Goal: Task Accomplishment & Management: Manage account settings

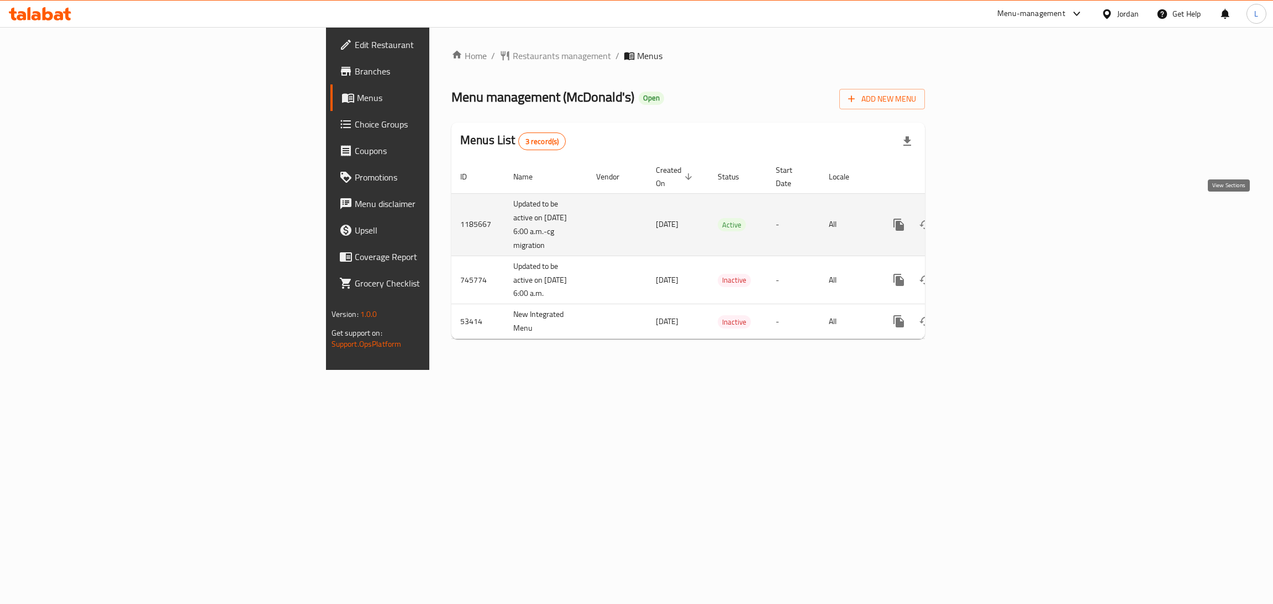
click at [985, 218] on icon "enhanced table" at bounding box center [978, 224] width 13 height 13
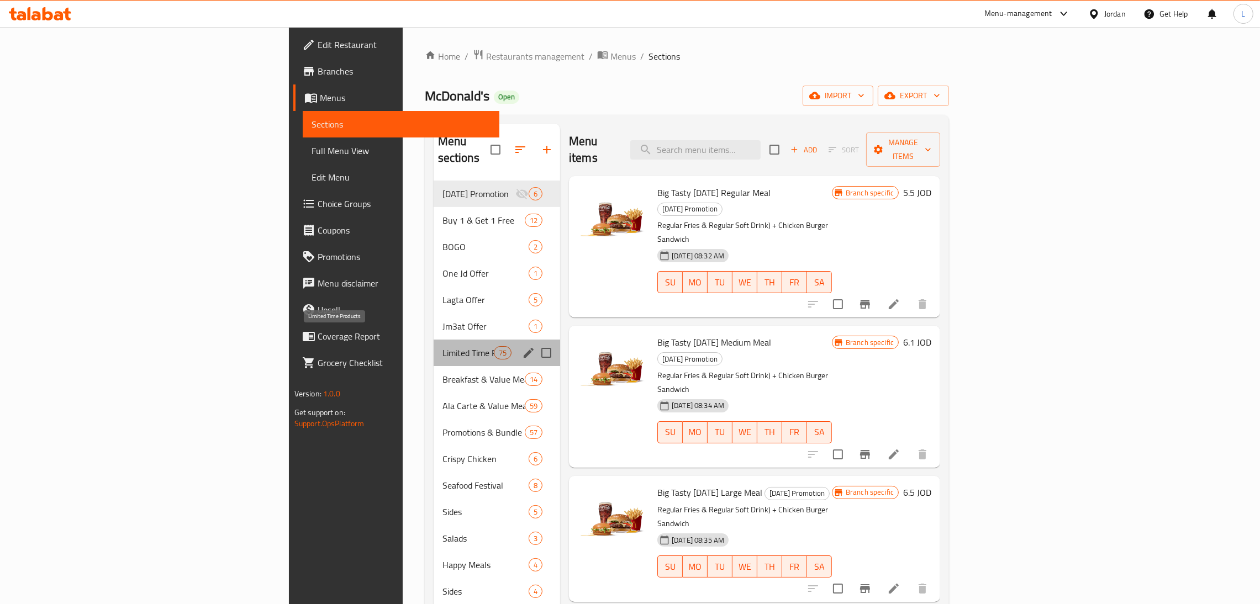
click at [443, 346] on span "Limited Time Products" at bounding box center [468, 352] width 51 height 13
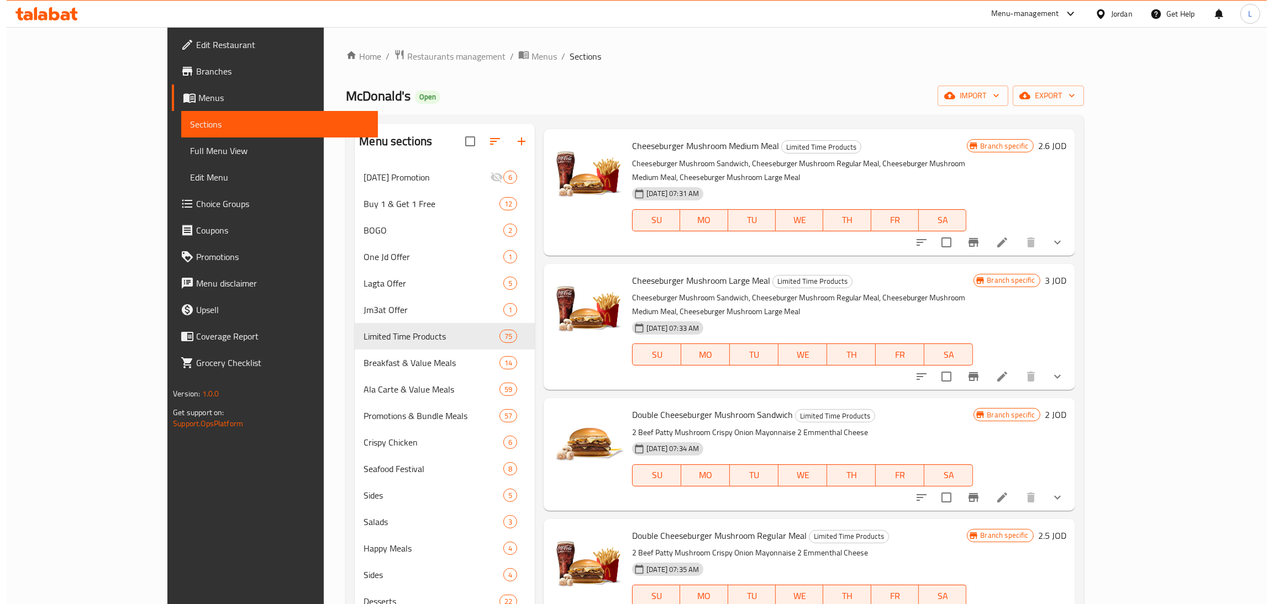
scroll to position [1989, 0]
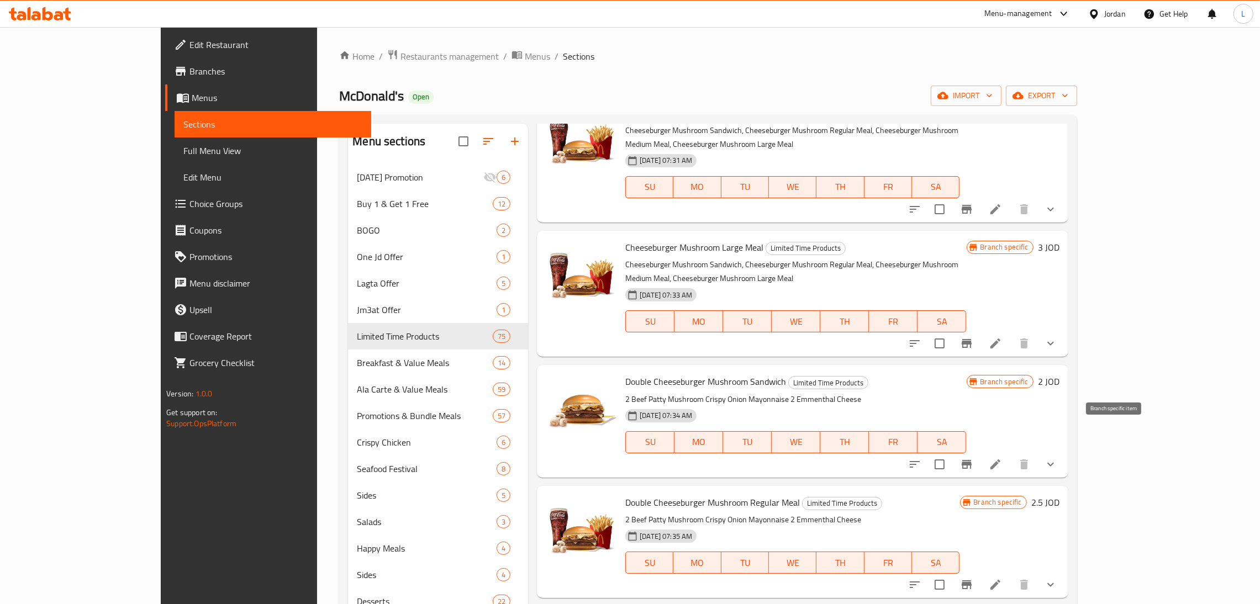
click at [980, 451] on button "Branch-specific-item" at bounding box center [967, 464] width 27 height 27
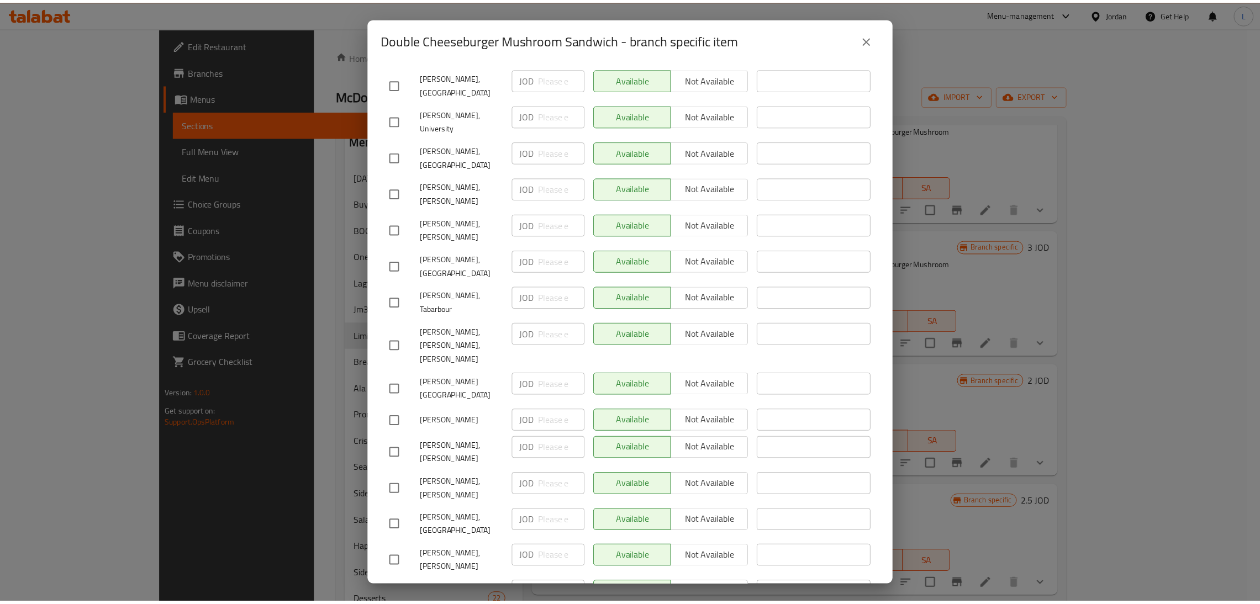
scroll to position [0, 0]
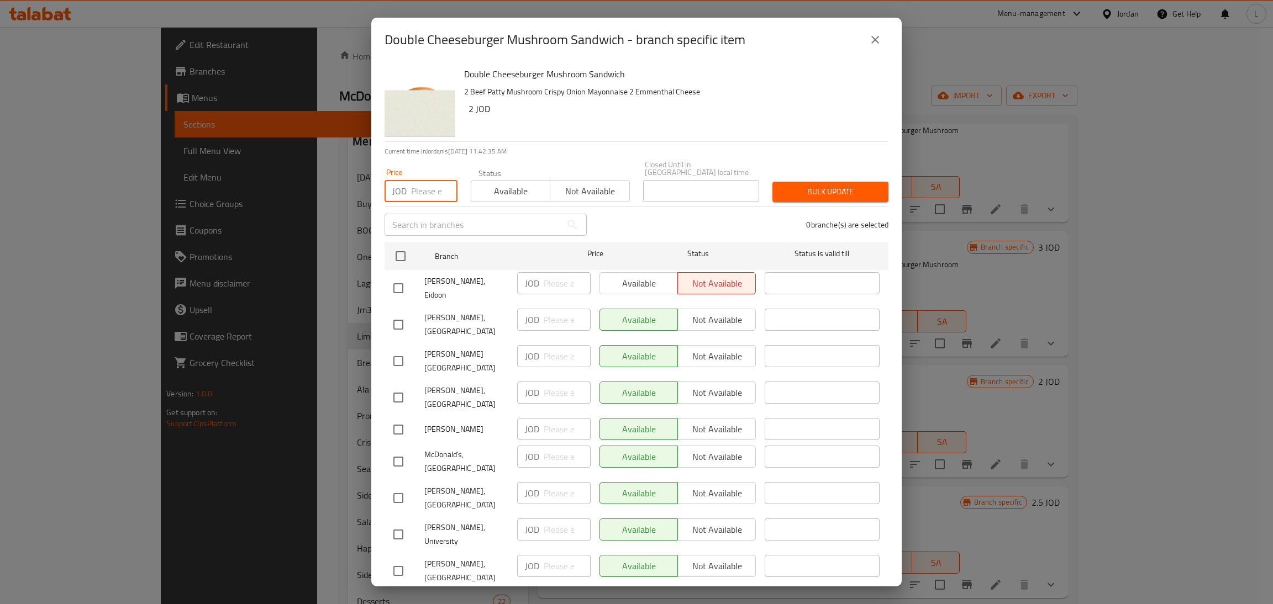
click at [420, 182] on input "number" at bounding box center [434, 191] width 46 height 22
type input "2.5"
click at [404, 251] on input "checkbox" at bounding box center [400, 256] width 23 height 23
checkbox input "true"
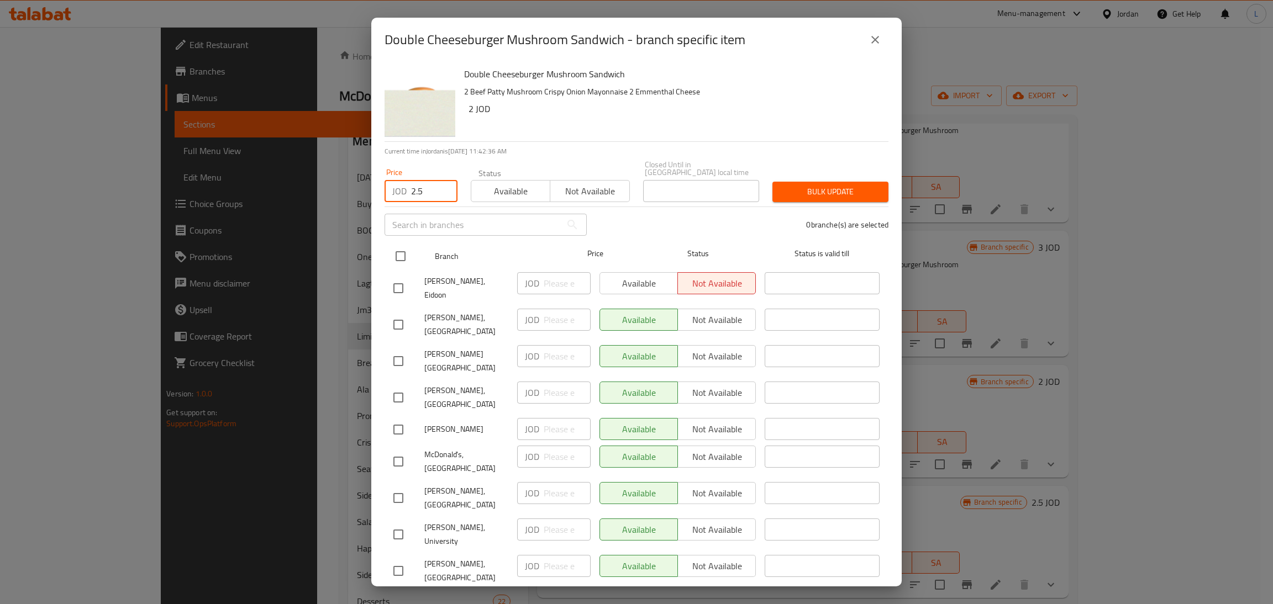
checkbox input "true"
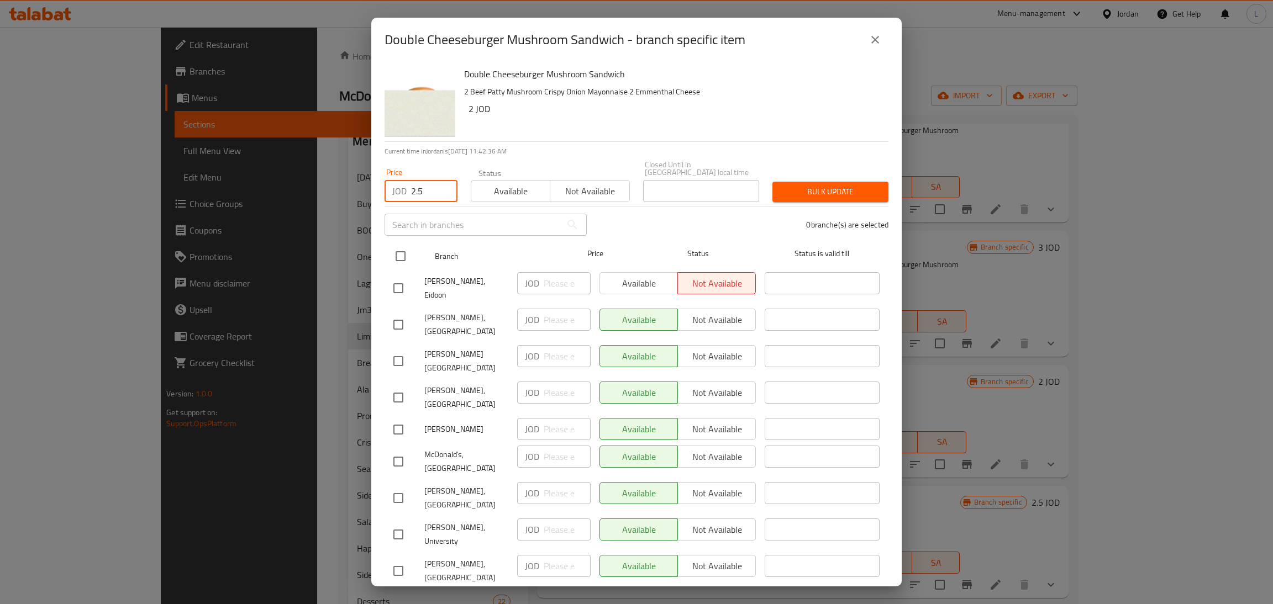
checkbox input "true"
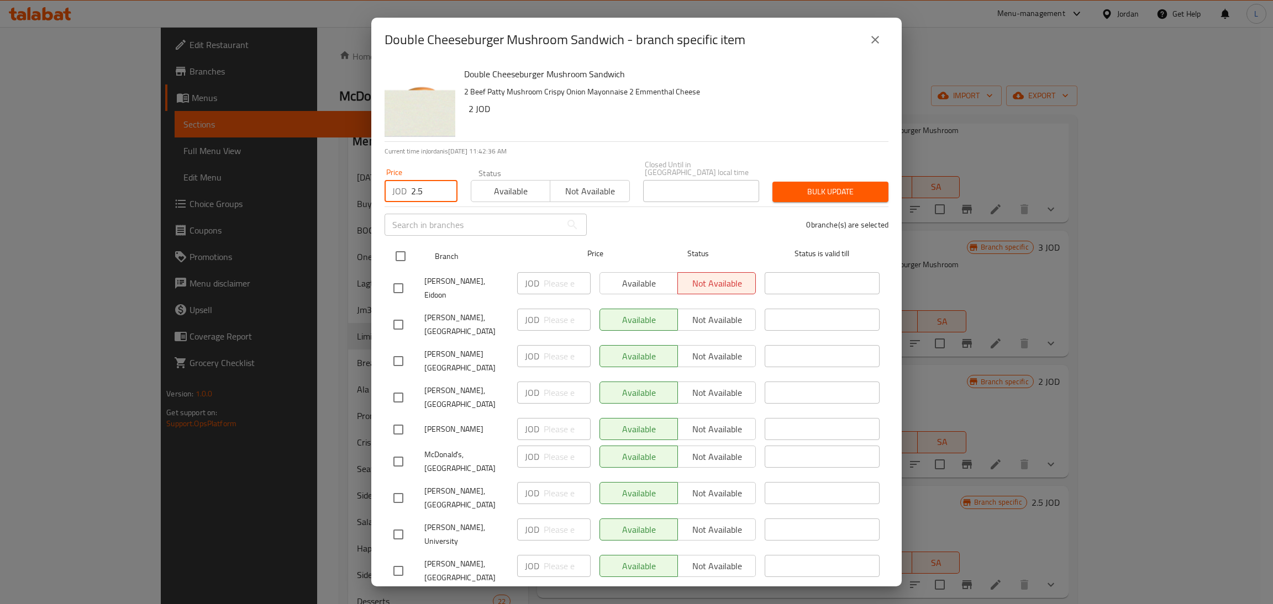
checkbox input "true"
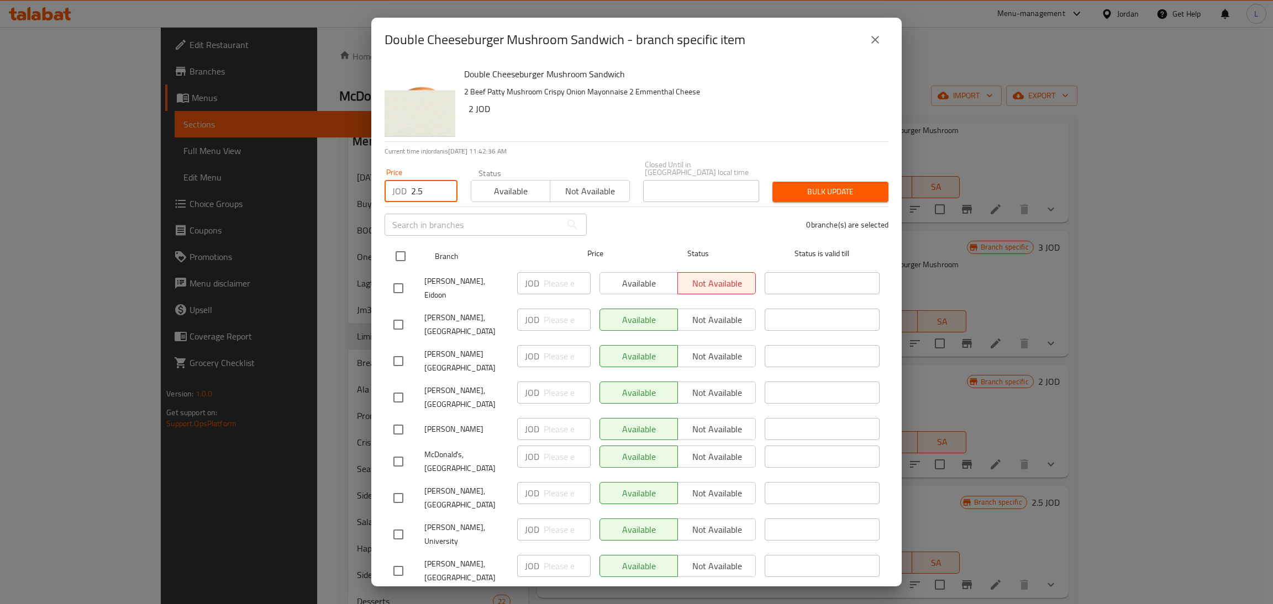
checkbox input "true"
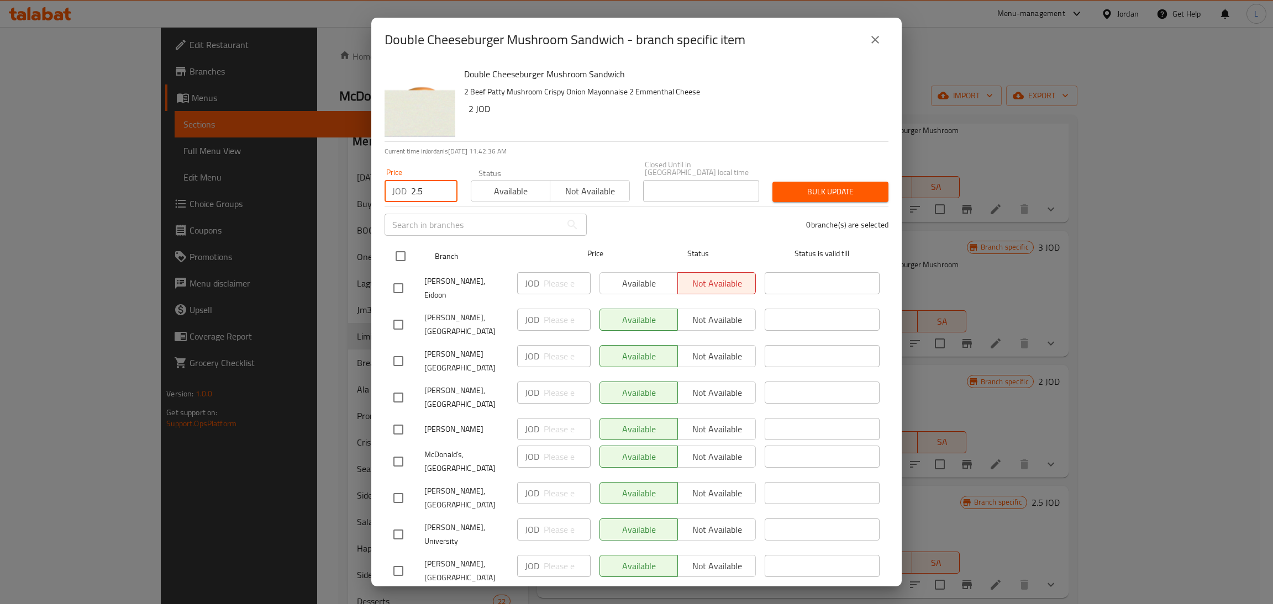
checkbox input "true"
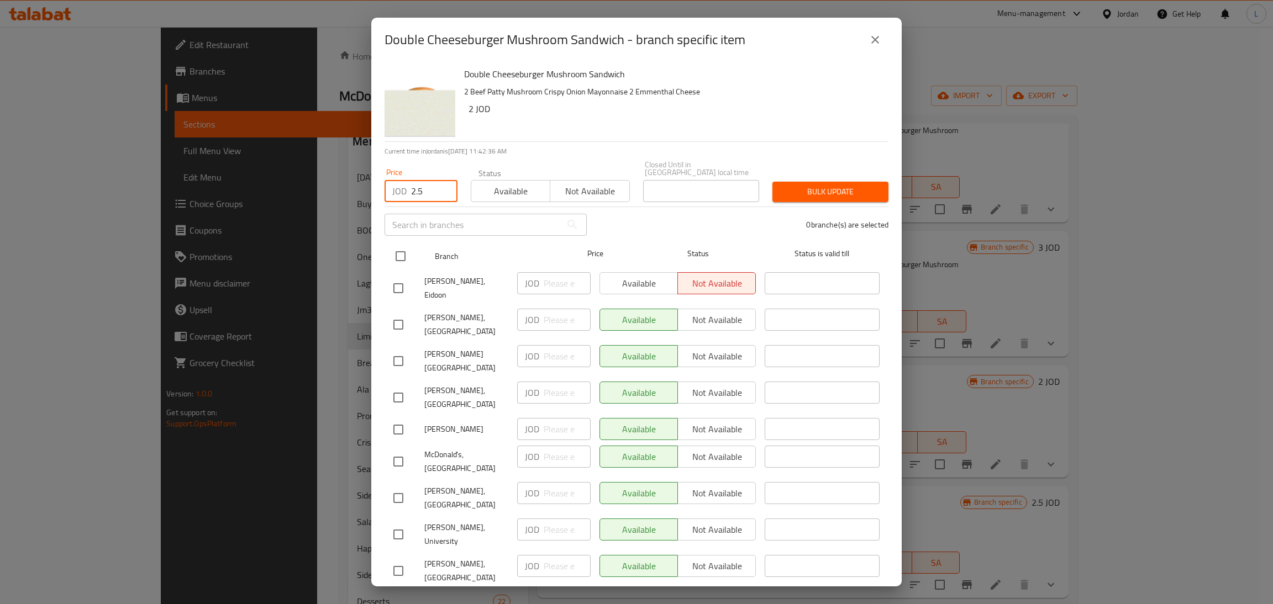
checkbox input "true"
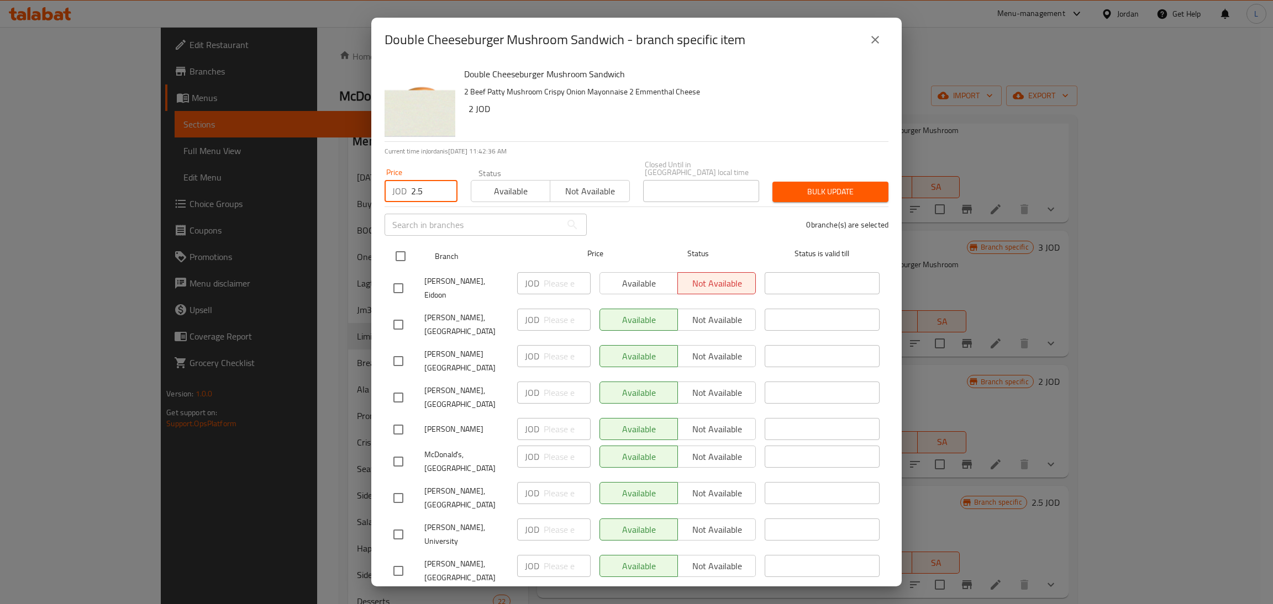
checkbox input "true"
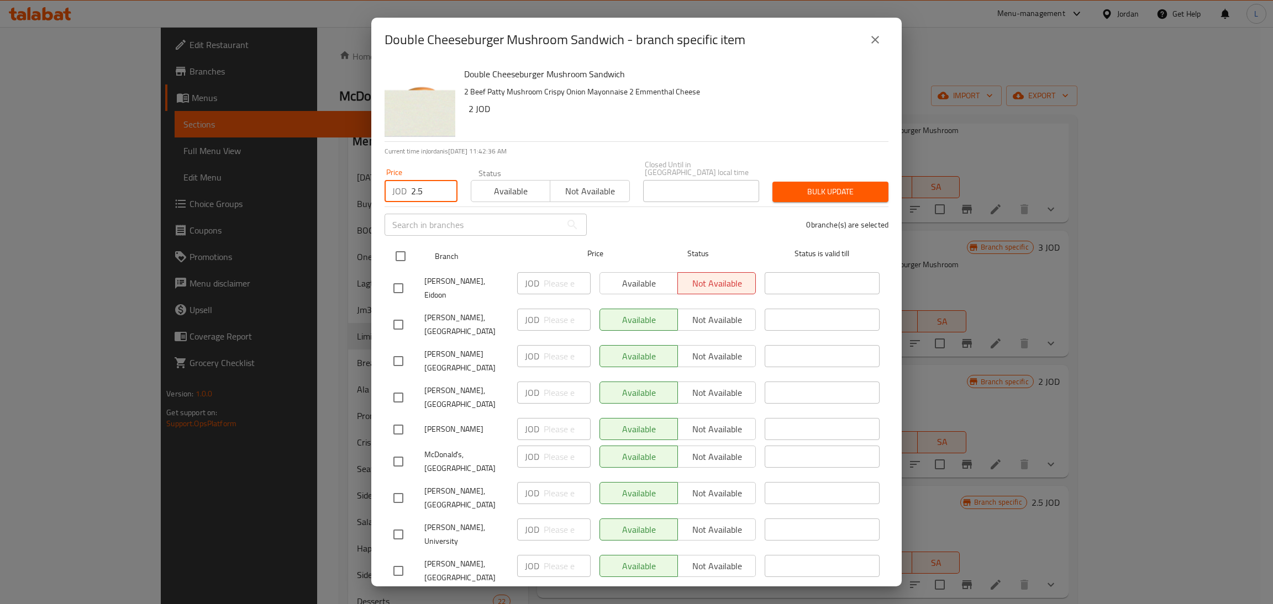
checkbox input "true"
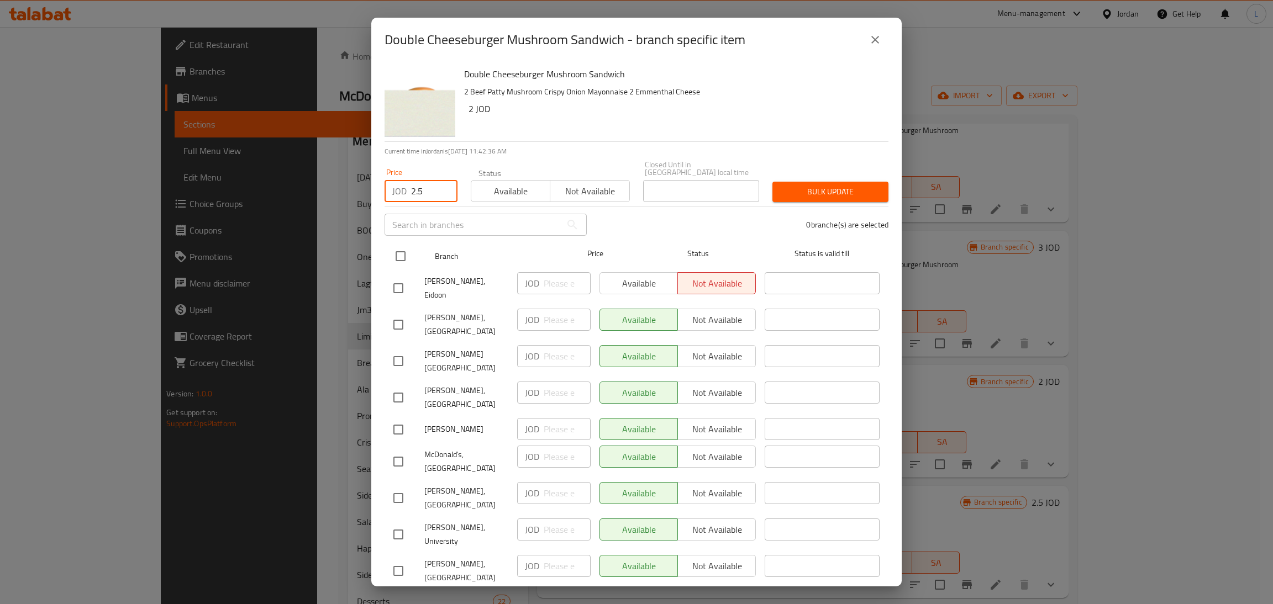
checkbox input "true"
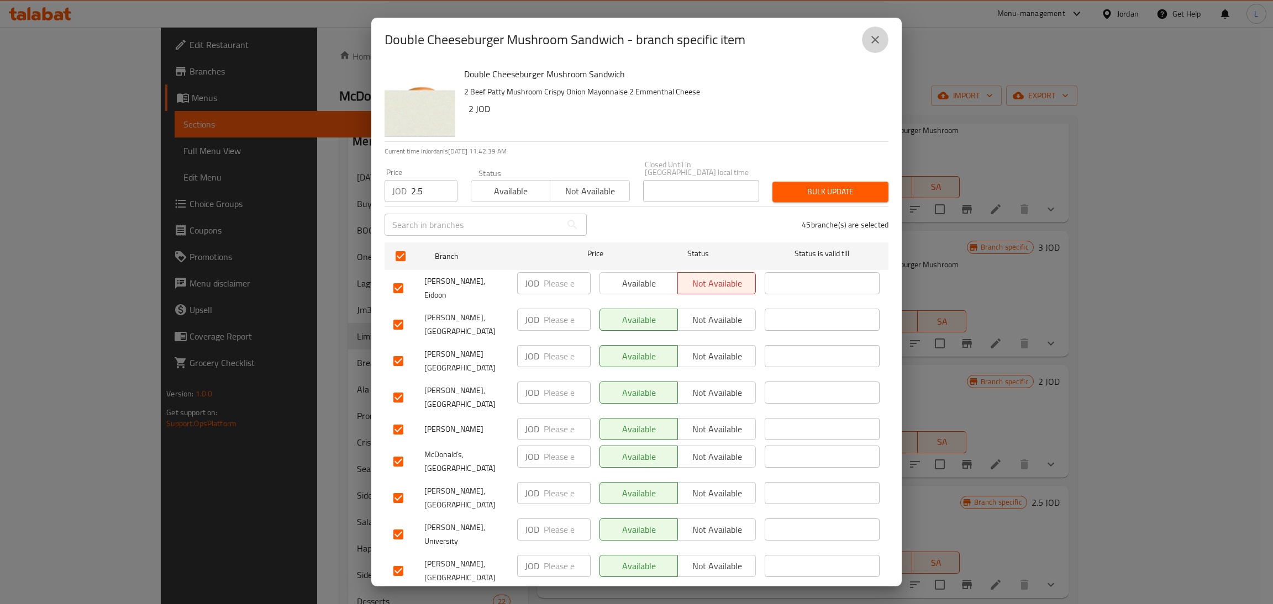
click at [876, 37] on icon "close" at bounding box center [875, 39] width 13 height 13
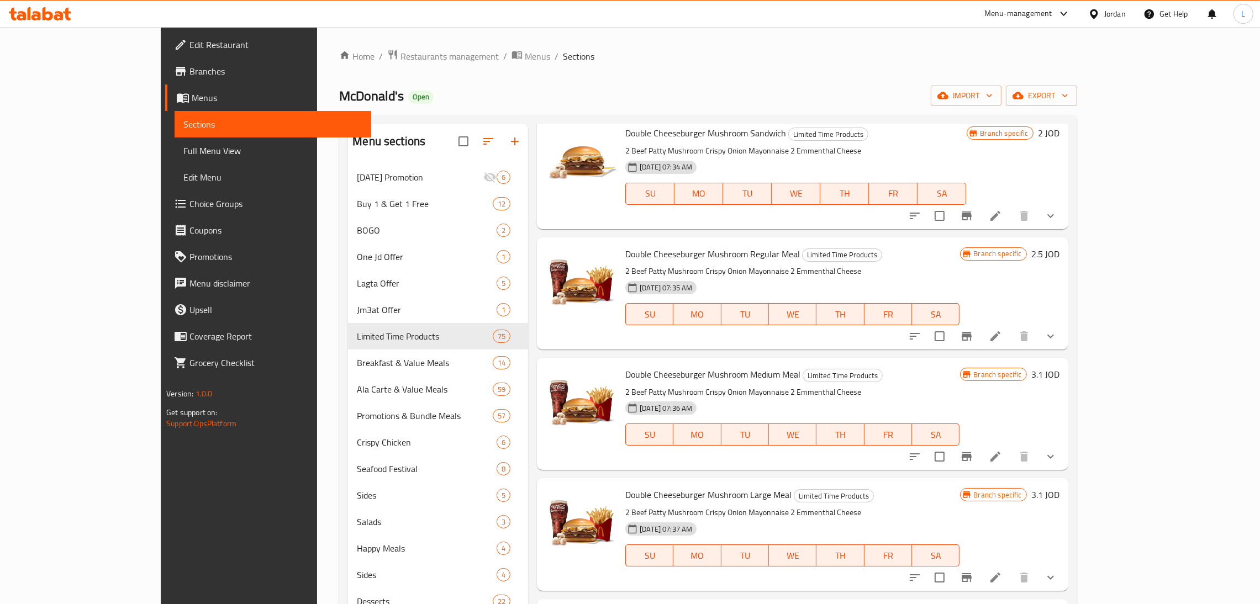
scroll to position [2321, 0]
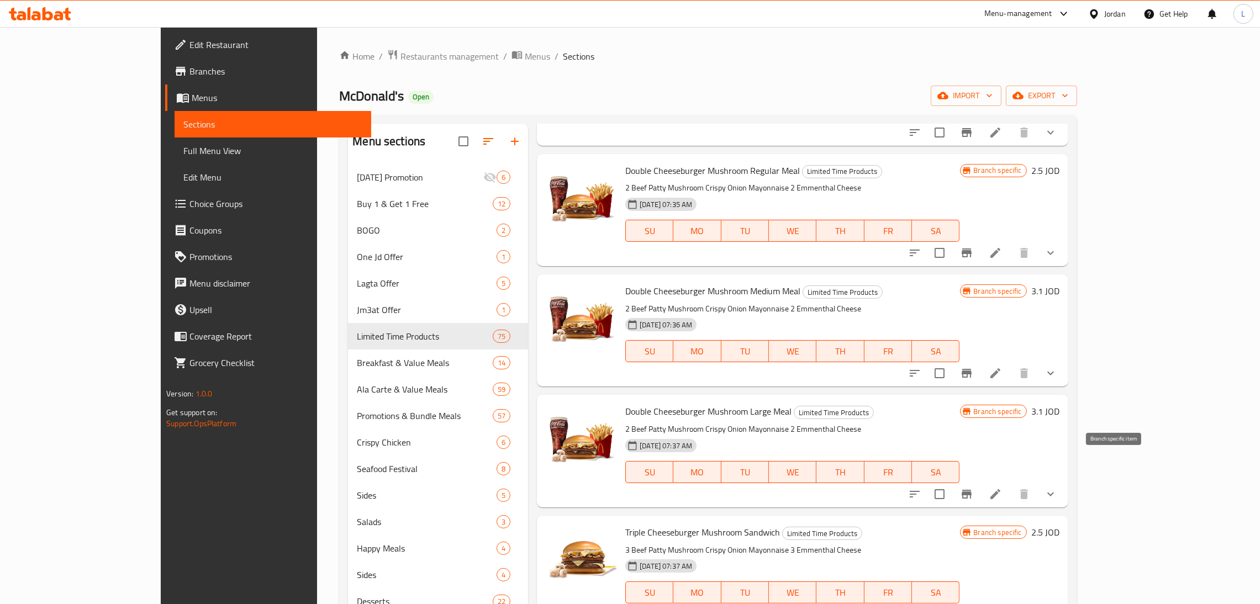
click at [974, 488] on icon "Branch-specific-item" at bounding box center [966, 494] width 13 height 13
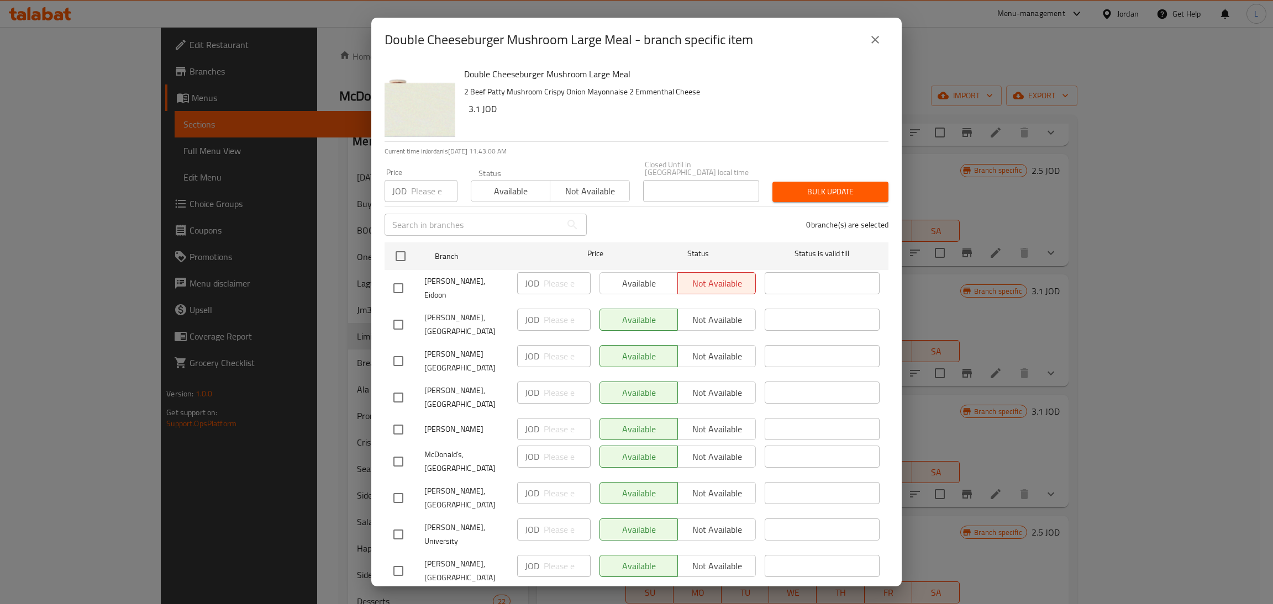
click at [415, 185] on input "number" at bounding box center [434, 191] width 46 height 22
type input "3.5"
click at [406, 245] on input "checkbox" at bounding box center [400, 256] width 23 height 23
checkbox input "true"
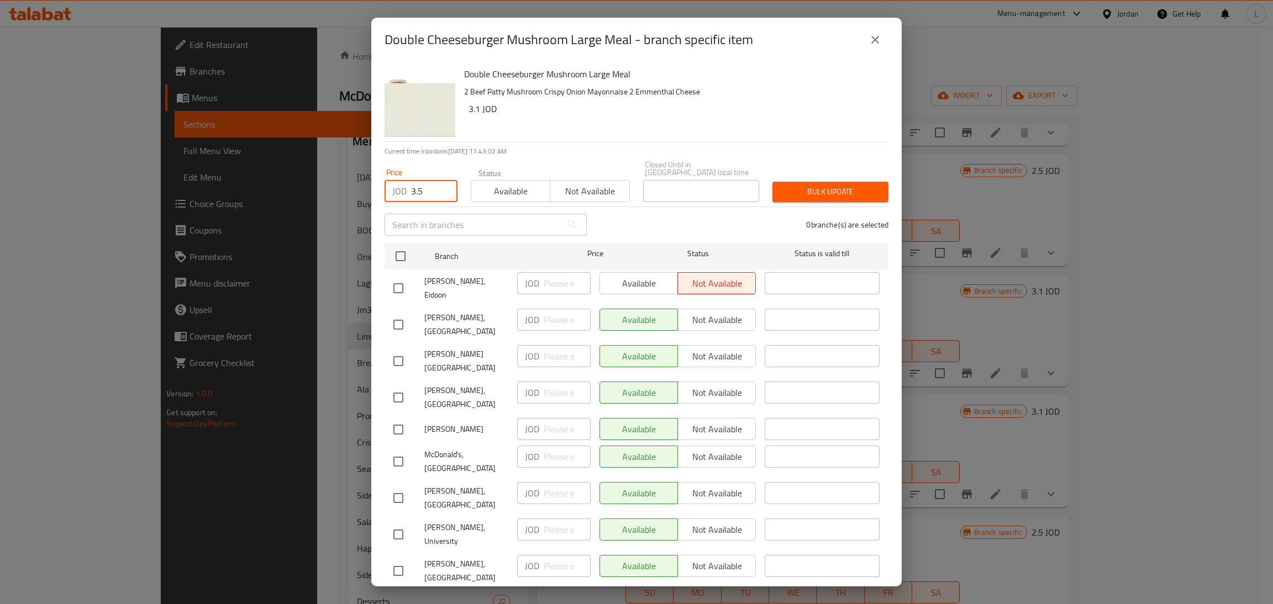
checkbox input "true"
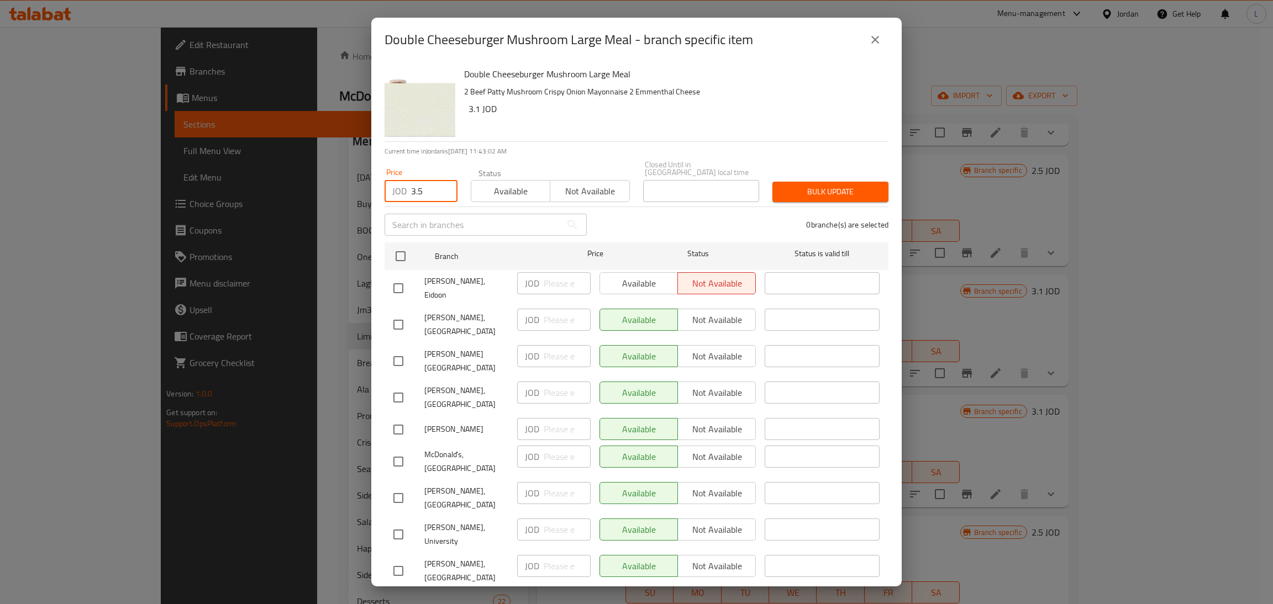
checkbox input "true"
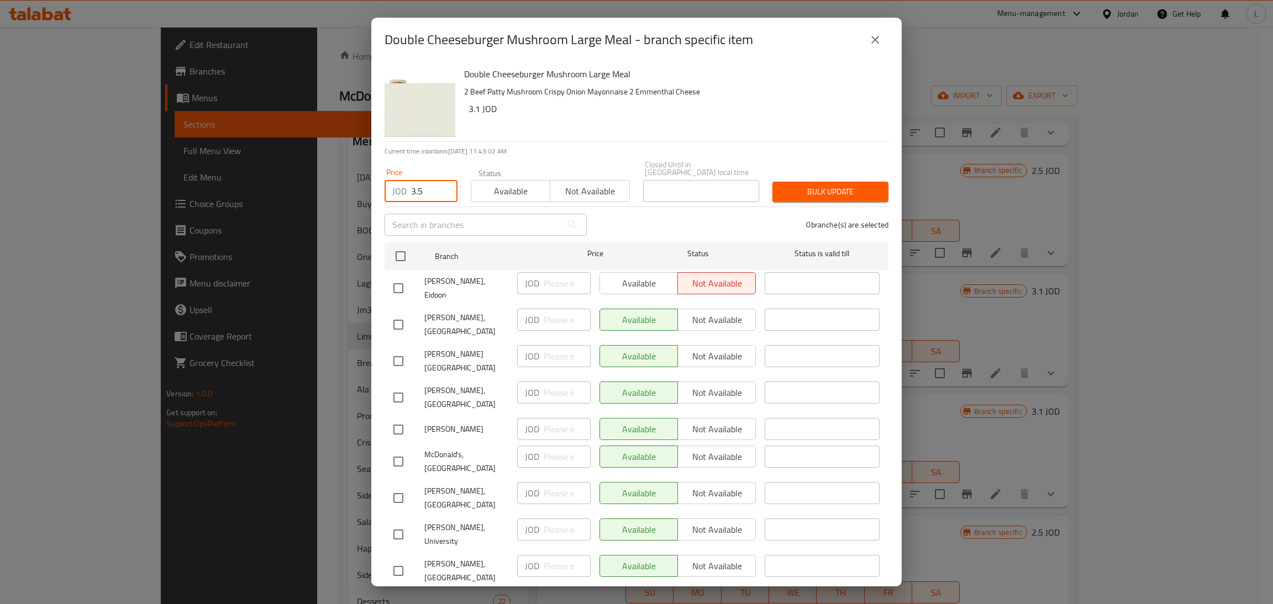
checkbox input "true"
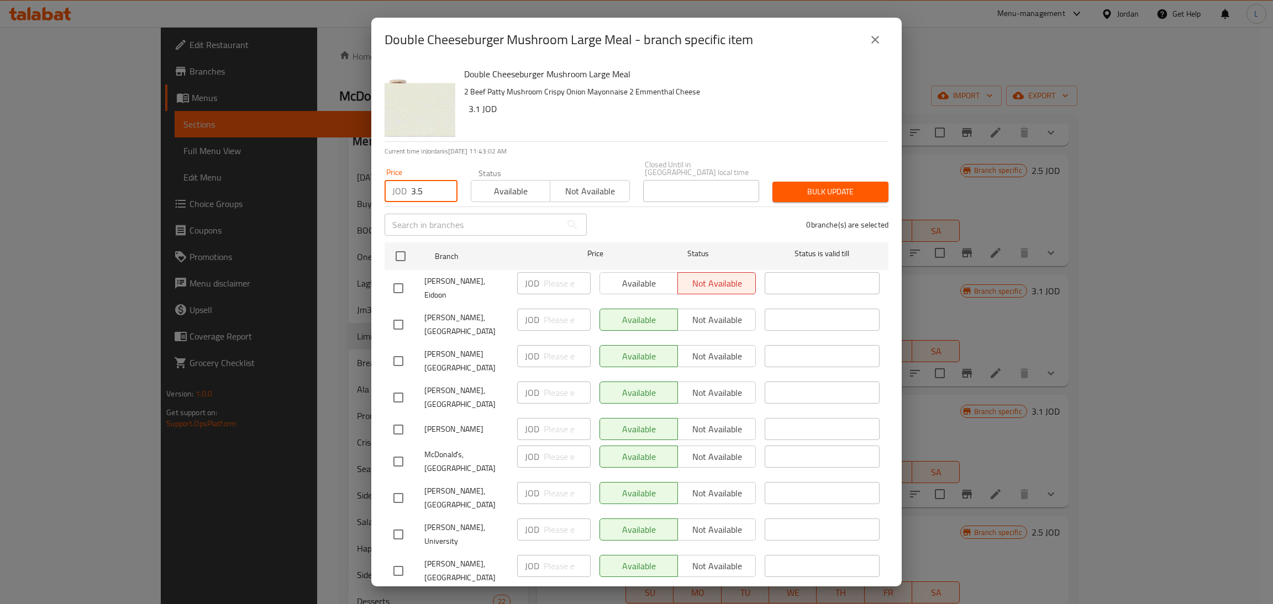
checkbox input "true"
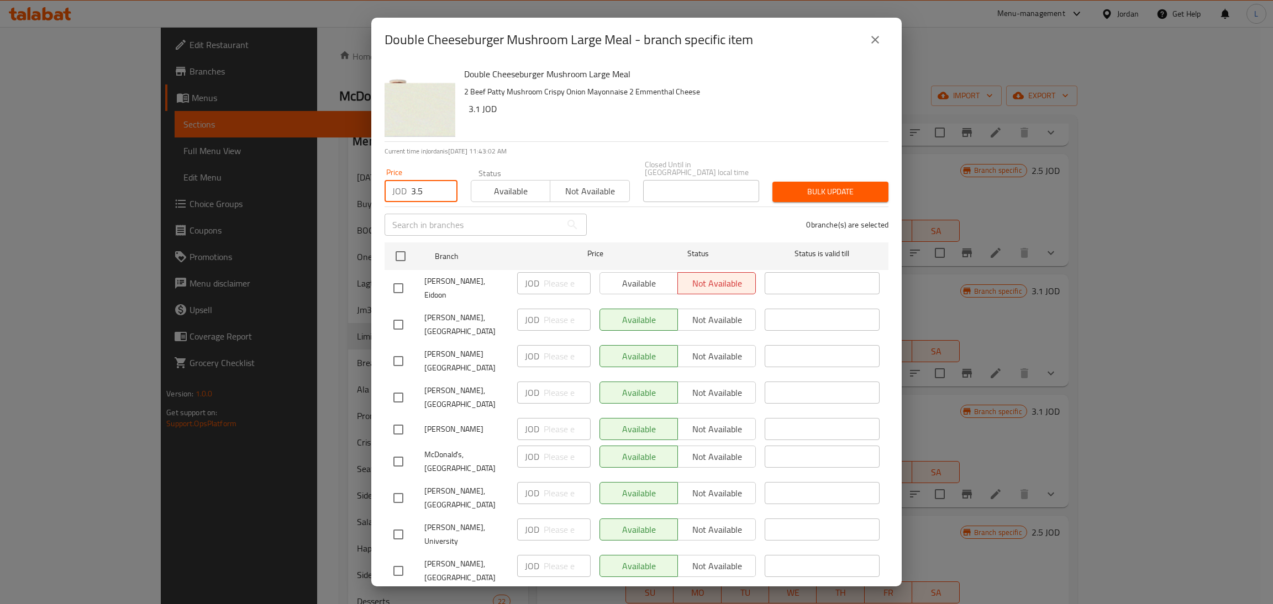
checkbox input "true"
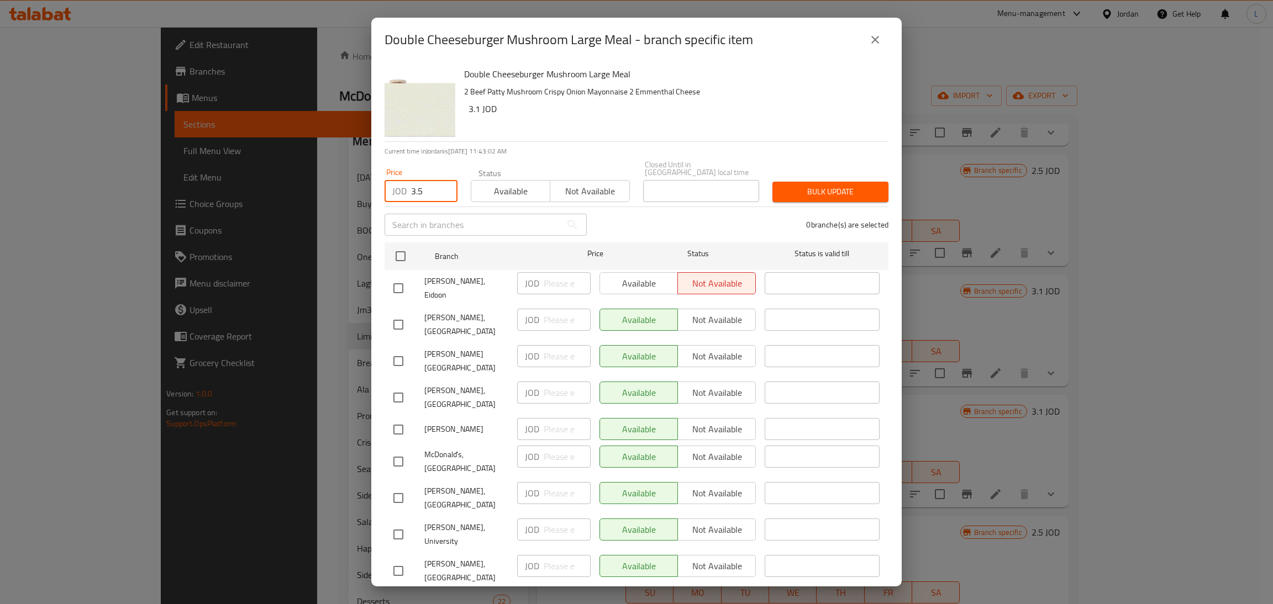
checkbox input "true"
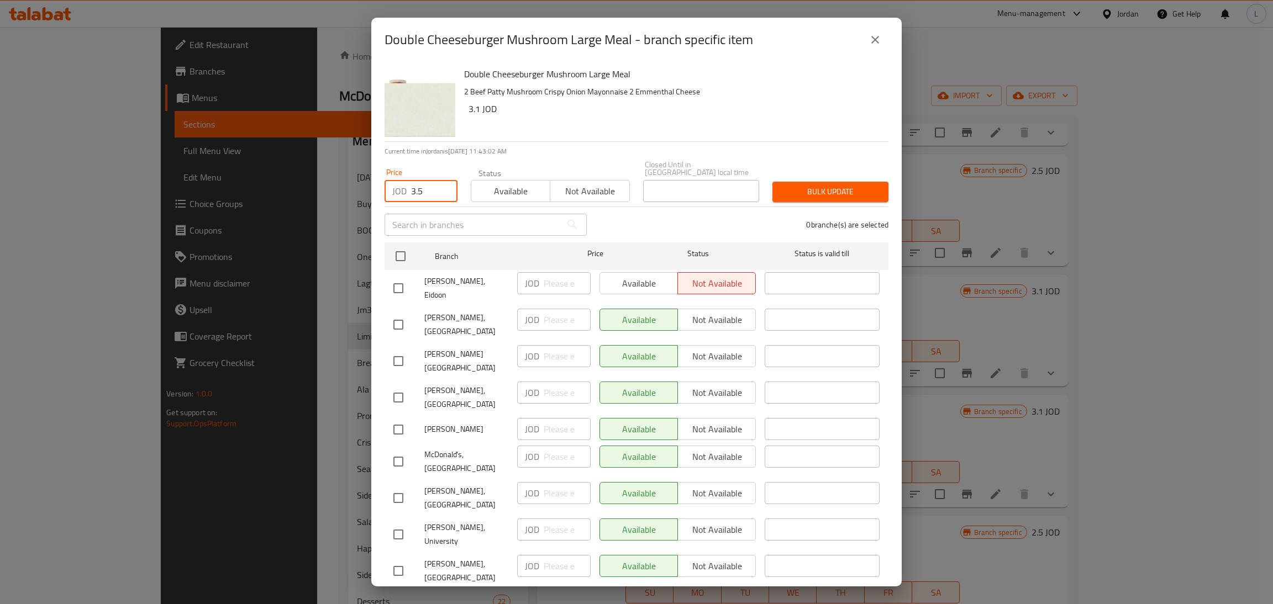
checkbox input "true"
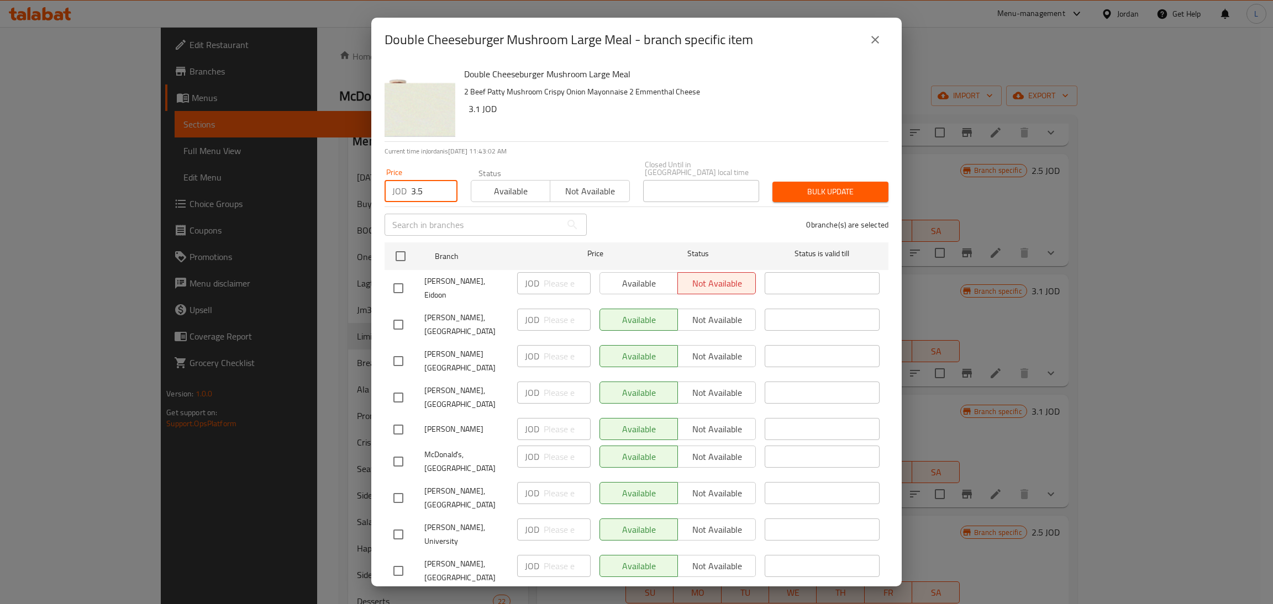
checkbox input "true"
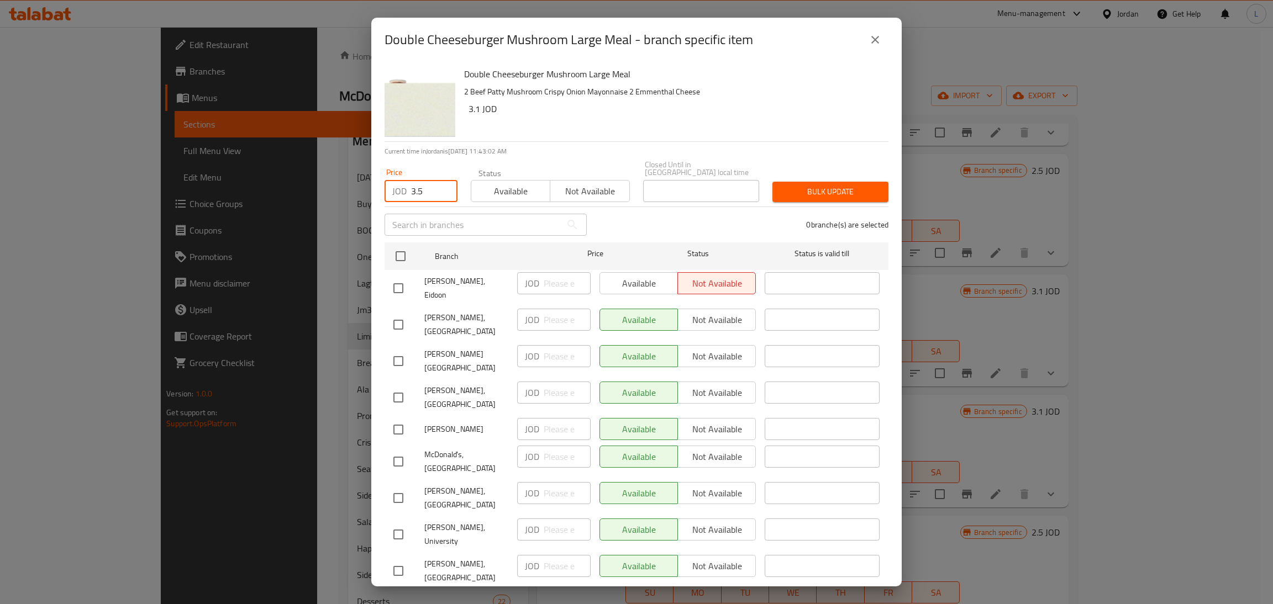
checkbox input "true"
click at [812, 187] on span "Bulk update" at bounding box center [830, 192] width 98 height 14
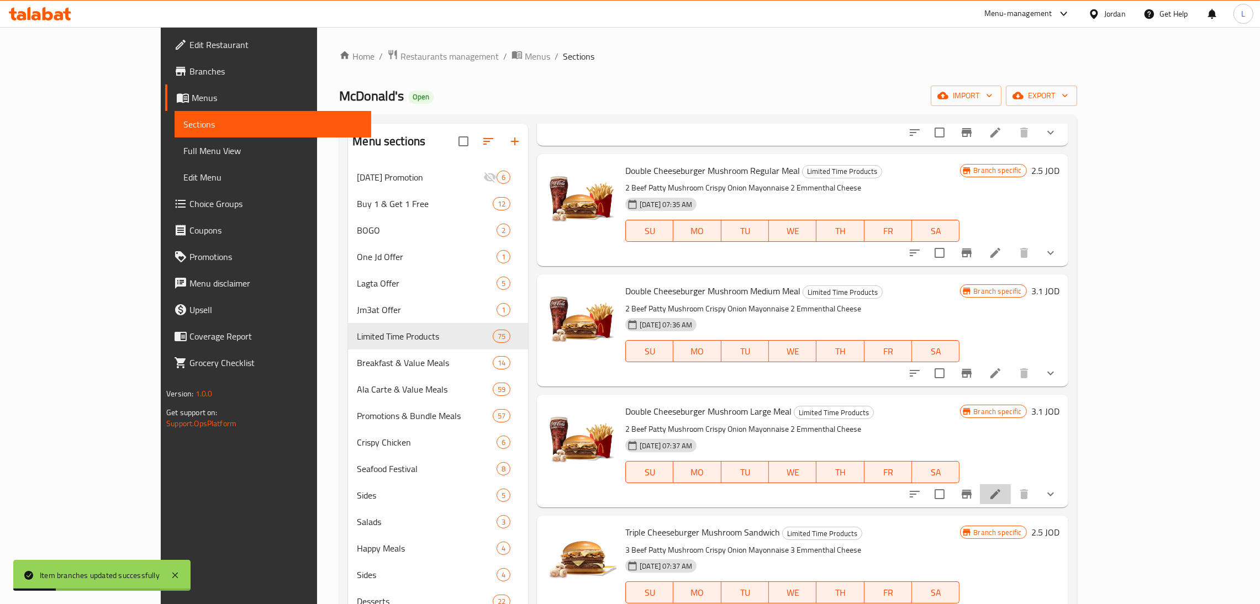
click at [1011, 485] on li at bounding box center [995, 495] width 31 height 20
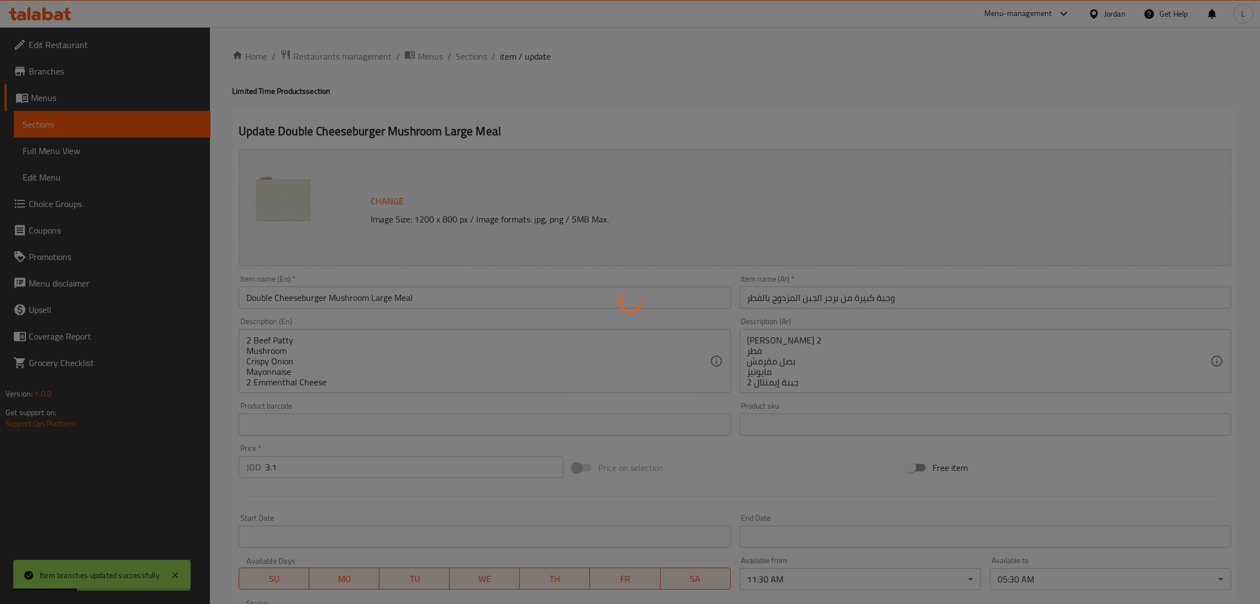
click at [343, 465] on div at bounding box center [630, 302] width 1260 height 604
click at [401, 454] on div at bounding box center [630, 302] width 1260 height 604
type input "إختيارك للمشروب الغازي:"
type input "1"
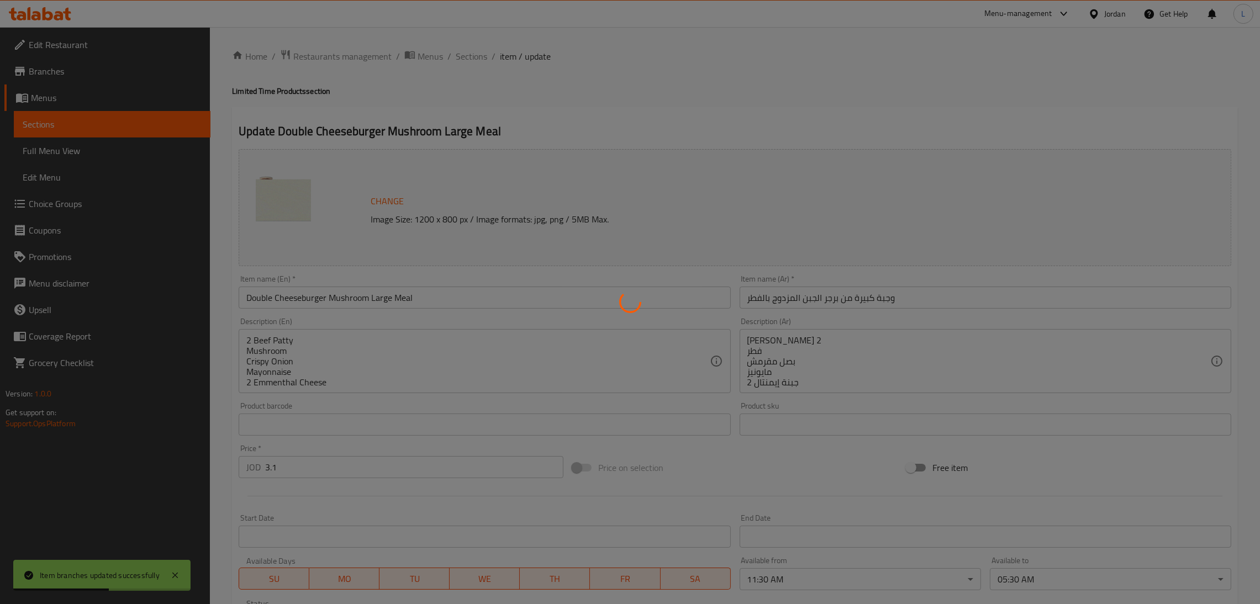
type input "برجر الجبن بالفطر - إضافات (فردية، مزدوجة، ثلاثية):"
type input "0"
type input "1"
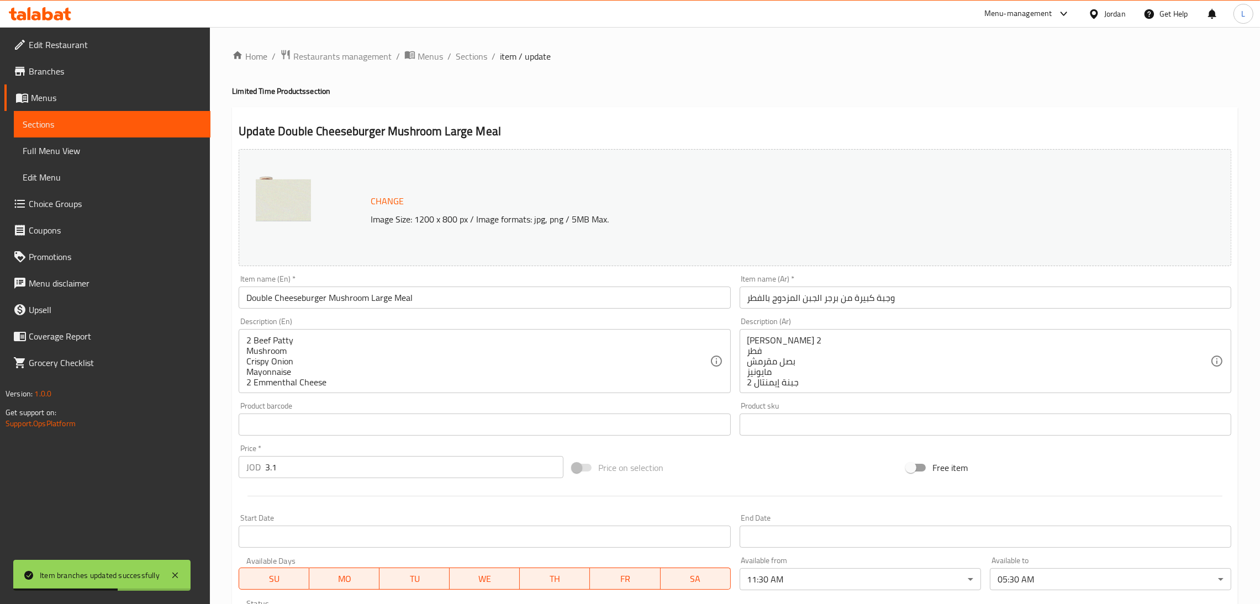
click at [406, 466] on input "3.1" at bounding box center [414, 467] width 298 height 22
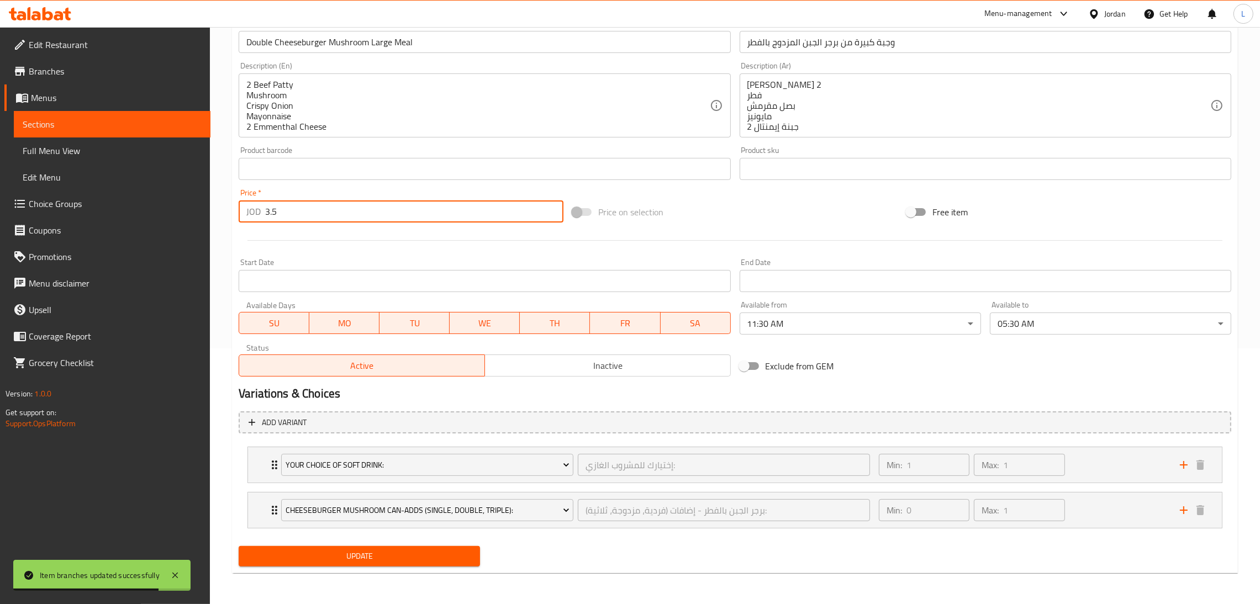
type input "3.5"
click at [392, 549] on button "Update" at bounding box center [359, 556] width 241 height 20
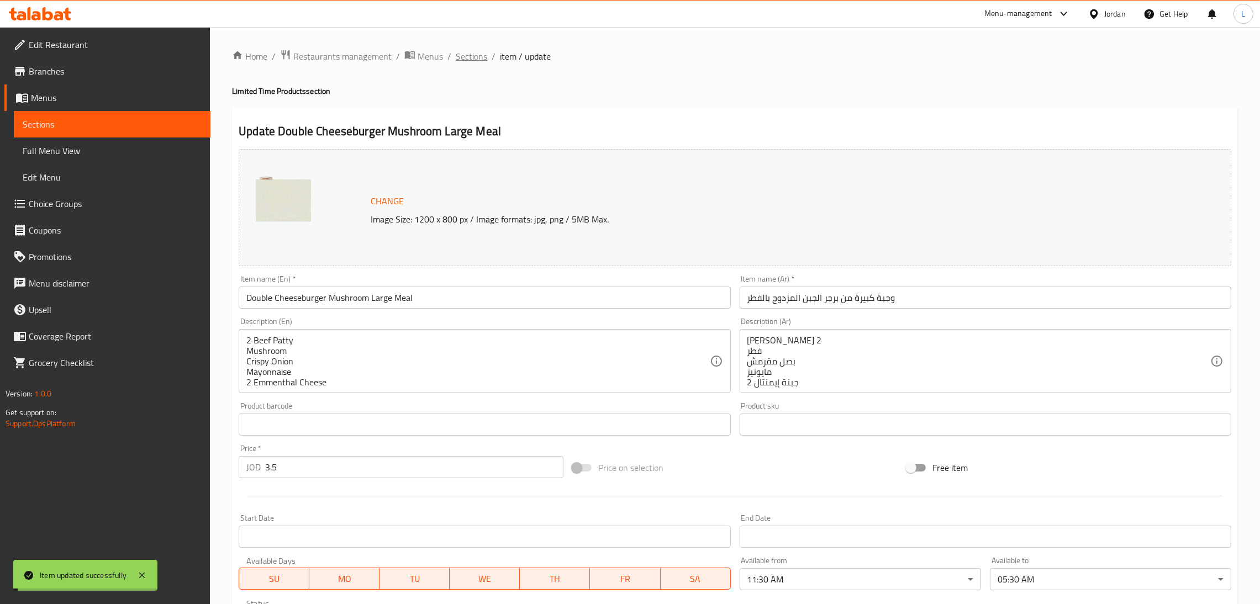
click at [473, 57] on span "Sections" at bounding box center [471, 56] width 31 height 13
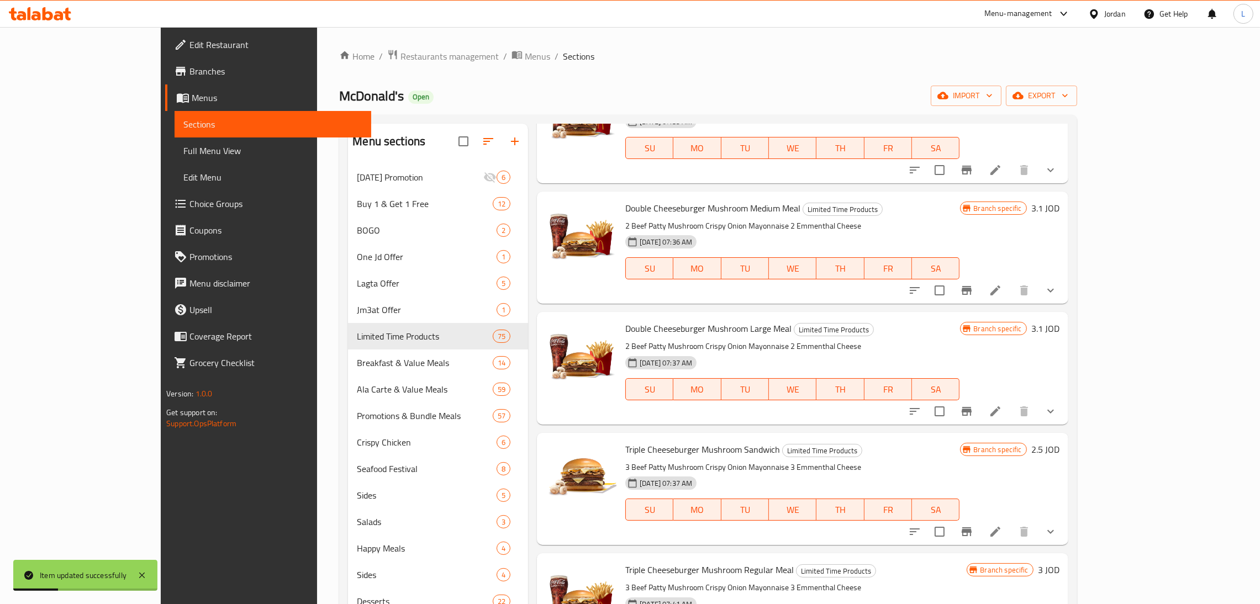
scroll to position [2569, 0]
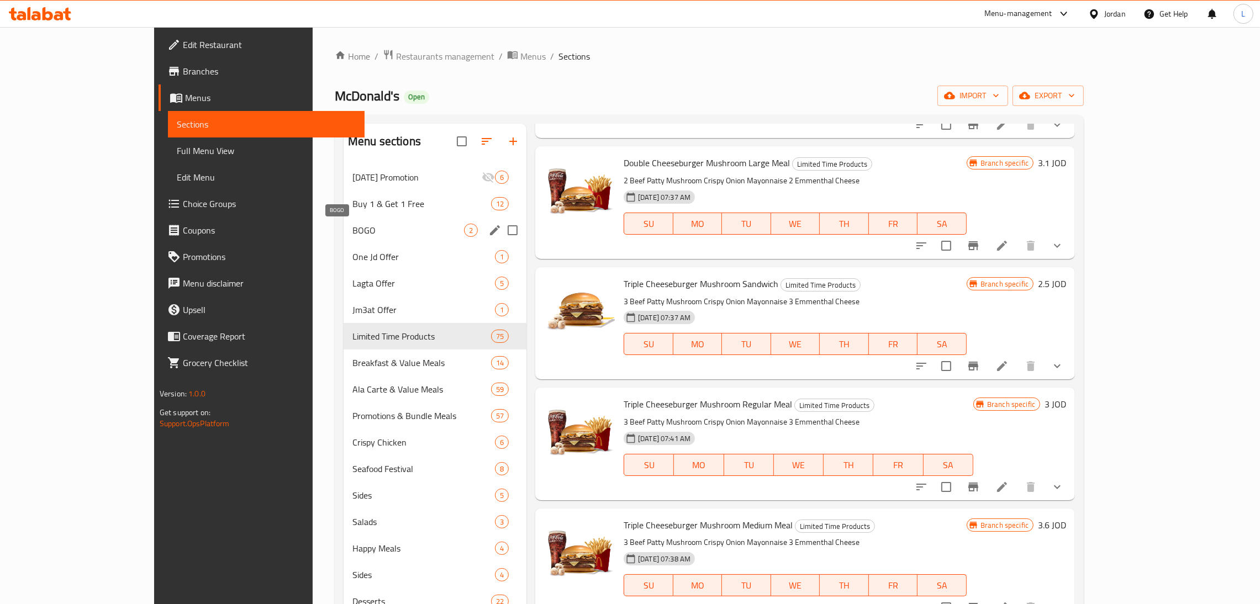
drag, startPoint x: 330, startPoint y: 236, endPoint x: 352, endPoint y: 244, distance: 22.7
click at [353, 236] on span "BOGO" at bounding box center [409, 230] width 112 height 13
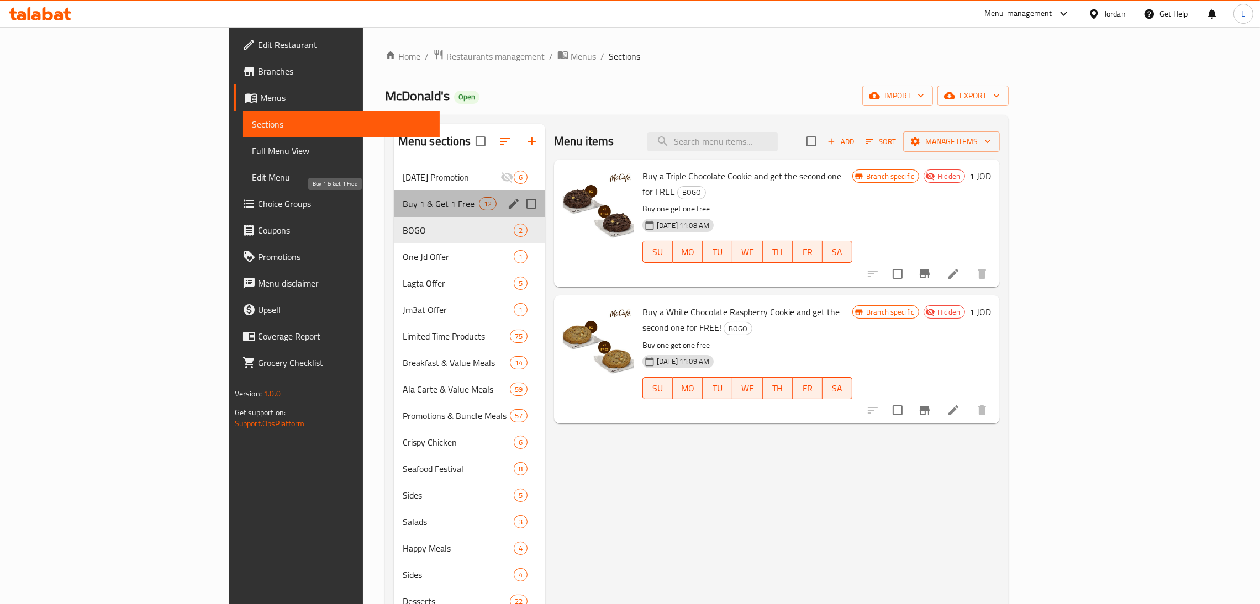
click at [403, 203] on span "Buy 1 & Get 1 Free" at bounding box center [441, 203] width 76 height 13
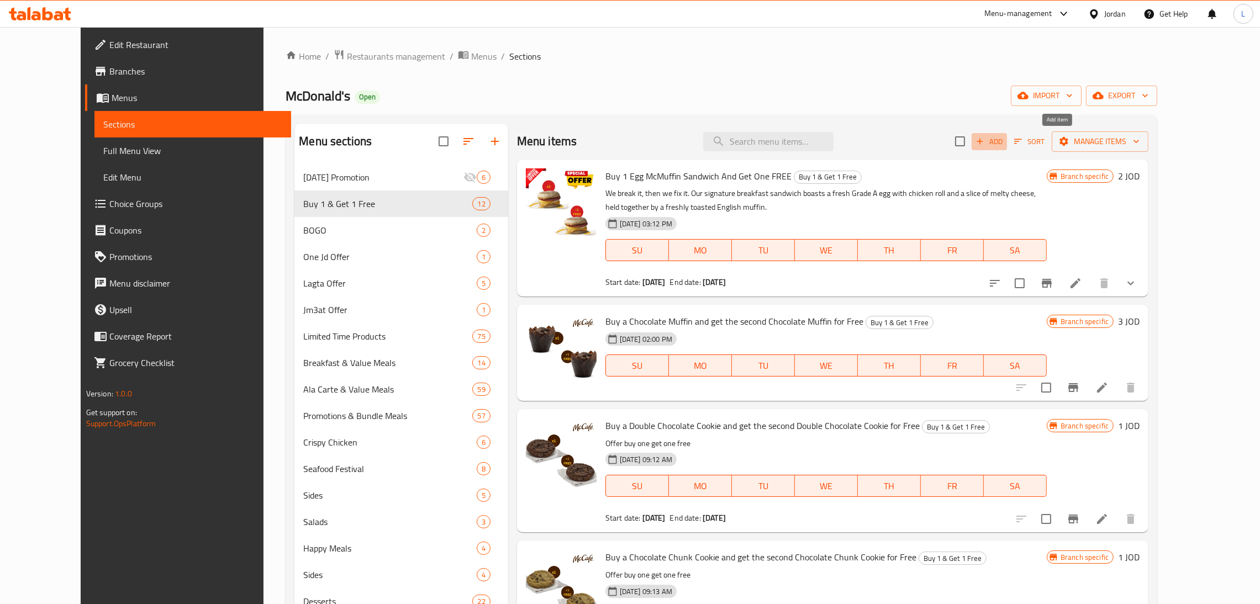
click at [1005, 142] on span "Add" at bounding box center [990, 141] width 30 height 13
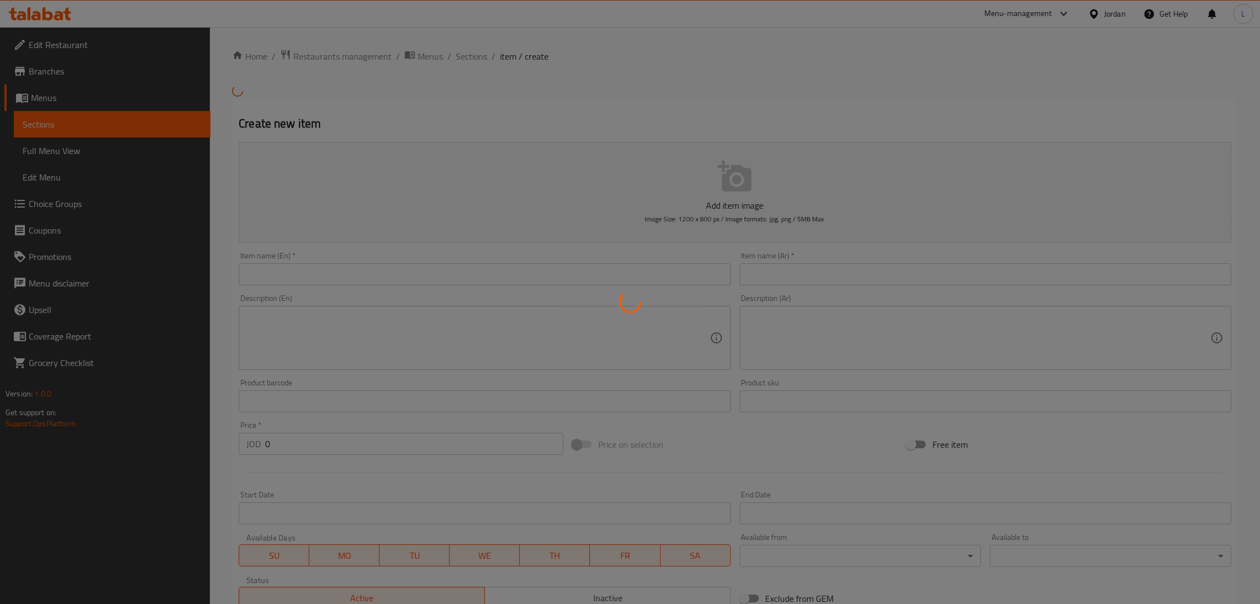
click at [369, 270] on div at bounding box center [630, 302] width 1260 height 604
click at [463, 57] on div at bounding box center [630, 302] width 1260 height 604
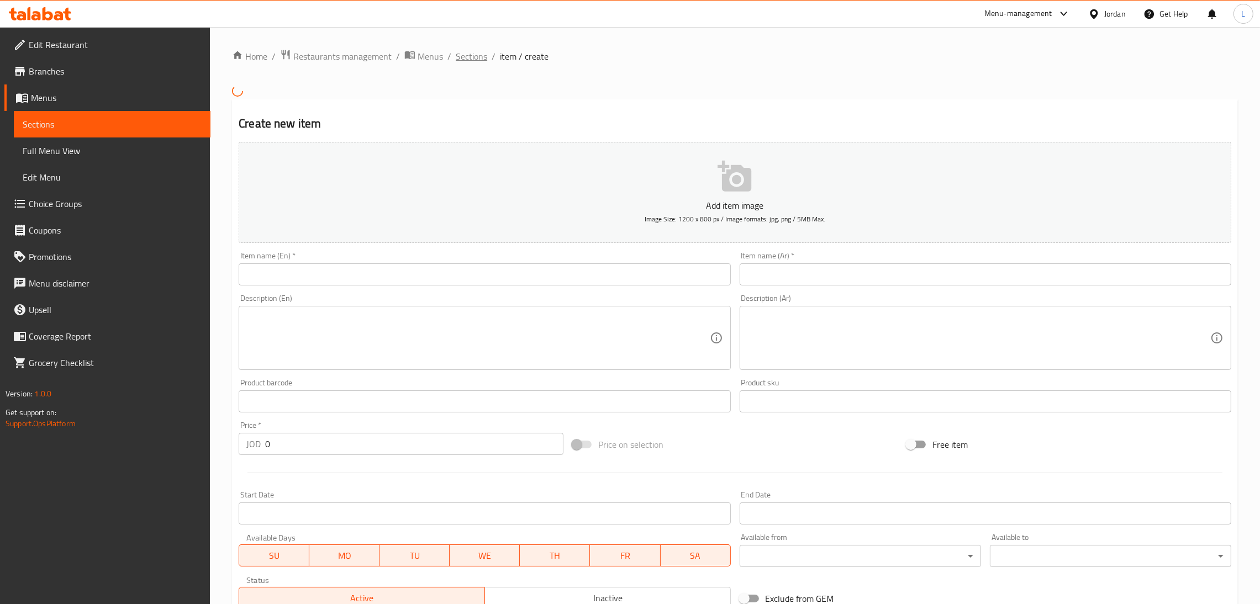
click at [456, 56] on span "Sections" at bounding box center [471, 56] width 31 height 13
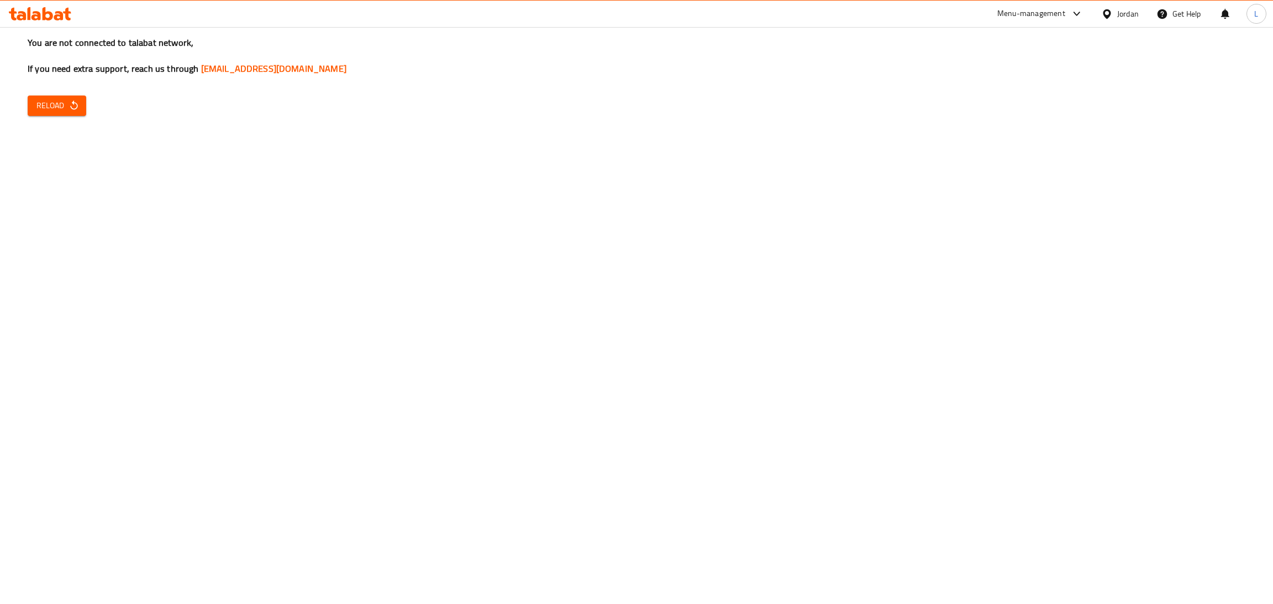
click at [60, 96] on button "Reload" at bounding box center [57, 106] width 59 height 20
click at [75, 97] on button "Reload" at bounding box center [57, 106] width 59 height 20
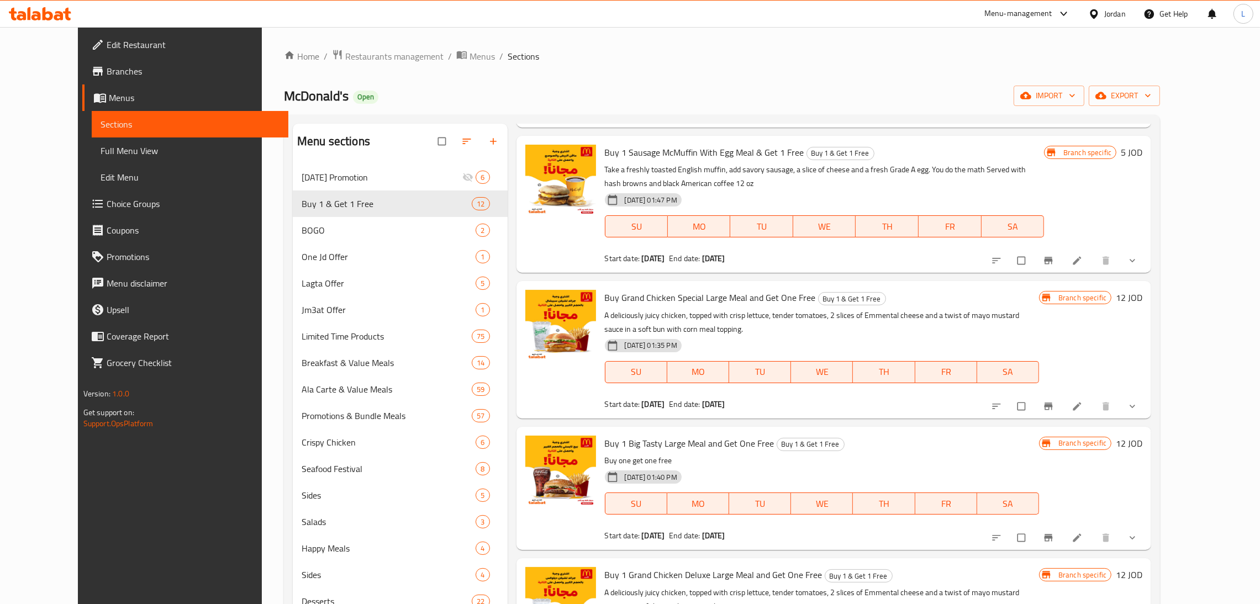
click at [934, 77] on div "Home / Restaurants management / Menus / Sections [PERSON_NAME] Open import expo…" at bounding box center [722, 431] width 876 height 765
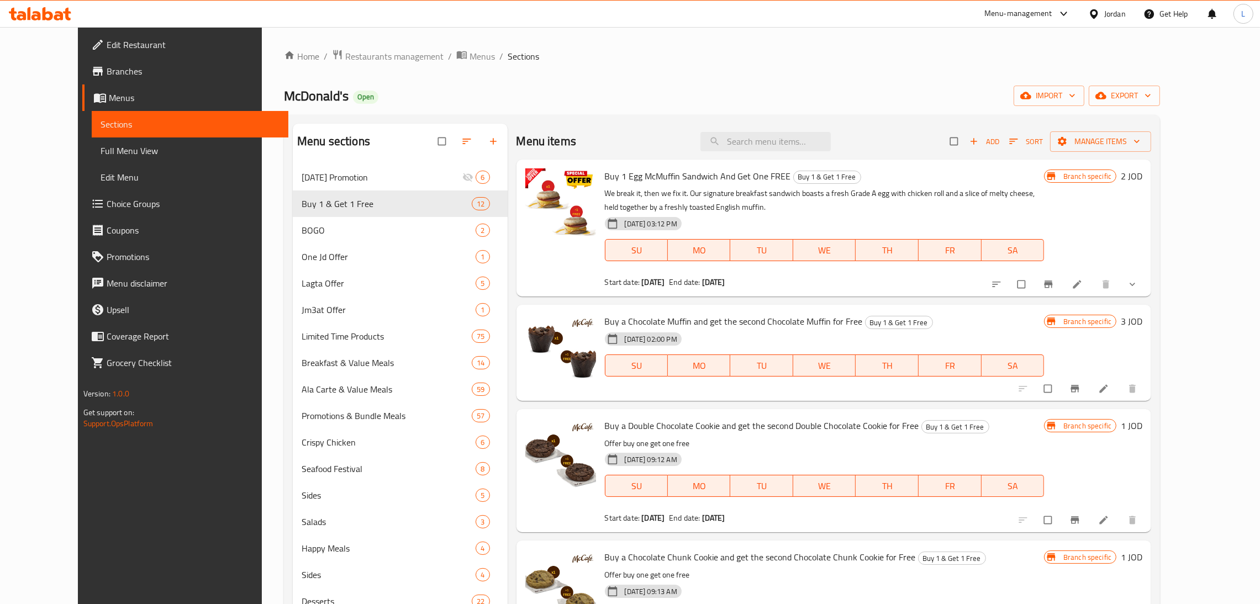
click at [1055, 127] on div "Menu items Add Sort Manage items" at bounding box center [834, 142] width 635 height 36
click at [980, 144] on icon "button" at bounding box center [974, 141] width 11 height 11
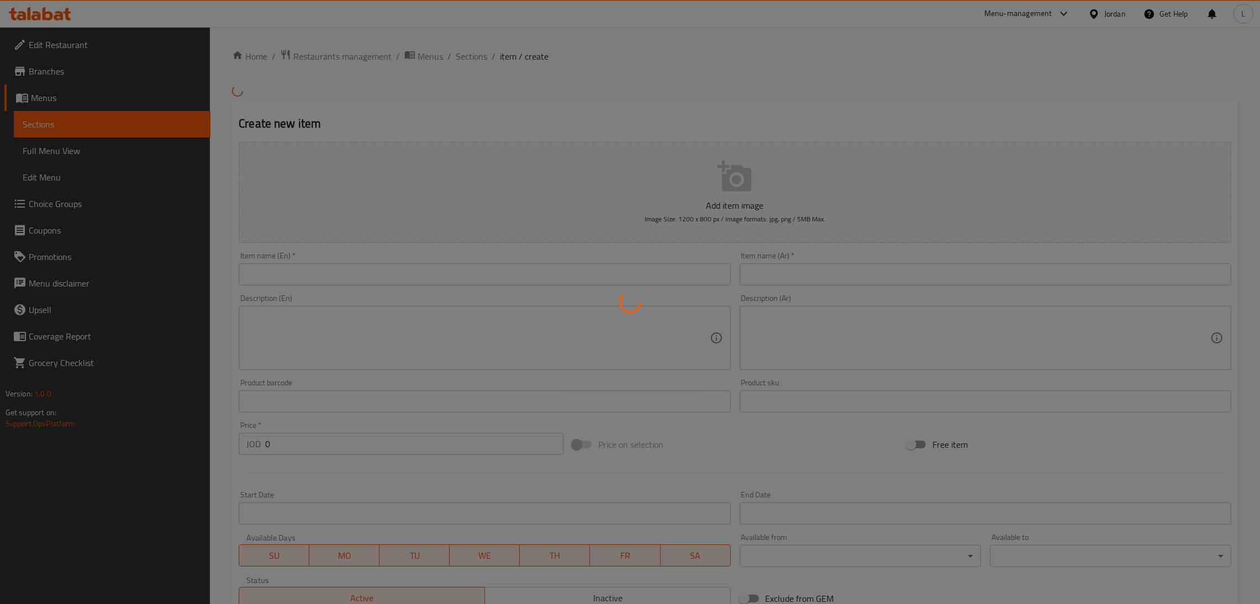
click at [521, 286] on div at bounding box center [630, 302] width 1260 height 604
click at [522, 276] on div at bounding box center [630, 302] width 1260 height 604
click at [502, 280] on div at bounding box center [630, 302] width 1260 height 604
click at [513, 262] on div at bounding box center [630, 302] width 1260 height 604
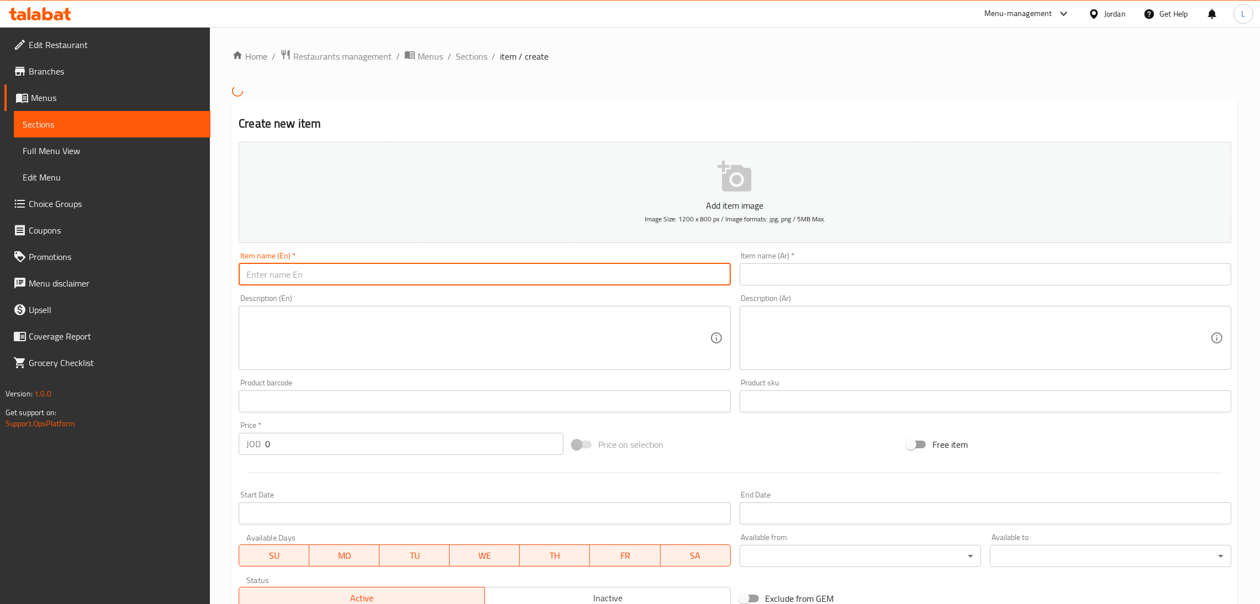
click at [515, 272] on input "text" at bounding box center [485, 275] width 492 height 22
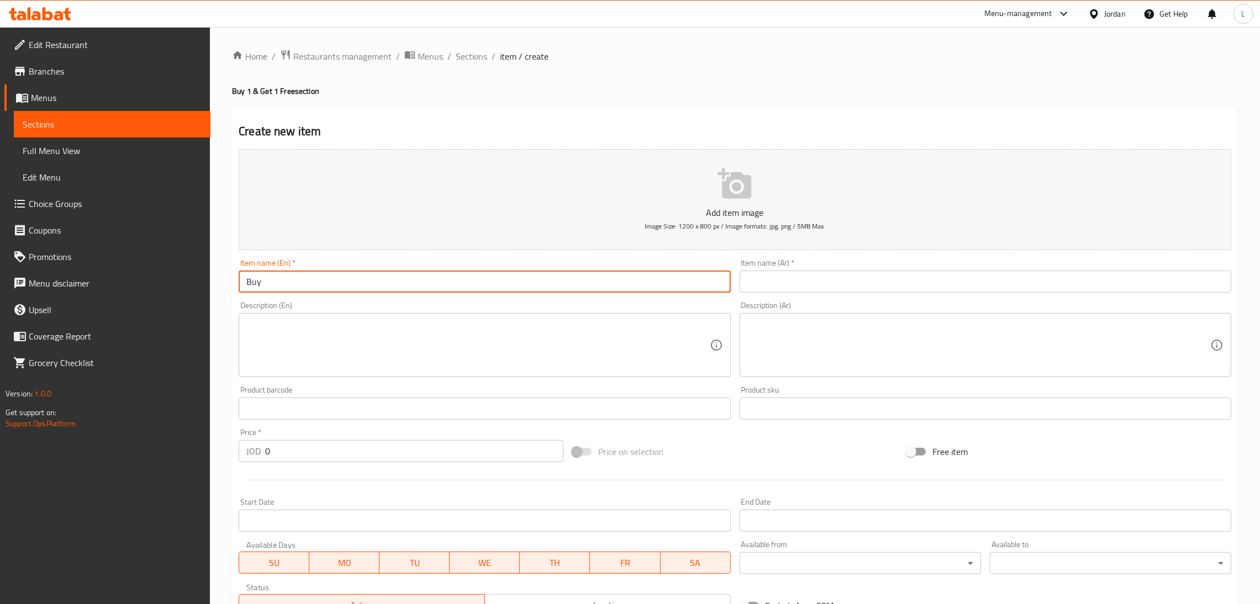
click at [498, 276] on input "Buy" at bounding box center [485, 282] width 492 height 22
paste input "a Large Big Mac Meal and get a Second Large Big Mac Meal FREE"
type input "Buy a Large Big Mac Meal and get a Second Large Big Mac Meal FREE"
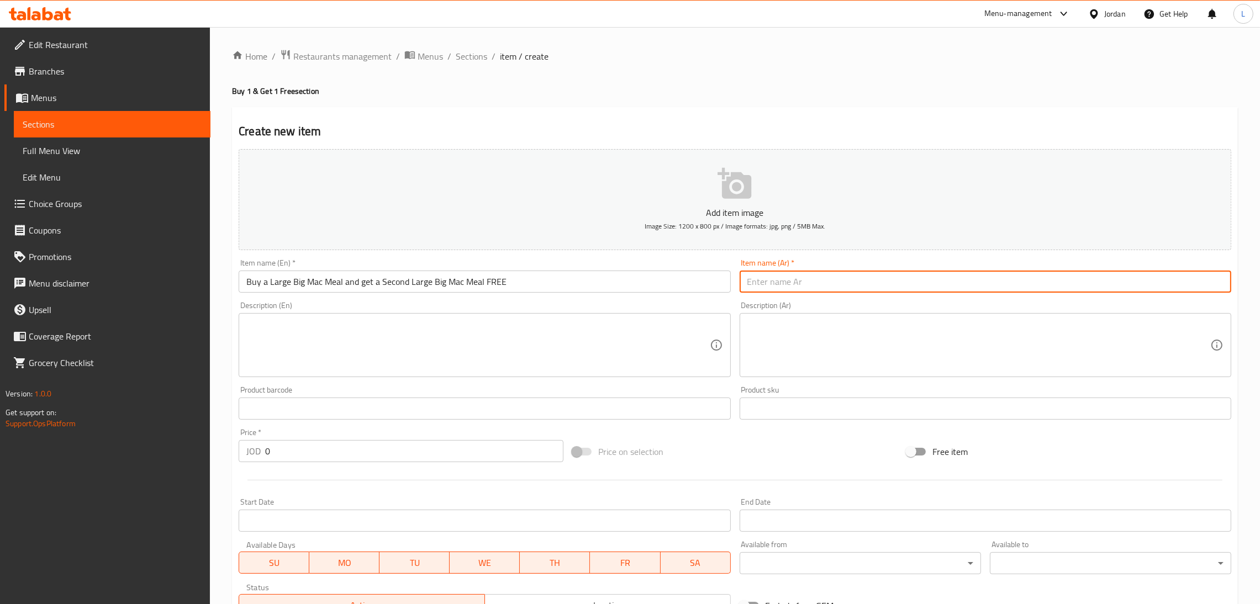
click at [818, 281] on input "text" at bounding box center [986, 282] width 492 height 22
paste input "عند شراء وجبة بيج ماك بالحجم الكبير ستحصل على وجبة بيج ماك بالحجم الكبير الثاني…"
type input "عند شراء وجبة بيج ماك بالحجم الكبير ستحصل على وجبة بيج ماك بالحجم الكبير الثاني…"
click at [477, 354] on textarea at bounding box center [477, 345] width 463 height 52
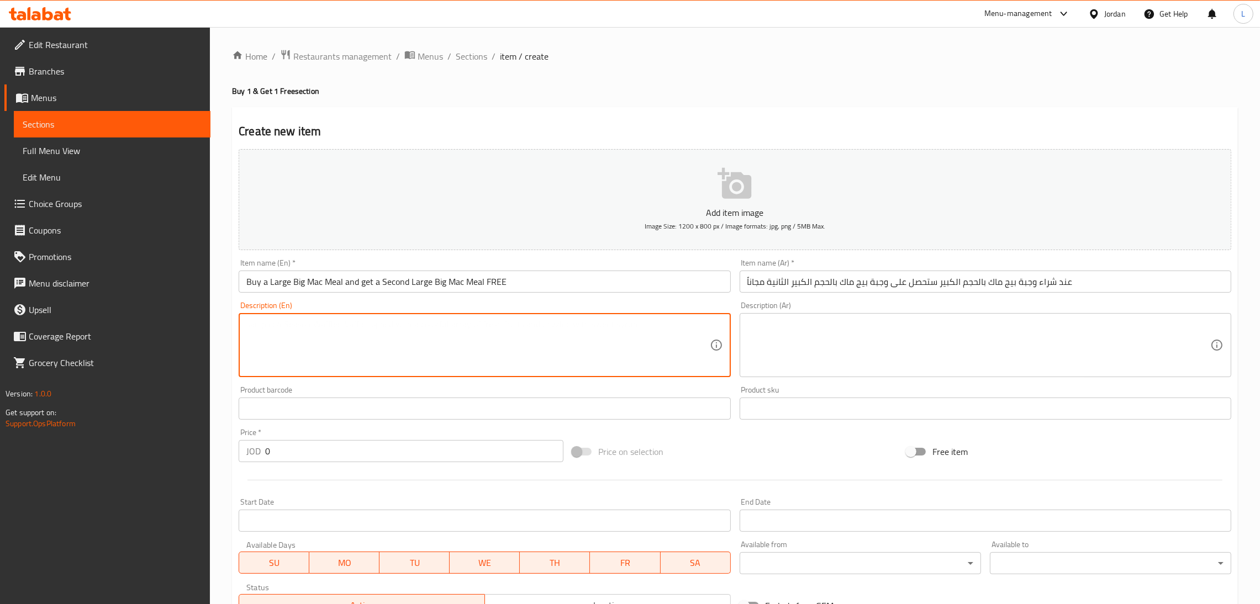
paste textarea "Double the taste, double the joy. don’t miss out!"
type textarea "Double the taste, double the joy. don’t miss out!"
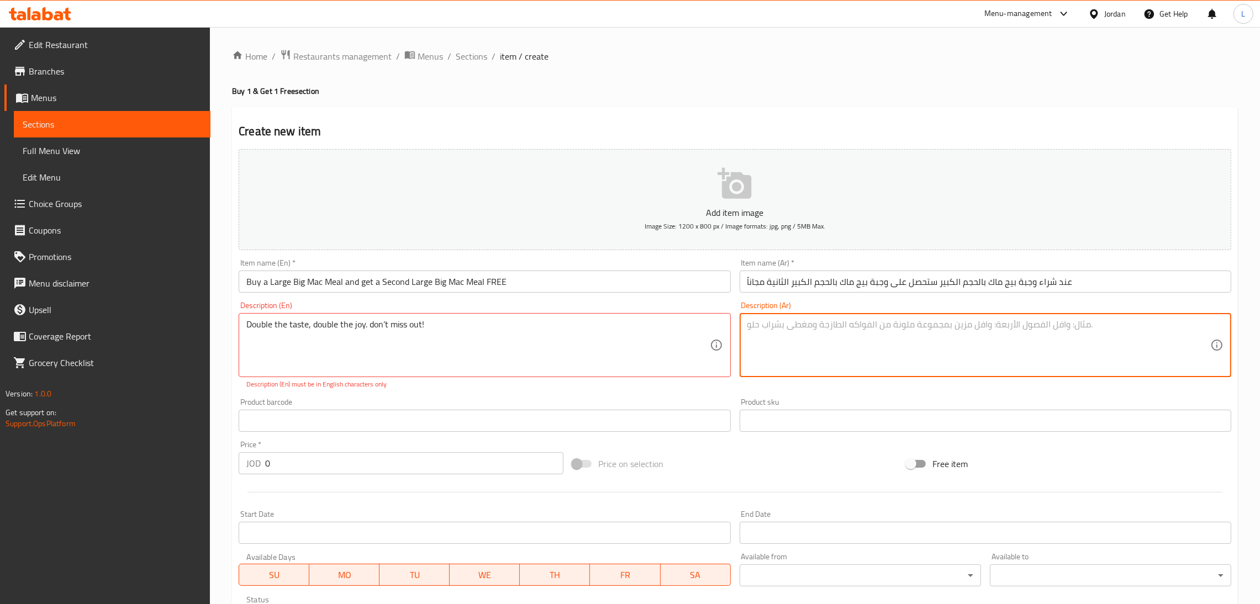
click at [856, 333] on textarea at bounding box center [979, 345] width 463 height 52
paste textarea "ضعف الطعم، ضعف المتعة. لا تفوت الفرصة!"
type textarea "ضعف الطعم، ضعف المتعة. لا تفوت الفرصة!"
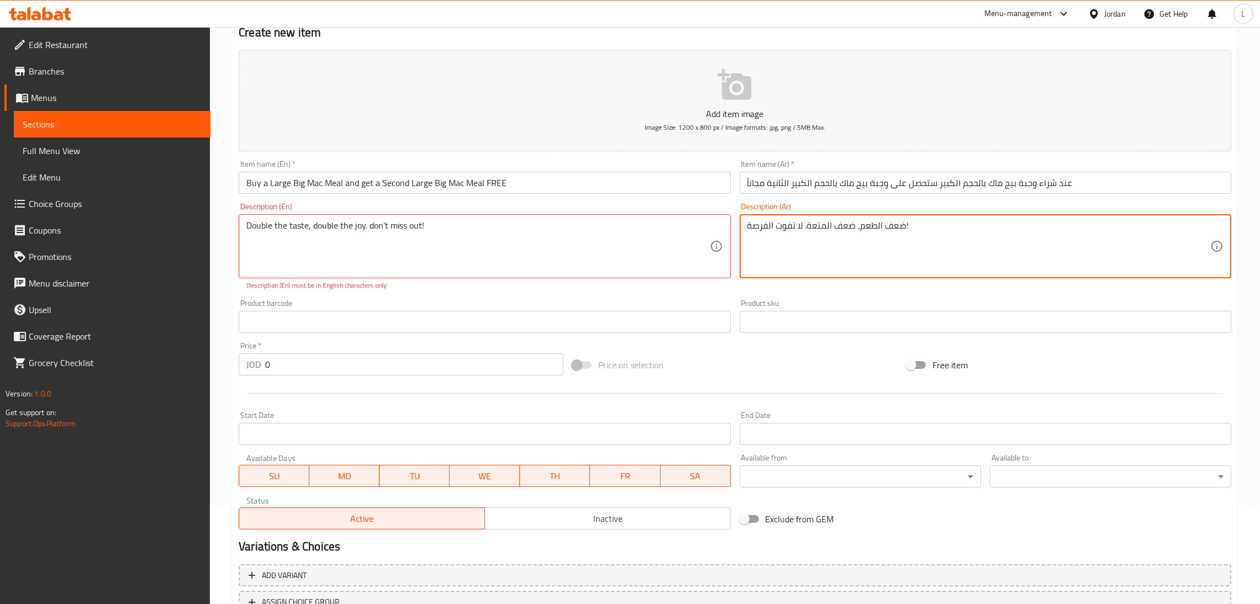
scroll to position [186, 0]
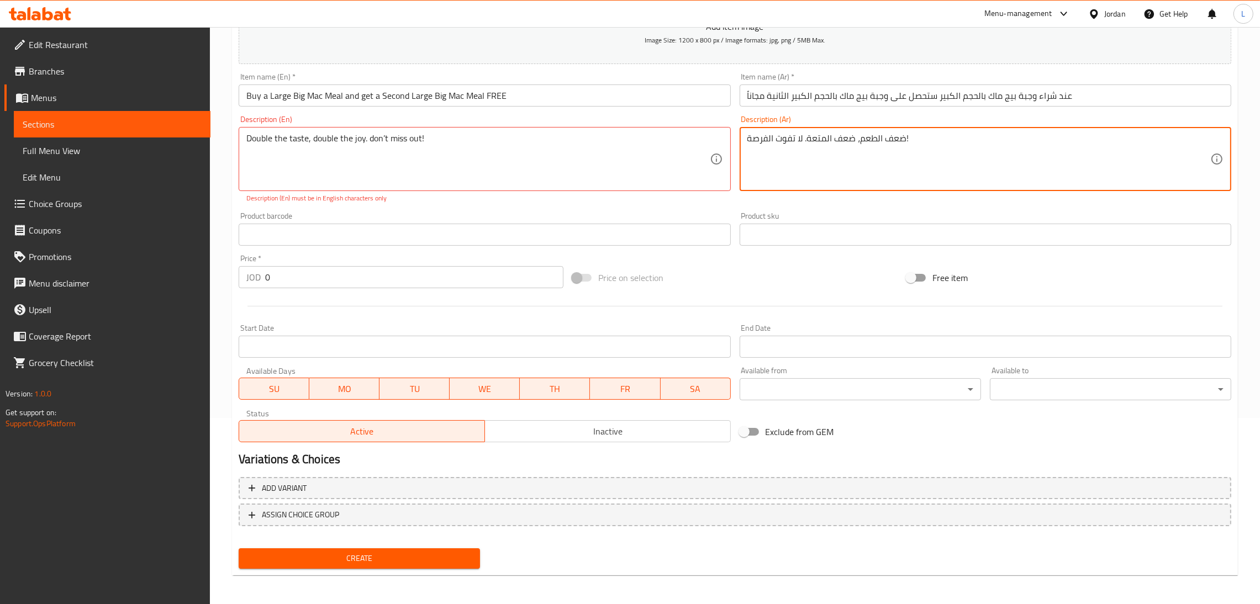
click at [393, 280] on input "0" at bounding box center [414, 277] width 298 height 22
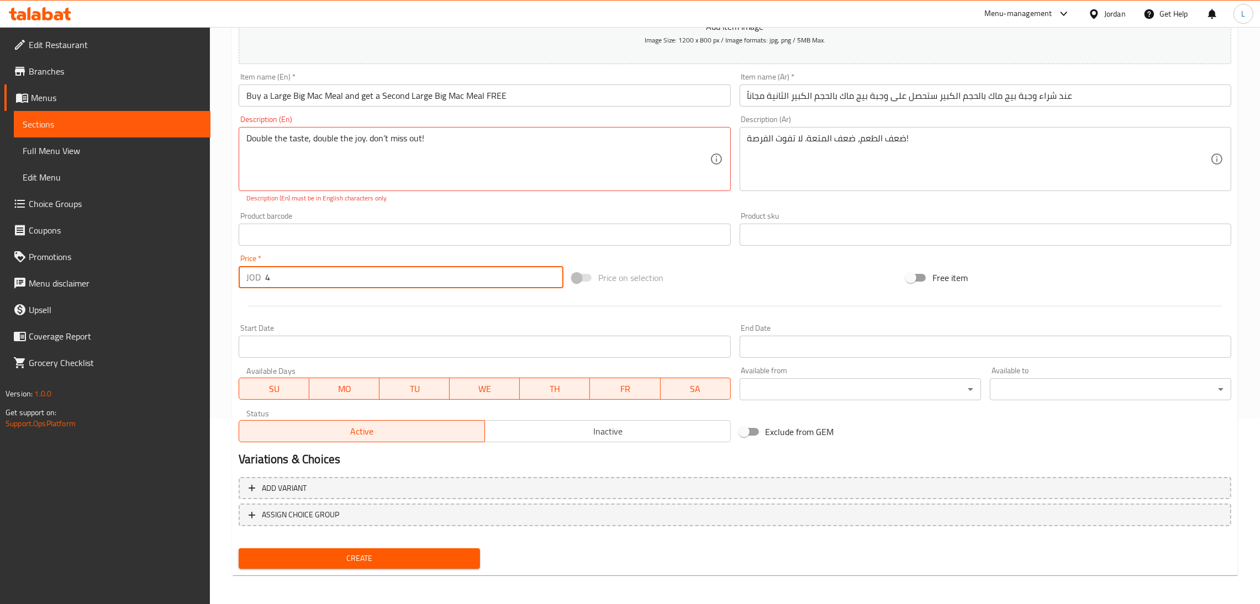
type input "4"
click at [367, 555] on span "Create" at bounding box center [360, 559] width 224 height 14
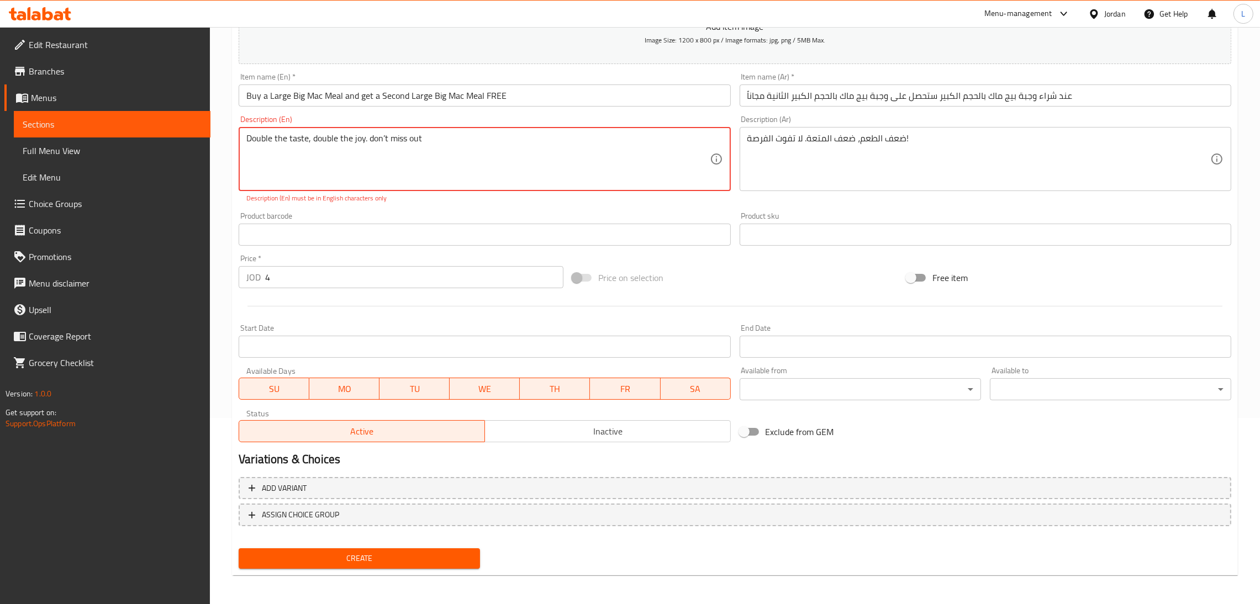
click at [354, 560] on span "Create" at bounding box center [360, 559] width 224 height 14
click at [366, 140] on textarea "Double the taste, double the joy. don’t miss out" at bounding box center [477, 159] width 463 height 52
click at [363, 556] on span "Create" at bounding box center [360, 559] width 224 height 14
click at [317, 149] on textarea "Double the taste, double the joy don’t miss out" at bounding box center [477, 159] width 463 height 52
click at [310, 139] on textarea "Double the taste, double the joy don’t miss out" at bounding box center [477, 159] width 463 height 52
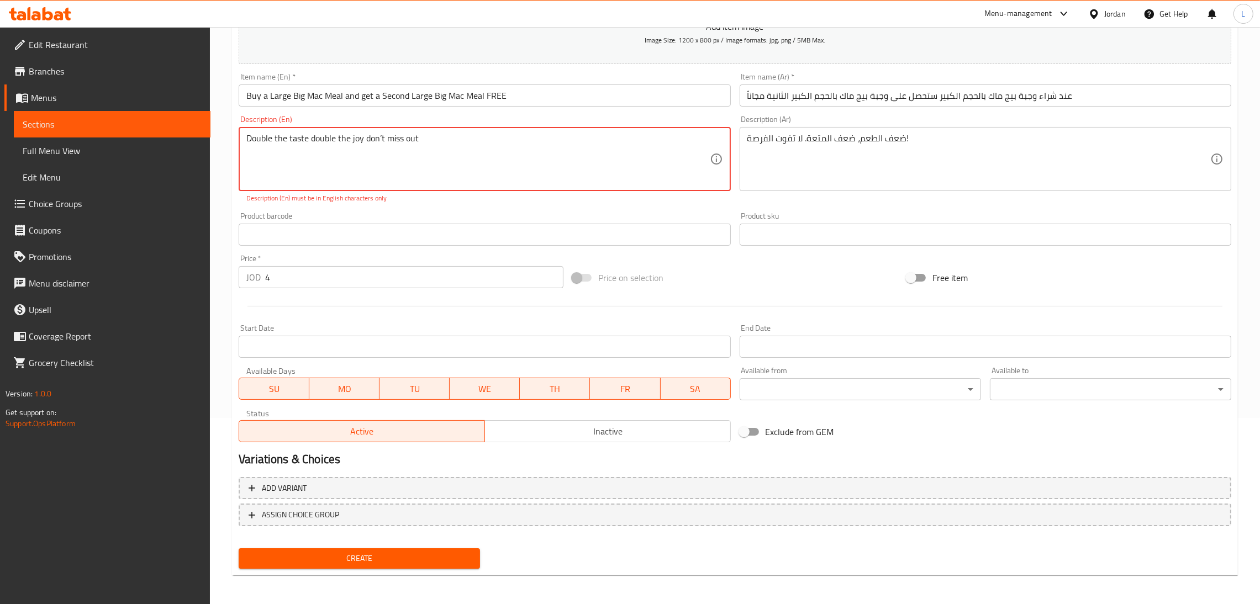
click at [453, 147] on textarea "Double the taste double the joy don’t miss out" at bounding box center [477, 159] width 463 height 52
click at [340, 559] on span "Create" at bounding box center [360, 559] width 224 height 14
click at [508, 146] on textarea "Double the taste double the joy don’t miss out" at bounding box center [477, 159] width 463 height 52
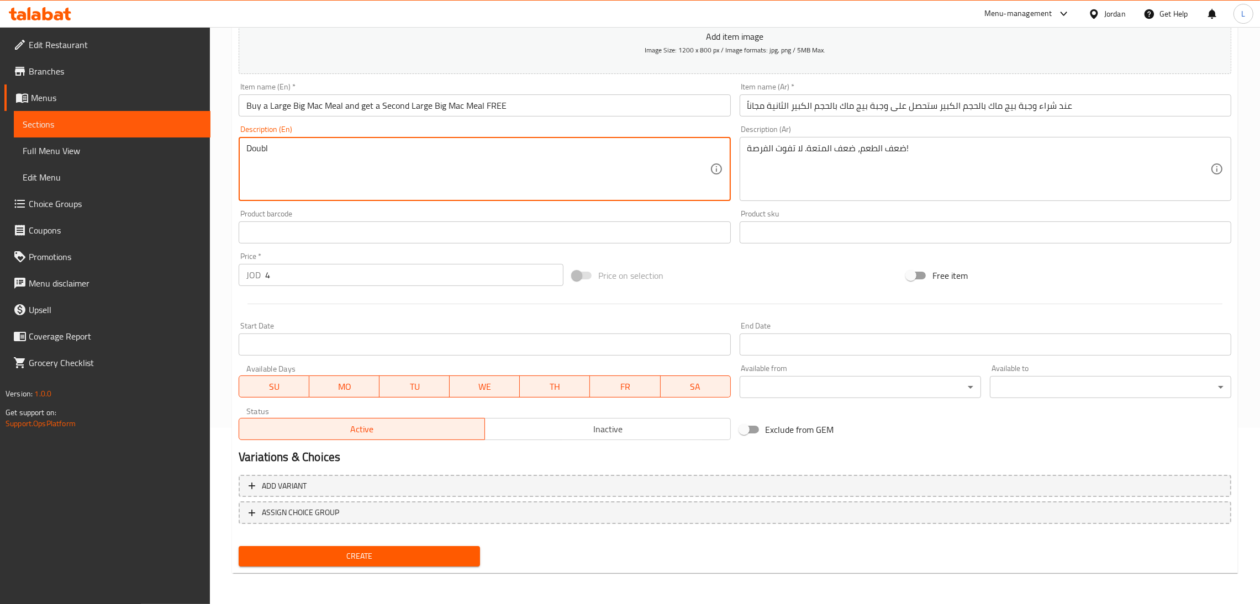
scroll to position [174, 0]
type textarea "Double the taste, double the joy, don't miss it"
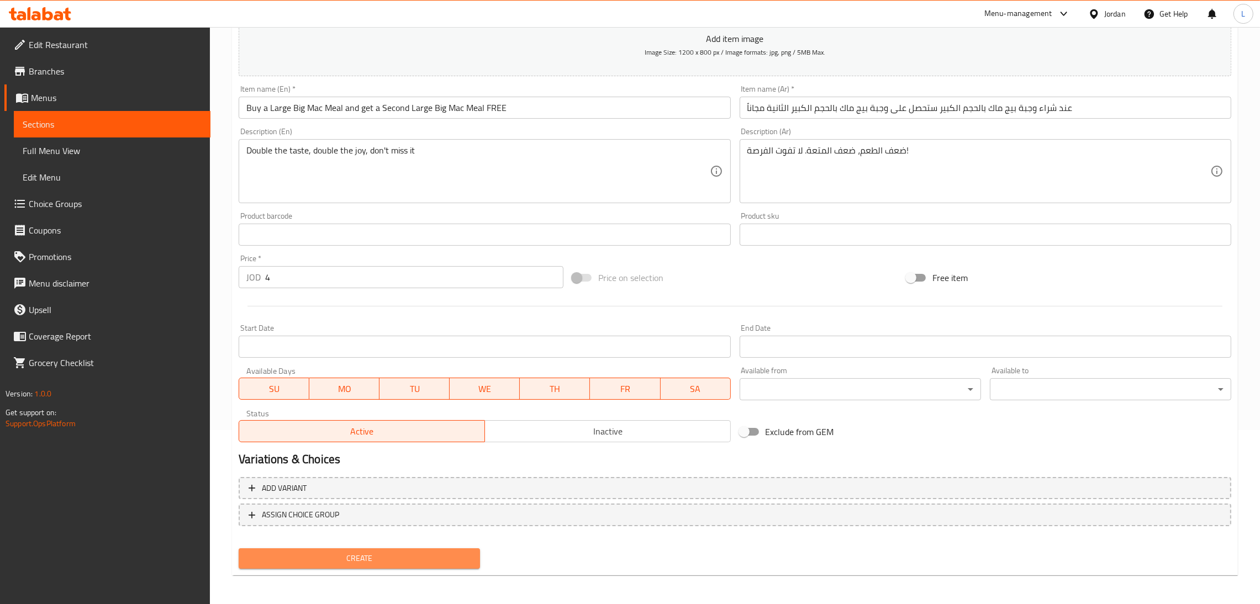
click at [398, 552] on span "Create" at bounding box center [360, 559] width 224 height 14
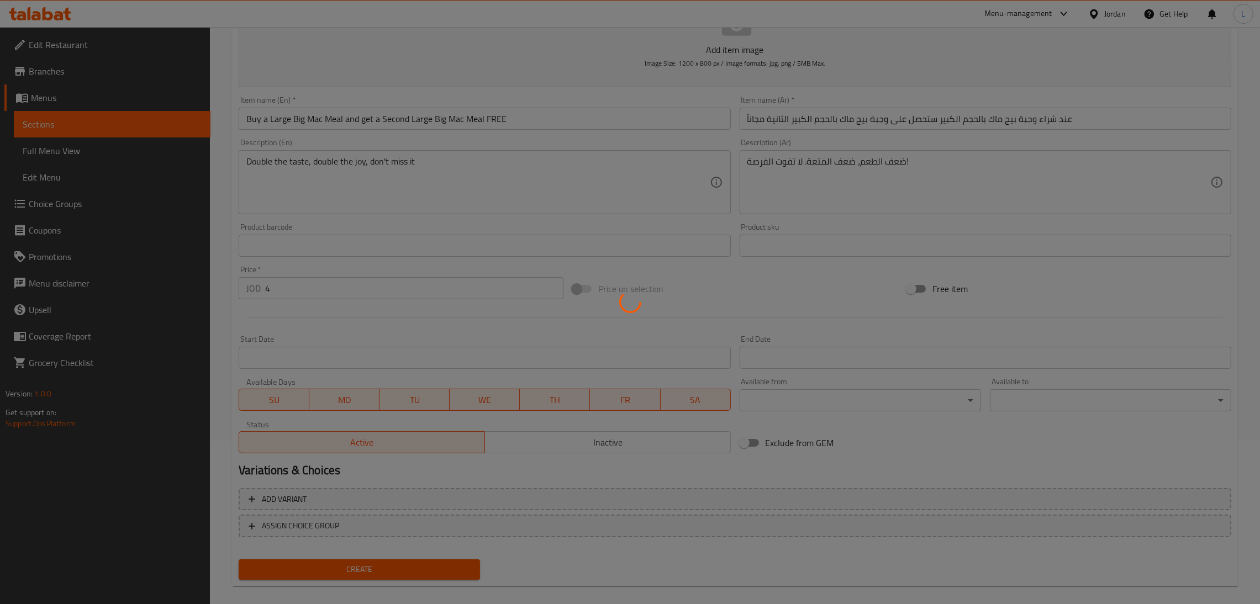
scroll to position [0, 0]
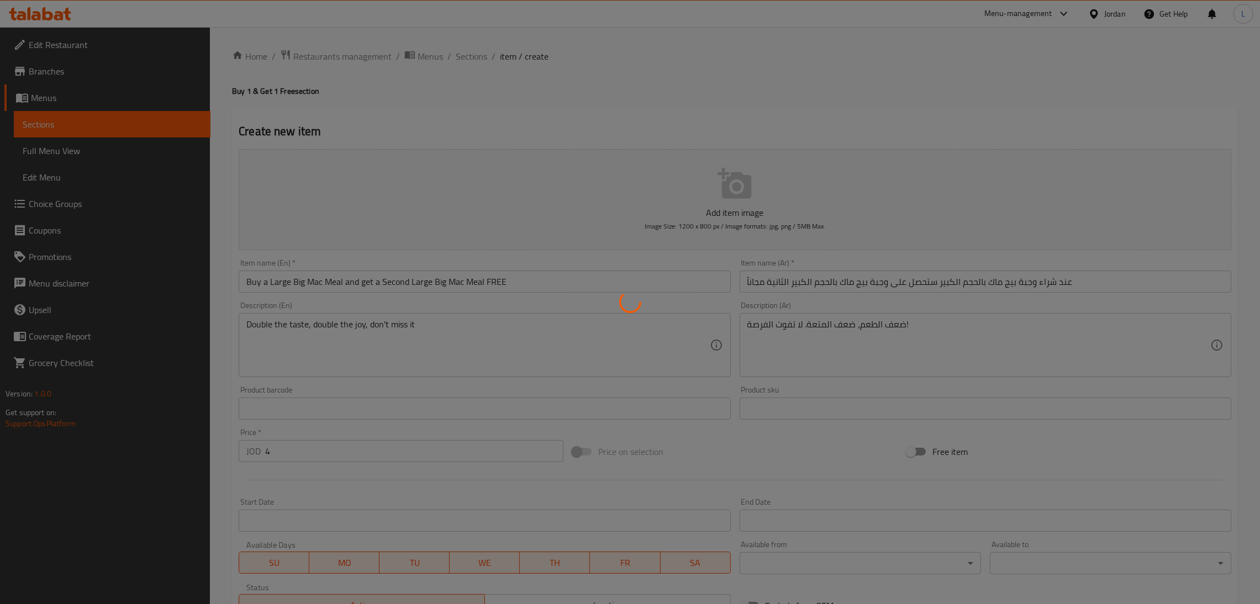
type input "0"
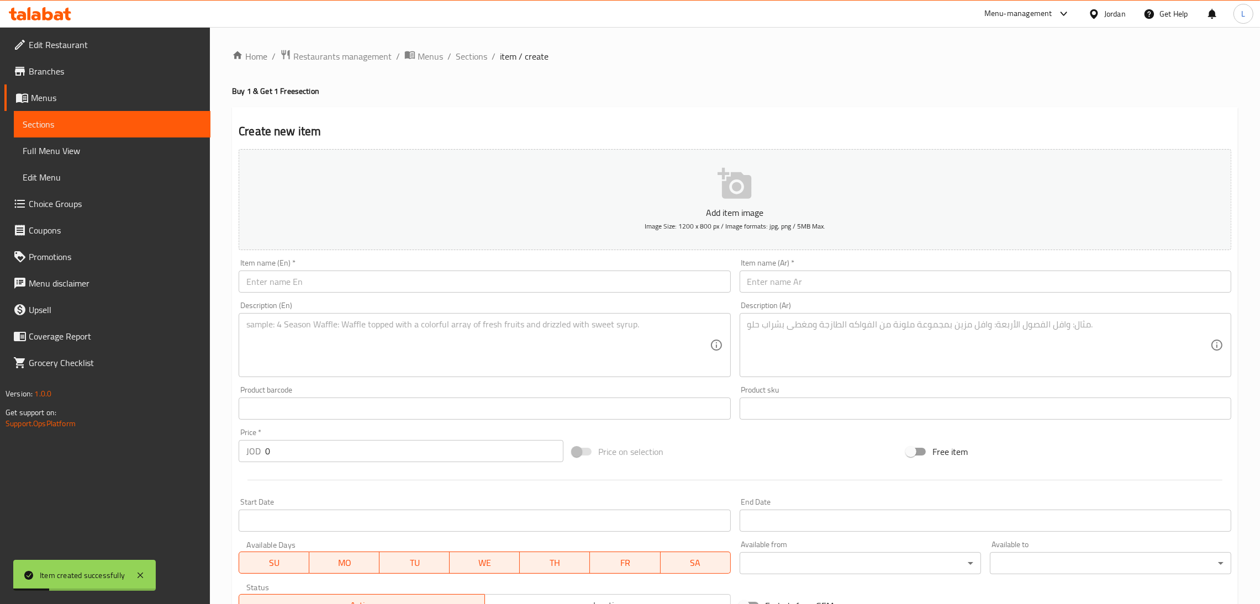
click at [85, 200] on span "Choice Groups" at bounding box center [115, 203] width 173 height 13
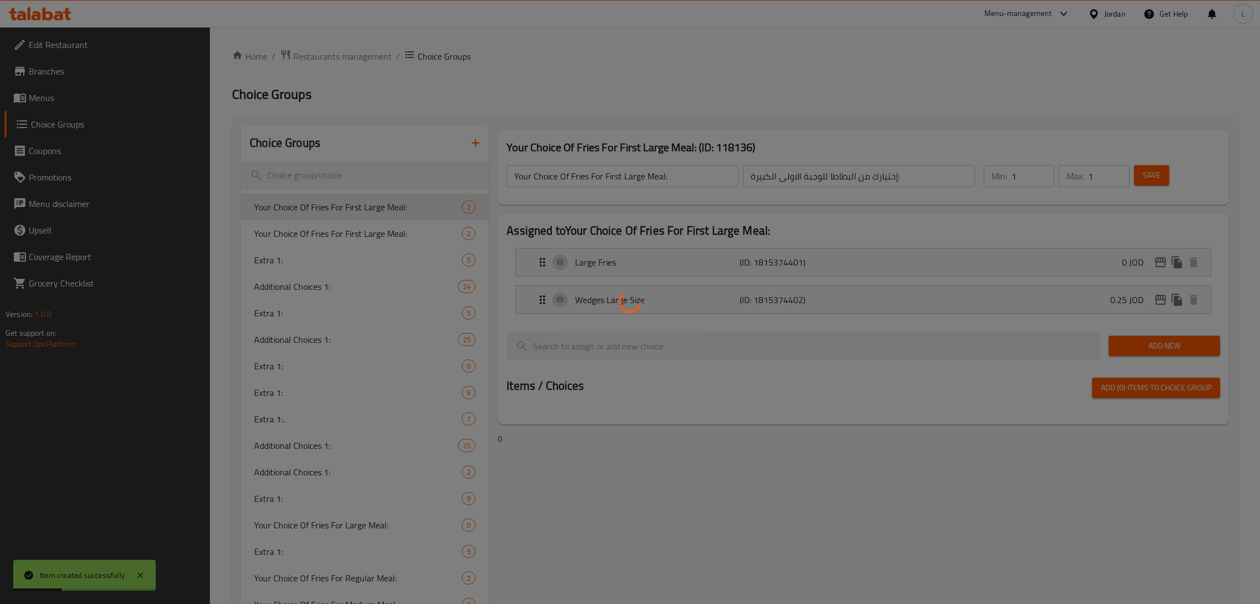
click at [339, 172] on div at bounding box center [630, 302] width 1260 height 604
click at [351, 177] on div at bounding box center [630, 302] width 1260 height 604
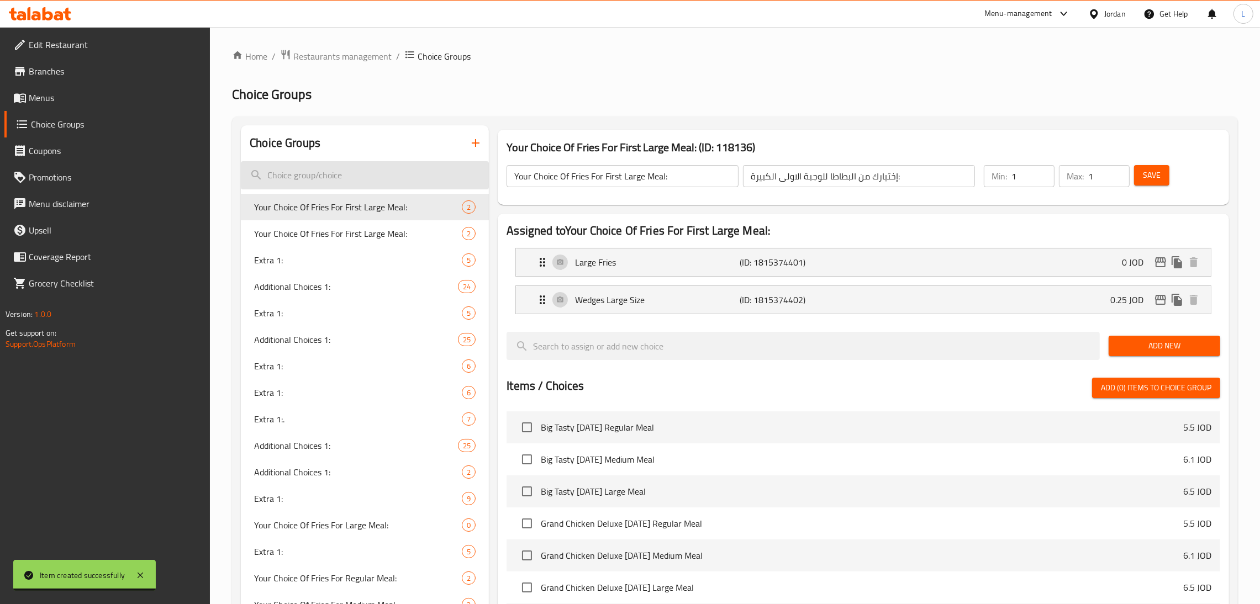
click at [373, 170] on input "search" at bounding box center [365, 175] width 248 height 28
click at [372, 171] on input "search" at bounding box center [365, 175] width 248 height 28
click at [369, 180] on input "search" at bounding box center [365, 175] width 248 height 28
click at [359, 174] on input "search" at bounding box center [365, 175] width 248 height 28
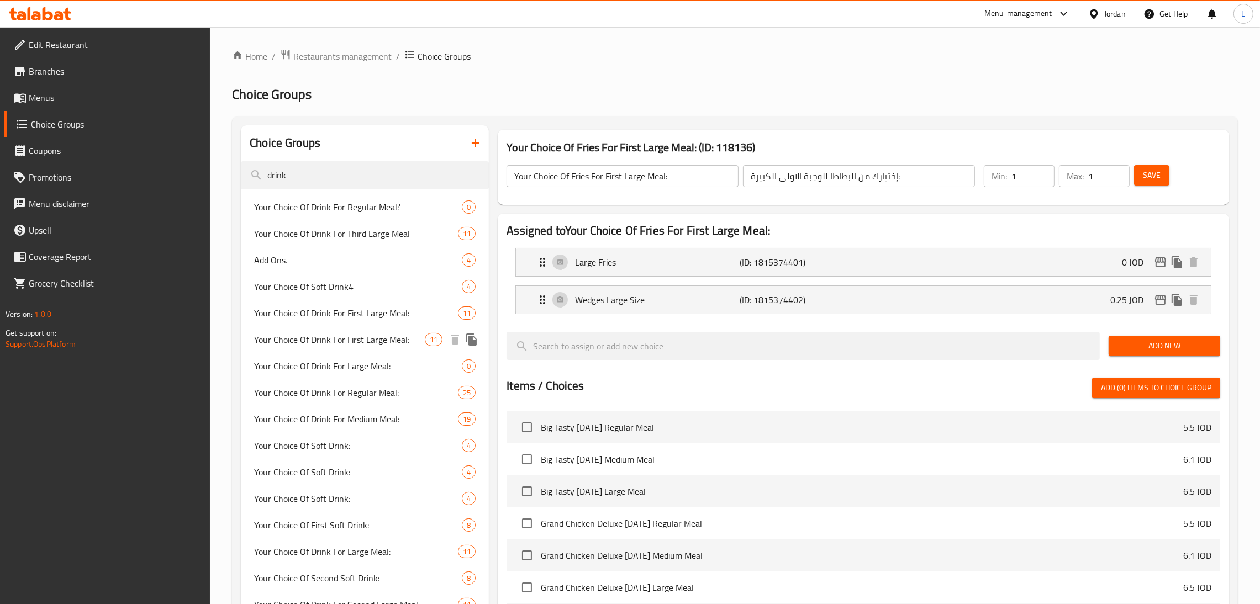
type input "drink"
click at [364, 343] on span "Your Choice Of Drink For First Large Meal:" at bounding box center [339, 339] width 171 height 13
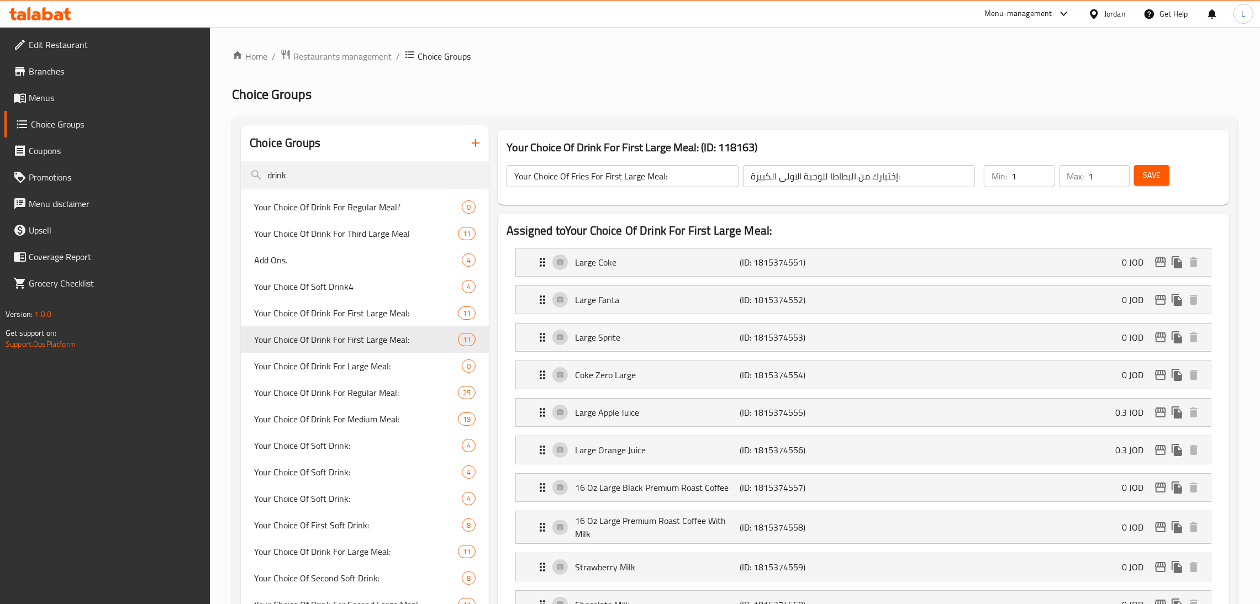
type input "Your Choice Of Drink For First Large Meal:"
type input "إختيارك من المشروب للوجبة الكبيرة الاولى:"
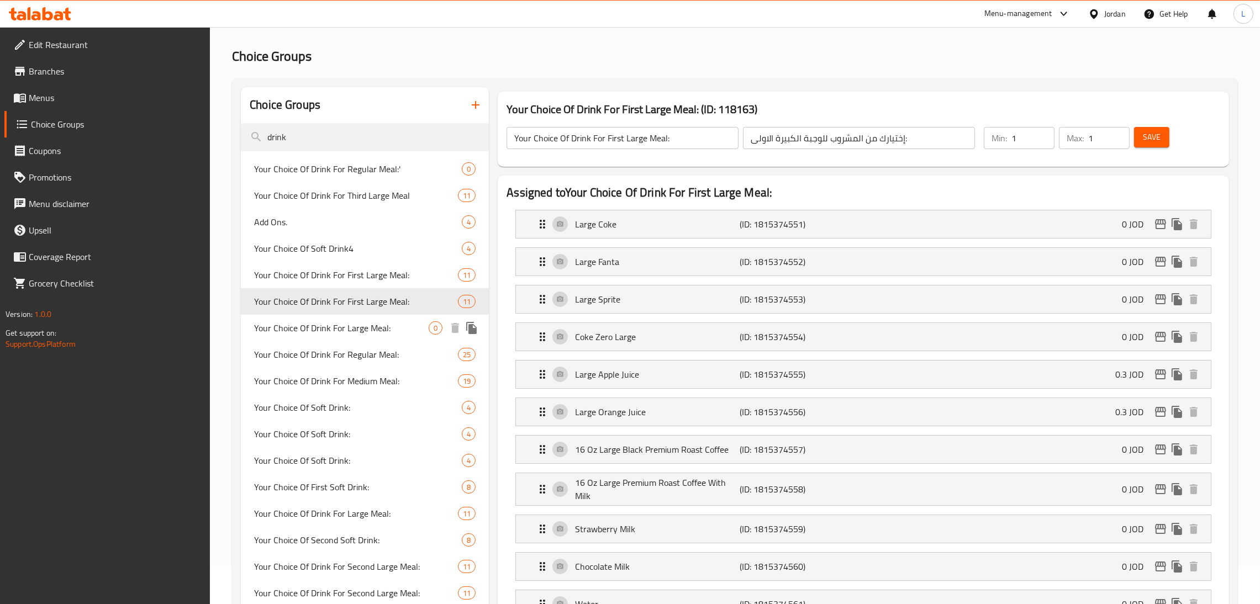
scroll to position [83, 0]
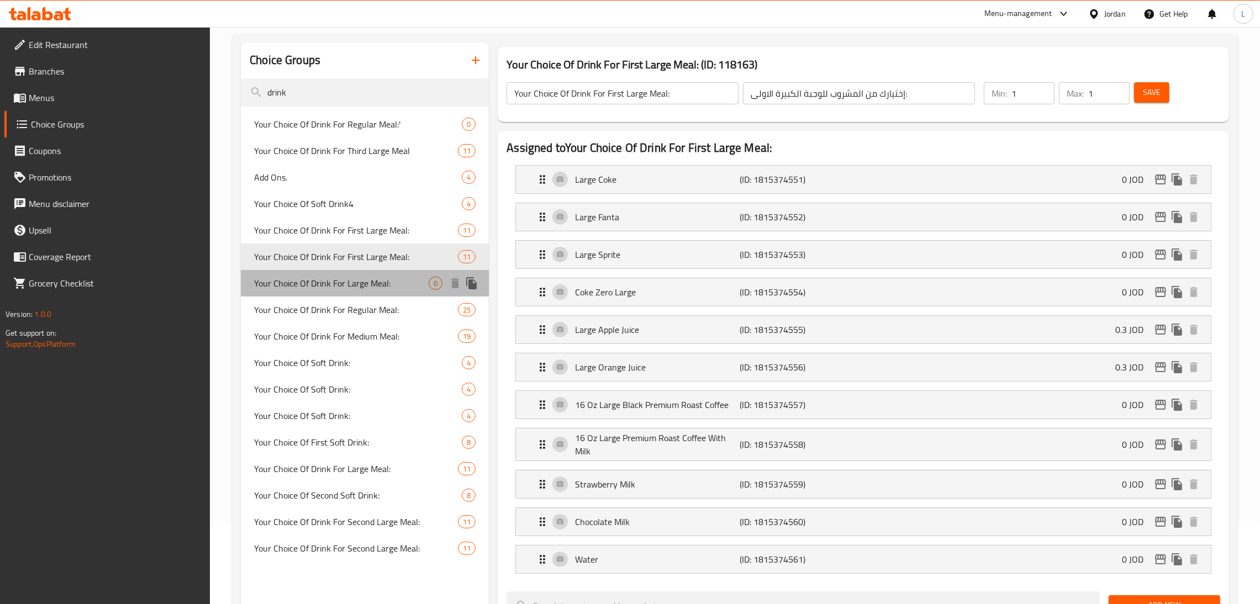
click at [334, 286] on span "Your Choice Of Drink For Large Meal:" at bounding box center [341, 283] width 175 height 13
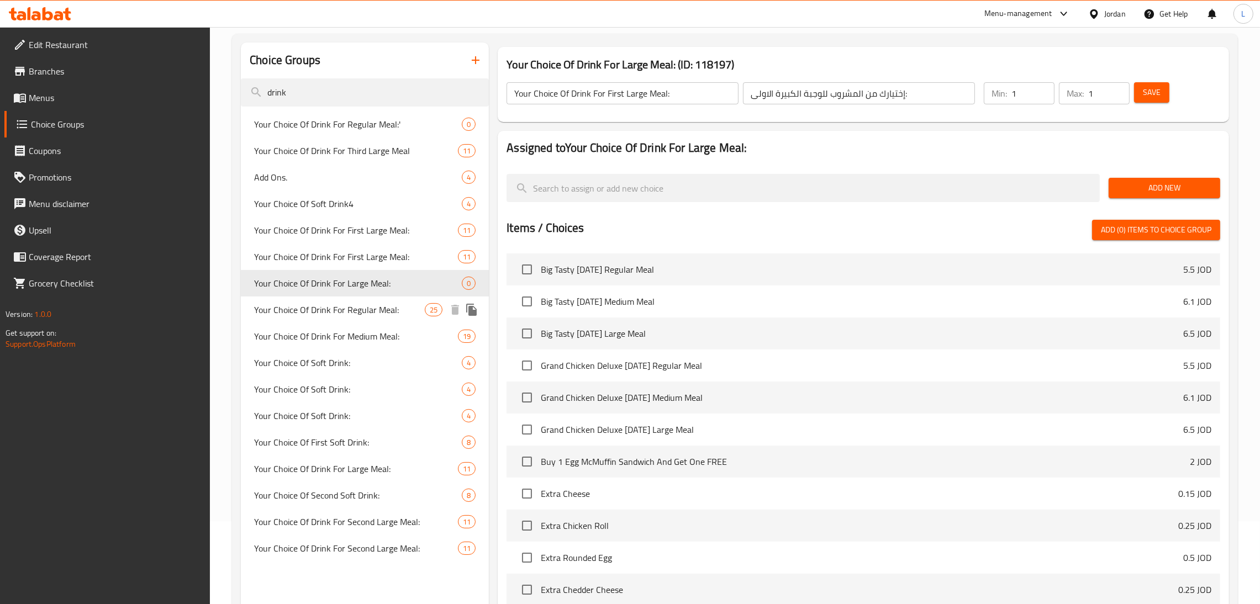
type input "Your Choice Of Drink For Large Meal:"
type input "إختيارك من المشروب للوجبة الكبيرة:"
click at [1158, 183] on span "Add New" at bounding box center [1165, 188] width 94 height 14
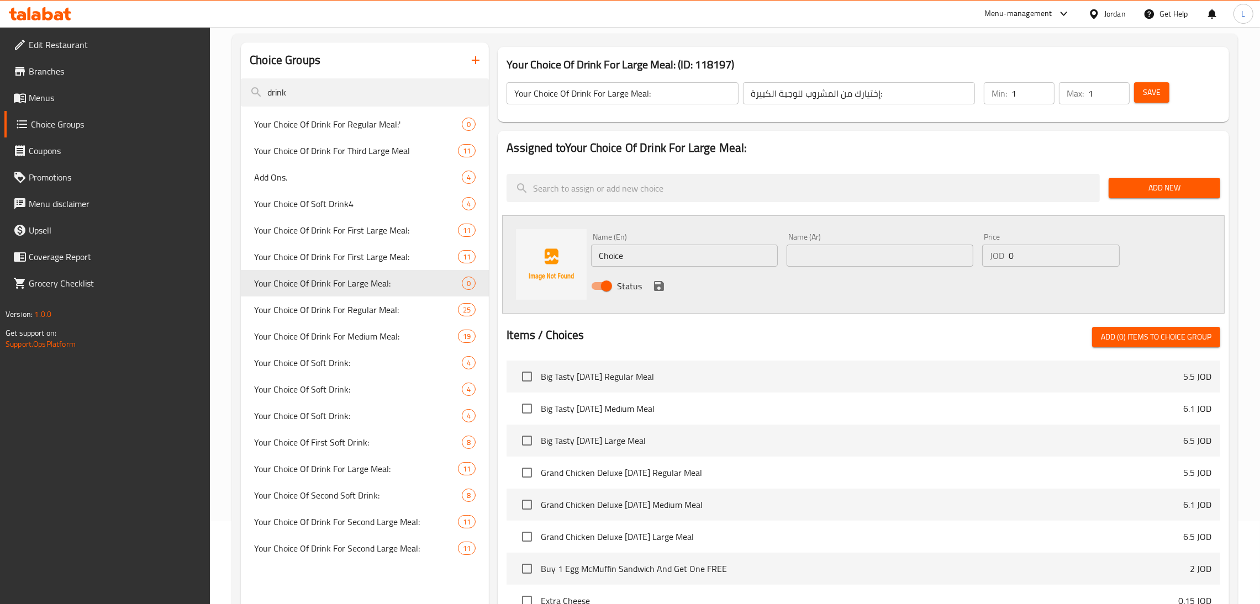
click at [675, 256] on input "Choice" at bounding box center [684, 256] width 187 height 22
type input "Cola"
click at [858, 267] on div "Name (Ar) Name (Ar)" at bounding box center [880, 250] width 196 height 43
click at [860, 262] on input "text" at bounding box center [880, 256] width 187 height 22
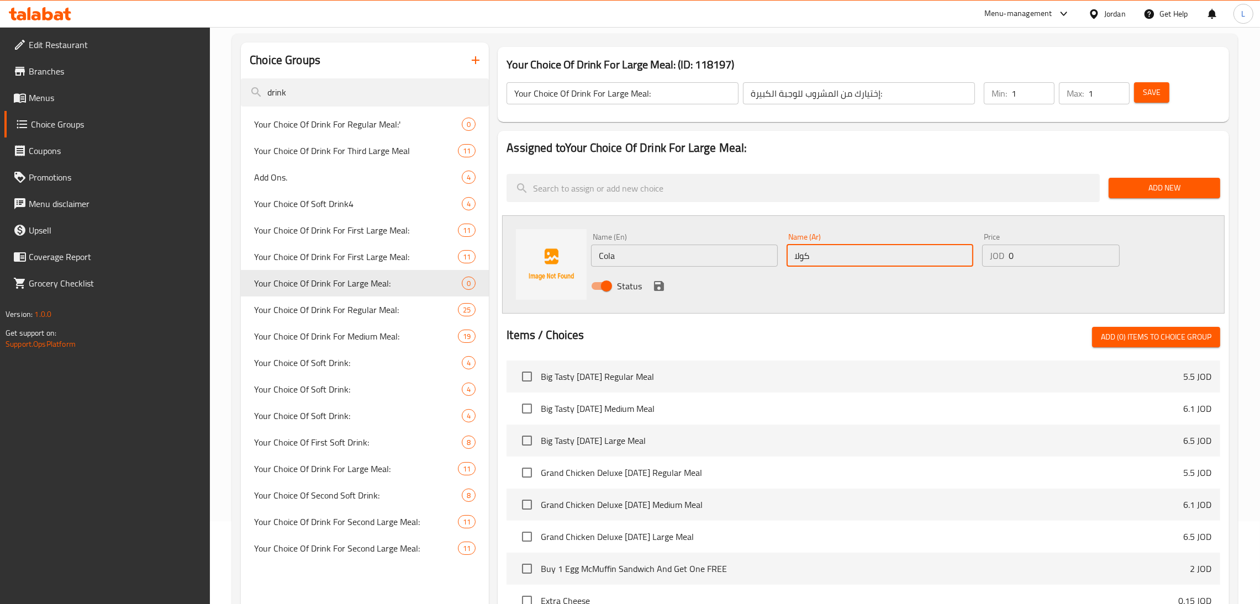
type input "كولا"
click at [661, 282] on icon "save" at bounding box center [659, 286] width 10 height 10
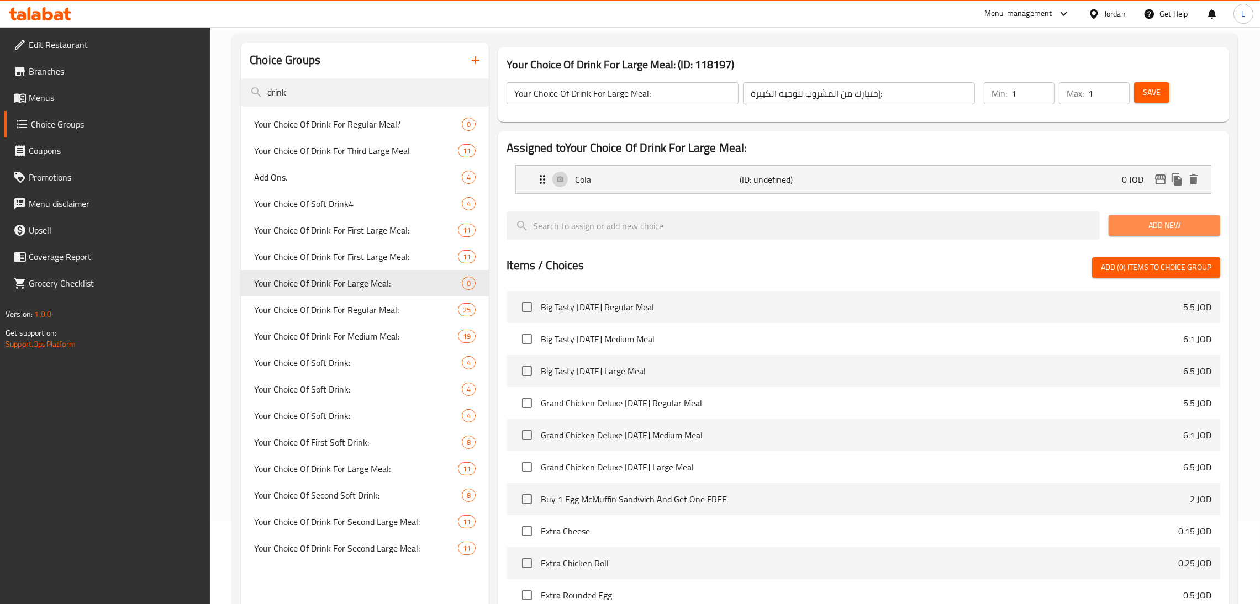
click at [1146, 225] on span "Add New" at bounding box center [1165, 226] width 94 height 14
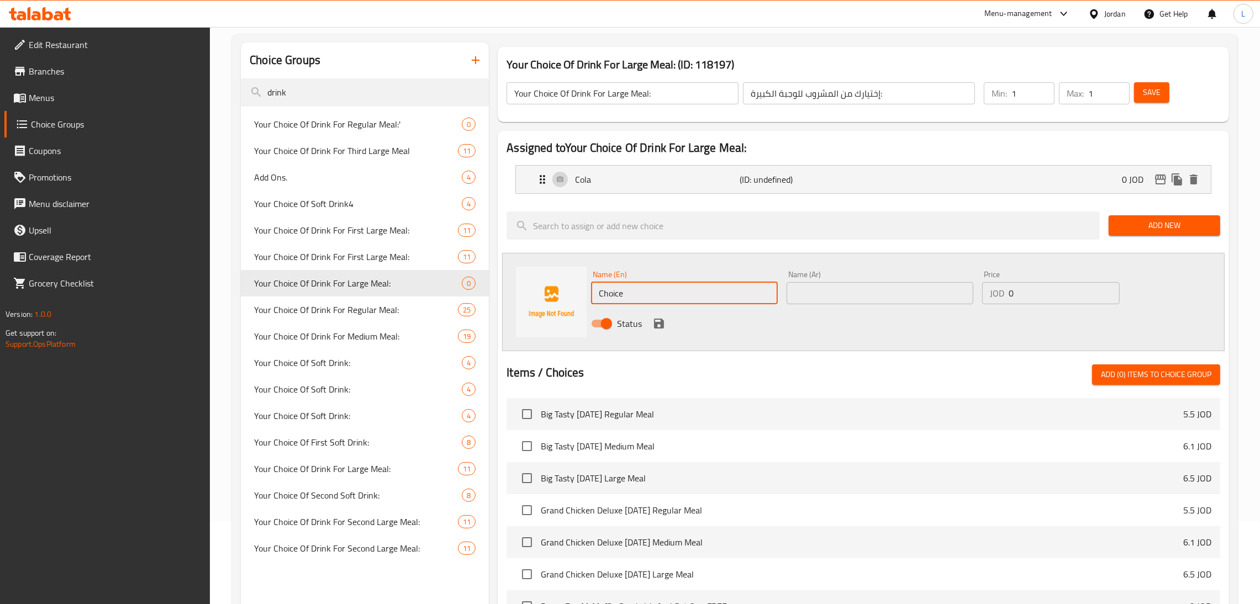
click at [632, 290] on input "Choice" at bounding box center [684, 293] width 187 height 22
click at [630, 292] on input "Choice" at bounding box center [684, 293] width 187 height 22
type input "س"
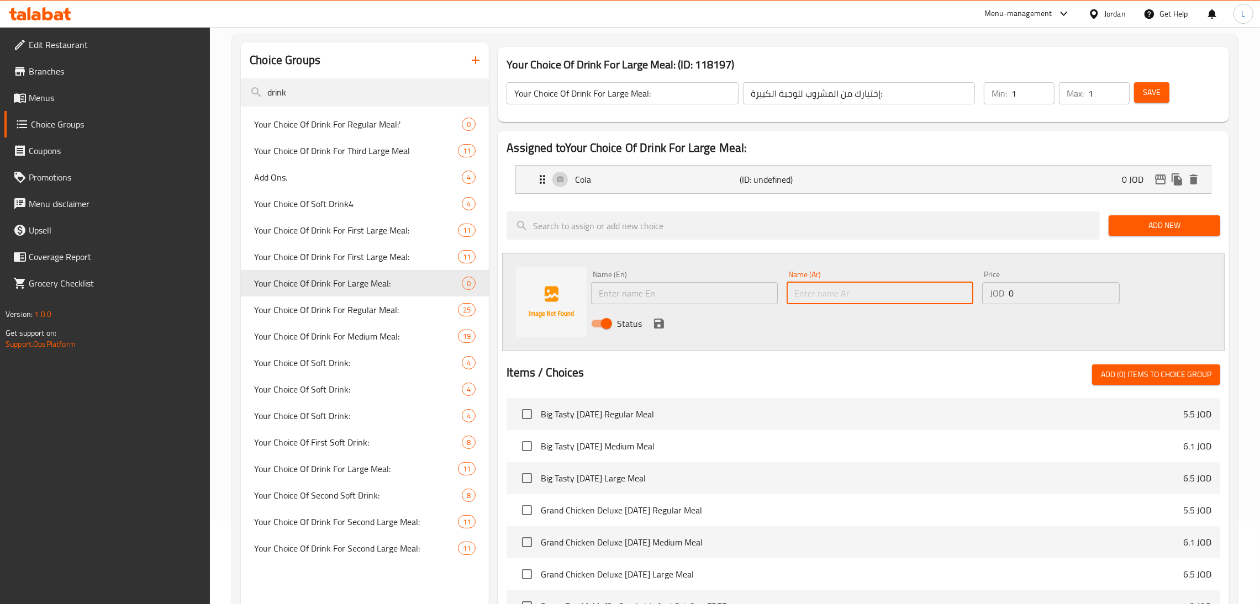
click at [813, 290] on input "text" at bounding box center [880, 293] width 187 height 22
type input "سبرايت"
click at [640, 302] on input "text" at bounding box center [684, 293] width 187 height 22
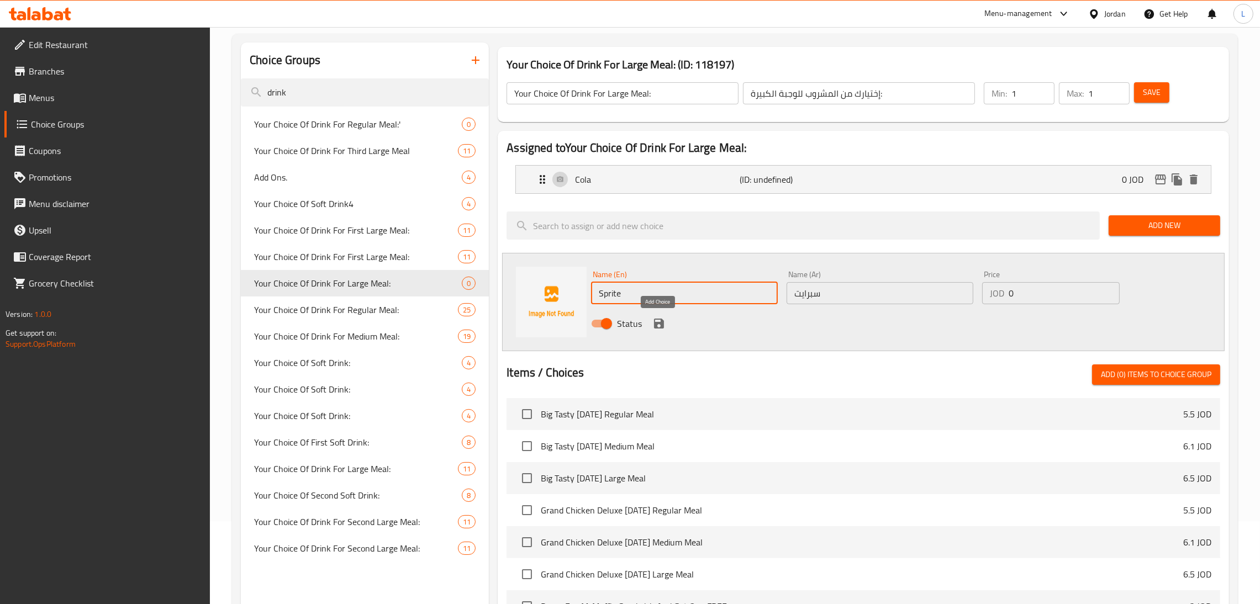
type input "Sprite"
click at [655, 320] on icon "save" at bounding box center [659, 324] width 10 height 10
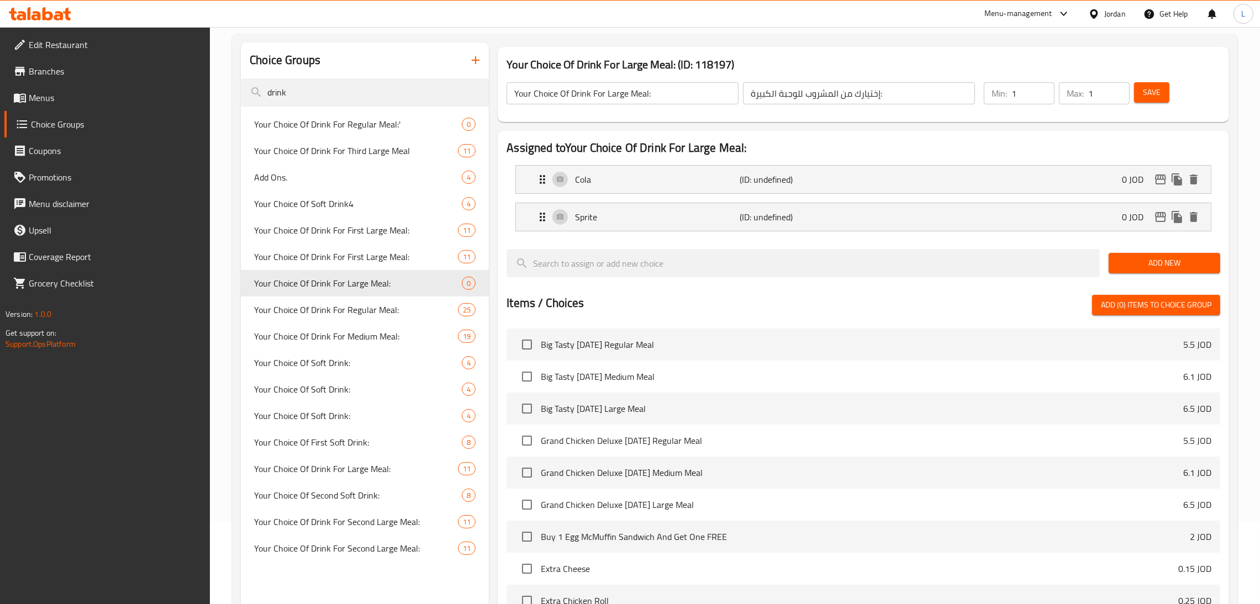
click at [1143, 279] on div "Add New" at bounding box center [1165, 263] width 120 height 37
click at [1143, 264] on span "Add New" at bounding box center [1165, 263] width 94 height 14
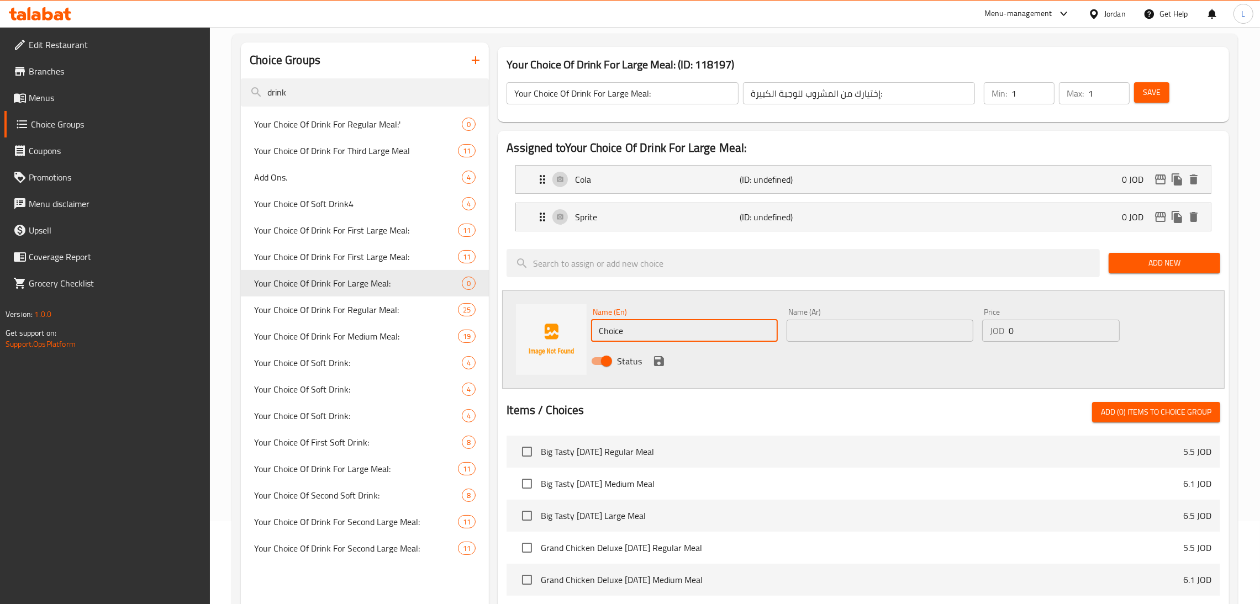
click at [616, 327] on input "Choice" at bounding box center [684, 331] width 187 height 22
click at [616, 328] on input "Choice" at bounding box center [684, 331] width 187 height 22
type input "Cola Zero"
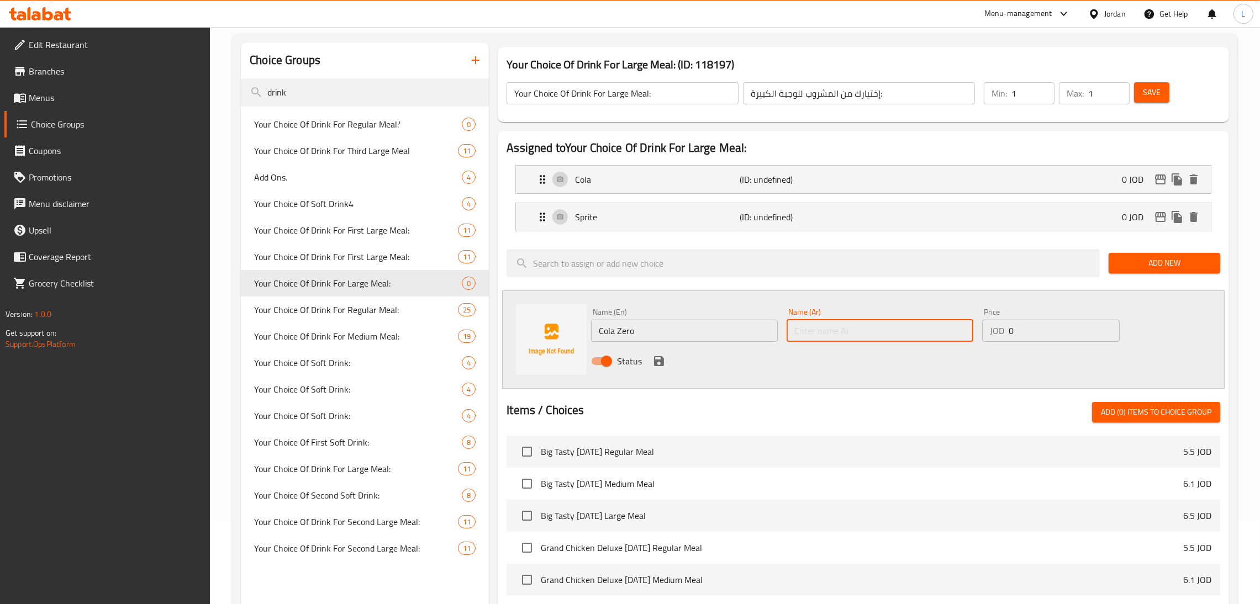
click at [830, 323] on input "text" at bounding box center [880, 331] width 187 height 22
type input "كولا زيرو"
click at [654, 364] on icon "save" at bounding box center [659, 361] width 13 height 13
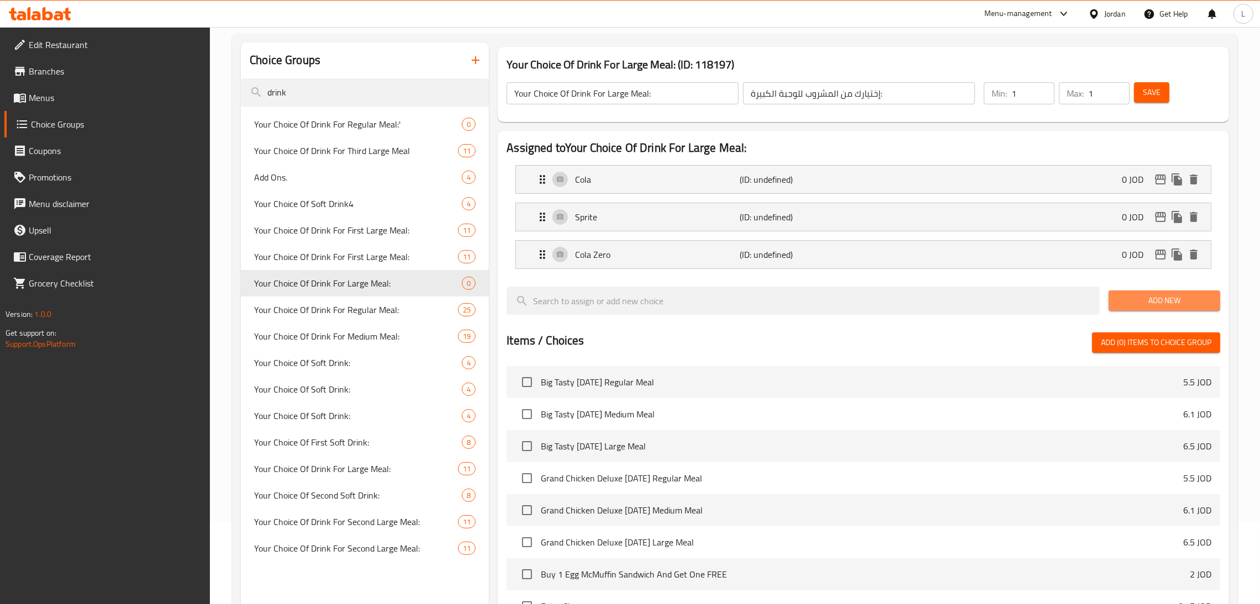
click at [1154, 297] on span "Add New" at bounding box center [1165, 301] width 94 height 14
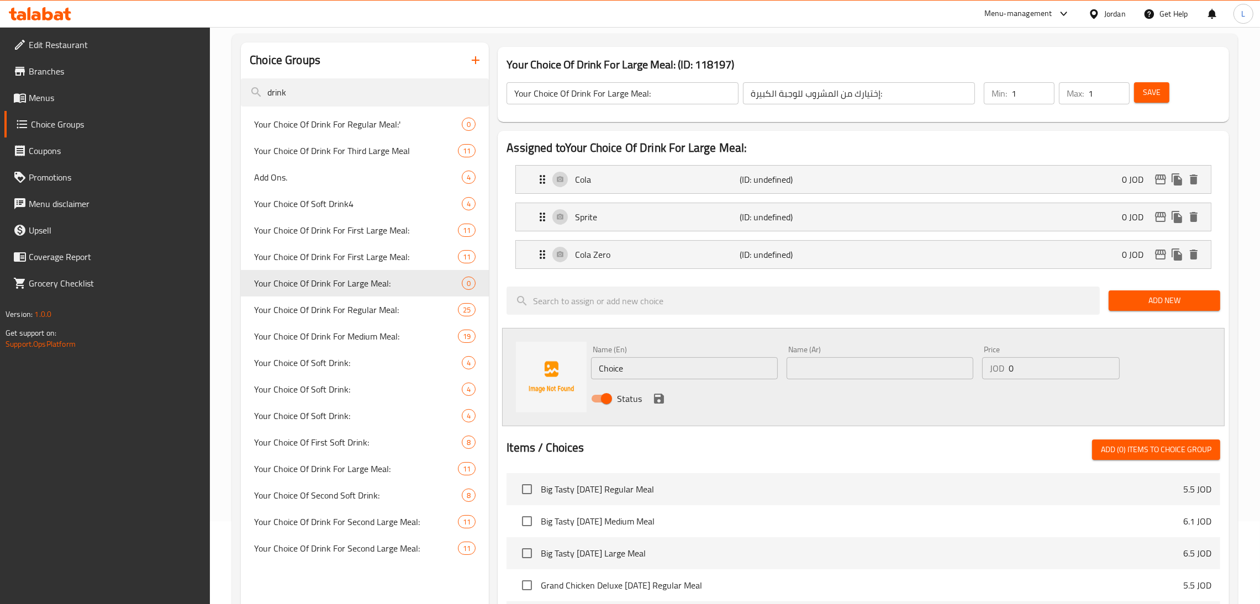
click at [648, 360] on input "Choice" at bounding box center [684, 369] width 187 height 22
click at [828, 377] on input "text" at bounding box center [880, 369] width 187 height 22
type input "فانتا"
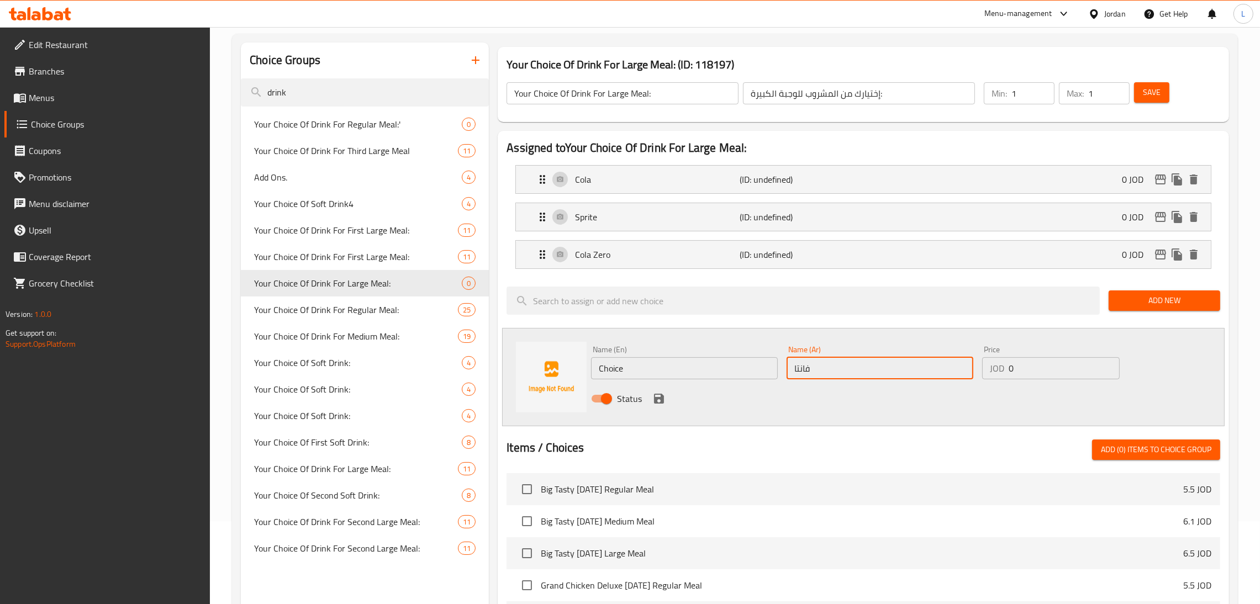
click at [721, 381] on div "Name (En) Choice Name (En)" at bounding box center [685, 362] width 196 height 43
click at [718, 372] on input "Choice" at bounding box center [684, 369] width 187 height 22
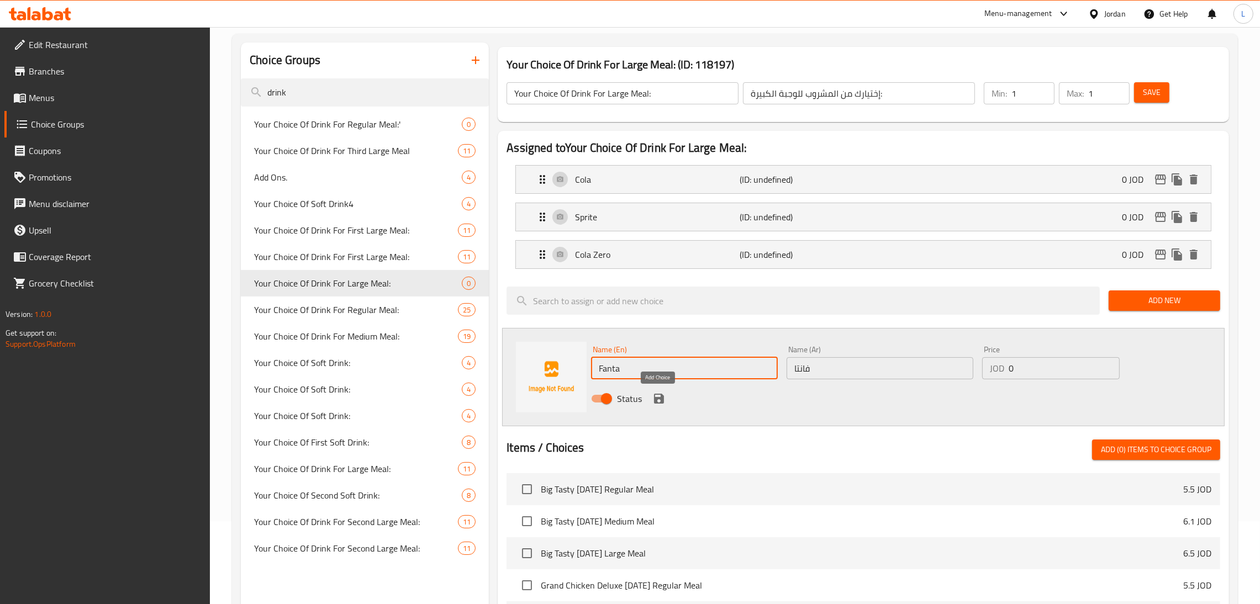
type input "Fanta"
click at [659, 396] on icon "save" at bounding box center [659, 399] width 10 height 10
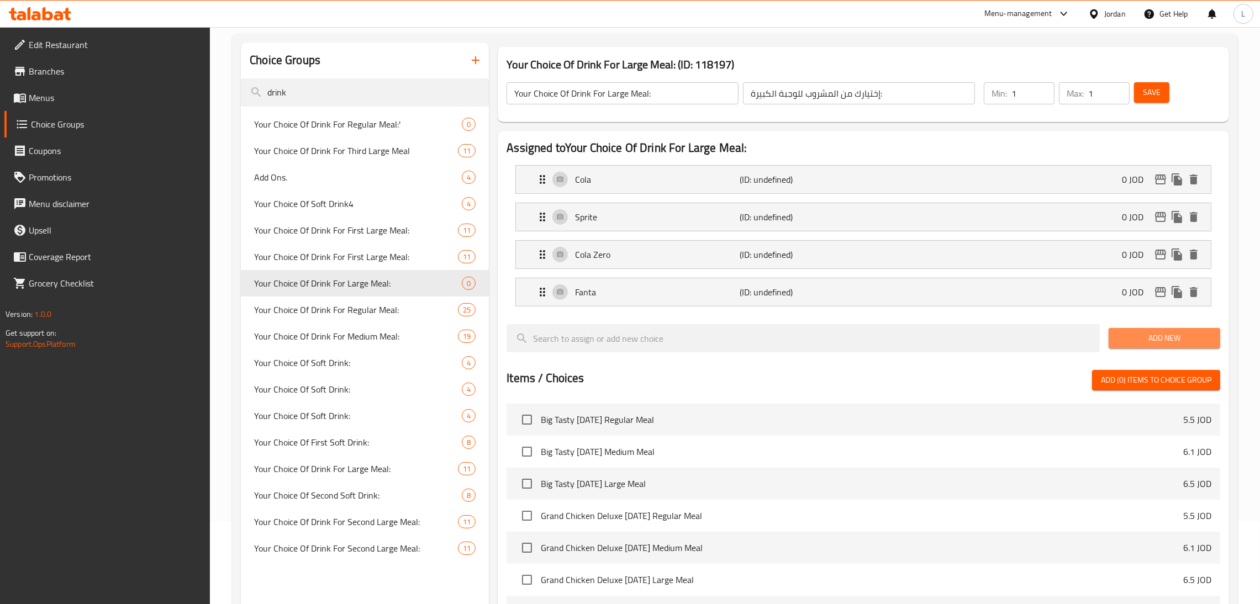
click at [1164, 332] on span "Add New" at bounding box center [1165, 339] width 94 height 14
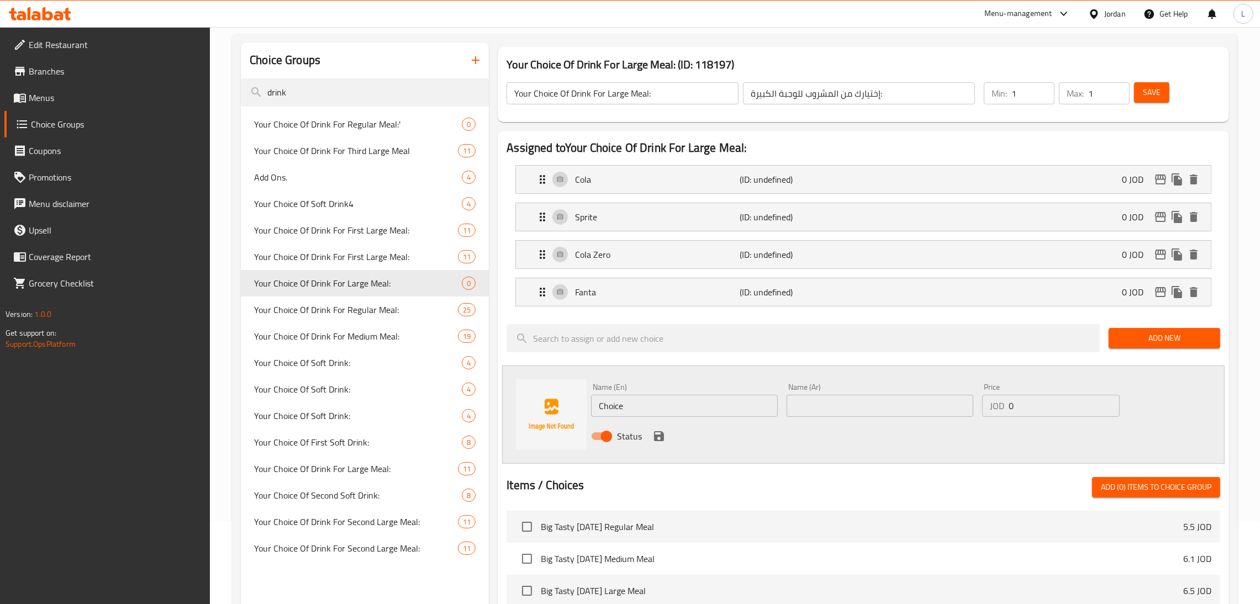
click at [638, 402] on input "Choice" at bounding box center [684, 406] width 187 height 22
type input "Fanta Fruity"
click at [896, 402] on input "text" at bounding box center [880, 406] width 187 height 22
type input "فانتا فروتي"
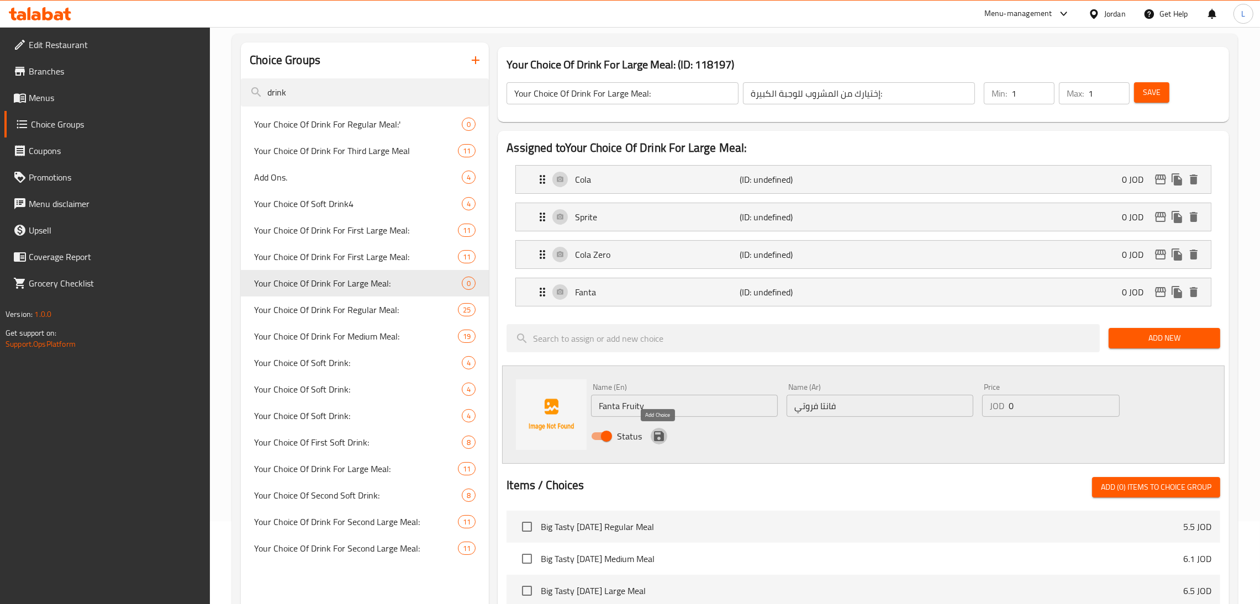
click at [655, 436] on icon "save" at bounding box center [659, 437] width 10 height 10
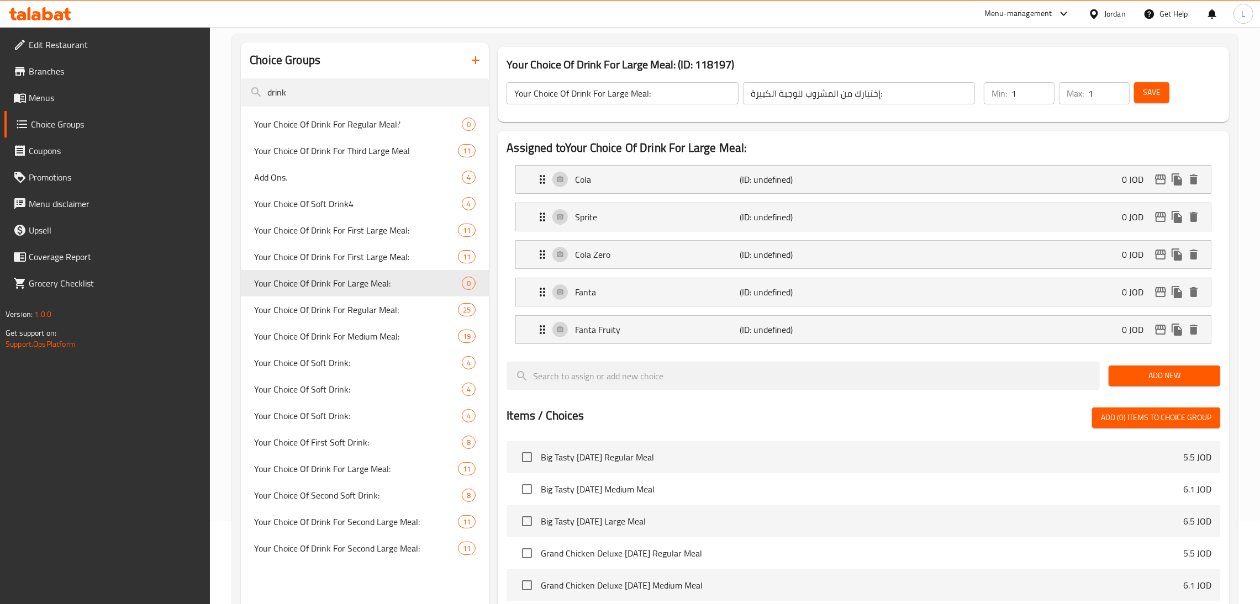
click at [1149, 378] on span "Add New" at bounding box center [1165, 376] width 94 height 14
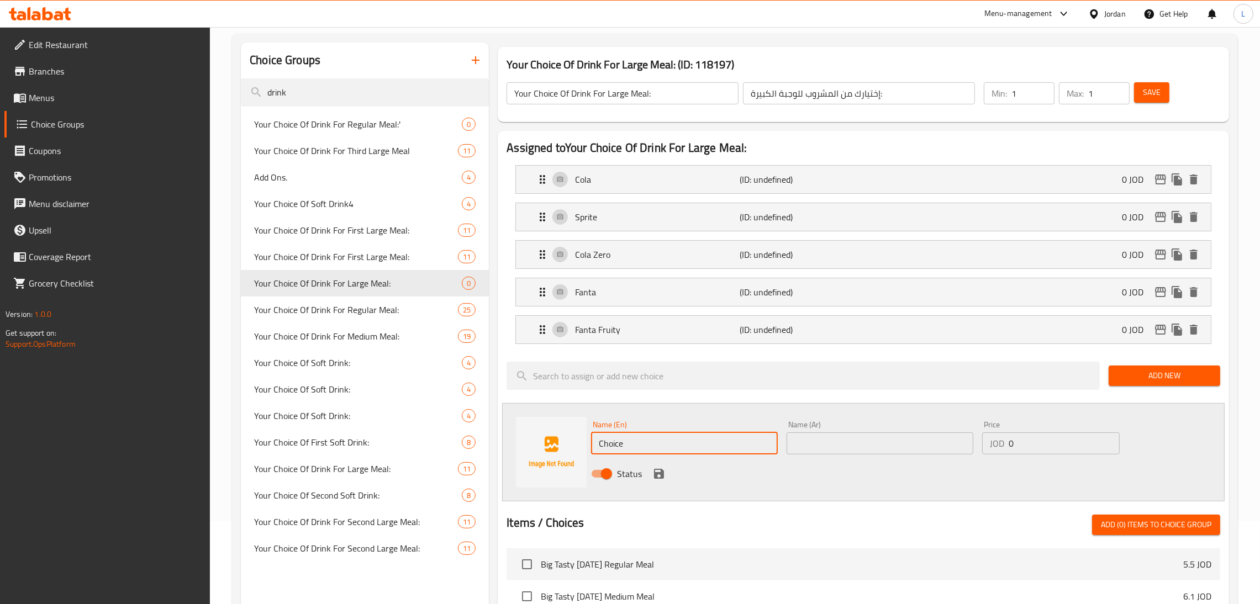
click at [668, 449] on input "Choice" at bounding box center [684, 444] width 187 height 22
type input "س"
click at [805, 447] on input "text" at bounding box center [880, 444] width 187 height 22
type input "ا"
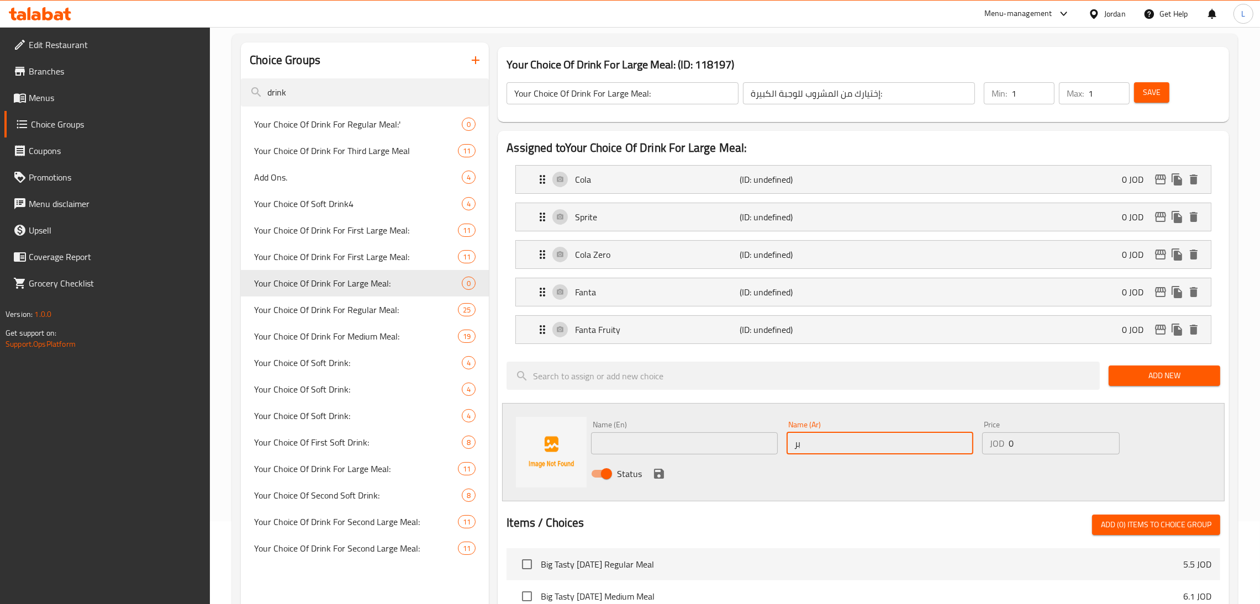
type input "ب"
type input "عصير برتقال"
click at [679, 445] on input "text" at bounding box center [684, 444] width 187 height 22
type input "Orange Juice"
click at [1033, 448] on input "0" at bounding box center [1064, 444] width 111 height 22
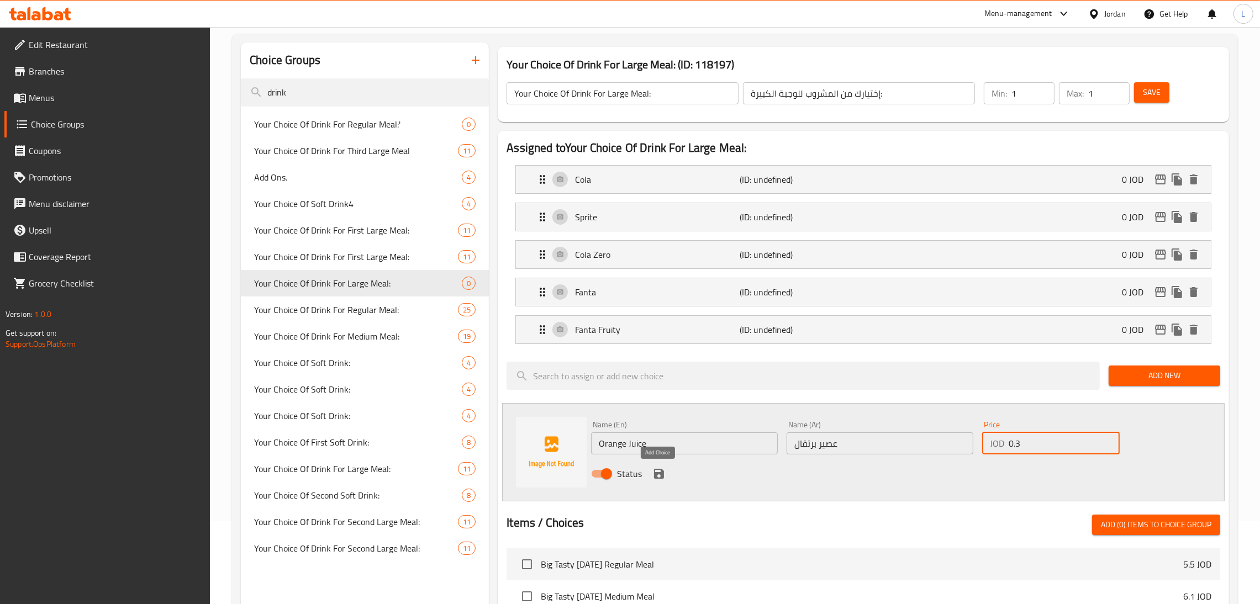
type input "0.3"
click at [664, 477] on icon "save" at bounding box center [659, 473] width 13 height 13
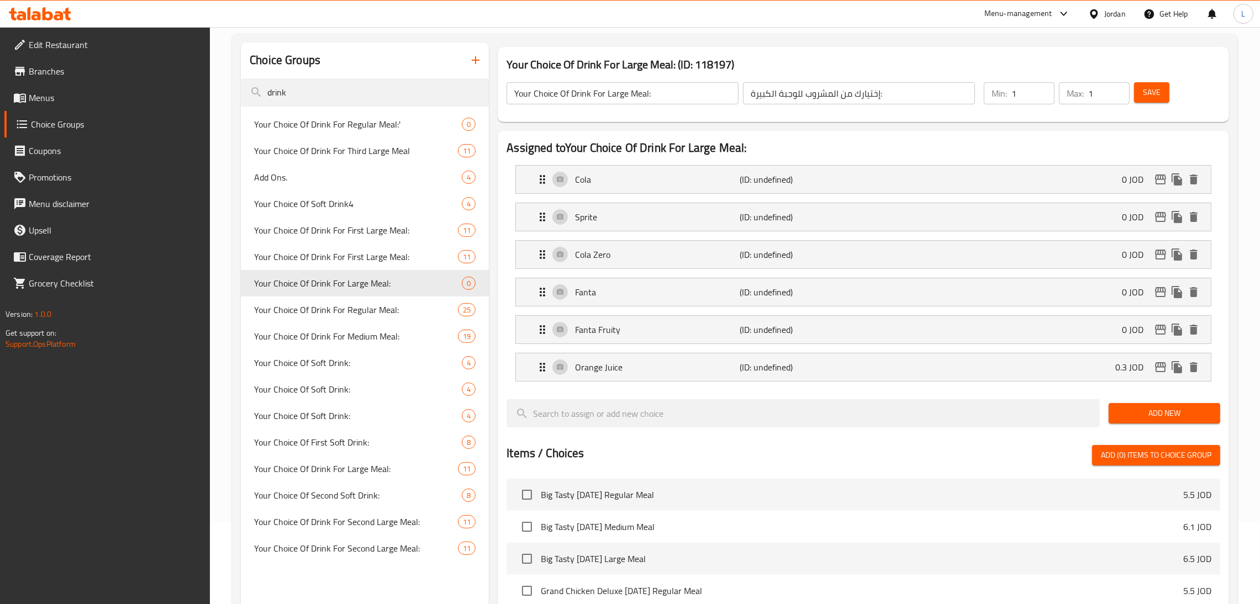
click at [1139, 409] on span "Add New" at bounding box center [1165, 414] width 94 height 14
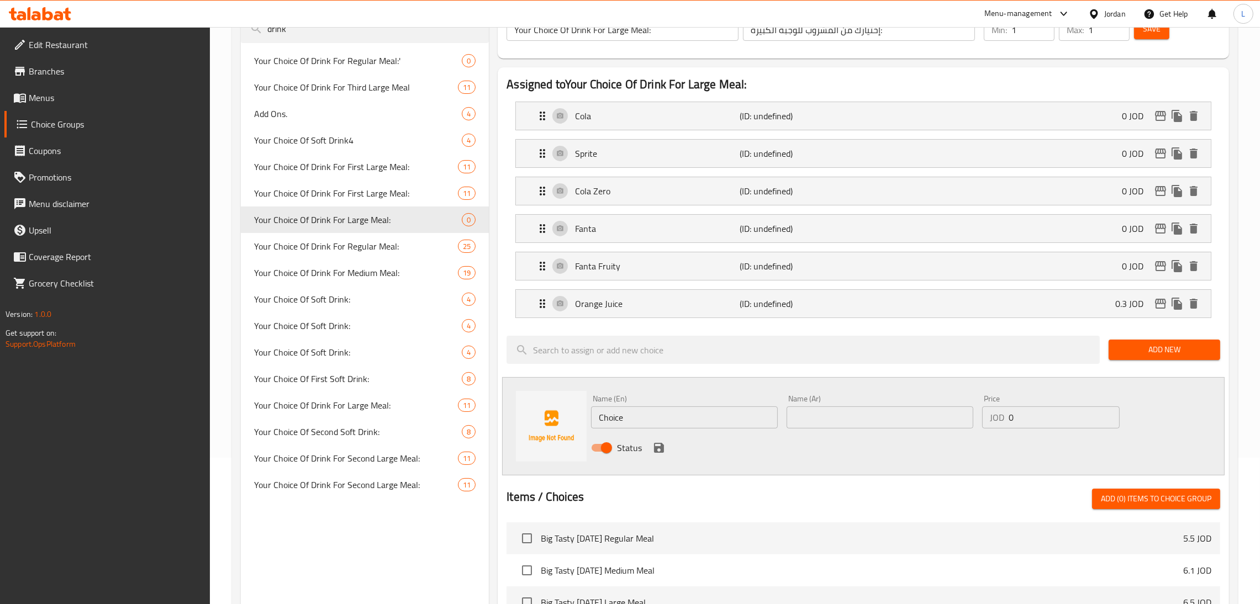
scroll to position [166, 0]
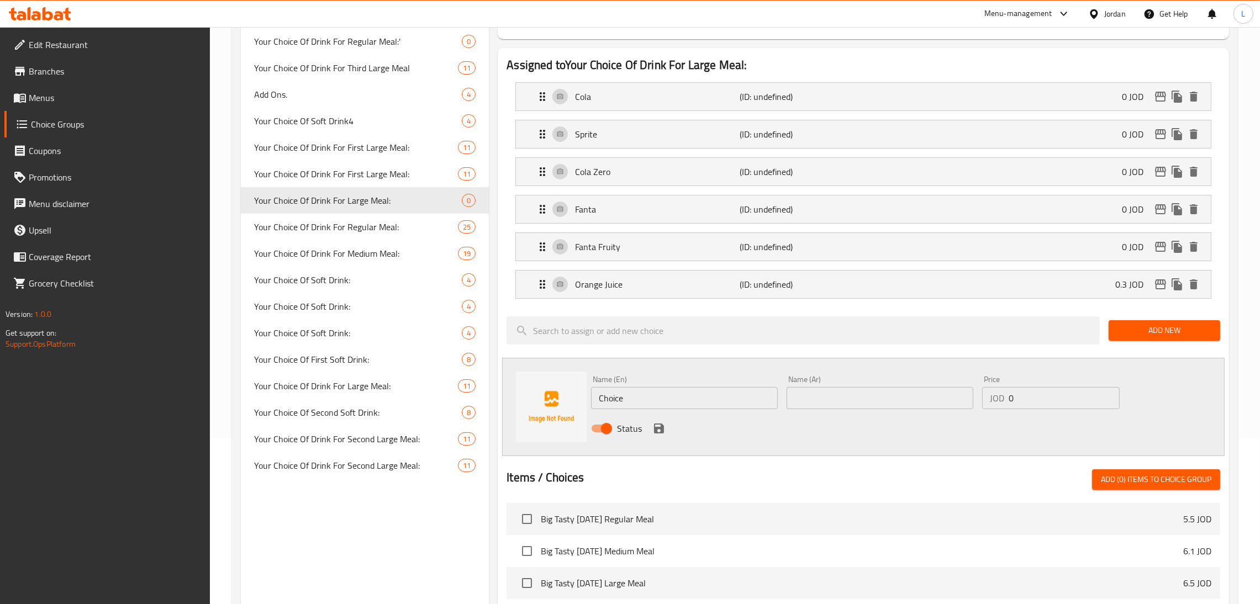
click at [666, 382] on div "Name (En) Choice Name (En)" at bounding box center [684, 393] width 187 height 34
click at [658, 389] on input "Choice" at bounding box center [684, 398] width 187 height 22
type input "Apple Juice"
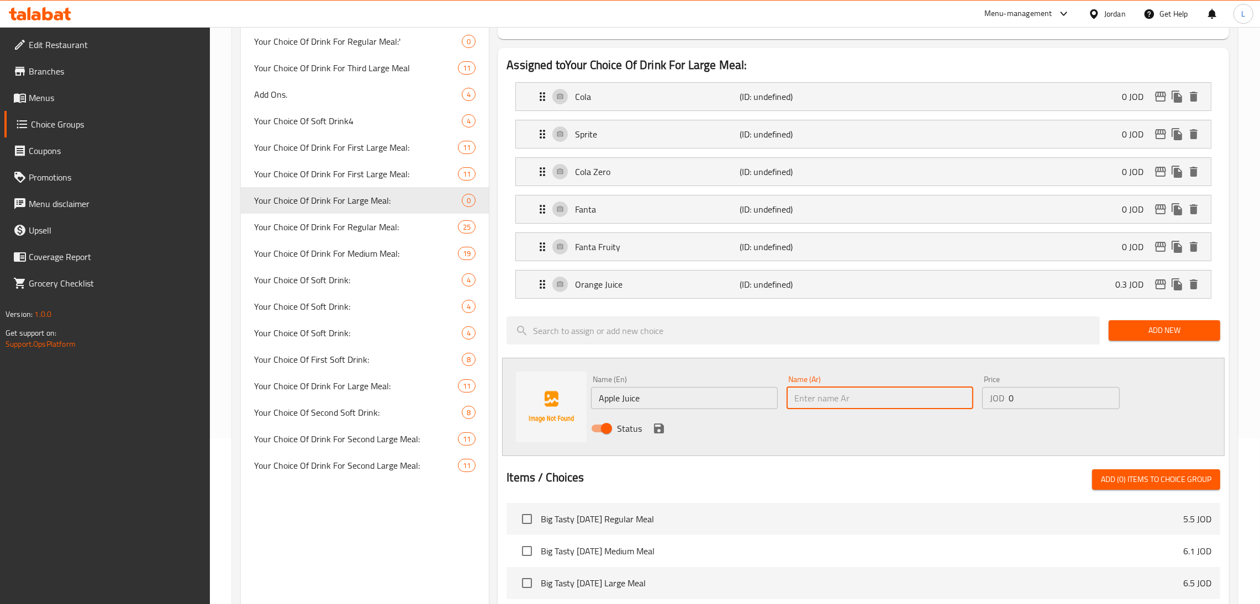
click at [816, 403] on input "text" at bounding box center [880, 398] width 187 height 22
type input "u"
type input "عصير تفاح"
click at [1080, 406] on input "0" at bounding box center [1064, 398] width 111 height 22
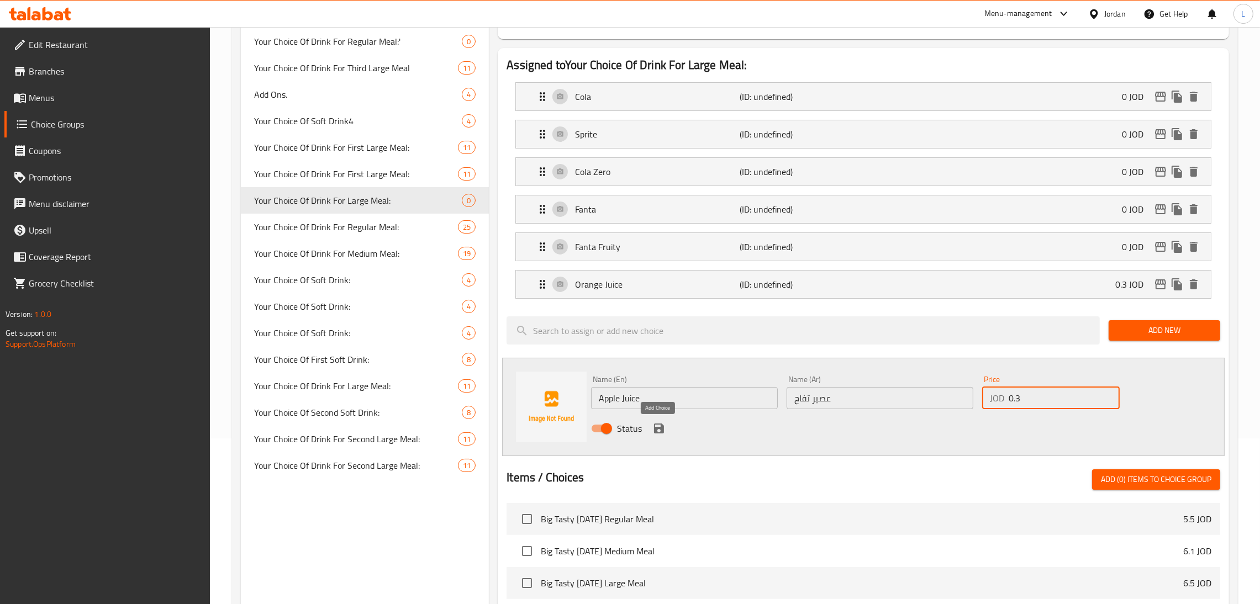
type input "0.3"
click at [655, 429] on icon "save" at bounding box center [659, 429] width 10 height 10
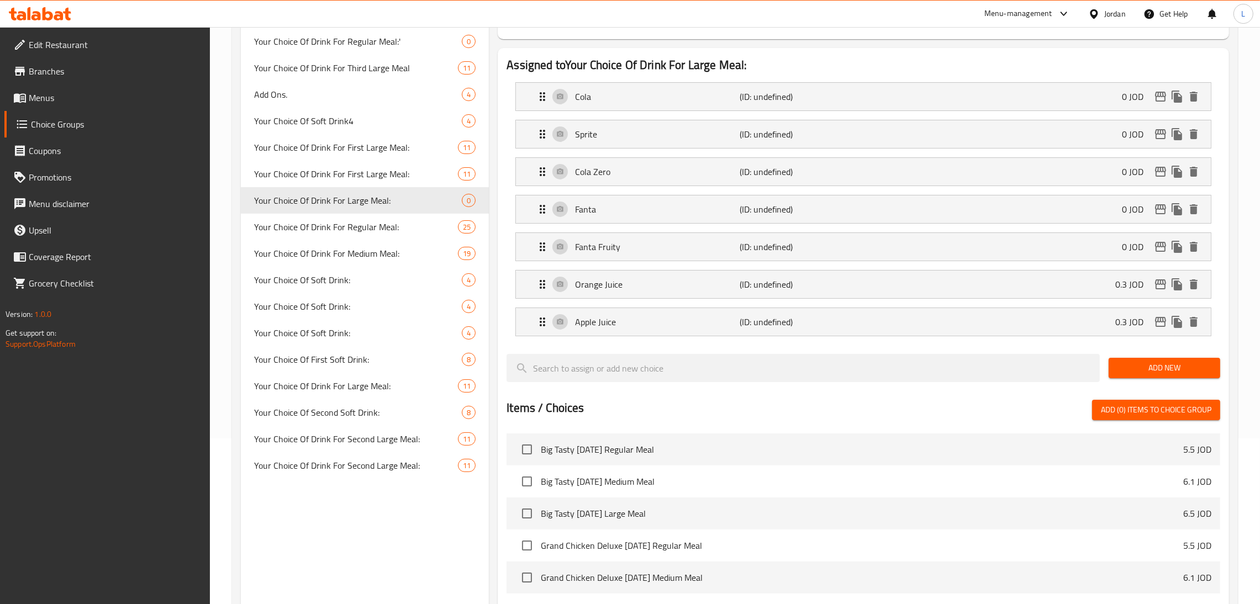
drag, startPoint x: 1154, startPoint y: 369, endPoint x: 352, endPoint y: 4, distance: 881.3
click at [1153, 371] on span "Add New" at bounding box center [1165, 368] width 94 height 14
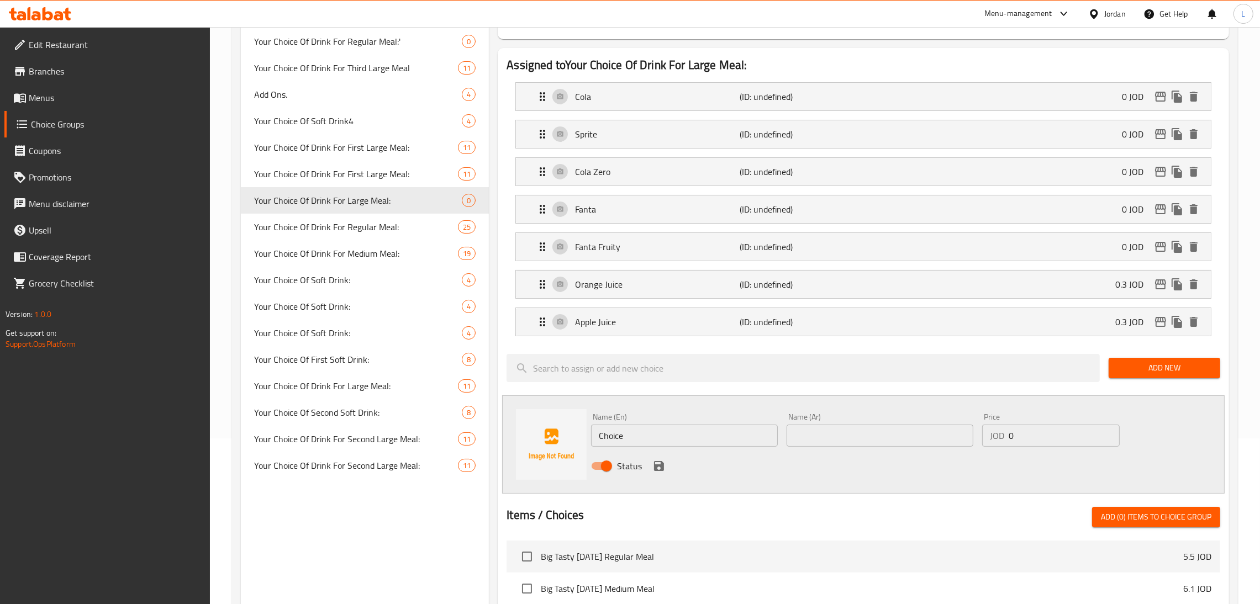
click at [727, 433] on input "Choice" at bounding box center [684, 436] width 187 height 22
type input "ص"
type input "م"
click at [808, 444] on input "text" at bounding box center [880, 436] width 187 height 22
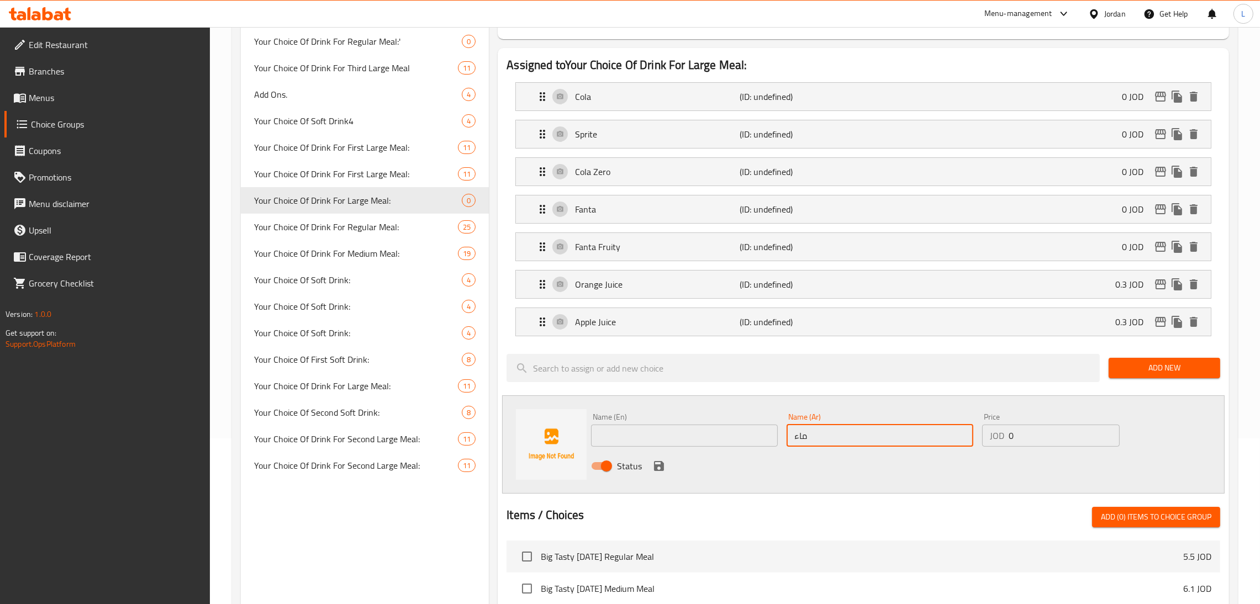
type input "ماء"
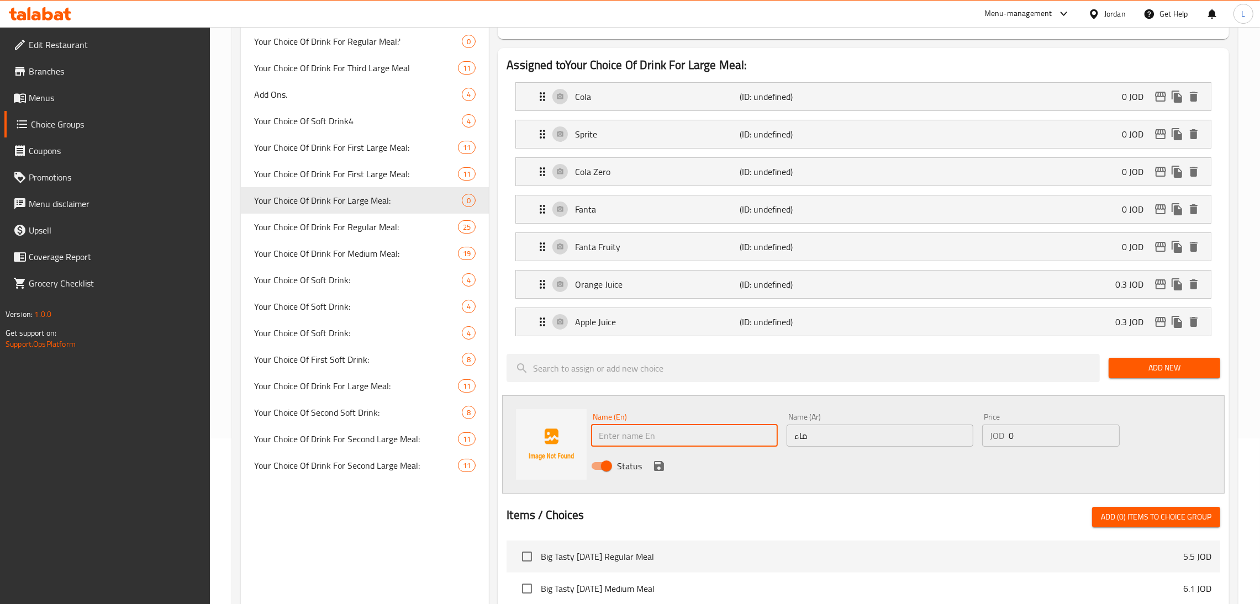
click at [733, 431] on input "text" at bounding box center [684, 436] width 187 height 22
type input "ص"
type input "Water"
click at [651, 467] on button "save" at bounding box center [659, 466] width 17 height 17
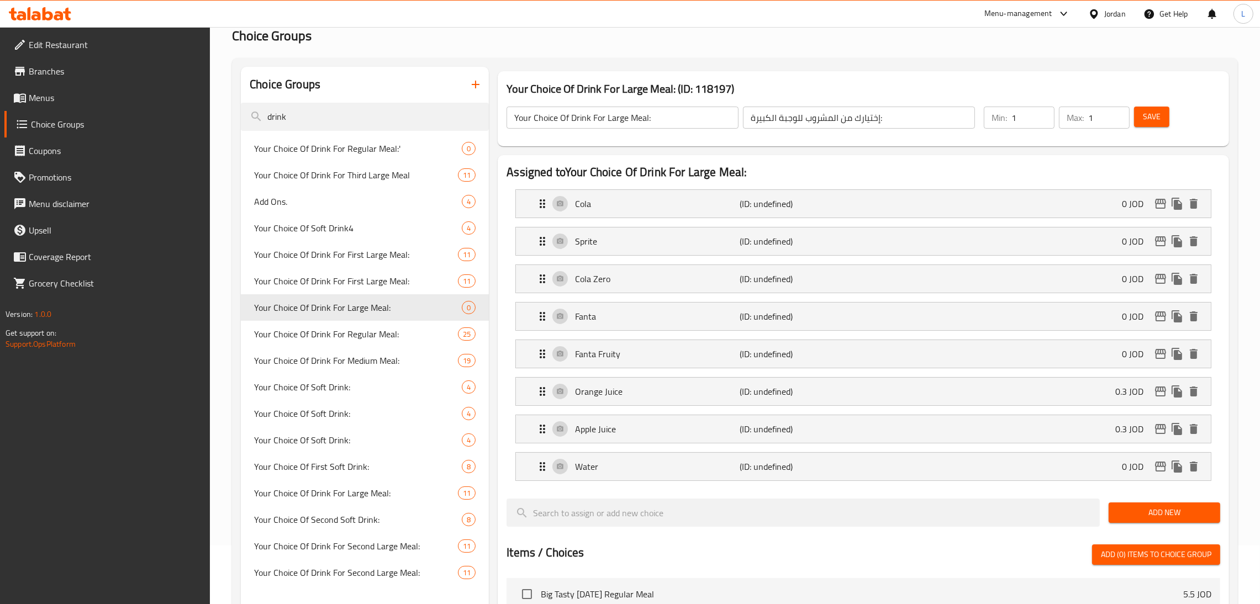
scroll to position [0, 0]
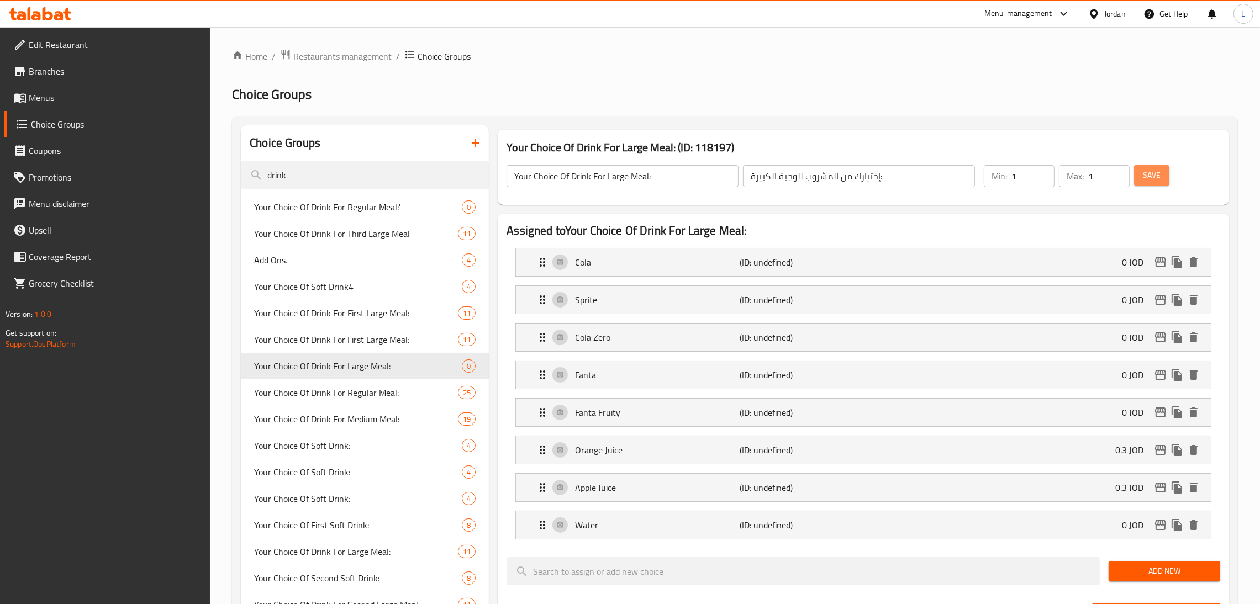
click at [1149, 175] on span "Save" at bounding box center [1152, 176] width 18 height 14
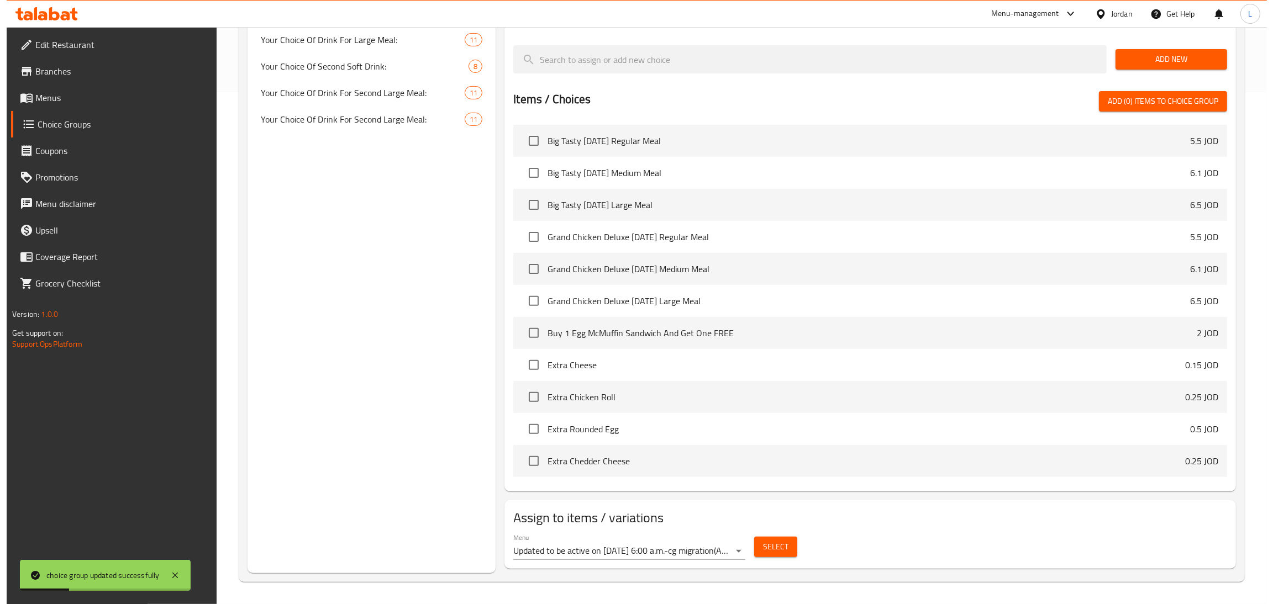
scroll to position [83, 0]
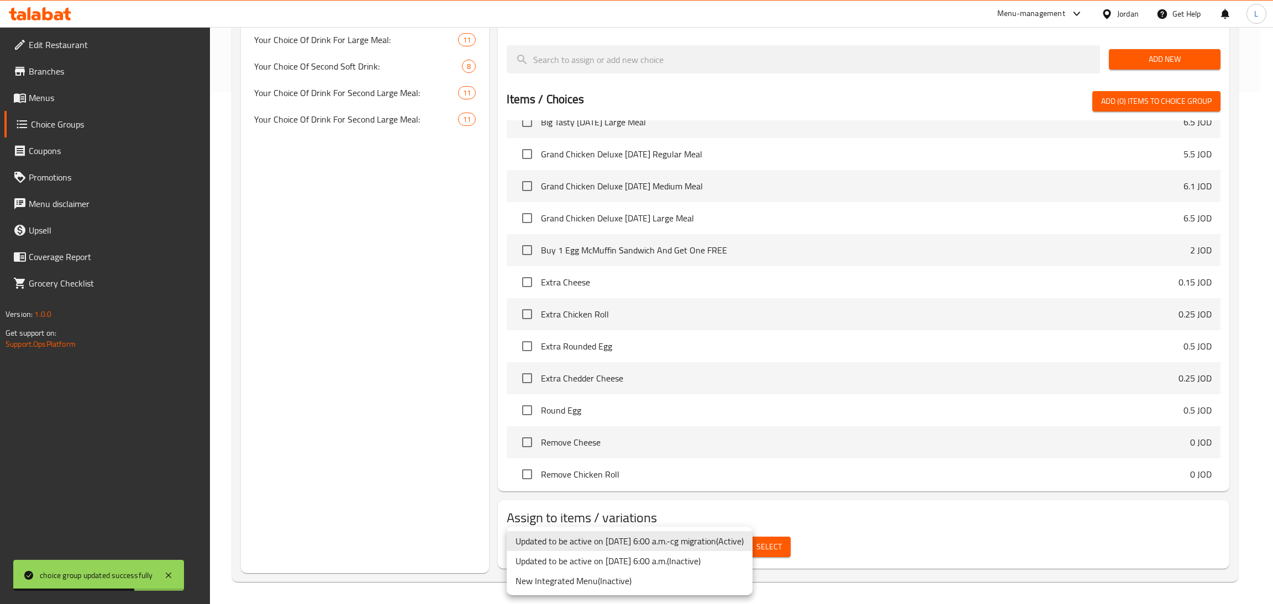
click at [737, 541] on li "Updated to be active on June 2nd at 6:00 a.m.-cg migration ( Active )" at bounding box center [630, 542] width 246 height 20
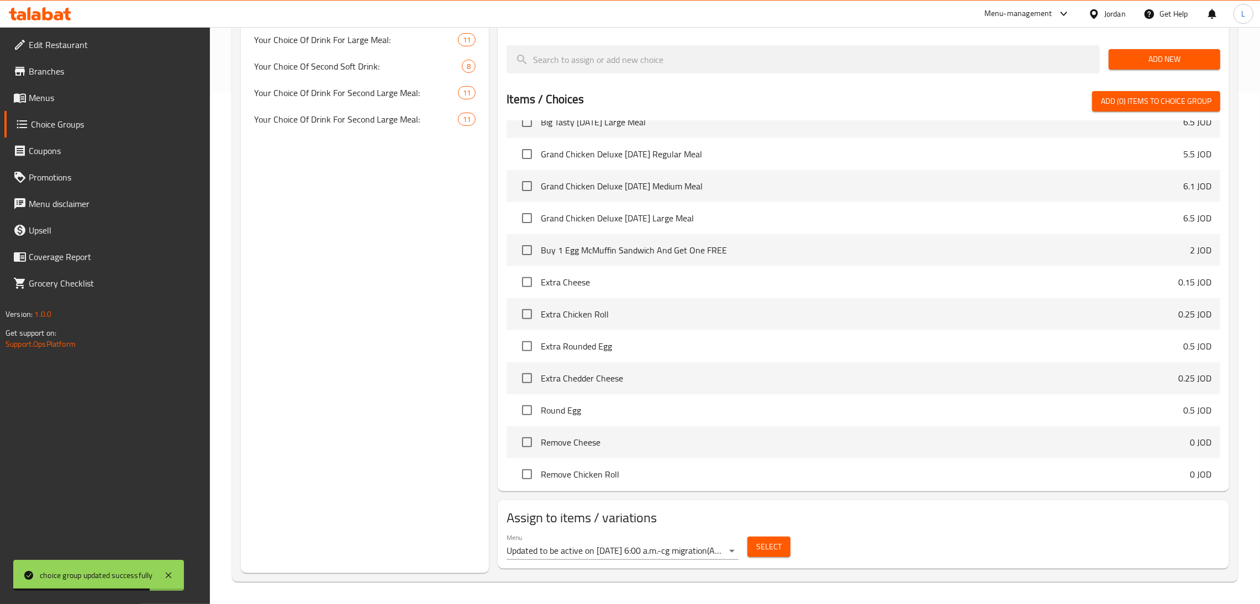
click at [792, 549] on div "Select" at bounding box center [769, 547] width 52 height 29
click at [772, 549] on span "Select" at bounding box center [768, 547] width 25 height 14
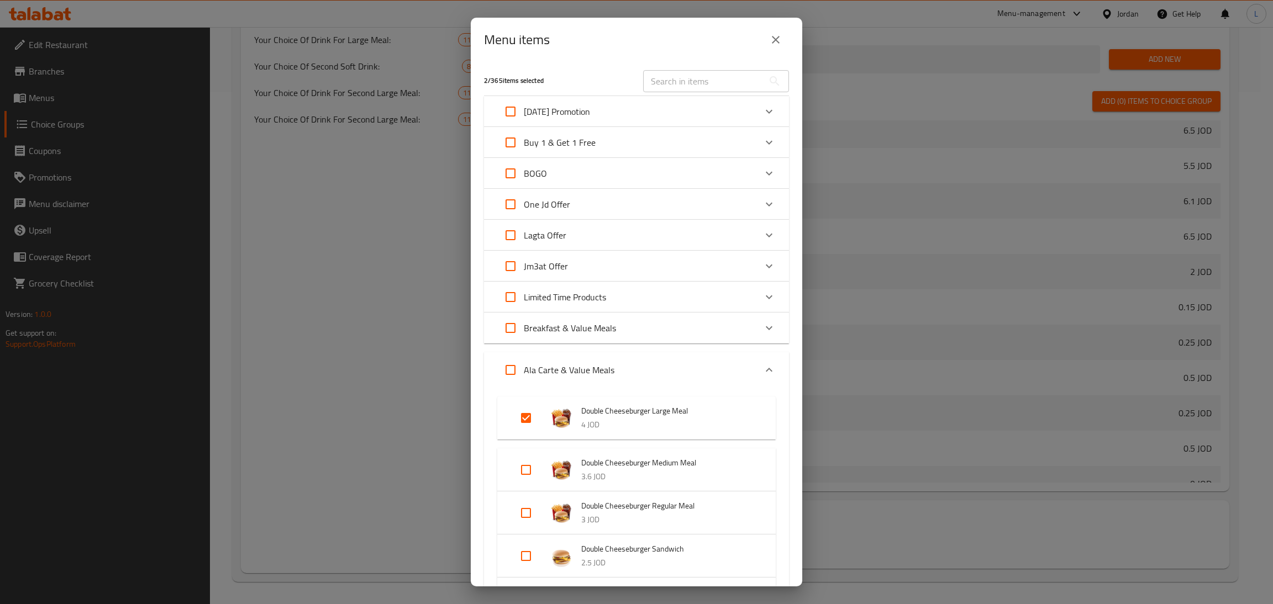
scroll to position [0, 0]
click at [763, 299] on icon "Expand" at bounding box center [769, 297] width 13 height 13
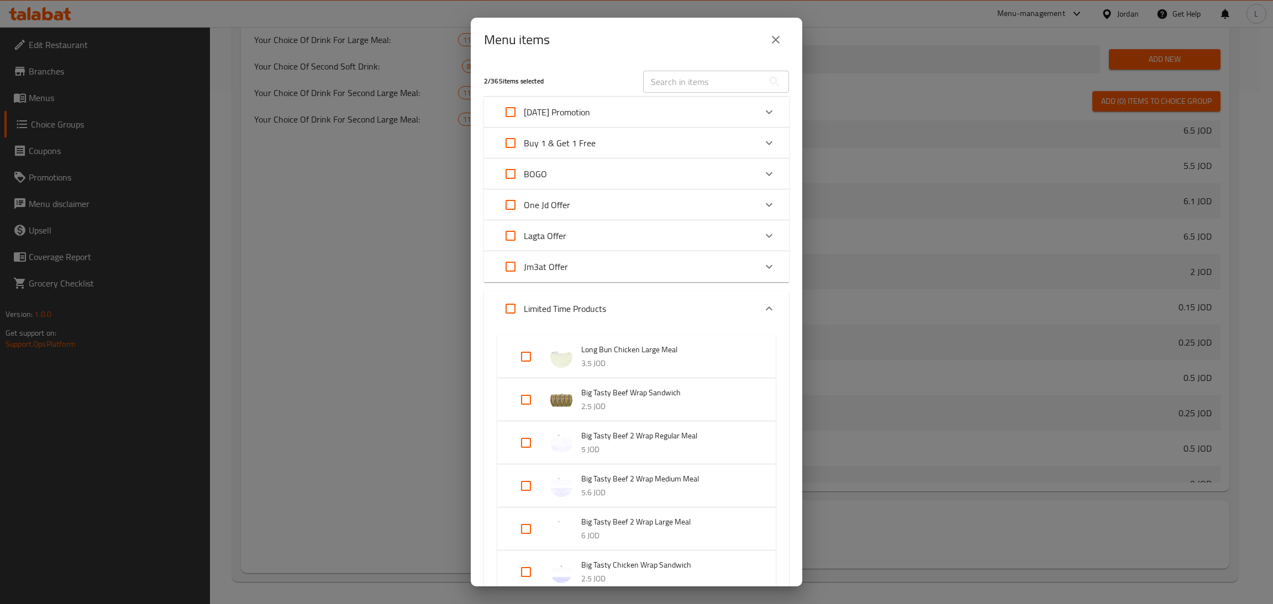
click at [763, 136] on icon "Expand" at bounding box center [769, 142] width 13 height 13
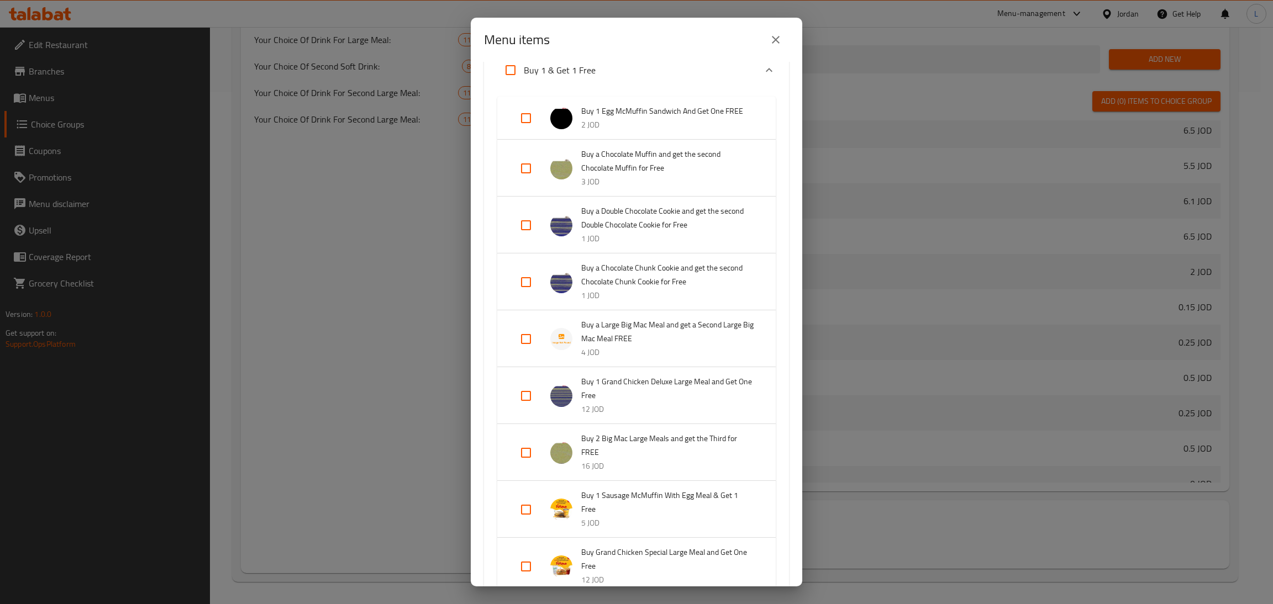
scroll to position [83, 0]
click at [525, 354] on input "Expand" at bounding box center [526, 340] width 27 height 27
checkbox input "true"
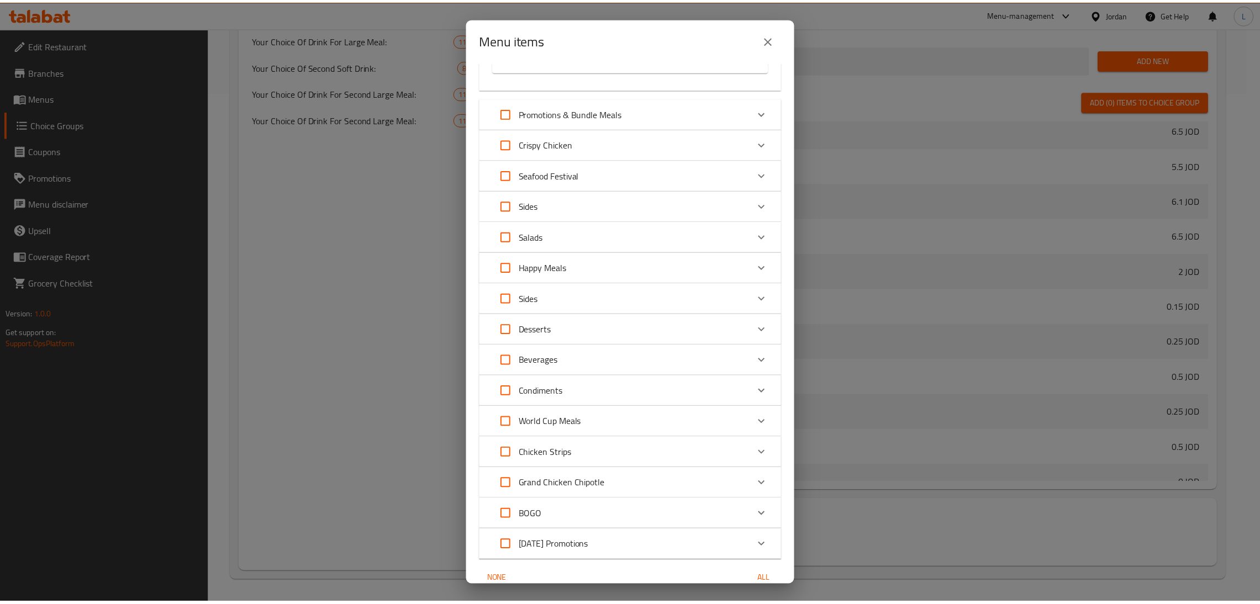
scroll to position [6990, 0]
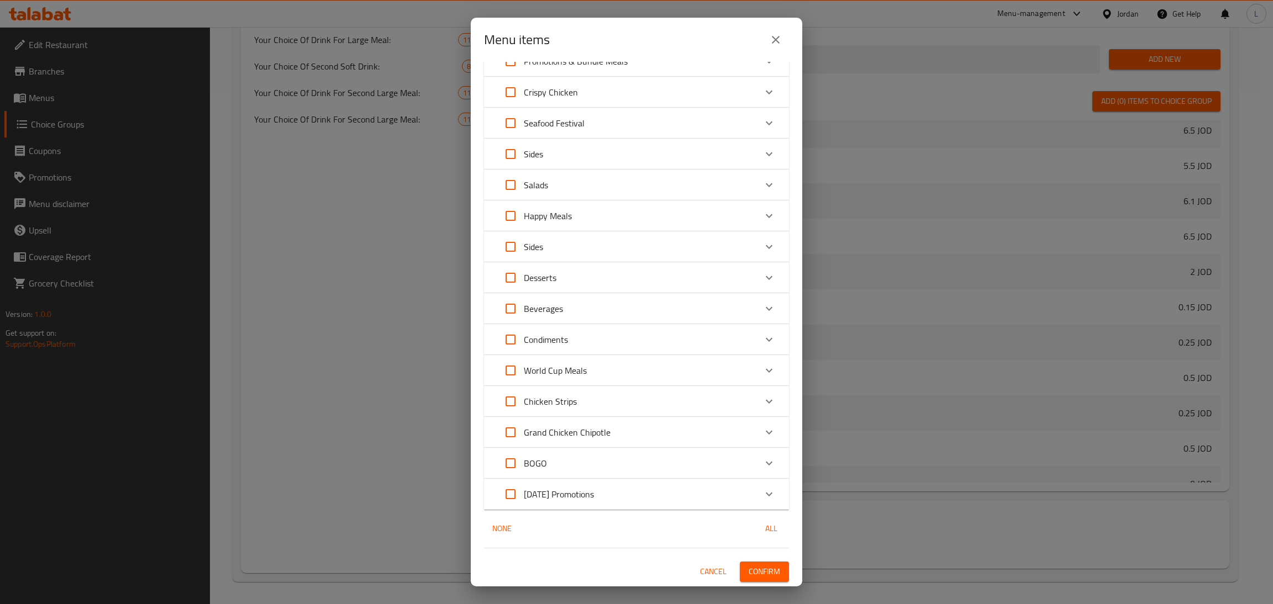
click at [769, 574] on button "Confirm" at bounding box center [764, 572] width 49 height 20
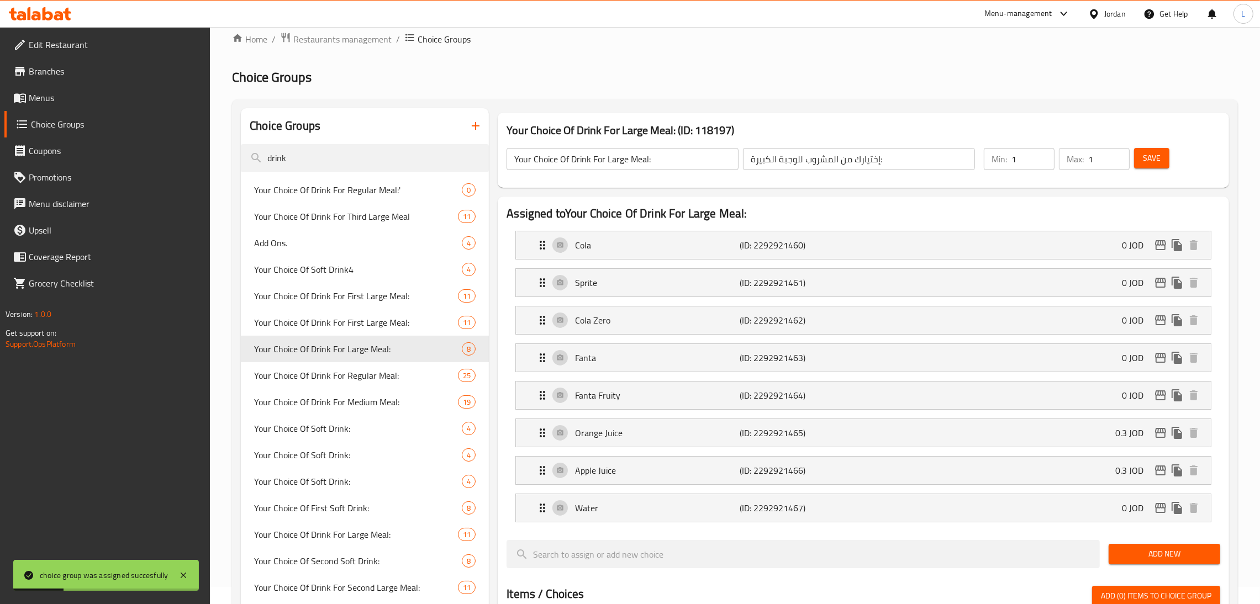
scroll to position [0, 0]
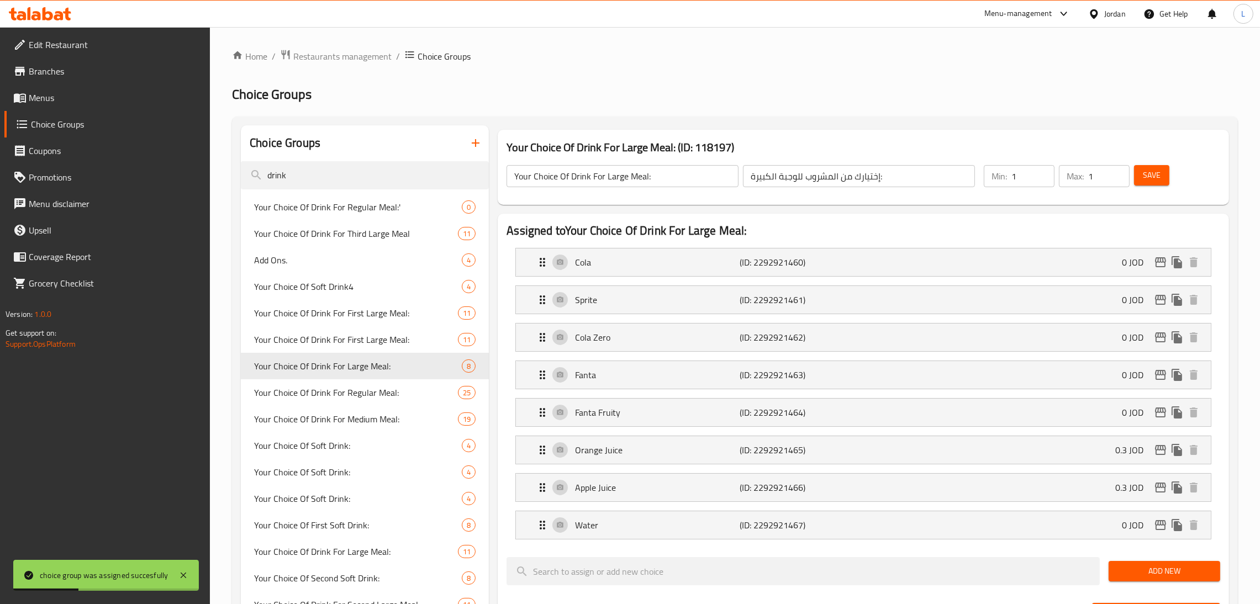
click at [70, 97] on span "Menus" at bounding box center [115, 97] width 173 height 13
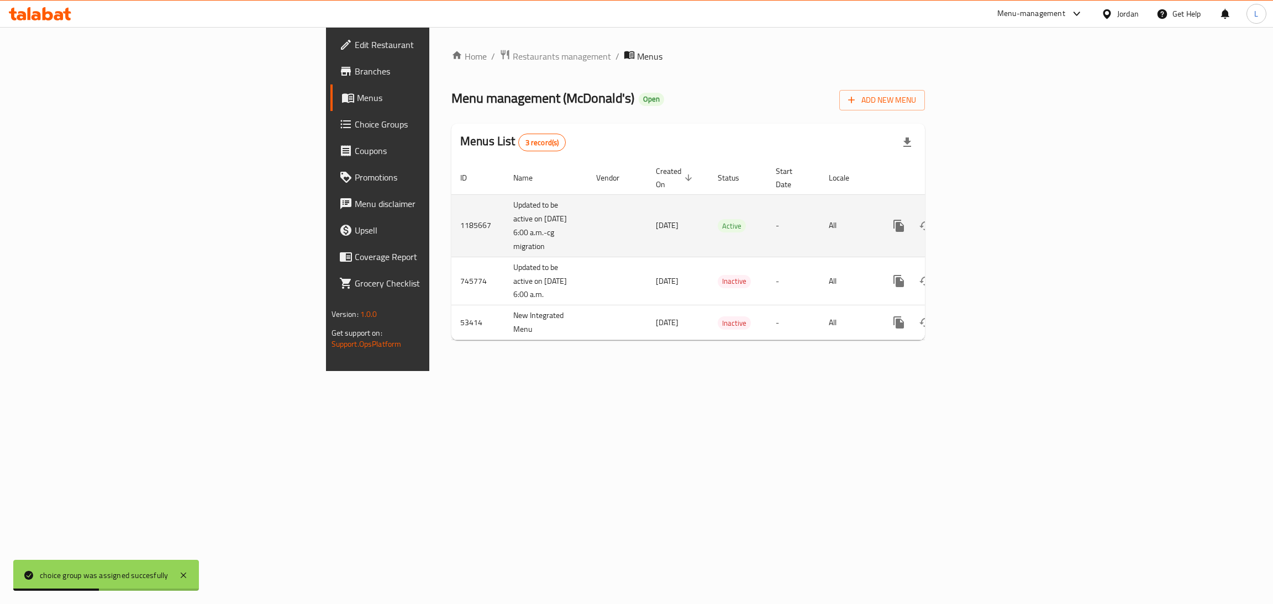
click at [985, 219] on icon "enhanced table" at bounding box center [978, 225] width 13 height 13
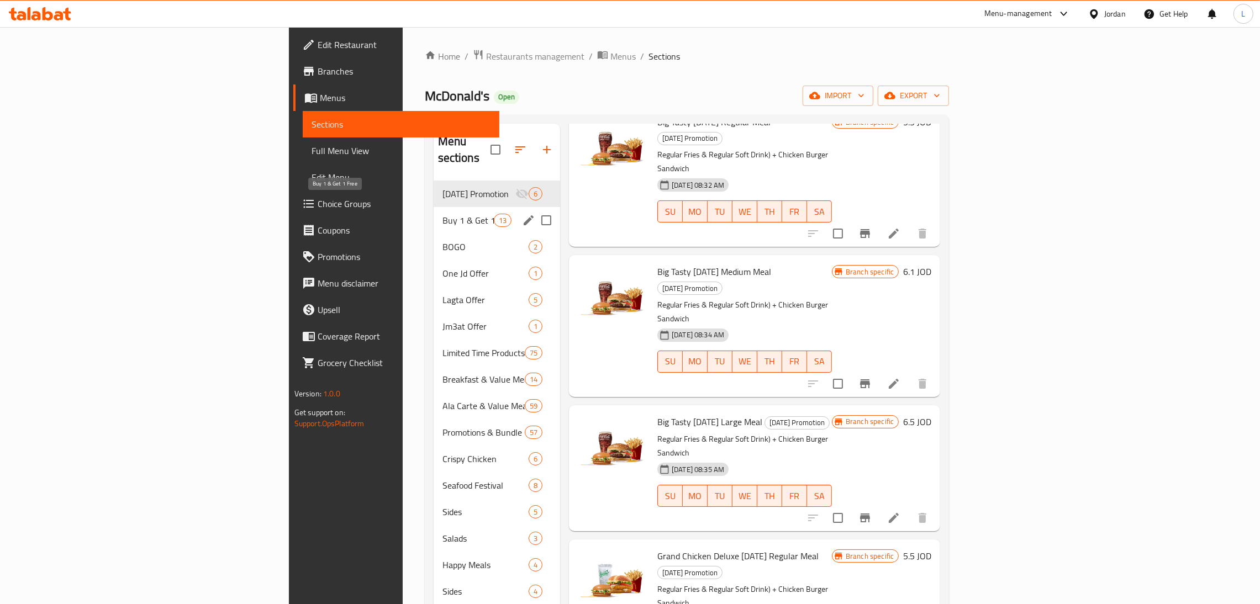
click at [443, 214] on span "Buy 1 & Get 1 Free" at bounding box center [468, 220] width 51 height 13
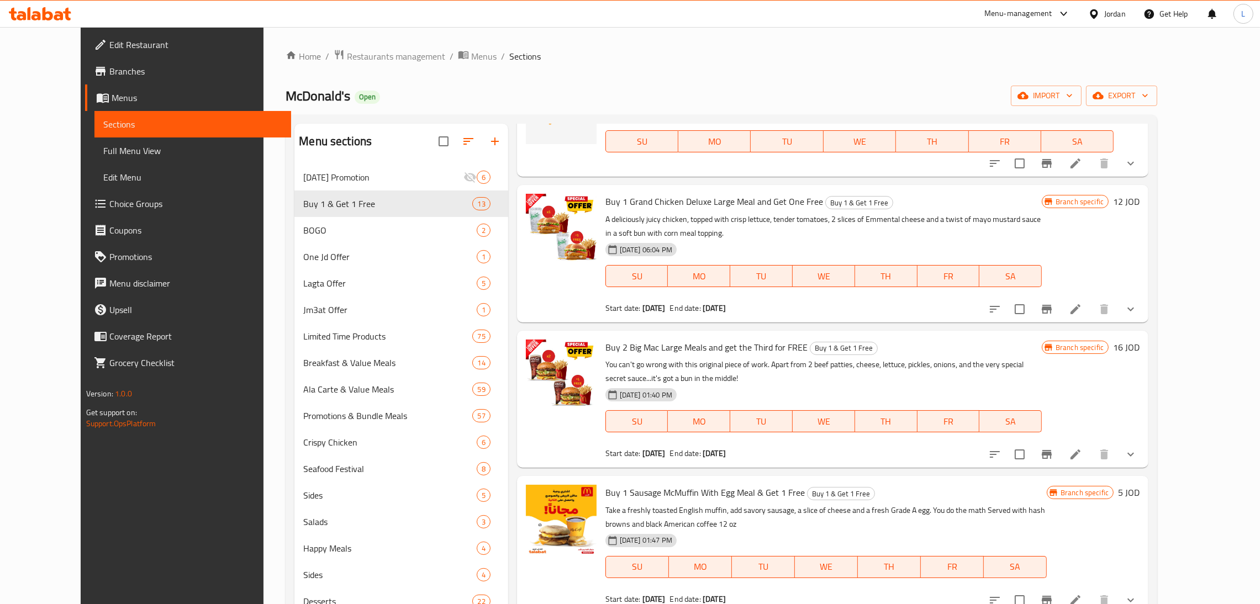
scroll to position [402, 0]
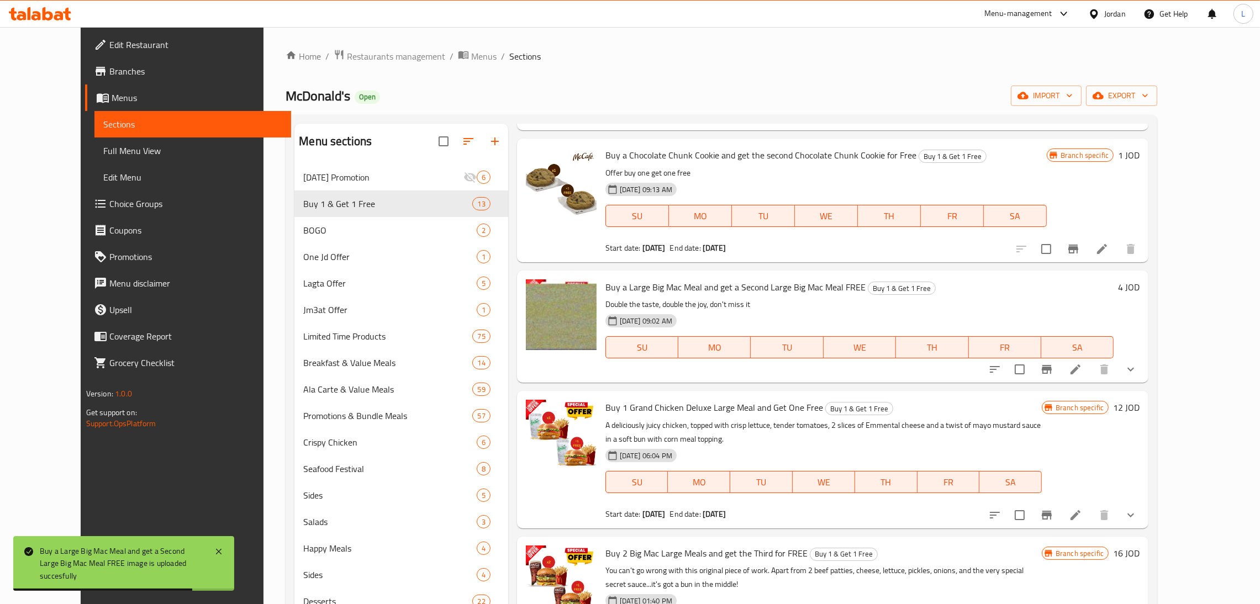
click at [1082, 371] on icon at bounding box center [1075, 369] width 13 height 13
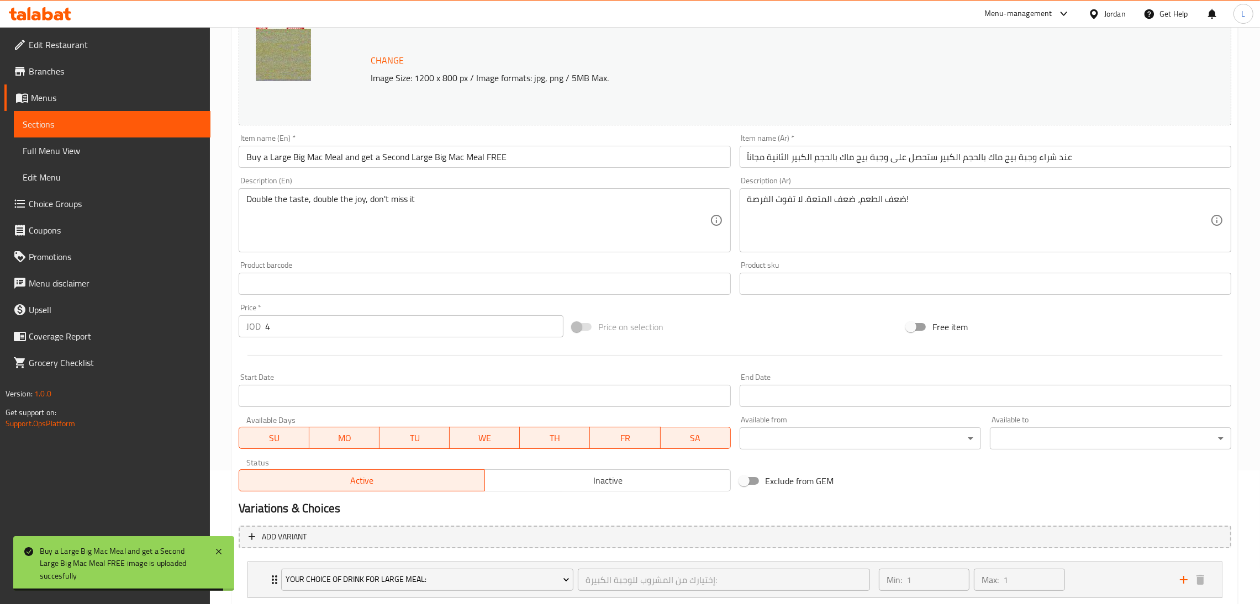
scroll to position [203, 0]
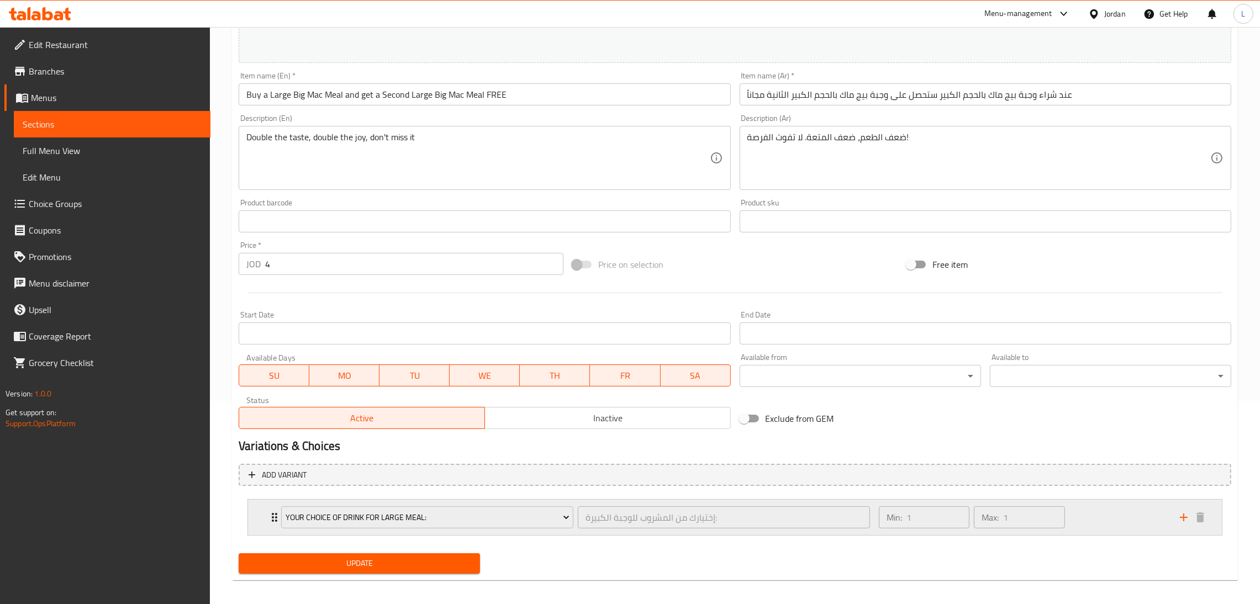
click at [256, 515] on div "Your Choice Of Drink For Large Meal: إختيارك من المشروب للوجبة الكبيرة: ​ Min: …" at bounding box center [735, 517] width 974 height 35
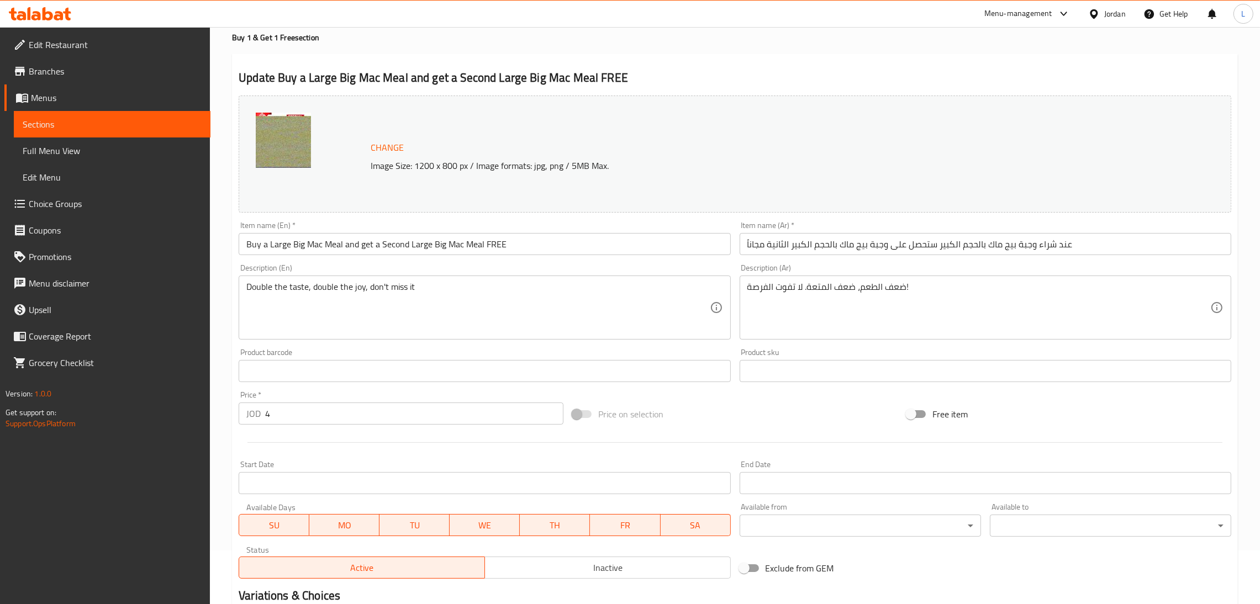
scroll to position [0, 0]
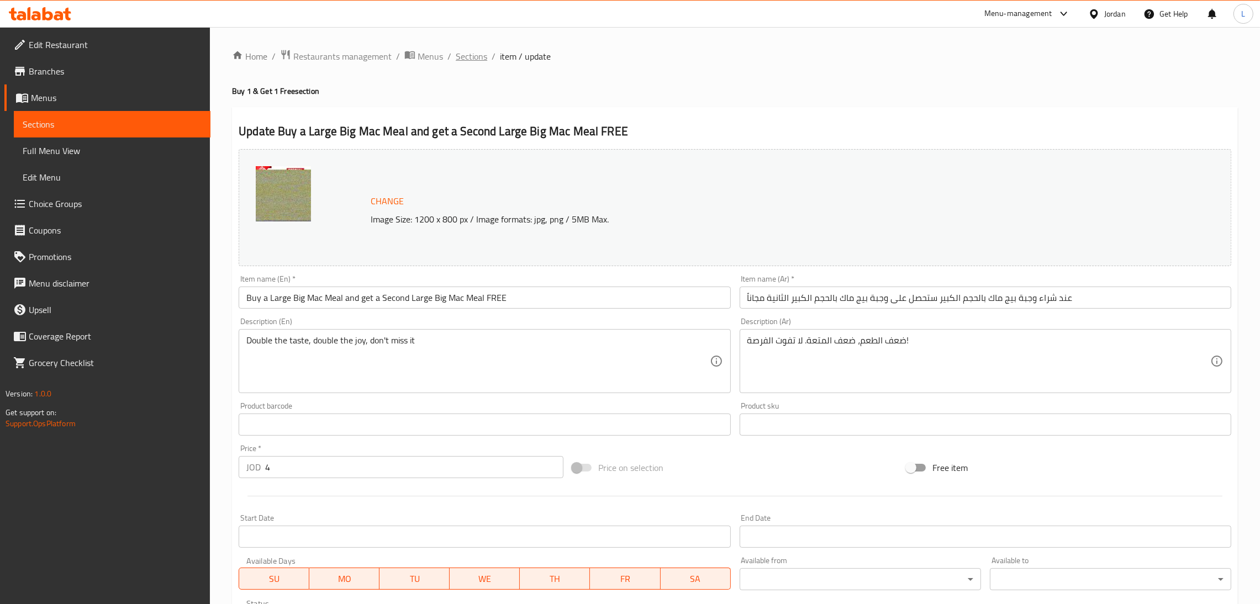
click at [466, 50] on span "Sections" at bounding box center [471, 56] width 31 height 13
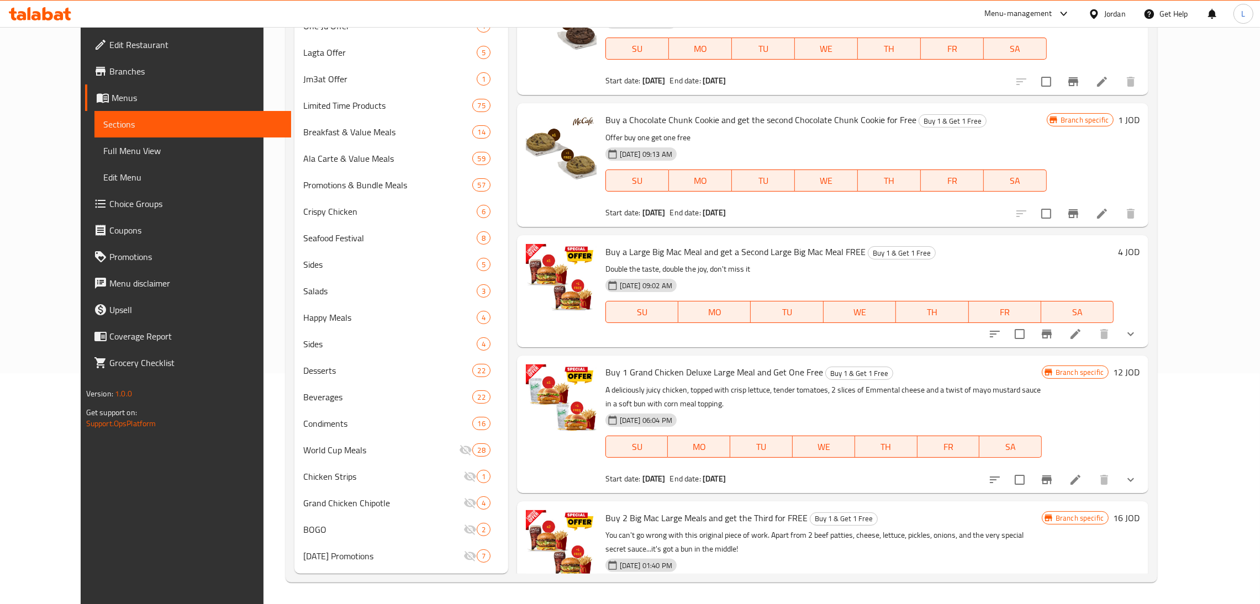
scroll to position [206, 0]
click at [1054, 336] on icon "Branch-specific-item" at bounding box center [1046, 334] width 13 height 13
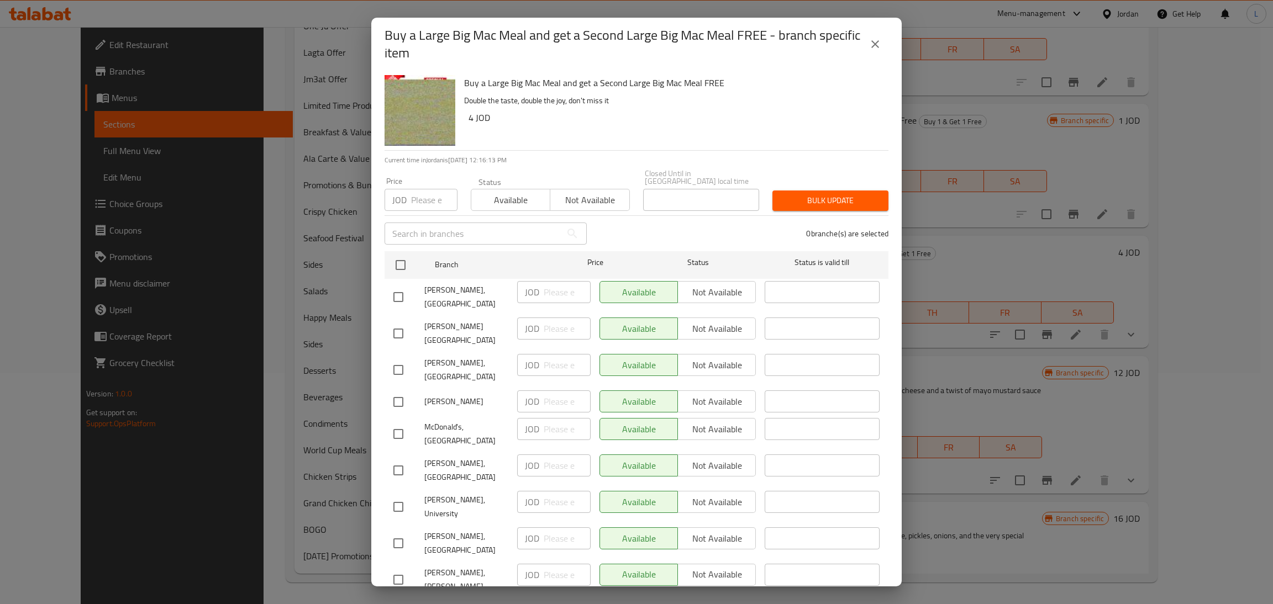
click at [416, 202] on input "number" at bounding box center [434, 200] width 46 height 22
type input "8"
click at [386, 260] on div "Branch Price Status Status is valid till" at bounding box center [637, 265] width 504 height 28
click at [396, 263] on input "checkbox" at bounding box center [400, 265] width 23 height 23
checkbox input "true"
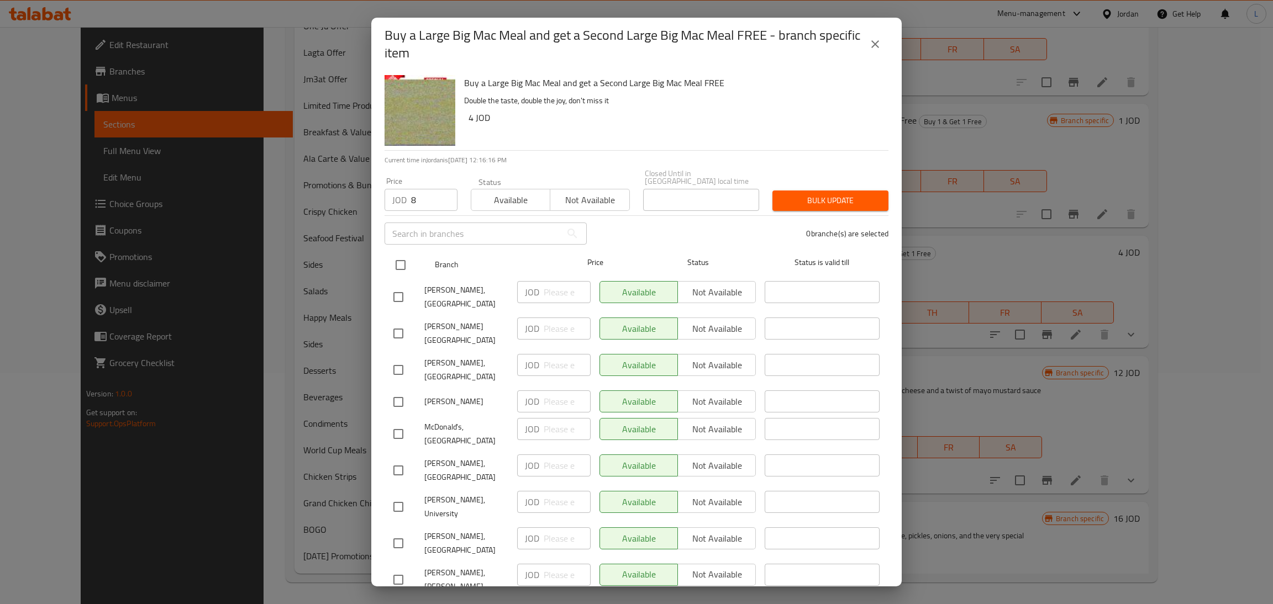
checkbox input "true"
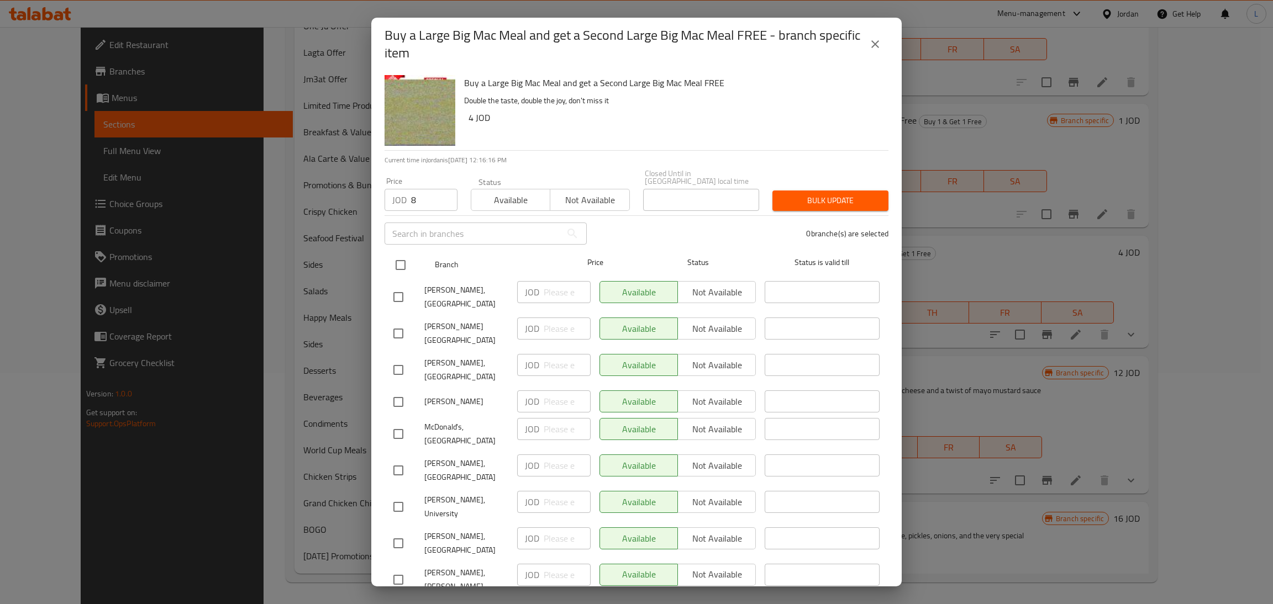
checkbox input "true"
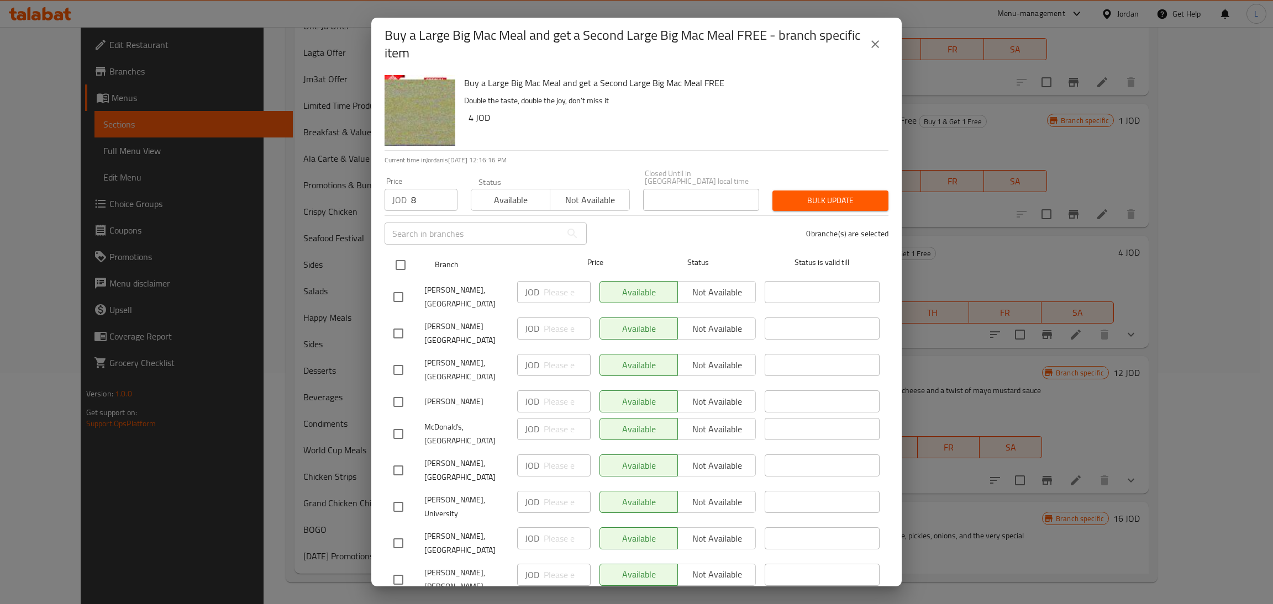
checkbox input "true"
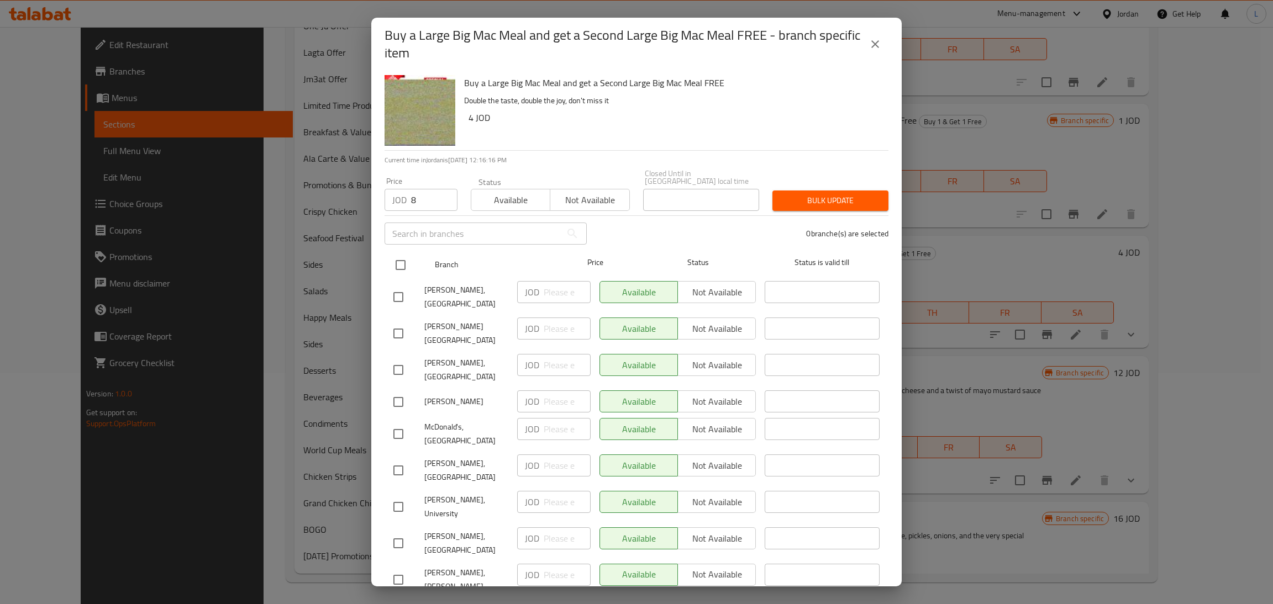
checkbox input "true"
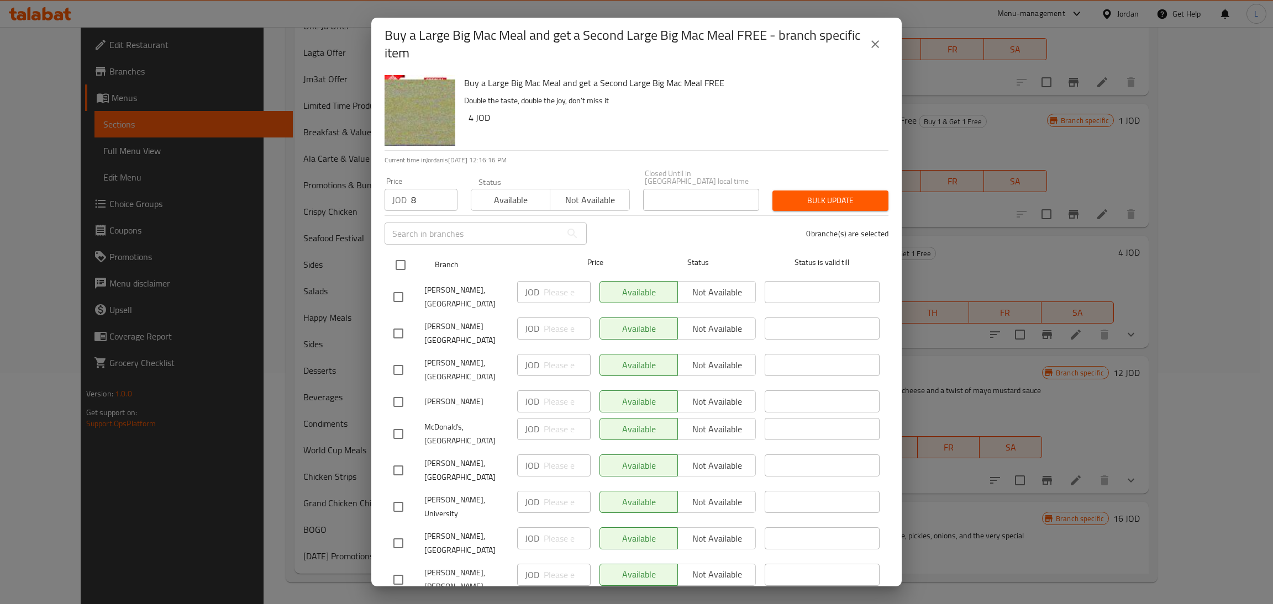
checkbox input "true"
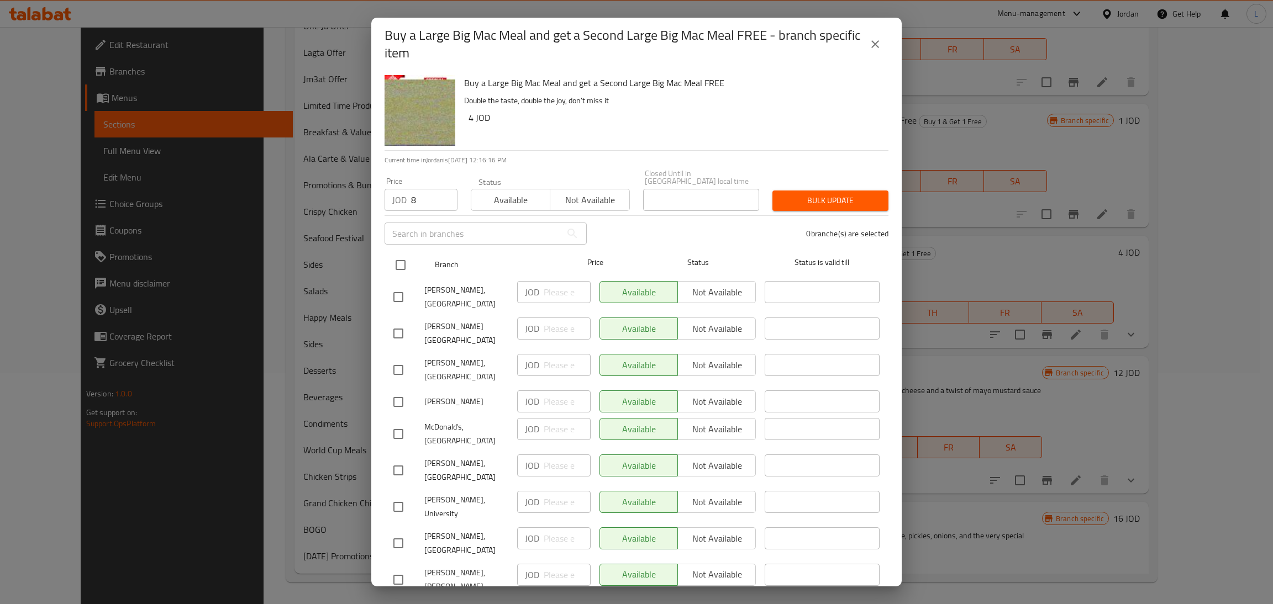
checkbox input "true"
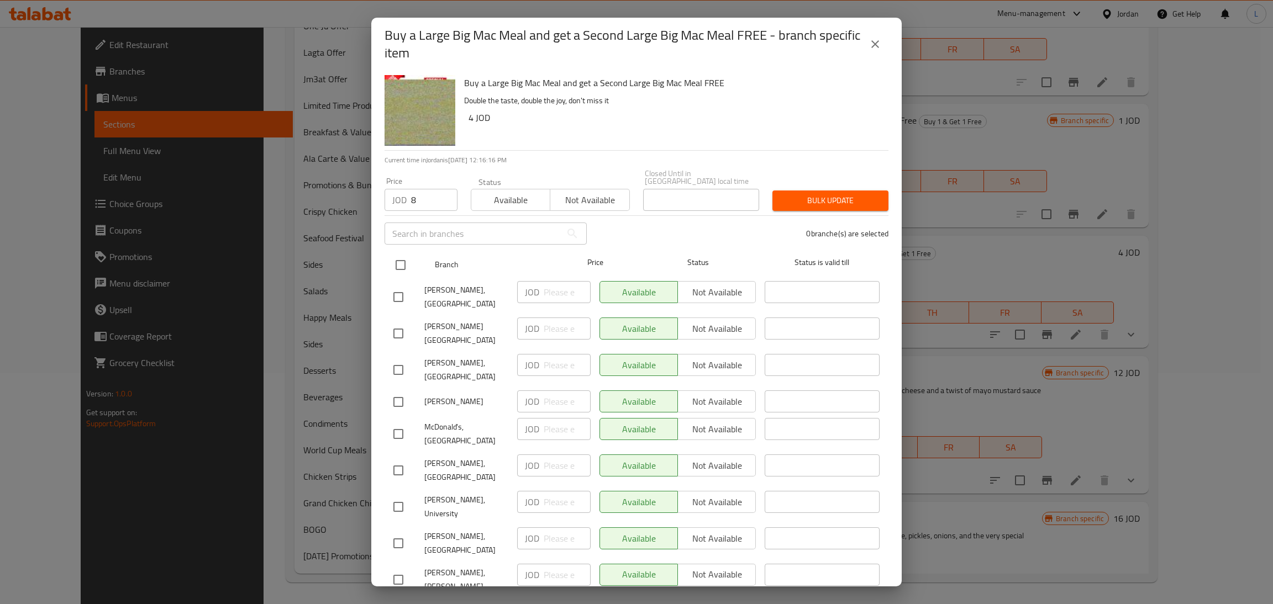
checkbox input "true"
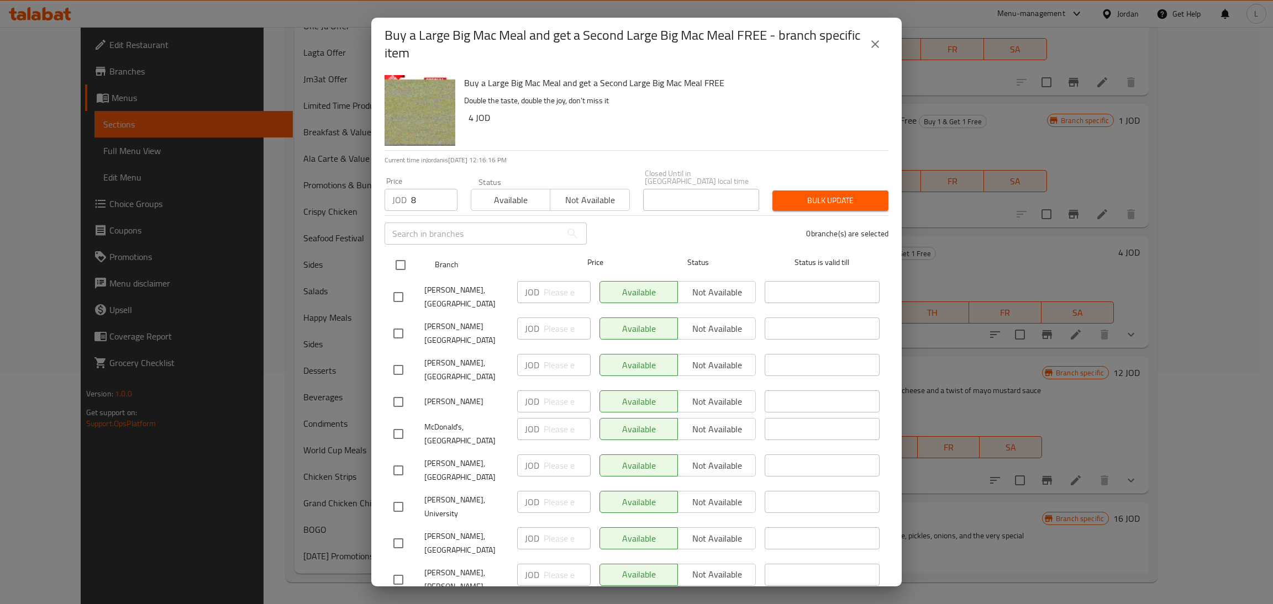
checkbox input "true"
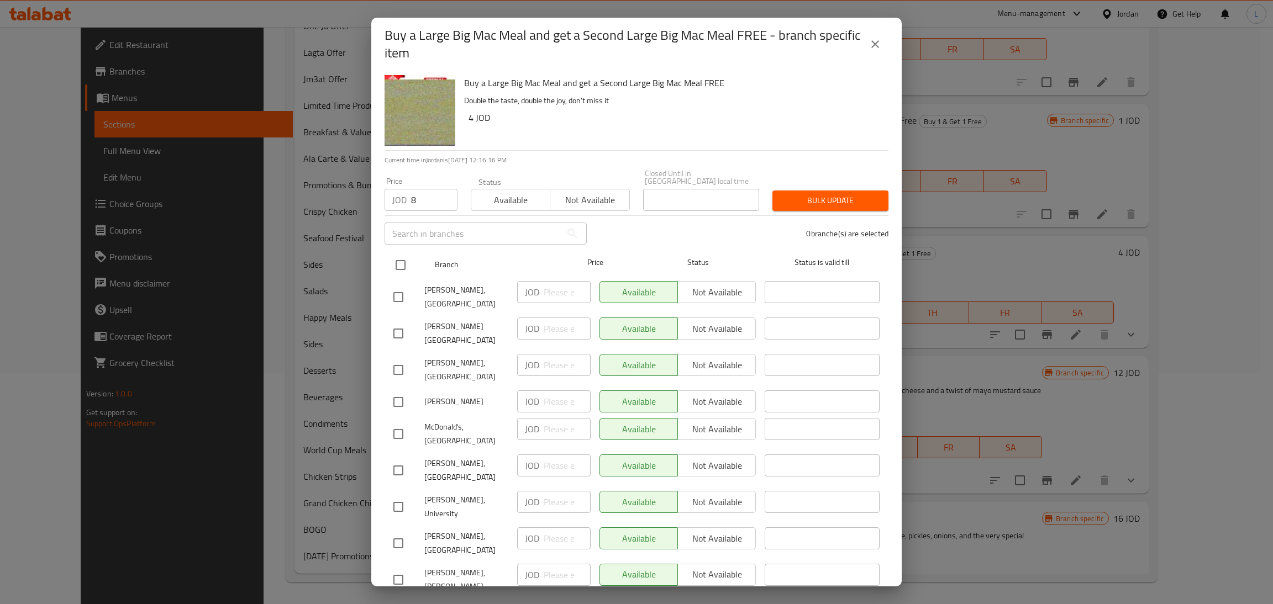
checkbox input "true"
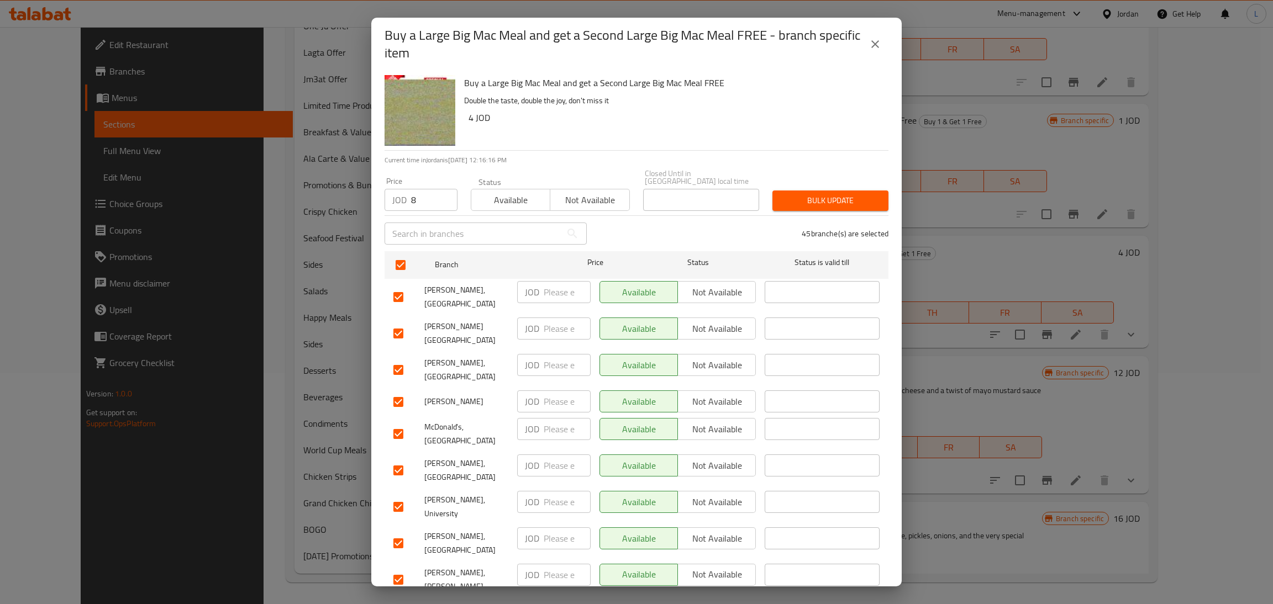
click at [816, 194] on span "Bulk update" at bounding box center [830, 201] width 98 height 14
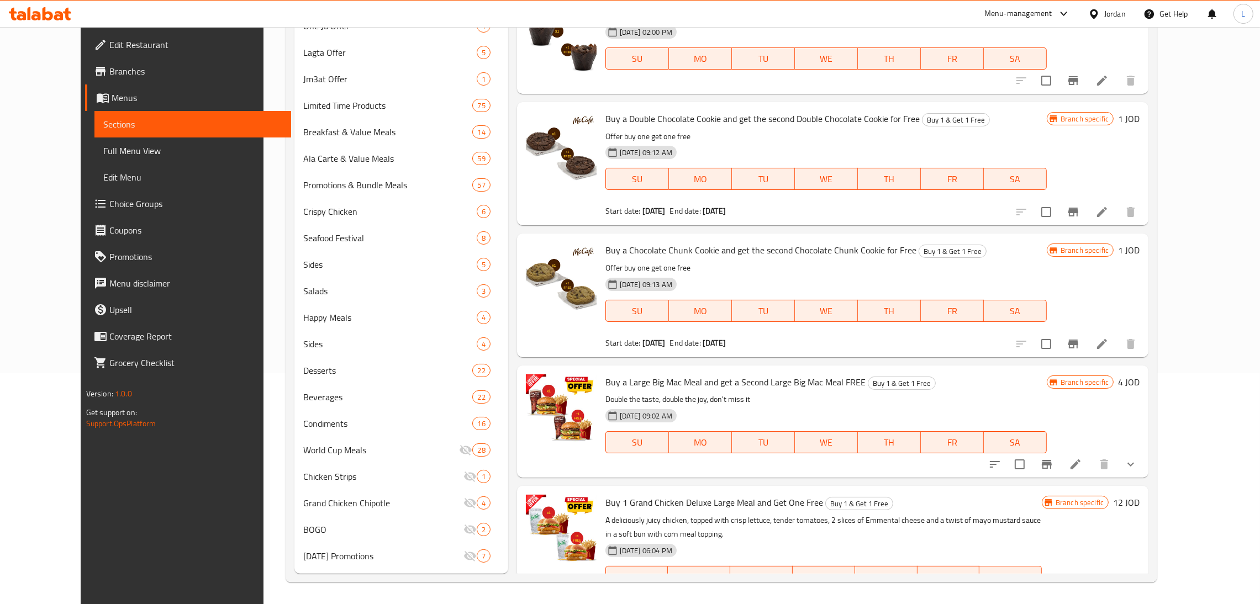
scroll to position [166, 0]
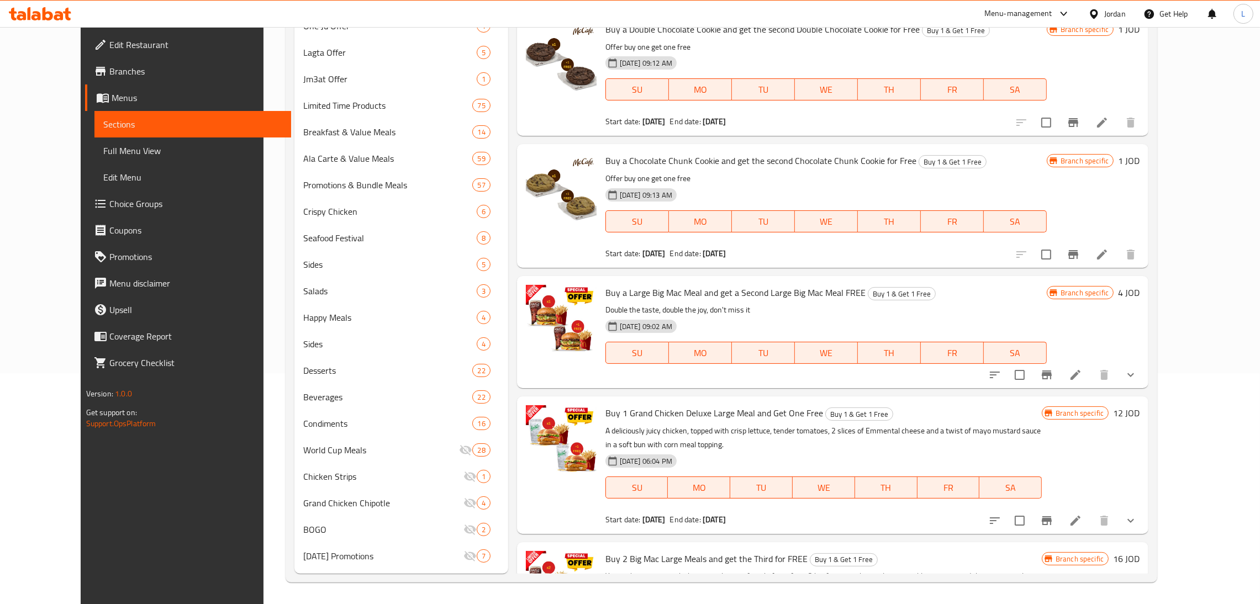
click at [1091, 375] on li at bounding box center [1075, 375] width 31 height 20
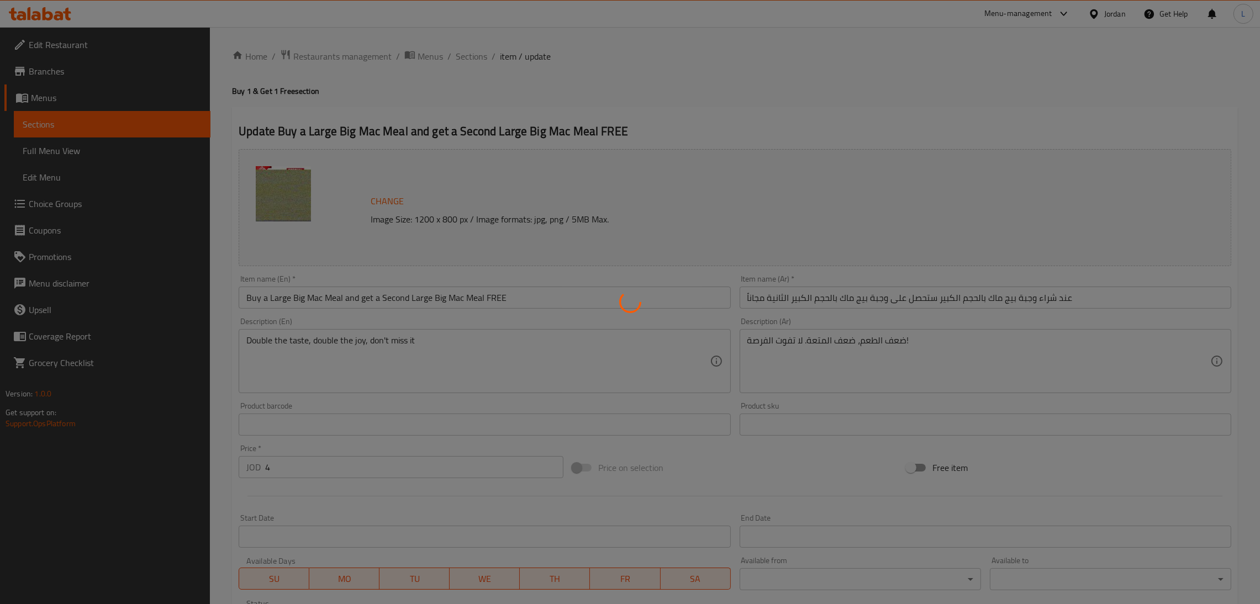
type input "إختيارك من المشروب للوجبة الكبيرة:"
type input "1"
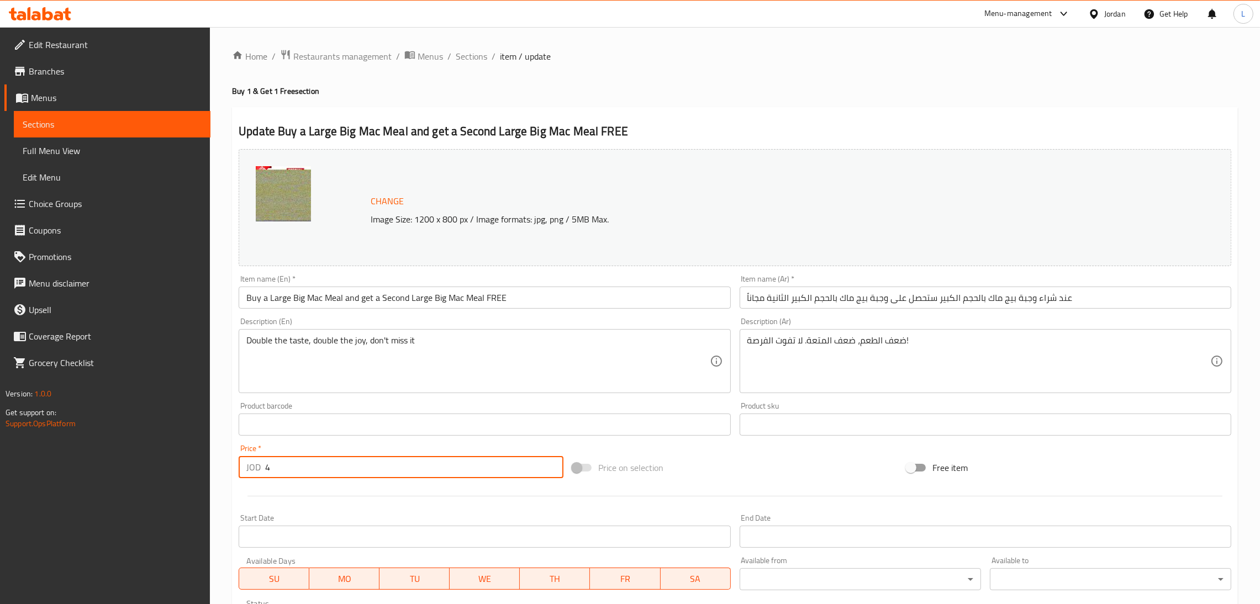
click at [314, 459] on input "4" at bounding box center [414, 467] width 298 height 22
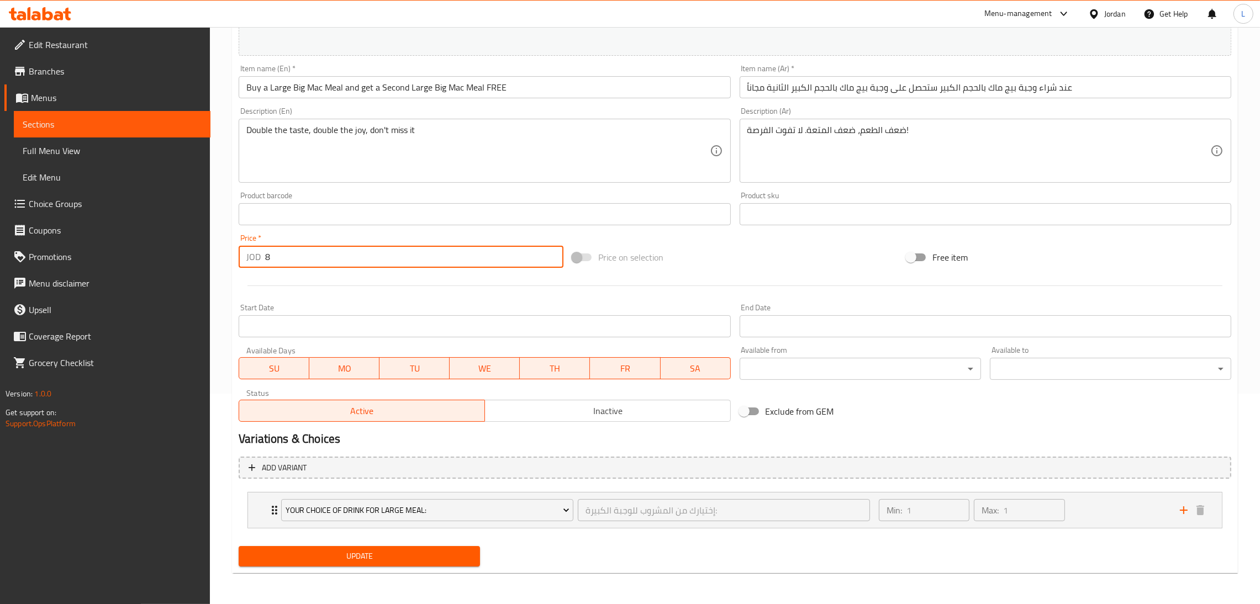
type input "8"
click at [350, 554] on span "Update" at bounding box center [360, 557] width 224 height 14
click at [427, 560] on span "Update" at bounding box center [360, 557] width 224 height 14
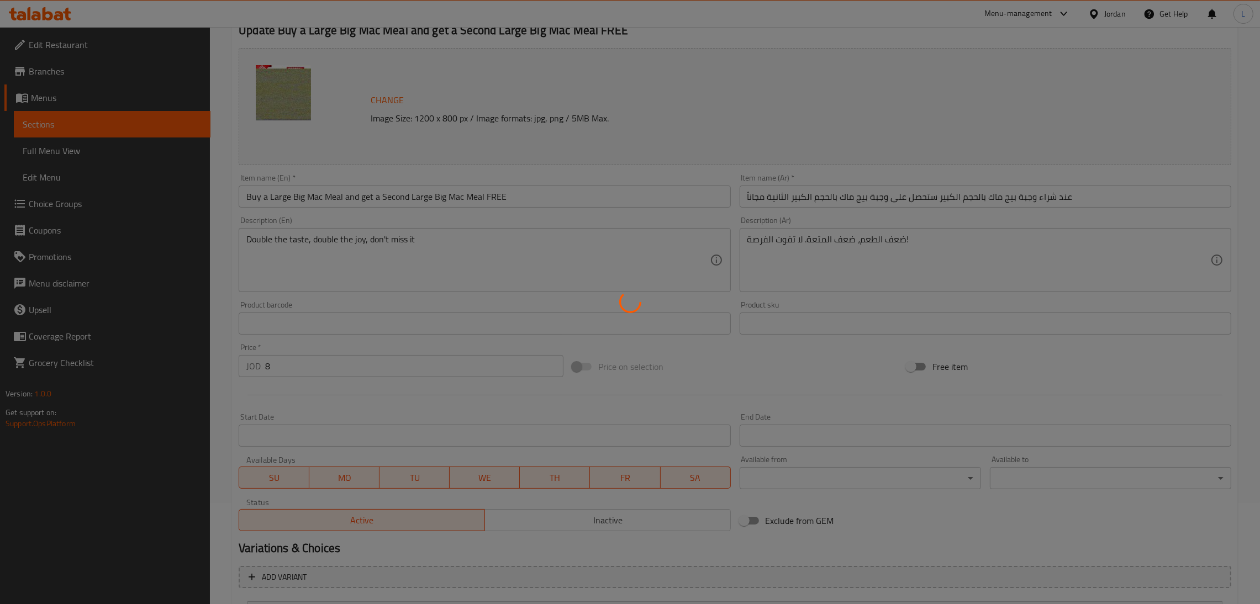
scroll to position [0, 0]
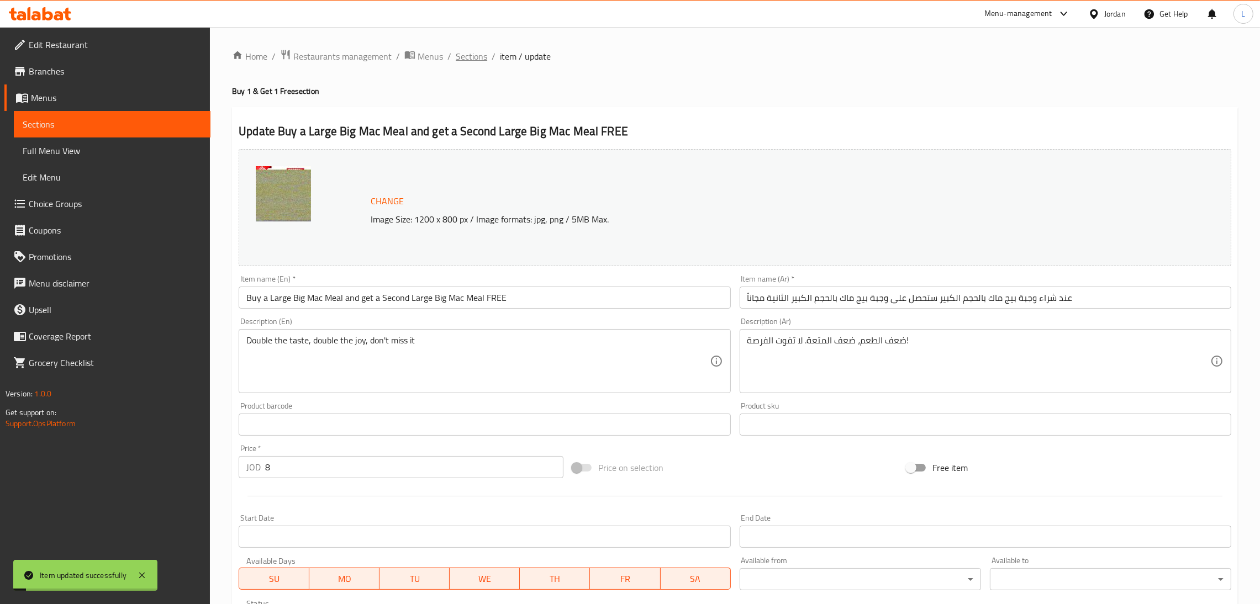
click at [473, 62] on span "Sections" at bounding box center [471, 56] width 31 height 13
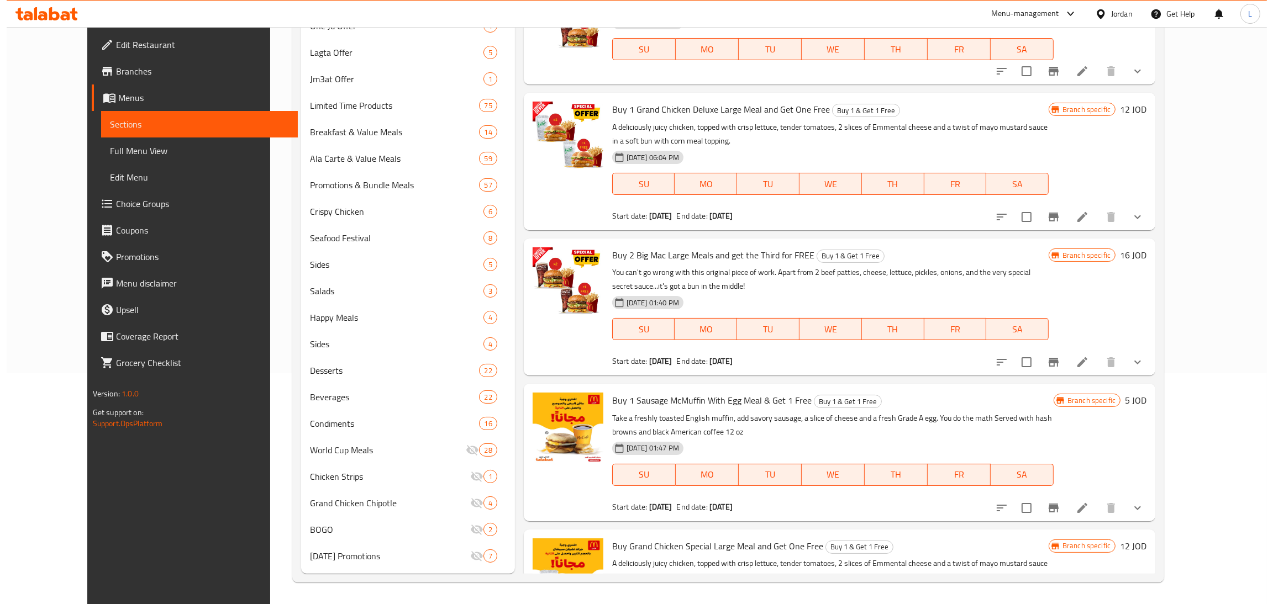
scroll to position [289, 0]
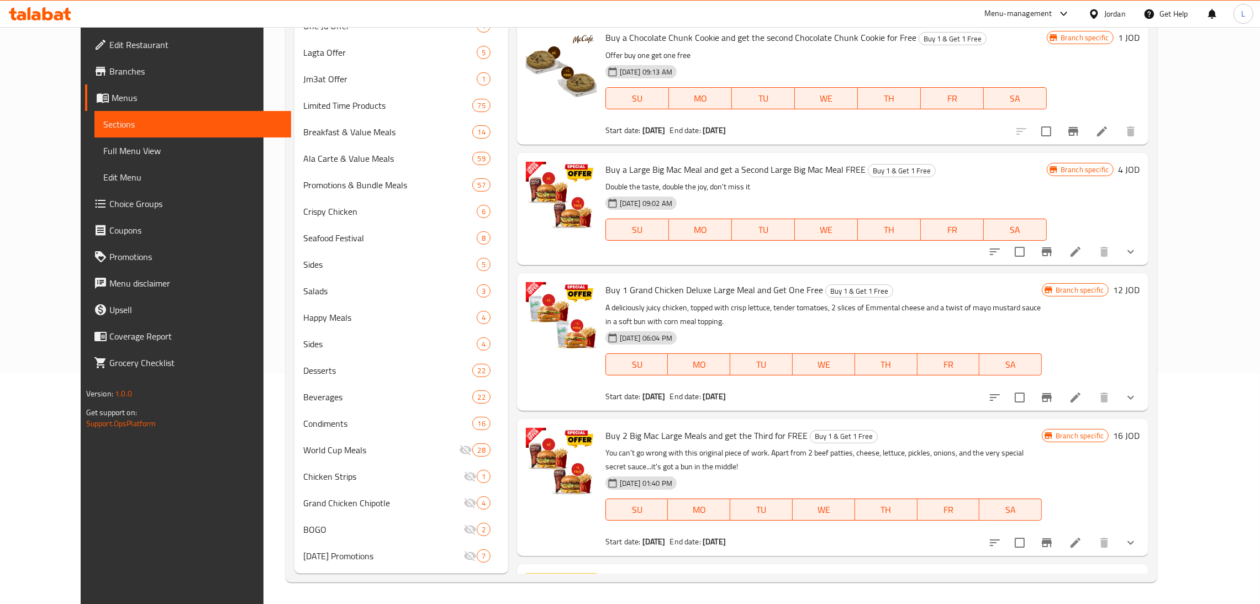
click at [1060, 250] on button "Branch-specific-item" at bounding box center [1047, 252] width 27 height 27
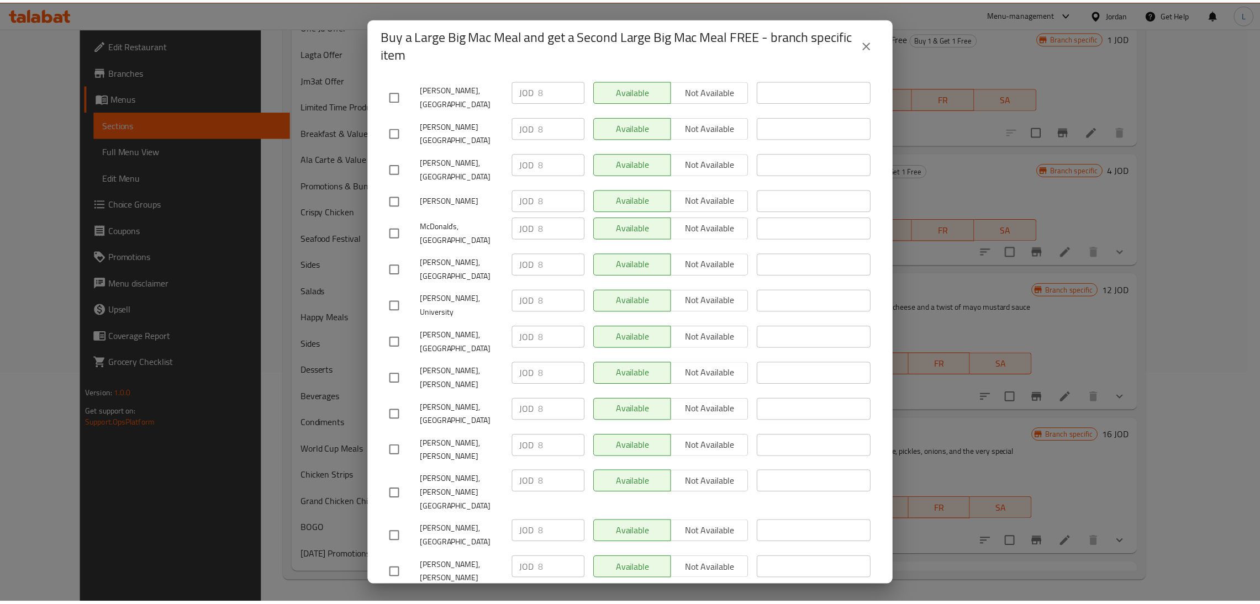
scroll to position [0, 0]
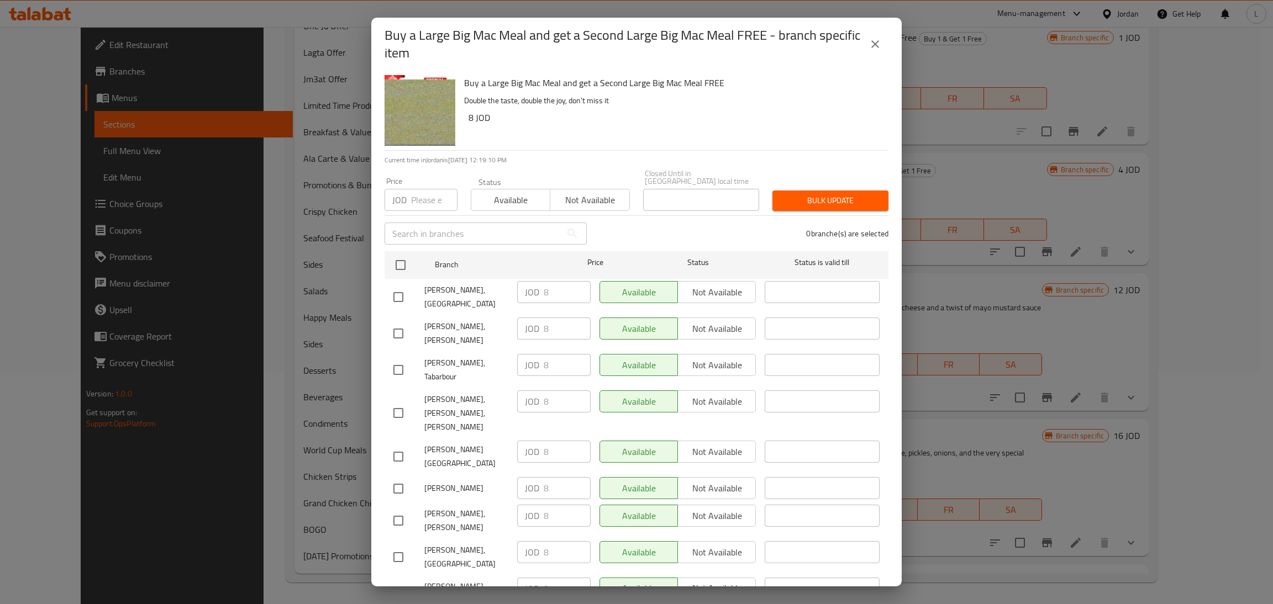
click at [873, 34] on button "close" at bounding box center [875, 44] width 27 height 27
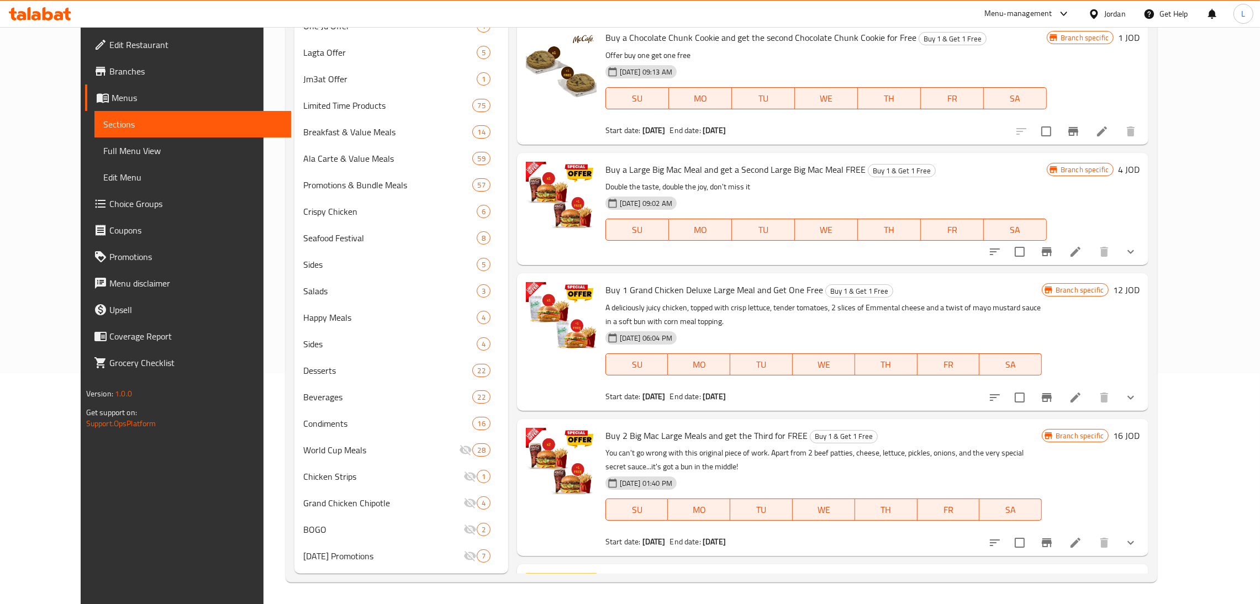
click at [22, 13] on icon at bounding box center [21, 15] width 9 height 9
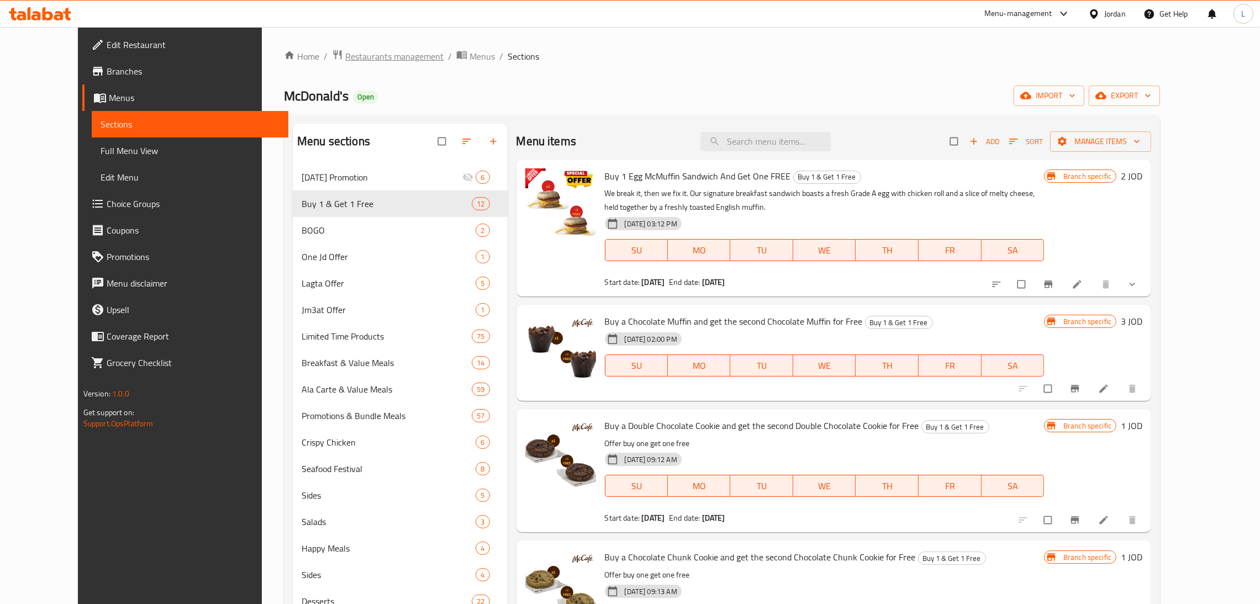
click at [345, 61] on span "Restaurants management" at bounding box center [394, 56] width 98 height 13
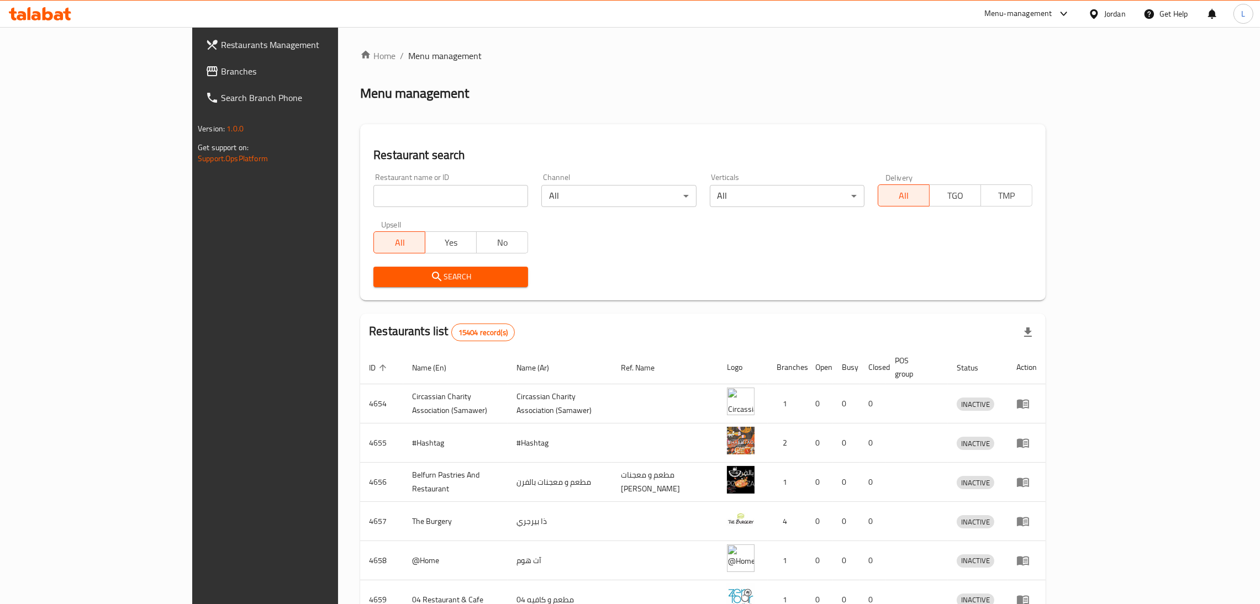
click at [379, 193] on input "search" at bounding box center [451, 196] width 155 height 22
type input "love."
click button "Search" at bounding box center [451, 277] width 155 height 20
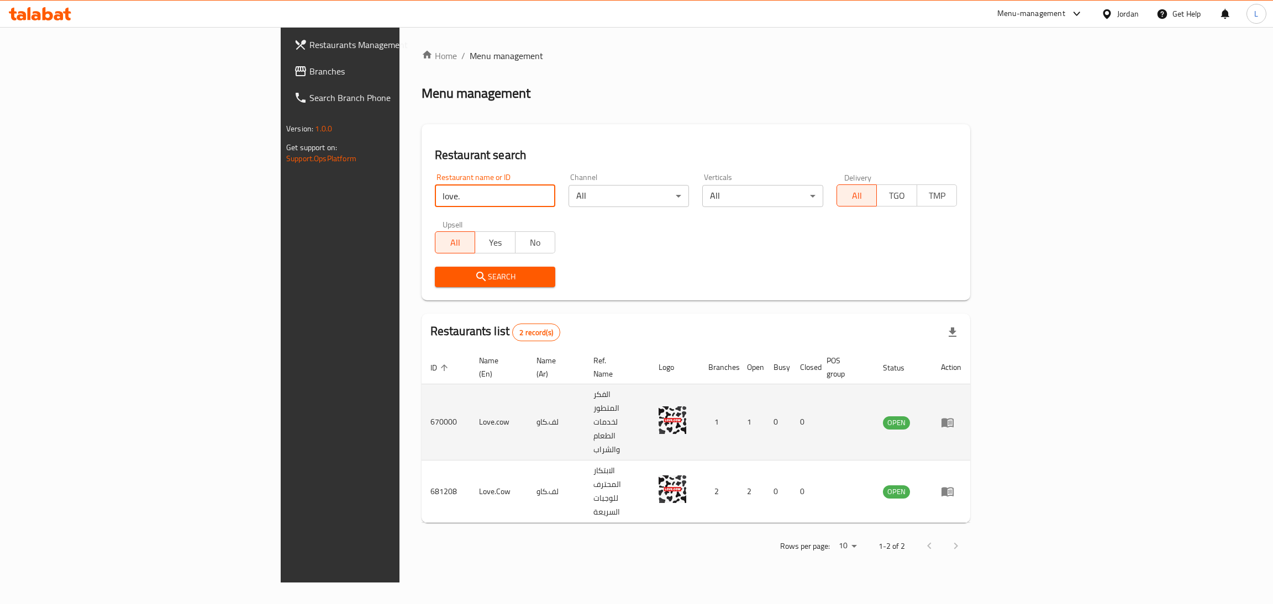
click at [954, 418] on icon "enhanced table" at bounding box center [948, 422] width 12 height 9
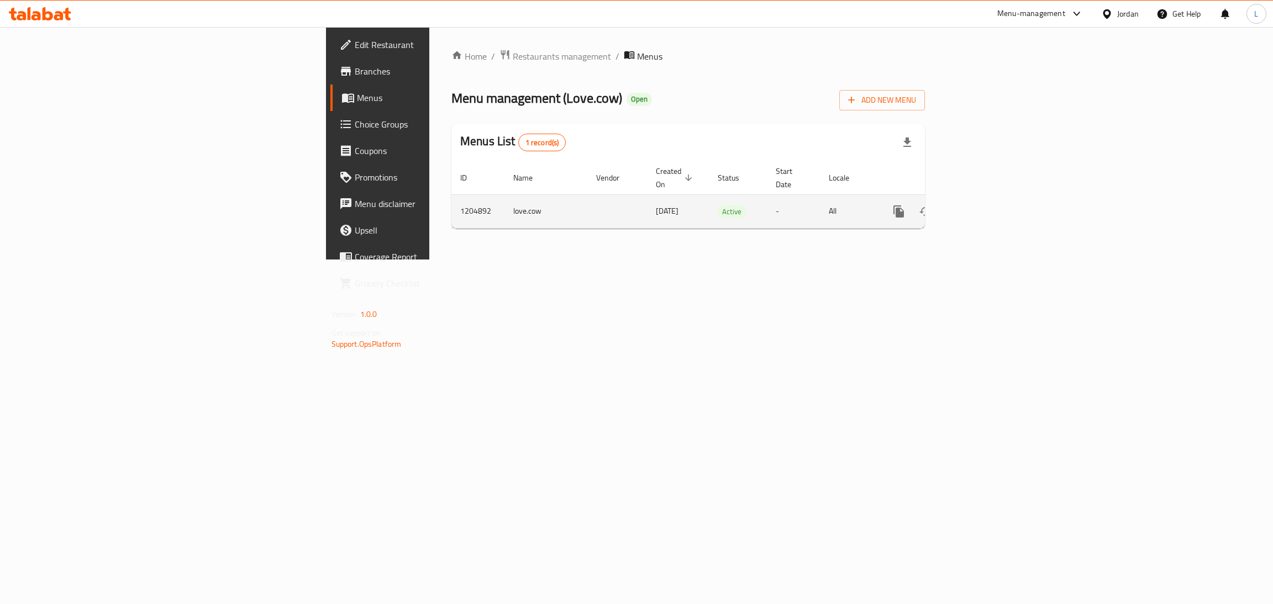
click at [1001, 201] on td "enhanced table" at bounding box center [939, 211] width 124 height 34
click at [992, 198] on link "enhanced table" at bounding box center [978, 211] width 27 height 27
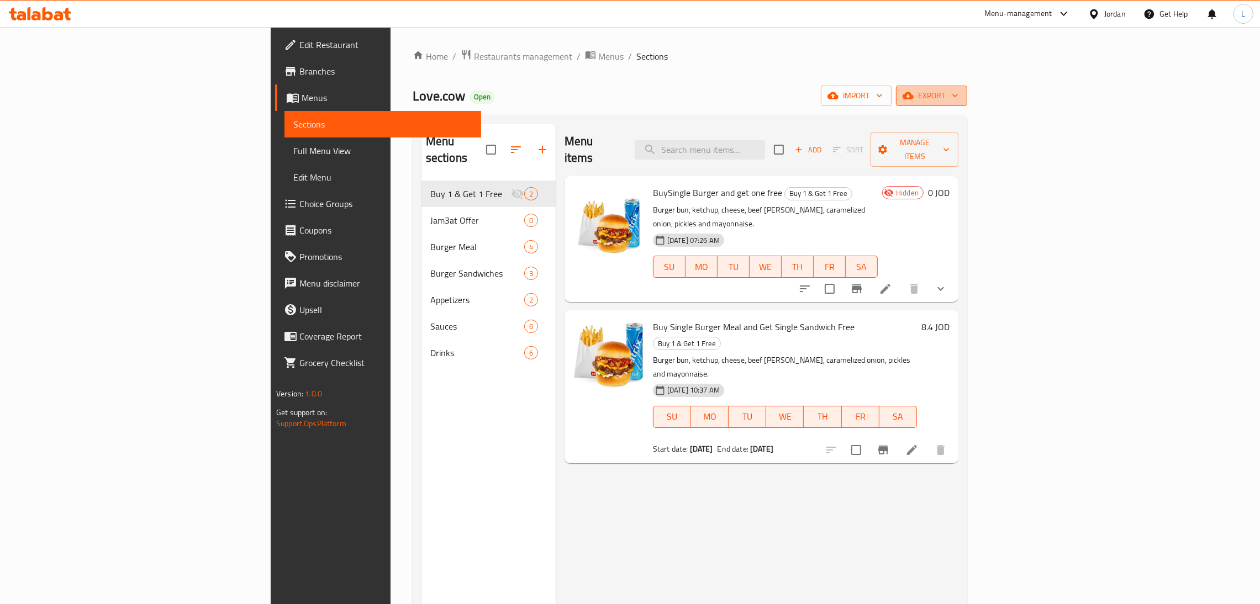
click at [968, 106] on button "export" at bounding box center [931, 96] width 71 height 20
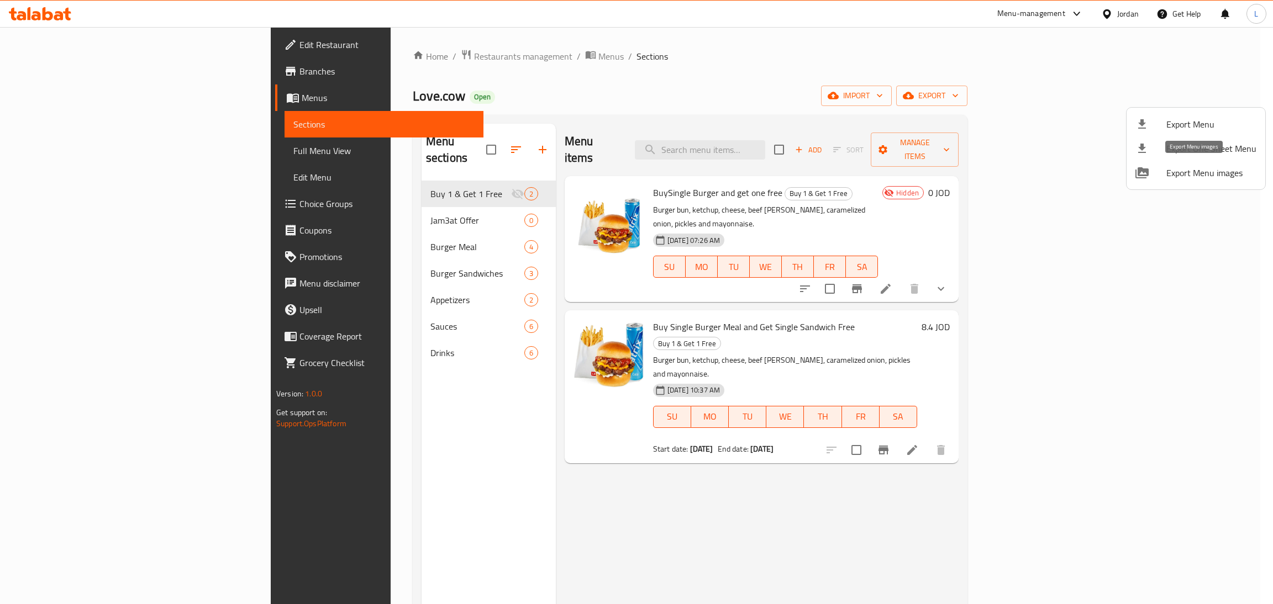
click at [1201, 167] on span "Export Menu images" at bounding box center [1211, 172] width 90 height 13
drag, startPoint x: 911, startPoint y: 542, endPoint x: 924, endPoint y: 517, distance: 28.0
click at [911, 540] on div at bounding box center [636, 302] width 1273 height 604
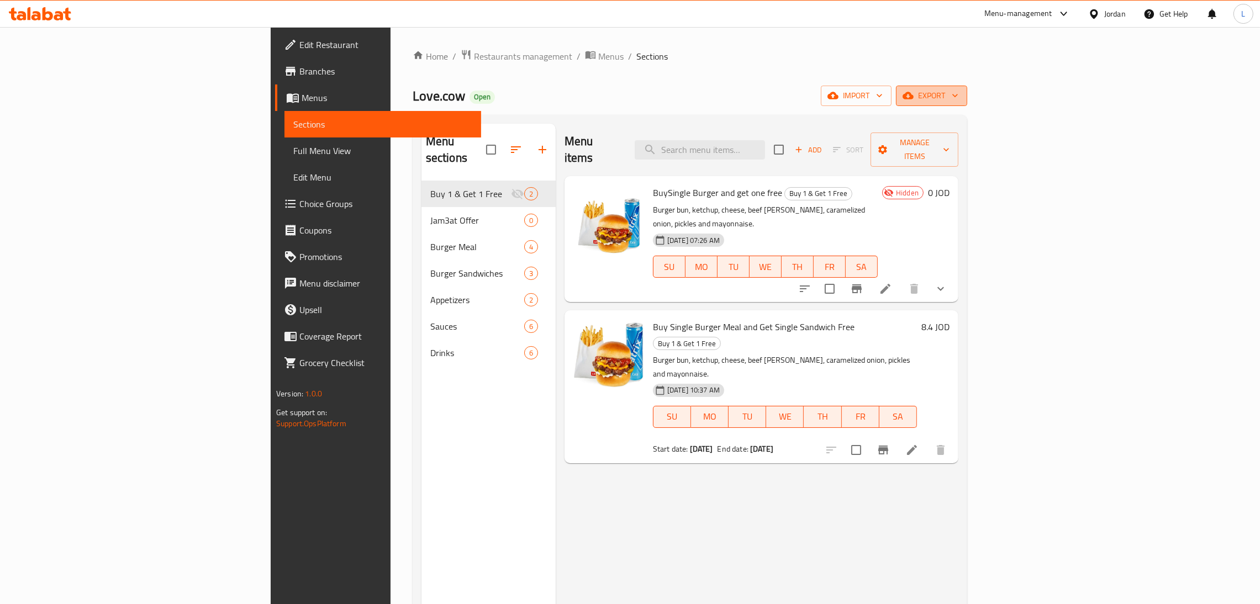
click at [959, 103] on span "export" at bounding box center [932, 96] width 54 height 14
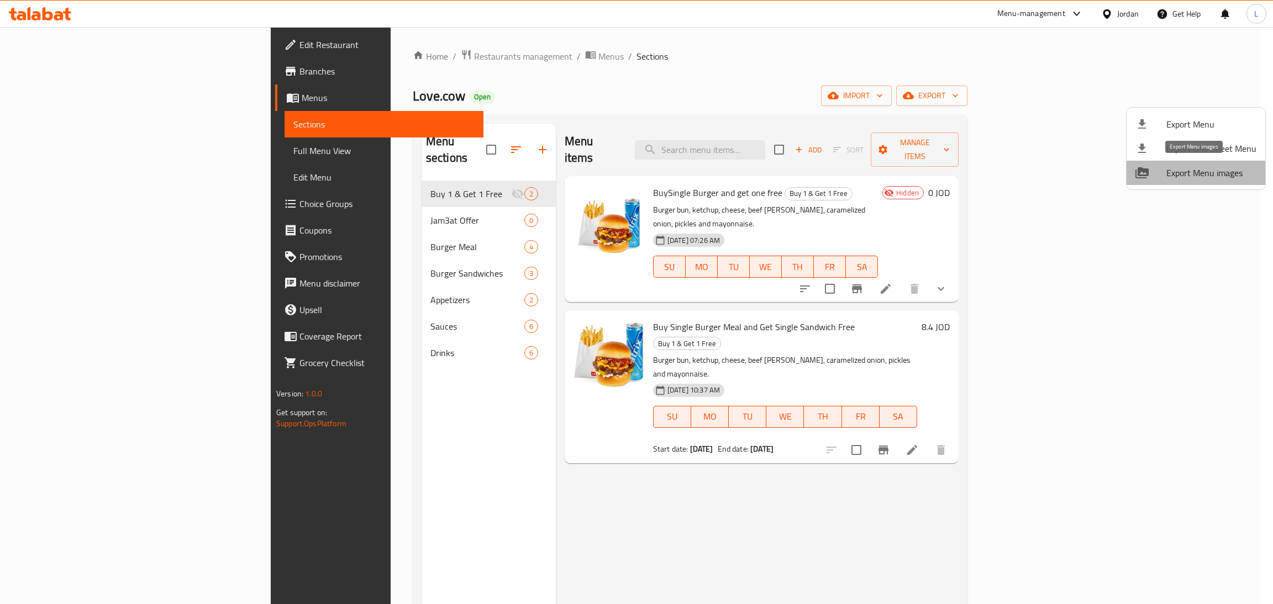
click at [1197, 172] on span "Export Menu images" at bounding box center [1211, 172] width 90 height 13
click at [59, 92] on div at bounding box center [636, 302] width 1273 height 604
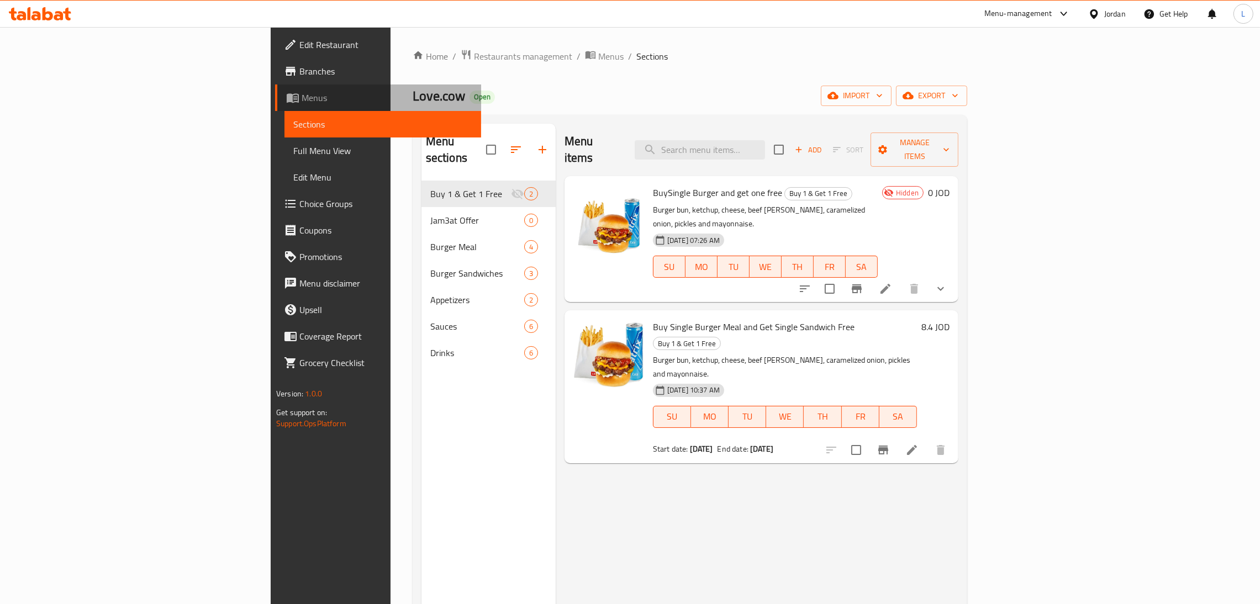
click at [302, 91] on span "Menus" at bounding box center [387, 97] width 171 height 13
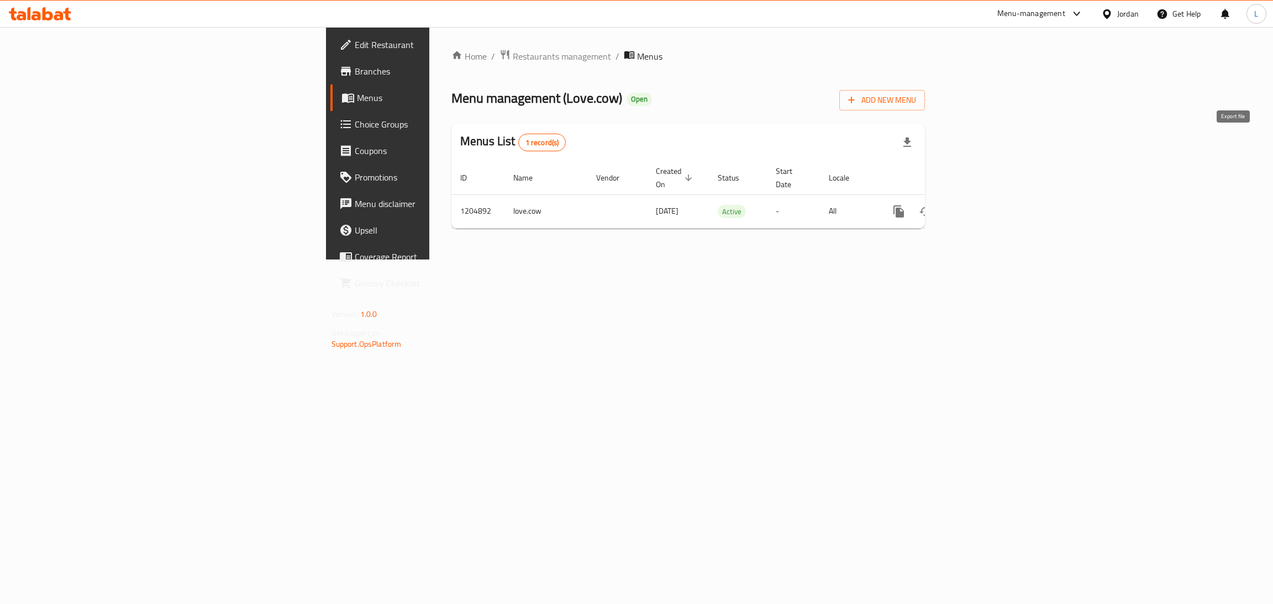
click at [911, 142] on icon "button" at bounding box center [907, 142] width 8 height 9
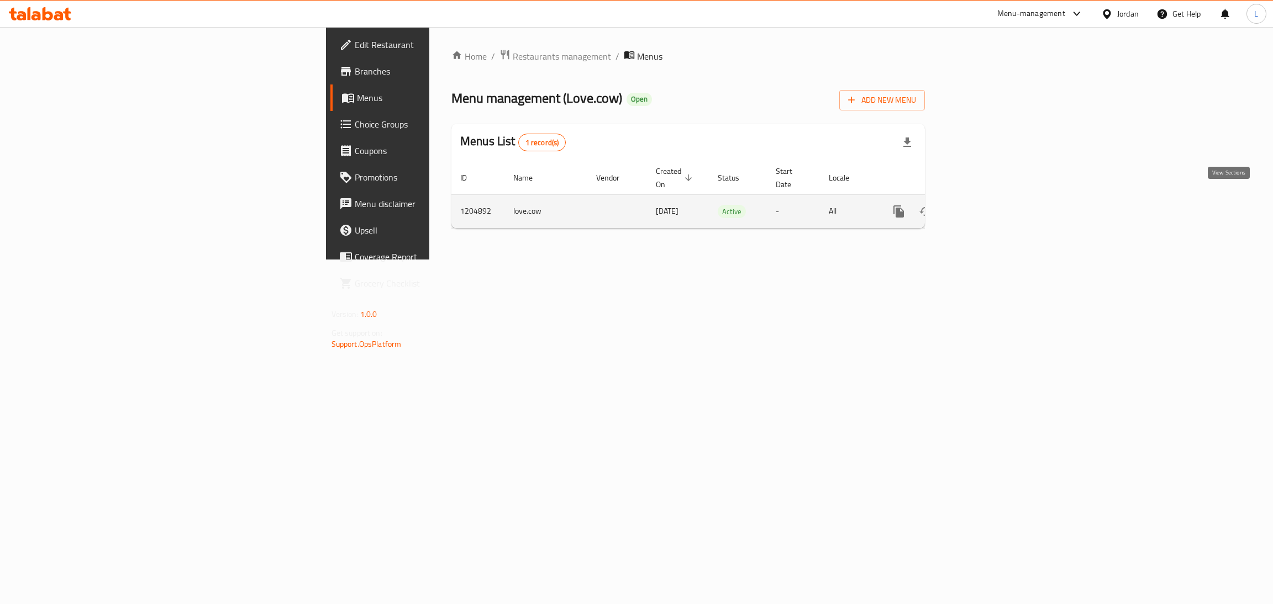
click at [984, 207] on icon "enhanced table" at bounding box center [979, 212] width 10 height 10
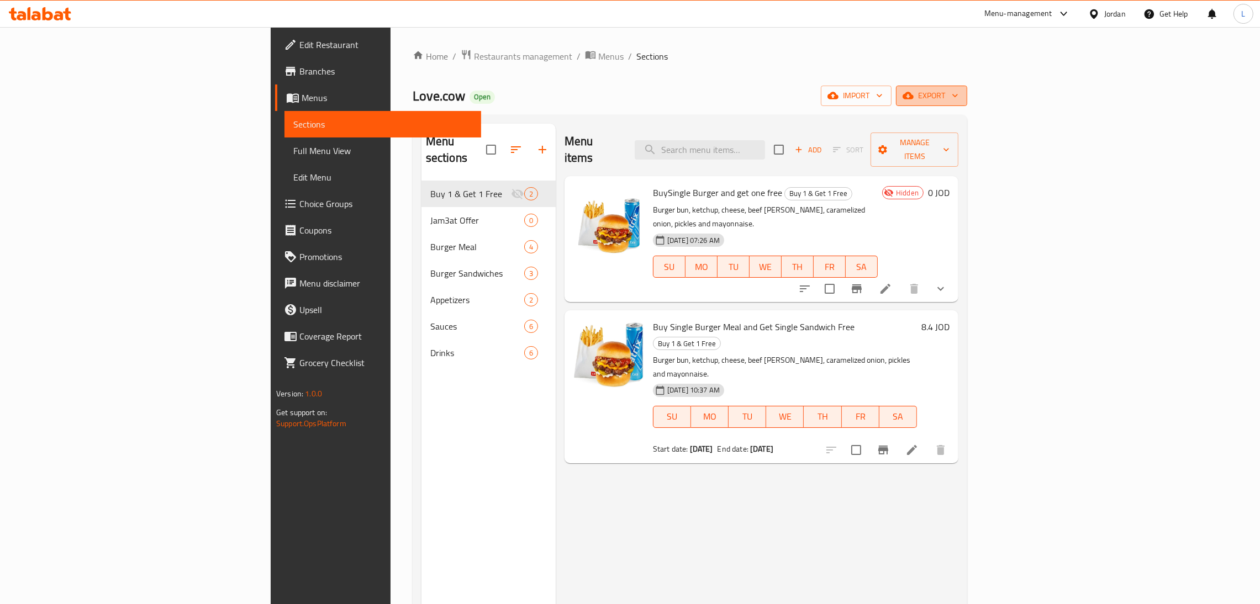
click at [959, 102] on span "export" at bounding box center [932, 96] width 54 height 14
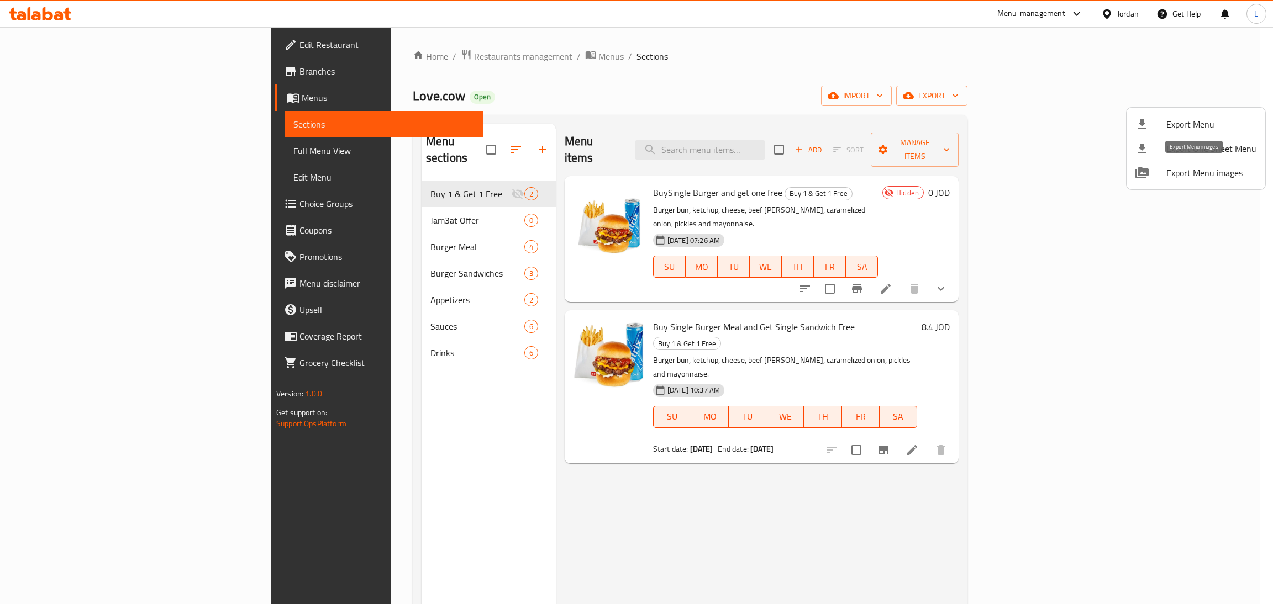
click at [1209, 176] on span "Export Menu images" at bounding box center [1211, 172] width 90 height 13
click at [864, 17] on div at bounding box center [636, 302] width 1273 height 604
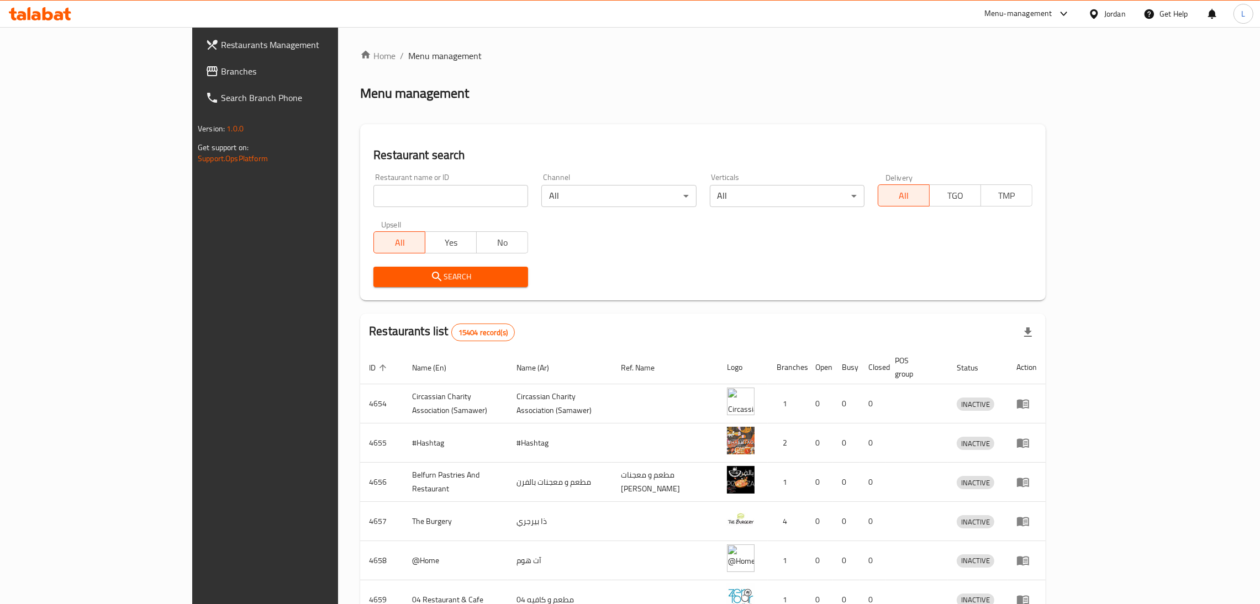
click at [221, 76] on span "Branches" at bounding box center [307, 71] width 173 height 13
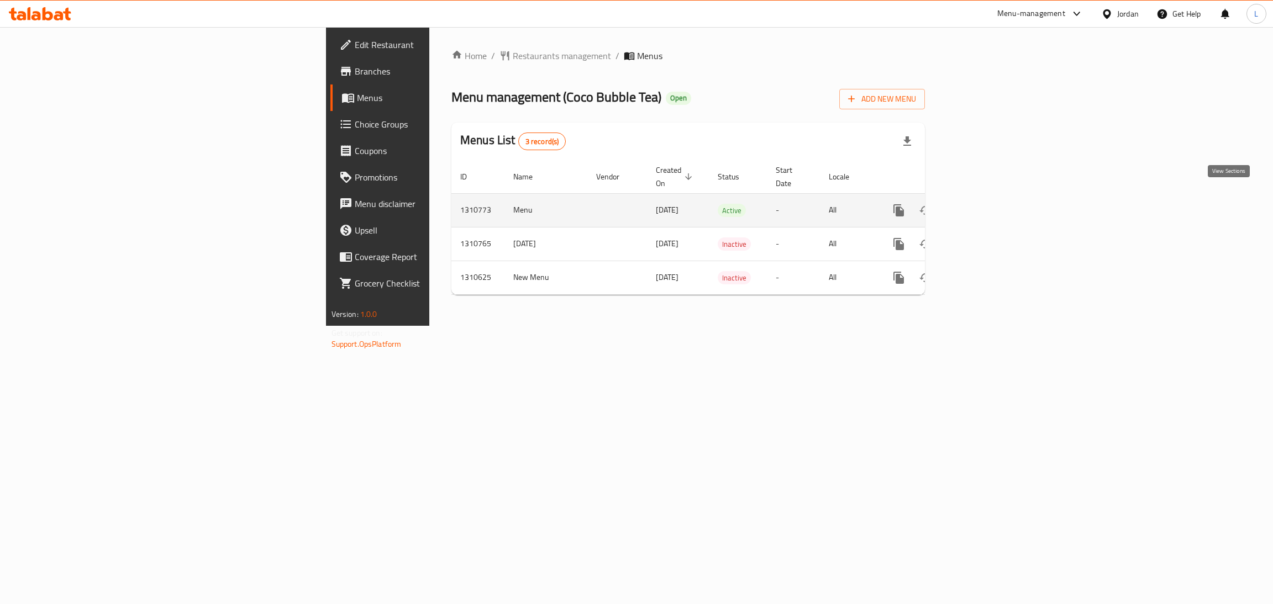
click at [985, 204] on icon "enhanced table" at bounding box center [978, 210] width 13 height 13
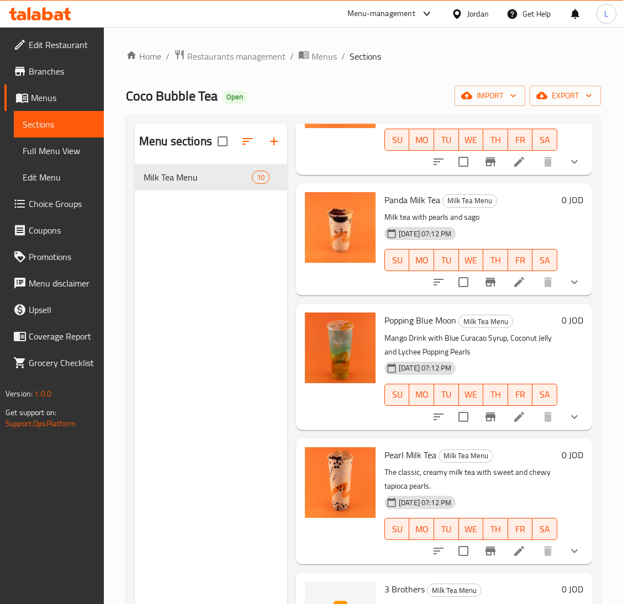
scroll to position [332, 0]
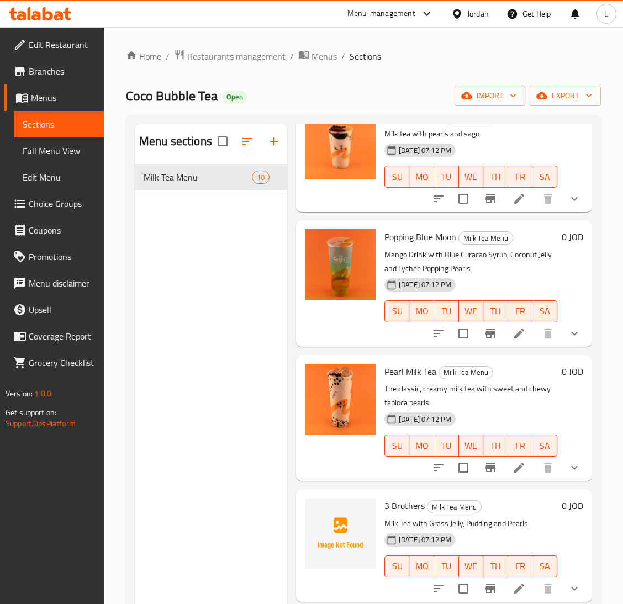
click at [504, 460] on li at bounding box center [519, 468] width 31 height 20
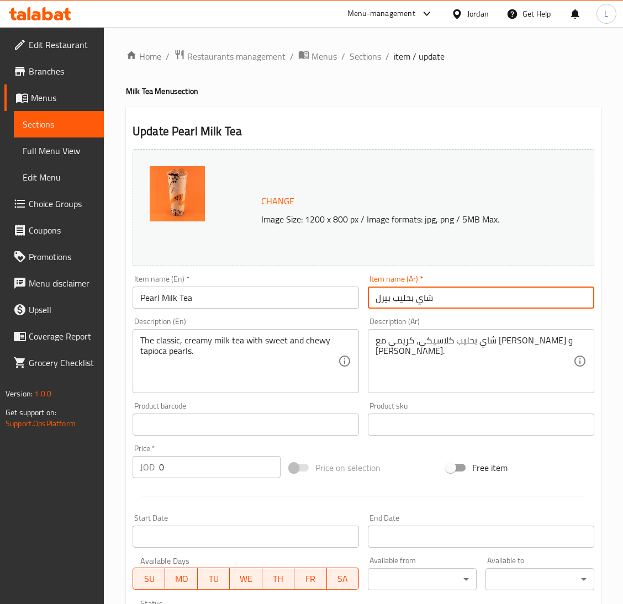
drag, startPoint x: 393, startPoint y: 300, endPoint x: 414, endPoint y: 298, distance: 20.5
click at [414, 298] on input "شاي بحليب بيرل" at bounding box center [481, 298] width 227 height 22
click at [425, 297] on input "شاي بيرل" at bounding box center [481, 298] width 227 height 22
type input "شاي بيرل بالحليب"
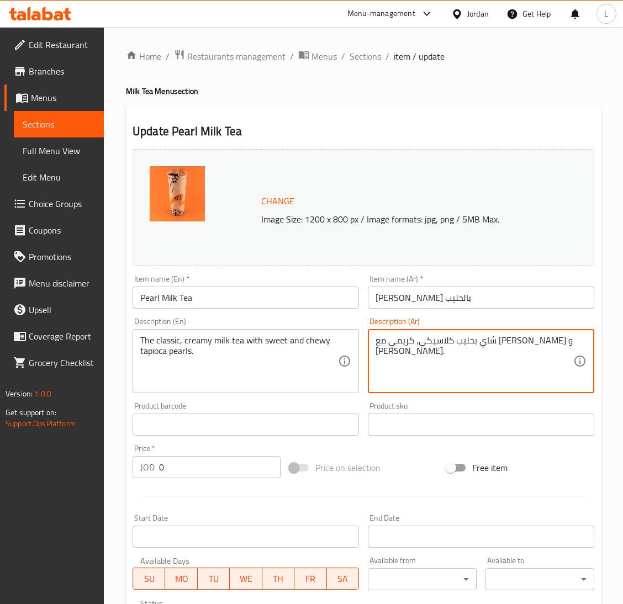
click at [402, 366] on textarea "شاي بحليب كلاسيكي، كريمي مع بيرل تابيوكا حلوة و تشوي." at bounding box center [475, 361] width 198 height 52
click at [399, 343] on textarea "شاي الحليب باللؤلؤ" at bounding box center [475, 361] width 198 height 52
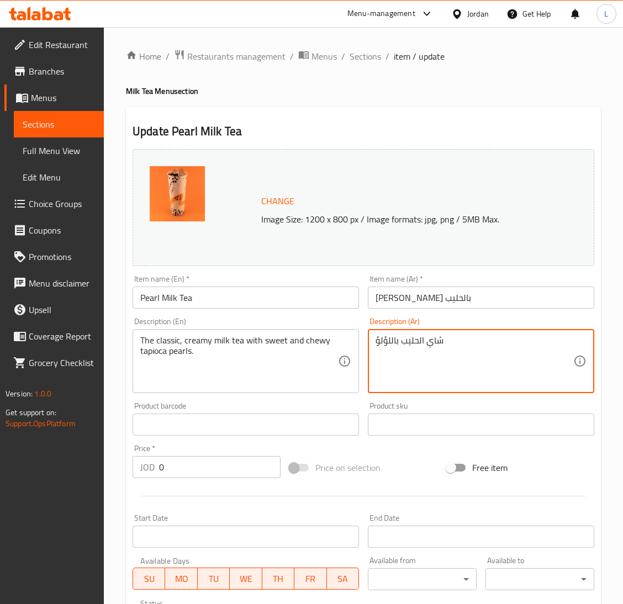
type textarea "شاي الحليب باللؤلؤ"
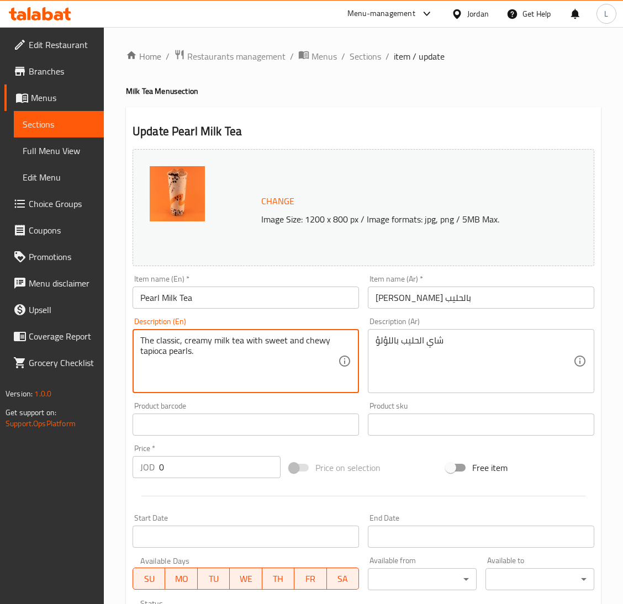
click at [235, 345] on textarea "The classic, creamy milk tea with sweet and chewy tapioca pearls." at bounding box center [239, 361] width 198 height 52
paste textarea "Pearl milk tea"
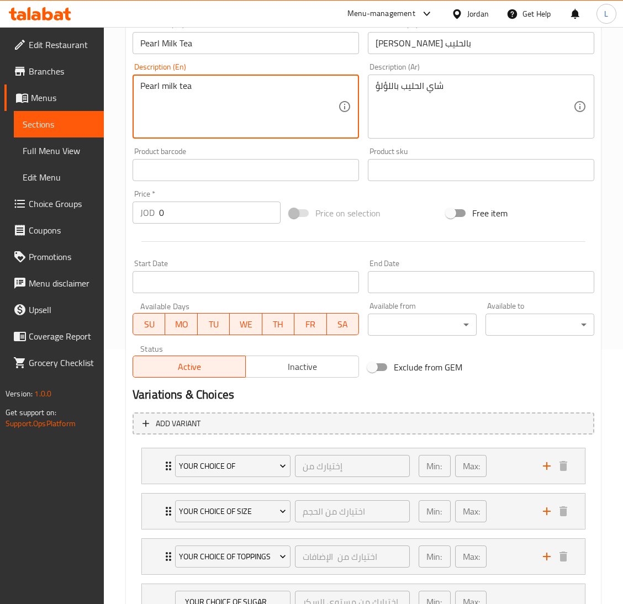
scroll to position [407, 0]
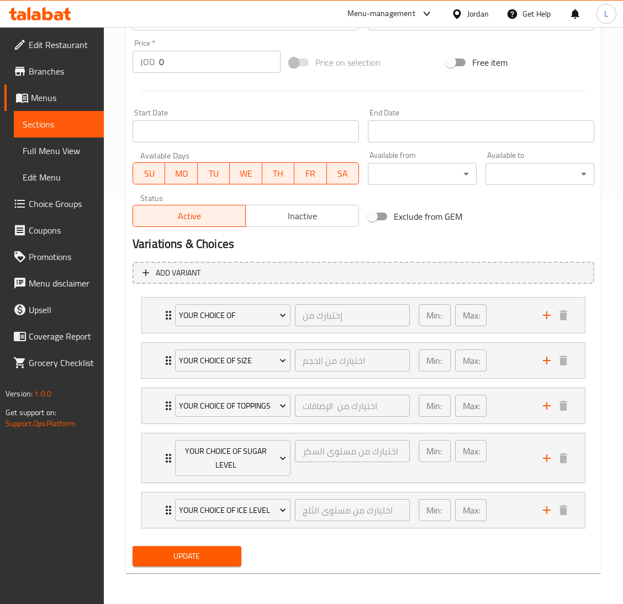
type textarea "Pearl milk tea"
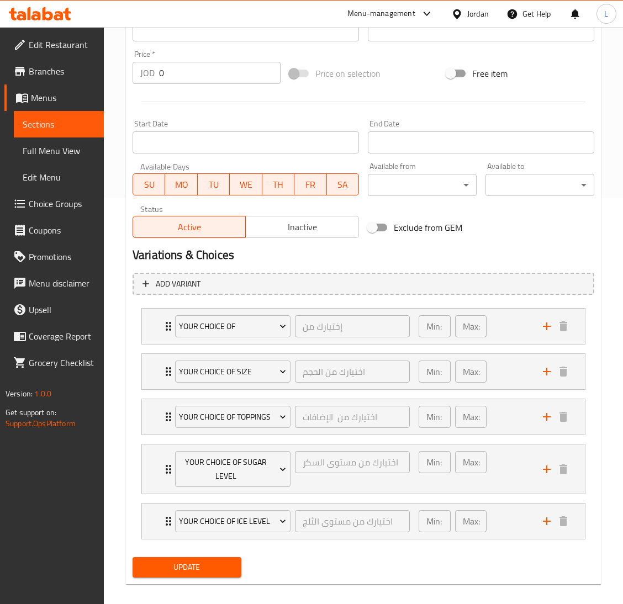
click at [221, 555] on div "Update" at bounding box center [187, 567] width 118 height 29
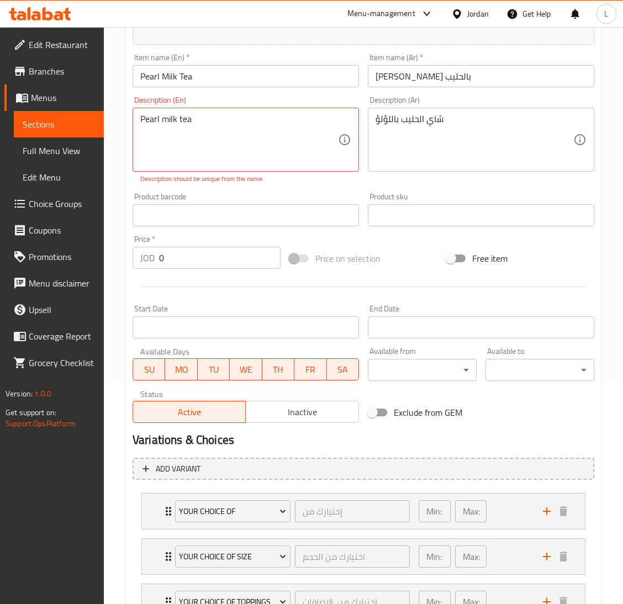
scroll to position [0, 0]
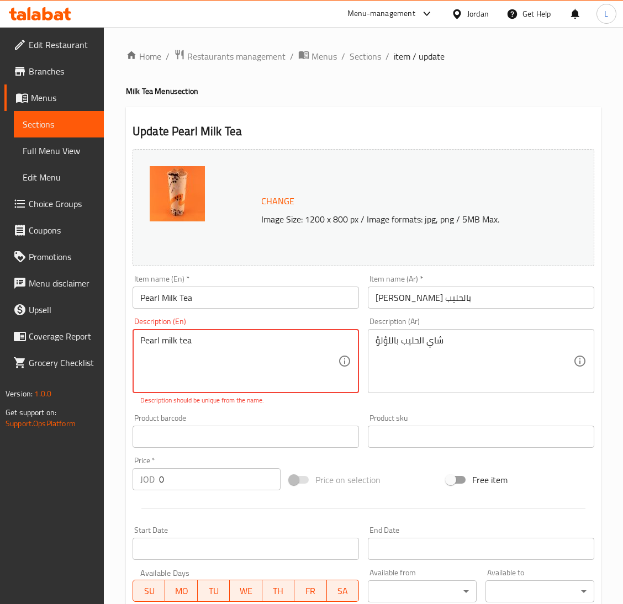
click at [263, 355] on textarea "Pearl milk tea" at bounding box center [239, 361] width 198 height 52
type textarea "ي"
type textarea "ف"
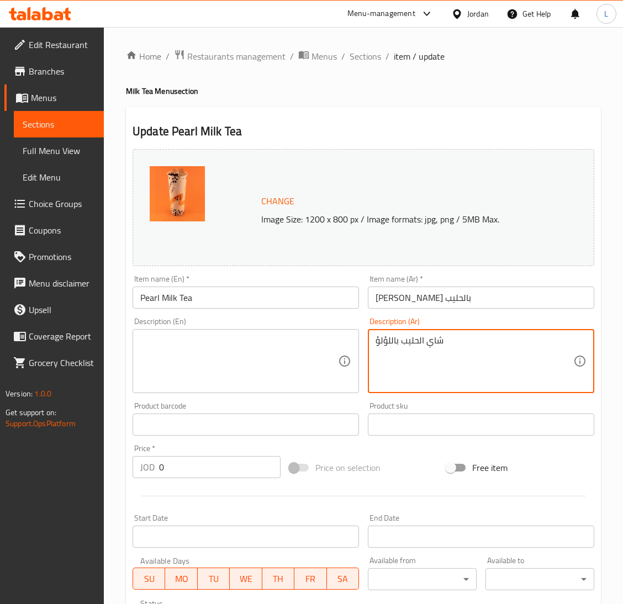
click at [435, 351] on textarea "شاي الحليب باللؤلؤ" at bounding box center [475, 361] width 198 height 52
click at [206, 353] on textarea at bounding box center [239, 361] width 198 height 52
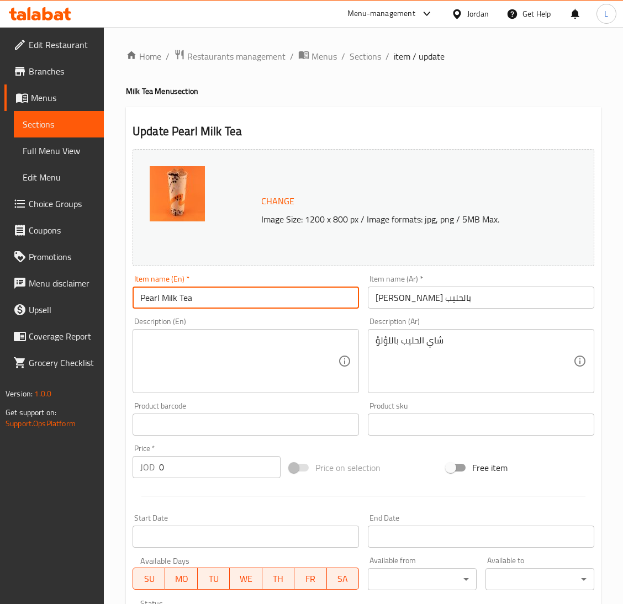
click at [223, 287] on input "Pearl Milk Tea" at bounding box center [246, 298] width 227 height 22
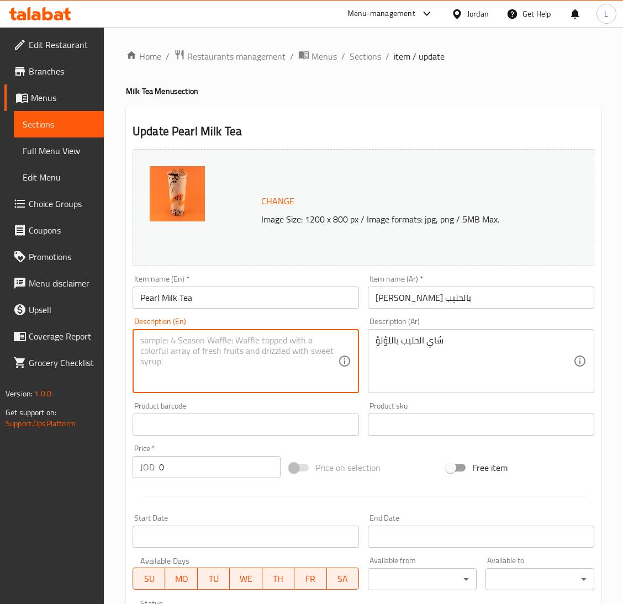
click at [212, 361] on textarea at bounding box center [239, 361] width 198 height 52
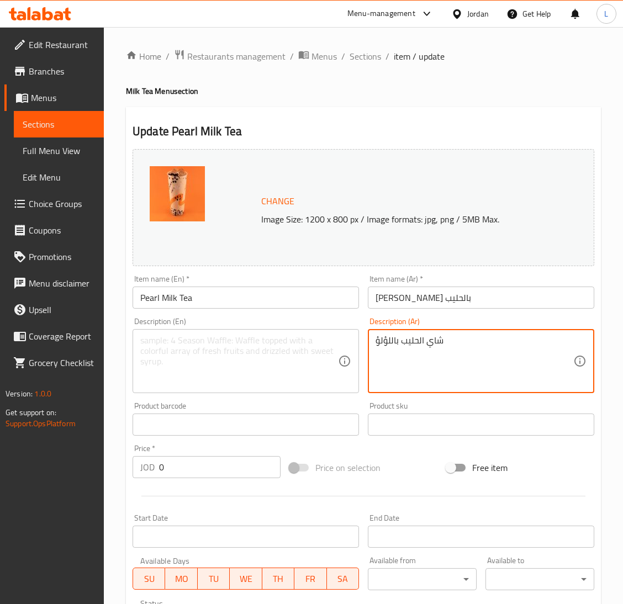
click at [436, 339] on textarea "شاي الحليب باللؤلؤ" at bounding box center [475, 361] width 198 height 52
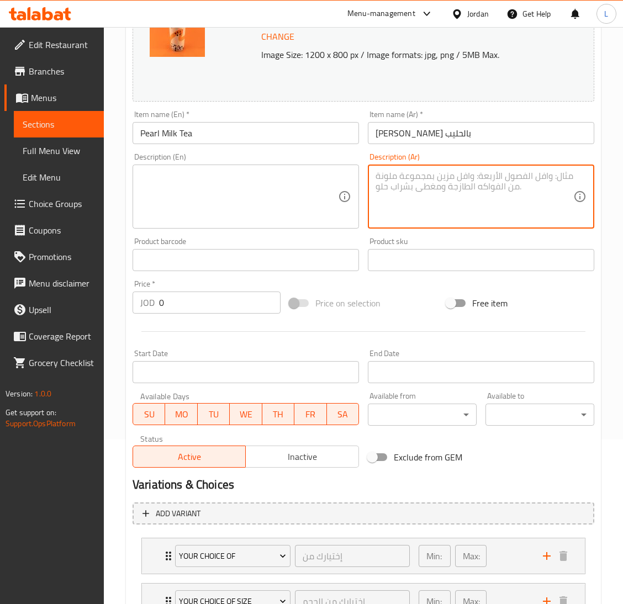
scroll to position [407, 0]
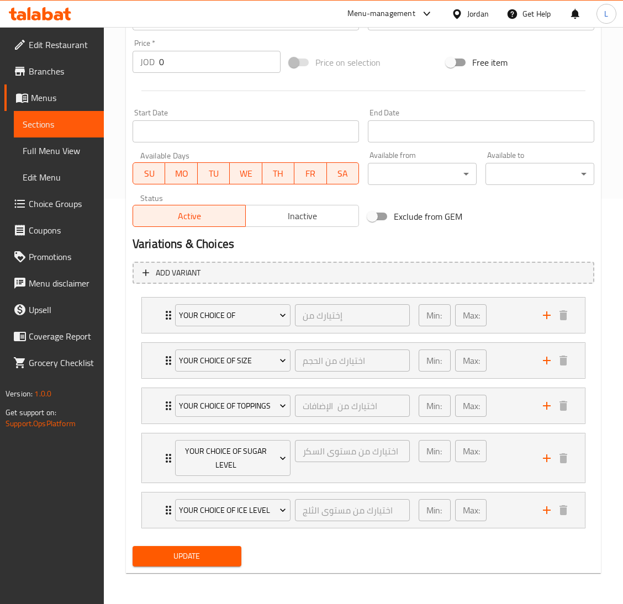
click at [220, 559] on span "Update" at bounding box center [186, 557] width 91 height 14
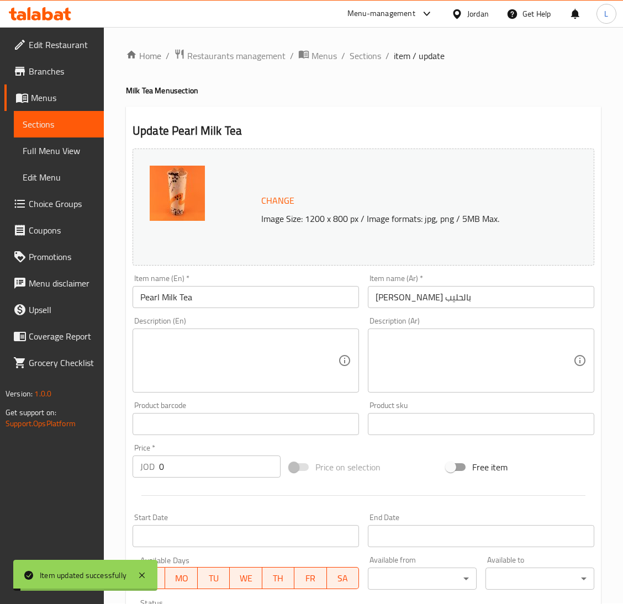
scroll to position [0, 0]
click at [361, 51] on span "Sections" at bounding box center [365, 56] width 31 height 13
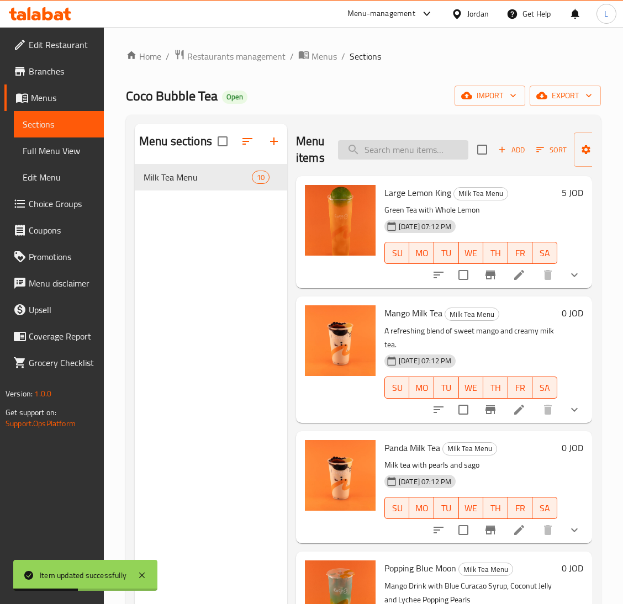
click at [406, 150] on input "search" at bounding box center [403, 149] width 130 height 19
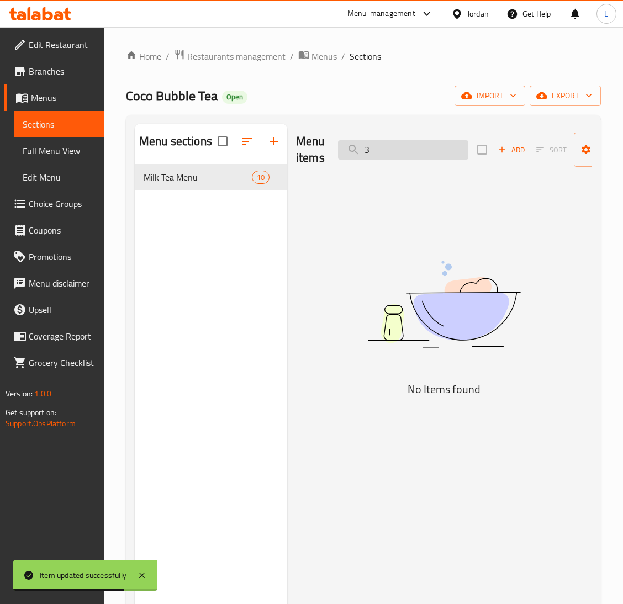
type input "3"
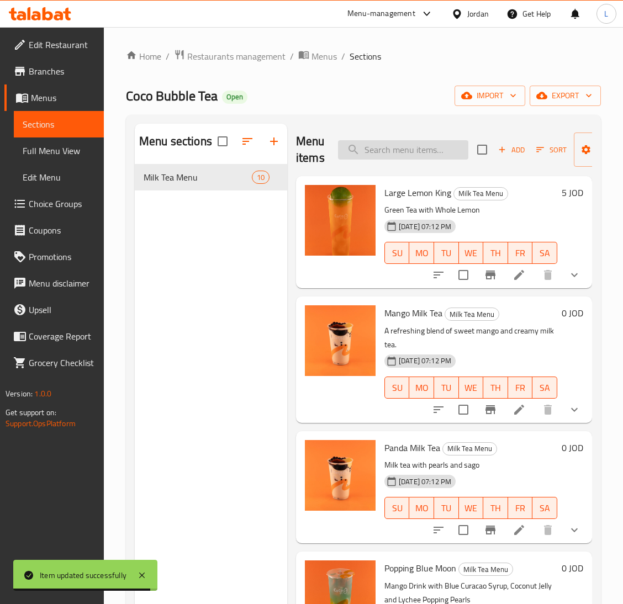
type input "2"
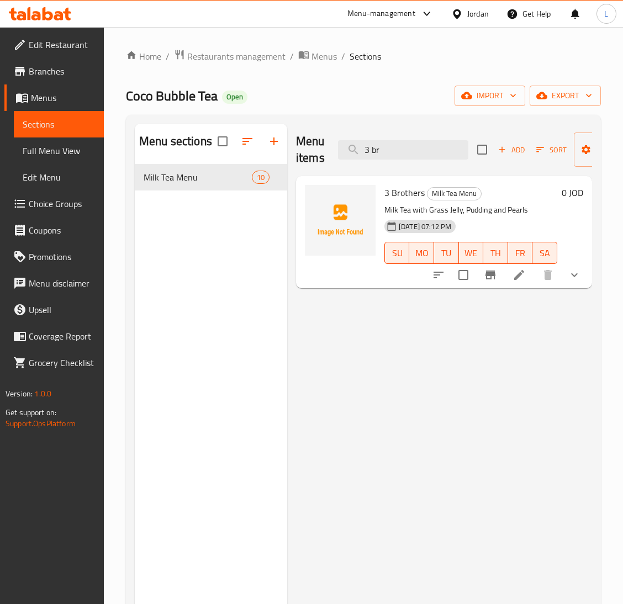
type input "3 br"
click at [518, 277] on icon at bounding box center [519, 275] width 10 height 10
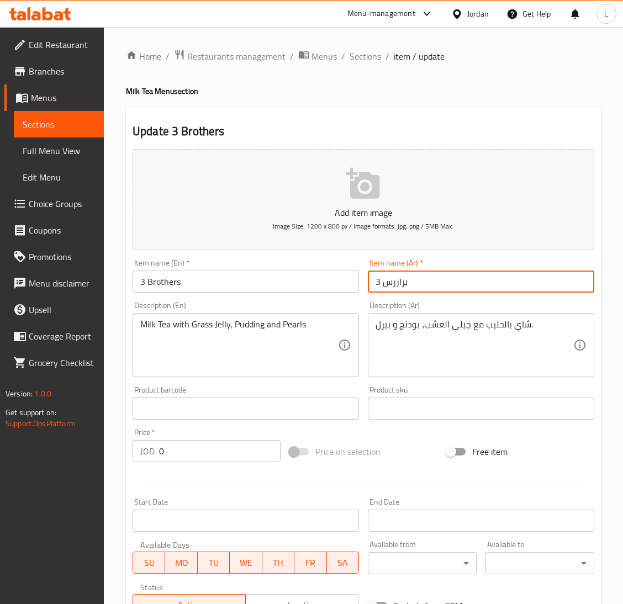
click at [410, 285] on input "3 برازرس" at bounding box center [481, 282] width 227 height 22
type input "f"
type input "ثري برذرز"
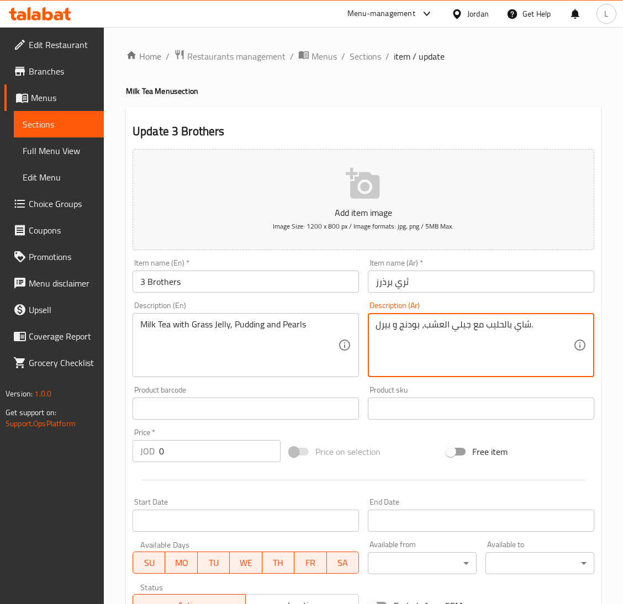
click at [445, 326] on textarea "شاي بالحليب مع جيلي العشب، بودنج و بيرل." at bounding box center [475, 345] width 198 height 52
click at [465, 322] on textarea "شاي الحليب باللؤلؤ بودينج وجبلي الاعشاب" at bounding box center [475, 345] width 198 height 52
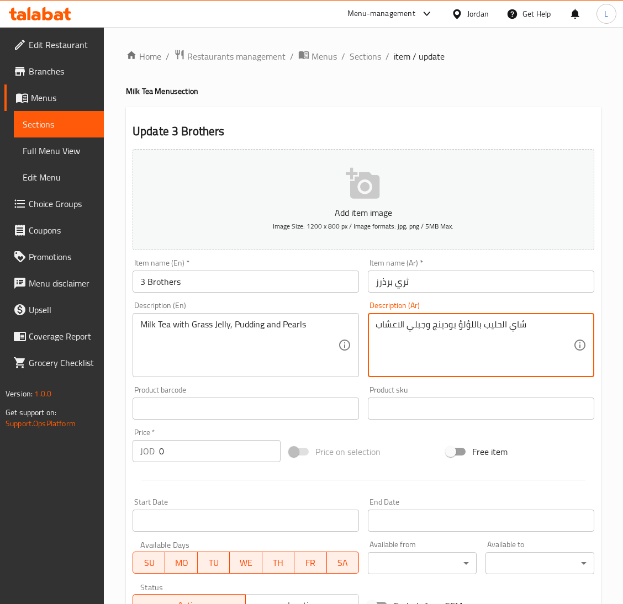
type textarea "شاي الحليب باللؤلؤ بودينج وجبلي الاعشاب"
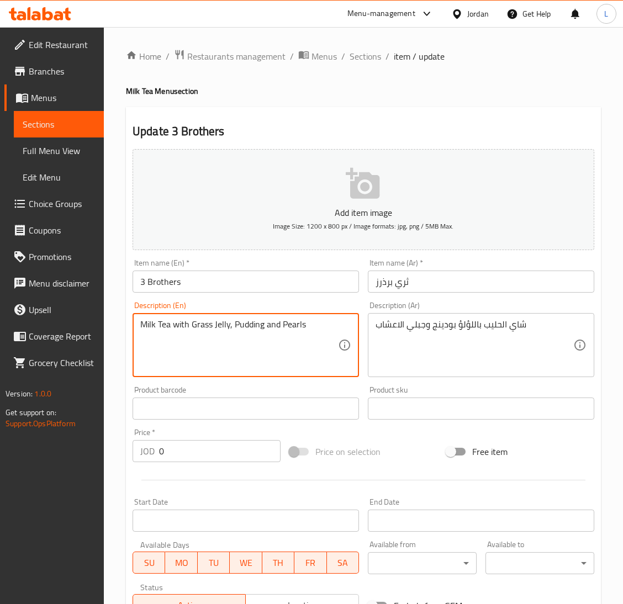
click at [221, 339] on textarea "Milk Tea with Grass Jelly, Pudding and Pearls" at bounding box center [239, 345] width 198 height 52
paste textarea "Pearl milk tea, pudding, and herbal tea"
type textarea "Pearl milk tea, pudding, and herbal tea"
click at [205, 454] on input "0" at bounding box center [220, 451] width 122 height 22
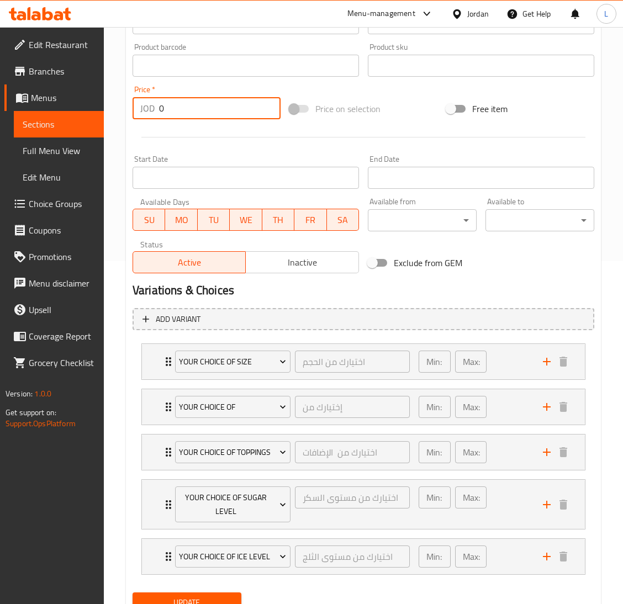
scroll to position [390, 0]
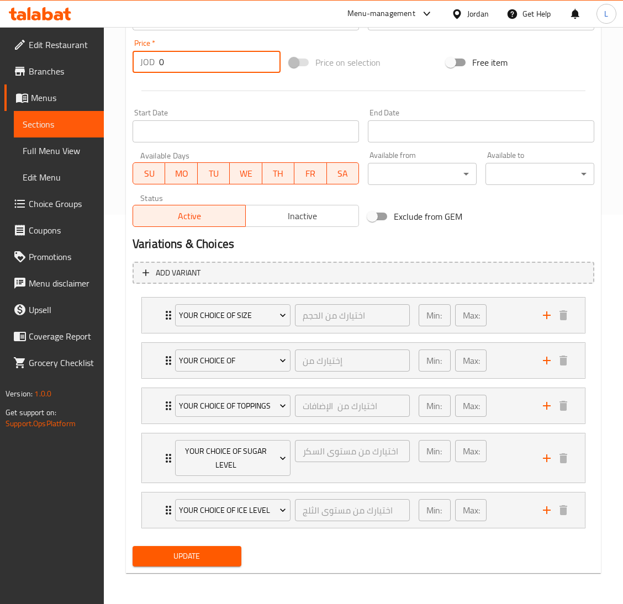
click at [214, 560] on span "Update" at bounding box center [186, 557] width 91 height 14
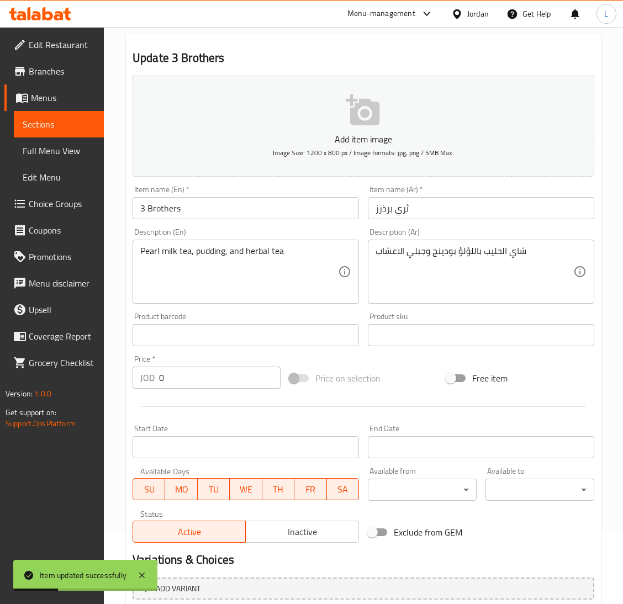
scroll to position [0, 0]
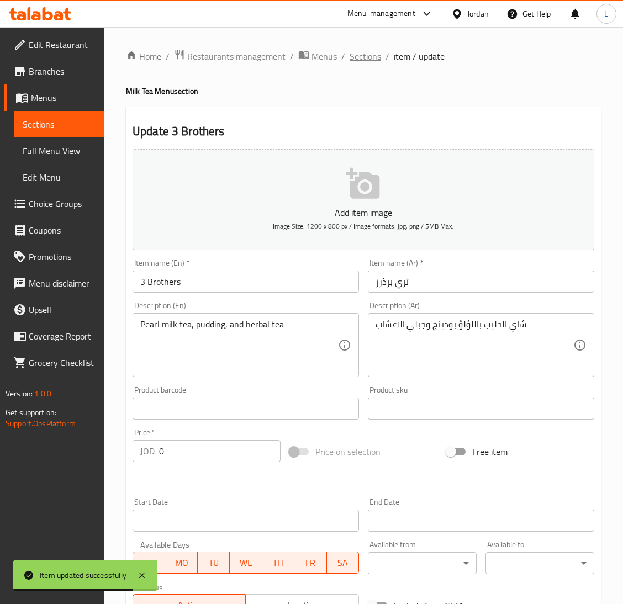
click at [370, 54] on span "Sections" at bounding box center [365, 56] width 31 height 13
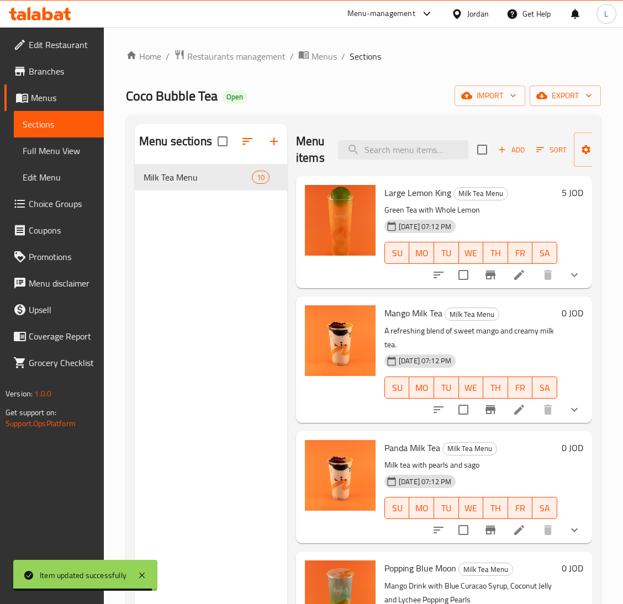
click at [379, 160] on div "Menu items Add Sort Manage items" at bounding box center [444, 150] width 296 height 52
click at [385, 159] on input "search" at bounding box center [403, 149] width 130 height 19
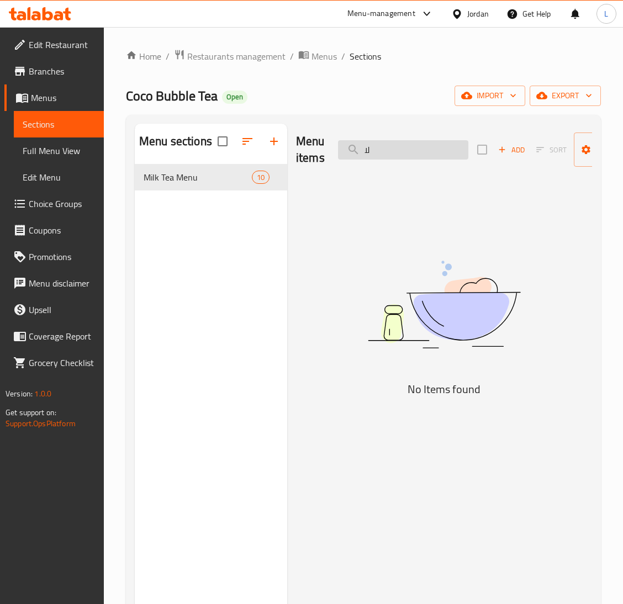
type input "ل"
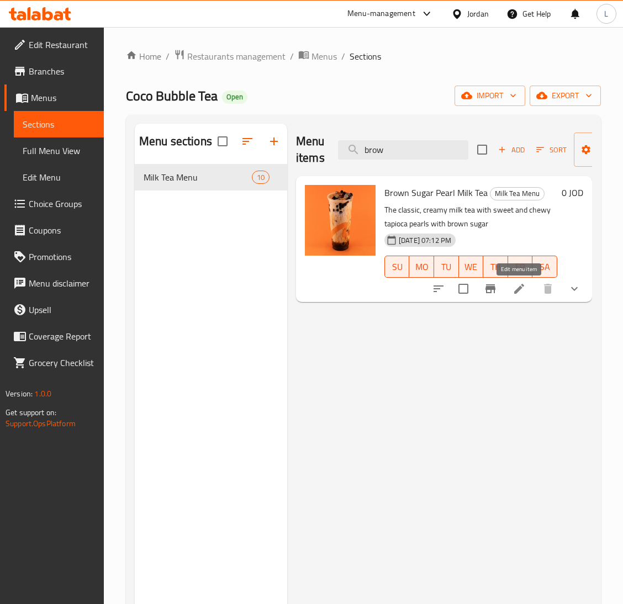
type input "brow"
click at [519, 293] on icon at bounding box center [519, 288] width 13 height 13
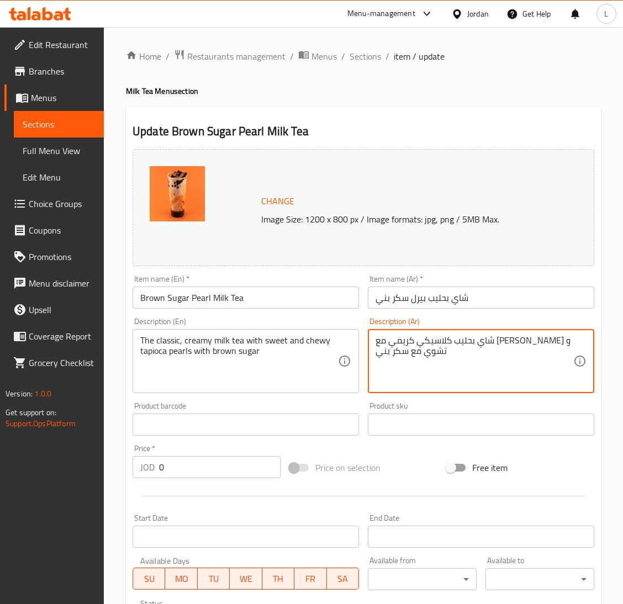
click at [479, 342] on textarea "شاي بحليب كلاسيكي كريمي مع بيرل تابيوكا حلوة و تشوي مع سكر بني" at bounding box center [475, 361] width 198 height 52
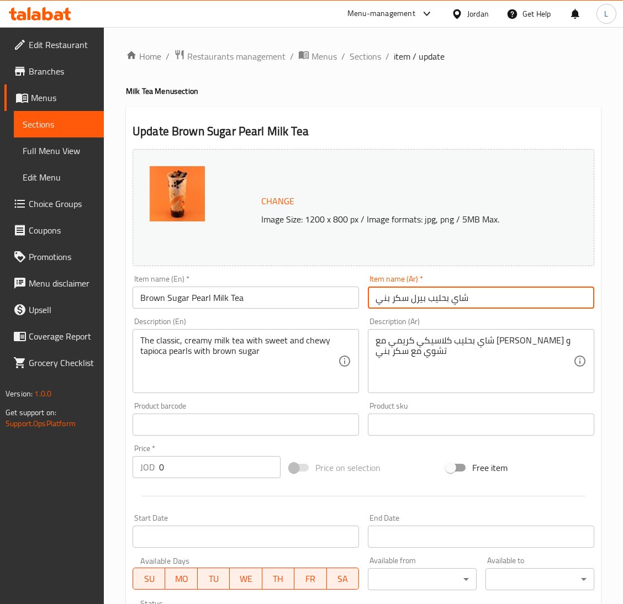
click at [441, 301] on input "شاي بحليب بيرل سكر بني" at bounding box center [481, 298] width 227 height 22
click at [409, 298] on input "شاي بيرل سكر بني" at bounding box center [481, 298] width 227 height 22
click at [417, 304] on input "شاي بيرل بالحليب و السكر بني" at bounding box center [481, 298] width 227 height 22
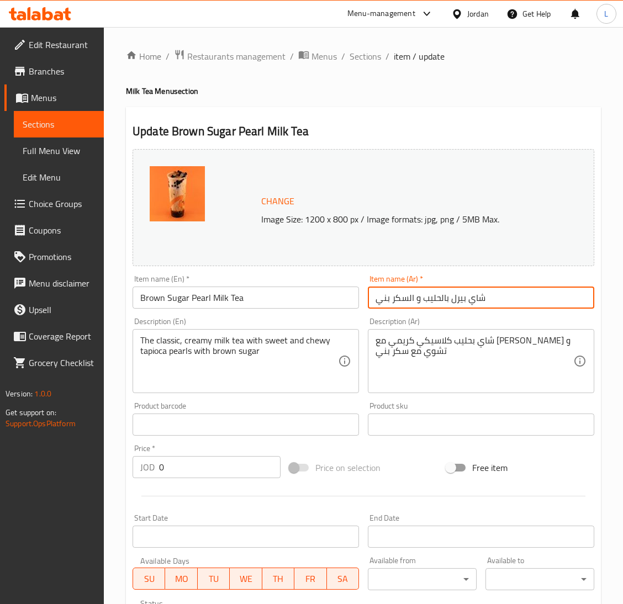
click at [417, 304] on input "شاي بيرل بالحليب و السكر بني" at bounding box center [481, 298] width 227 height 22
type input "شاي بيرل بالحليب و السكر بني"
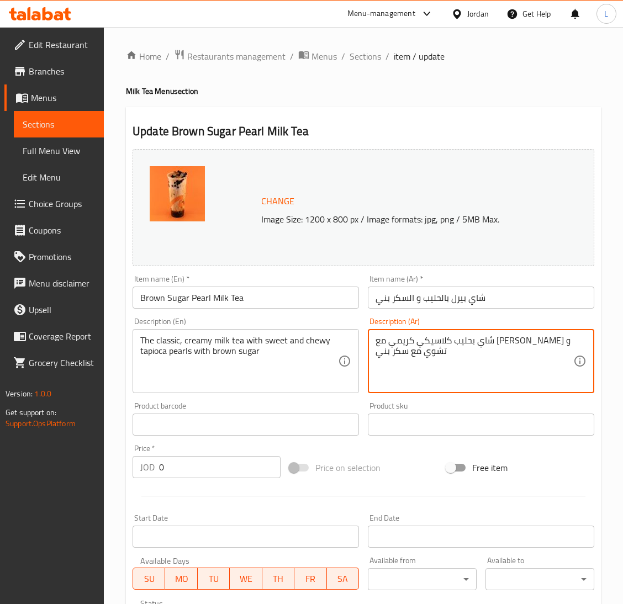
click at [439, 358] on textarea "شاي بحليب كلاسيكي كريمي مع بيرل تابيوكا حلوة و تشوي مع سكر بني" at bounding box center [475, 361] width 198 height 52
click at [428, 335] on textarea "شاي الحليب باللؤلؤ والسكر البني" at bounding box center [475, 361] width 198 height 52
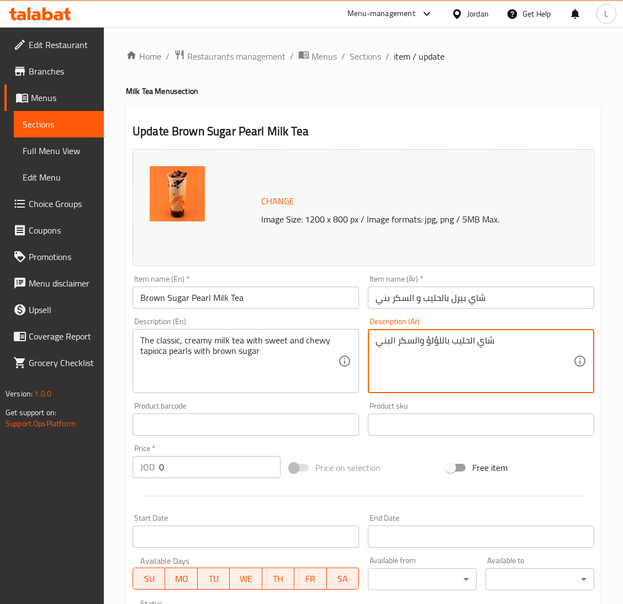
type textarea "شاي الحليب باللؤلؤ والسكر البني"
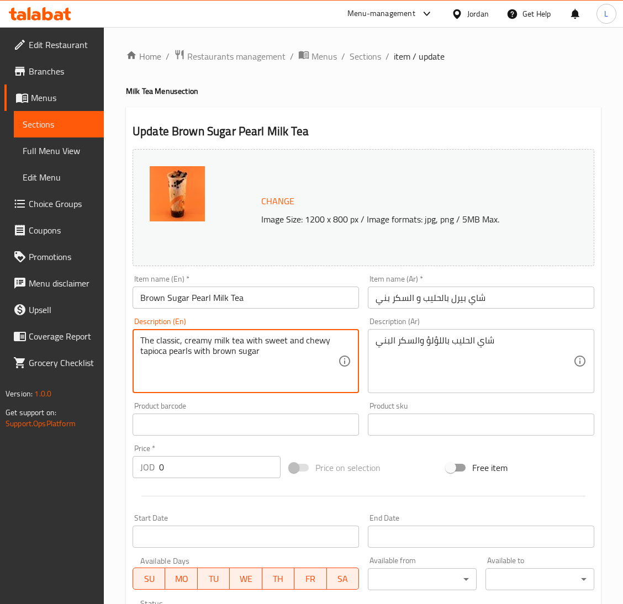
click at [270, 351] on textarea "The classic, creamy milk tea with sweet and chewy tapioca pearls with brown sug…" at bounding box center [239, 361] width 198 height 52
paste textarea "Pearl milk tea with brown sugar"
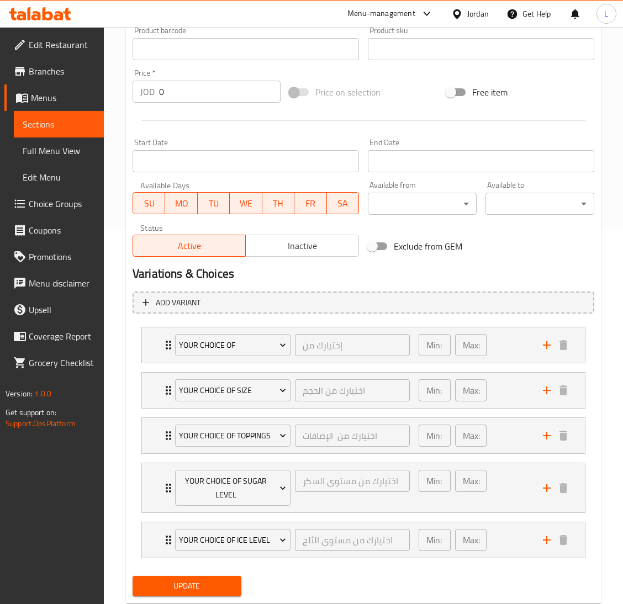
scroll to position [407, 0]
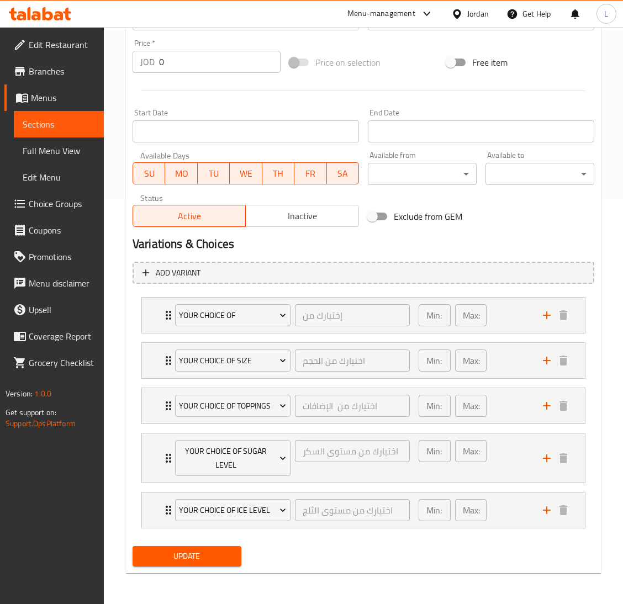
type textarea "Pearl milk tea with brown sugar"
click at [223, 559] on span "Update" at bounding box center [186, 557] width 91 height 14
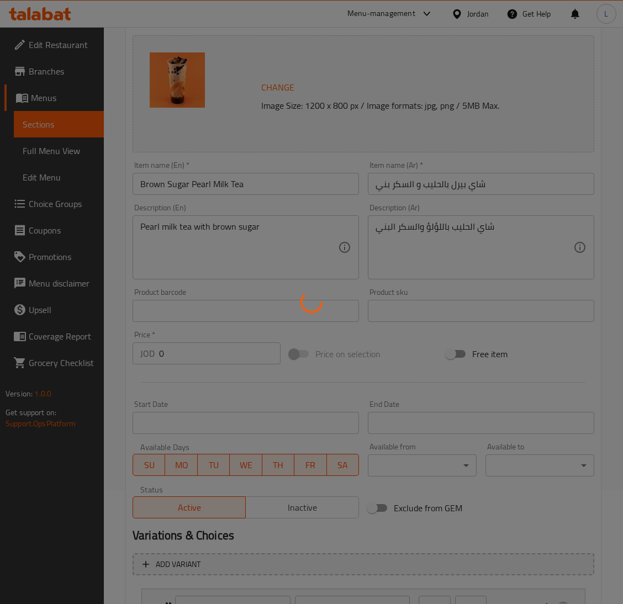
scroll to position [0, 0]
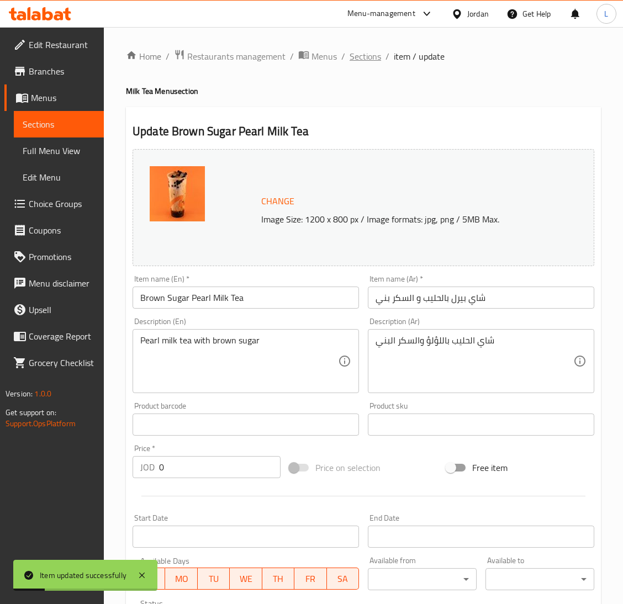
click at [366, 54] on span "Sections" at bounding box center [365, 56] width 31 height 13
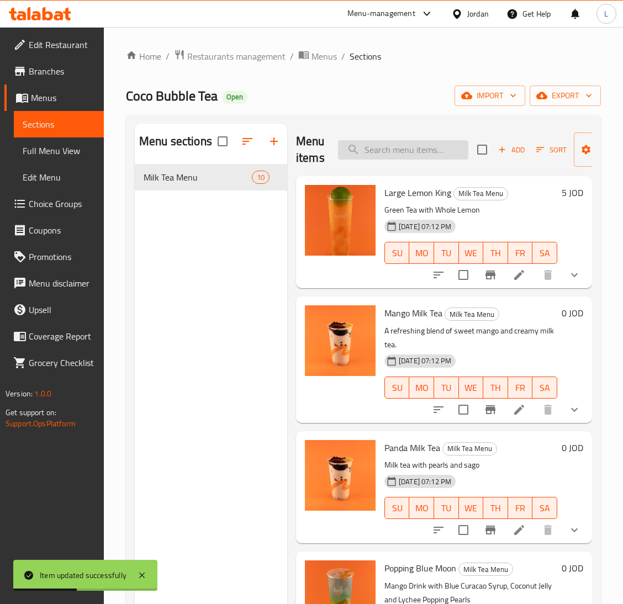
click at [387, 154] on input "search" at bounding box center [403, 149] width 130 height 19
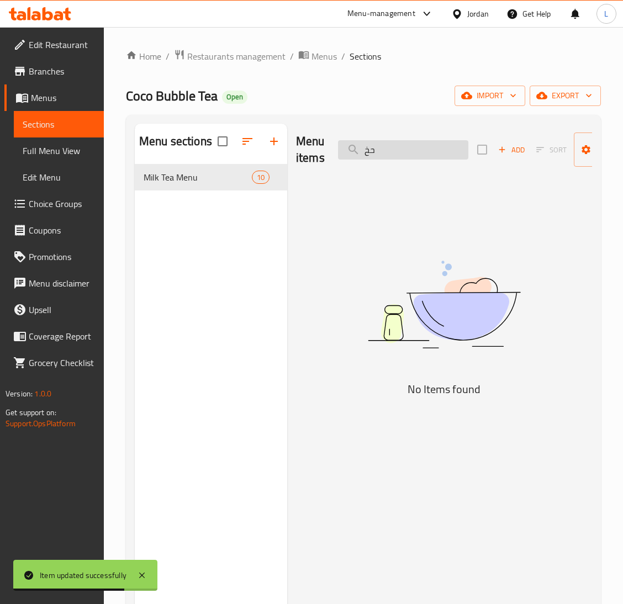
type input "ح"
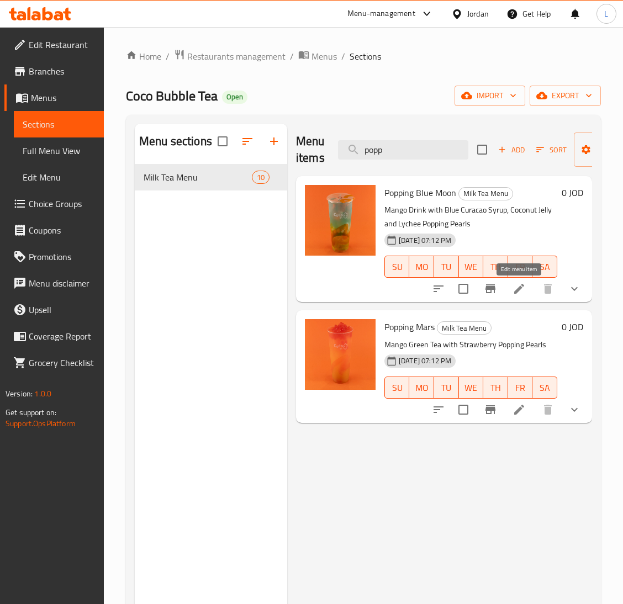
type input "popp"
click at [519, 295] on icon at bounding box center [519, 288] width 13 height 13
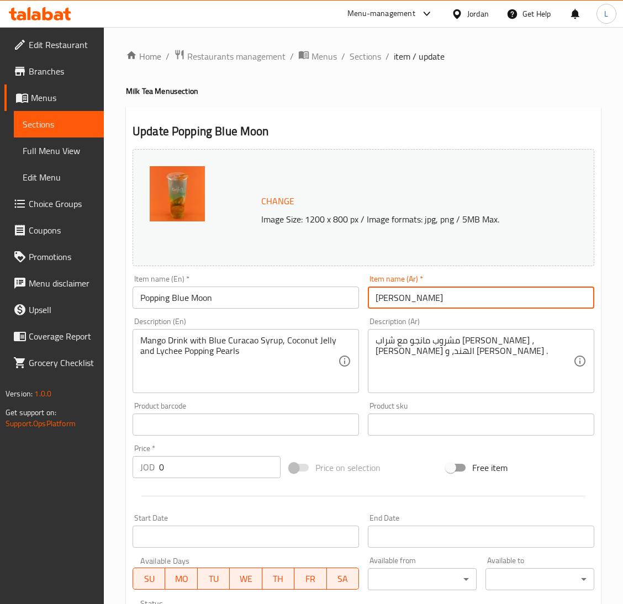
click at [407, 303] on input "بوبنج بلو مون" at bounding box center [481, 298] width 227 height 22
type input "بوبينغ بلو مون"
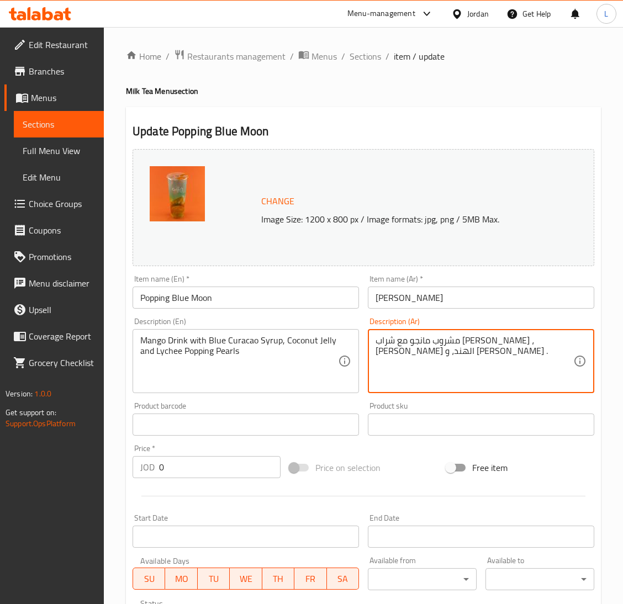
click at [417, 356] on textarea "مشروب مانجو مع شراب بلو كوراساو ، هلام جوز الهند، و بوبنج بيرل ليتشي ." at bounding box center [475, 361] width 198 height 52
type textarea "ب"
click at [419, 356] on textarea "خليط المانجو مع شراب كوراكاو الارزق جيلي جوز الهند ولؤلؤ البتشي البوببينغ" at bounding box center [475, 361] width 198 height 52
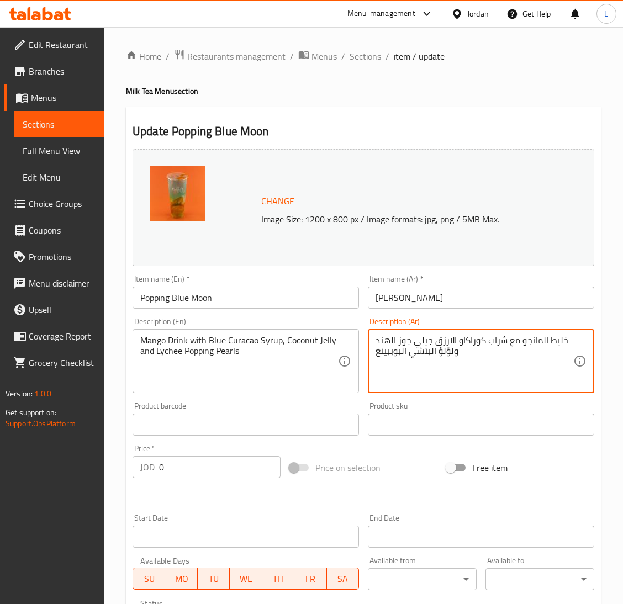
click at [419, 356] on textarea "خليط المانجو مع شراب كوراكاو الارزق جيلي جوز الهند ولؤلؤ البتشي البوببينغ" at bounding box center [475, 361] width 198 height 52
type textarea "خليط المانجو مع شراب كوراكاو الارزق جيلي جوز الهند ولؤلؤ البتشي البوببينغ"
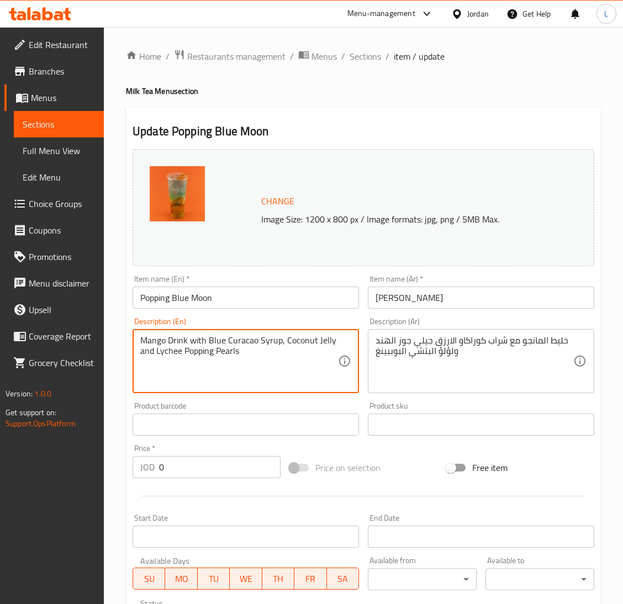
click at [314, 345] on textarea "Mango Drink with Blue Curacao Syrup, Coconut Jelly and Lychee Popping Pearls" at bounding box center [239, 361] width 198 height 52
paste textarea "blend with blue curacao syrup, coconut jelly, and pecchia popping pearls."
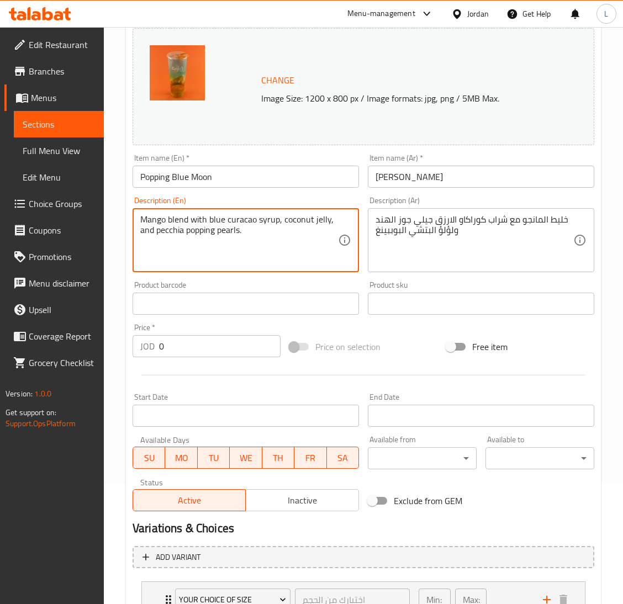
scroll to position [407, 0]
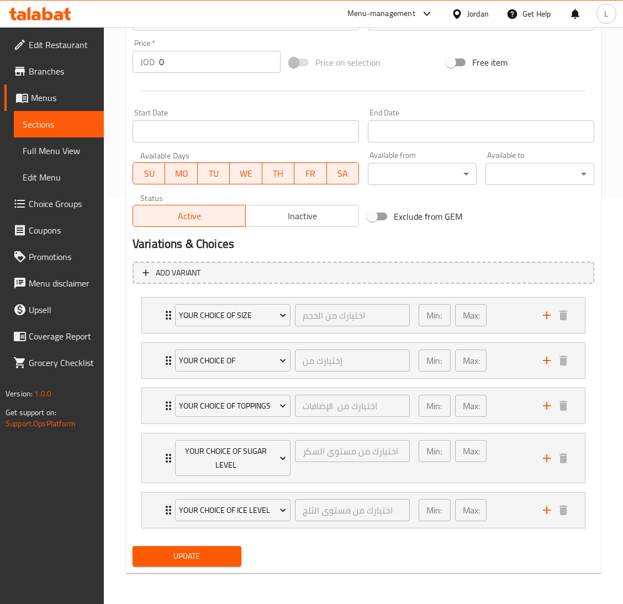
type textarea "Mango blend with blue curacao syrup, coconut jelly, and pecchia popping pearls."
click at [228, 550] on span "Update" at bounding box center [186, 557] width 91 height 14
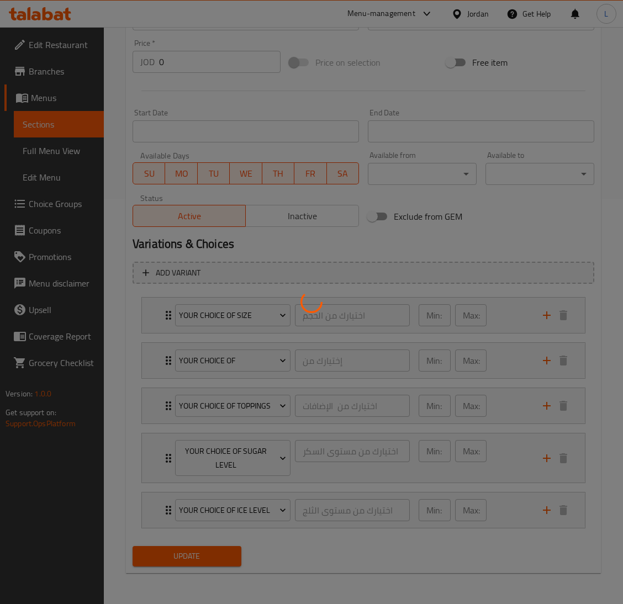
scroll to position [0, 0]
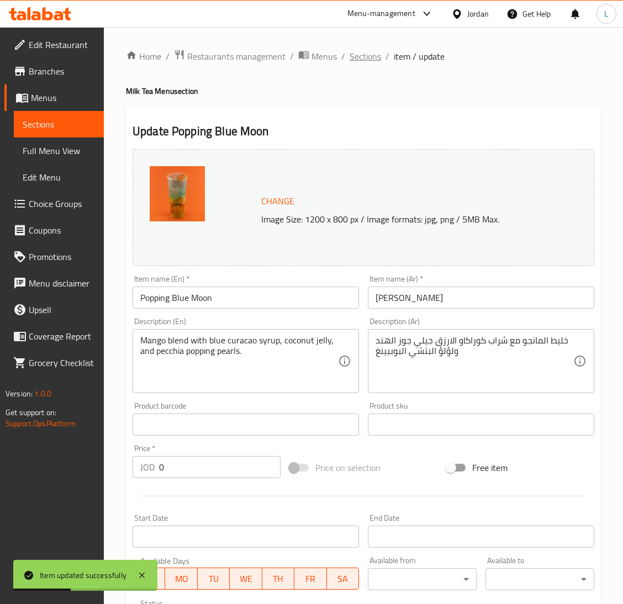
click at [359, 56] on span "Sections" at bounding box center [365, 56] width 31 height 13
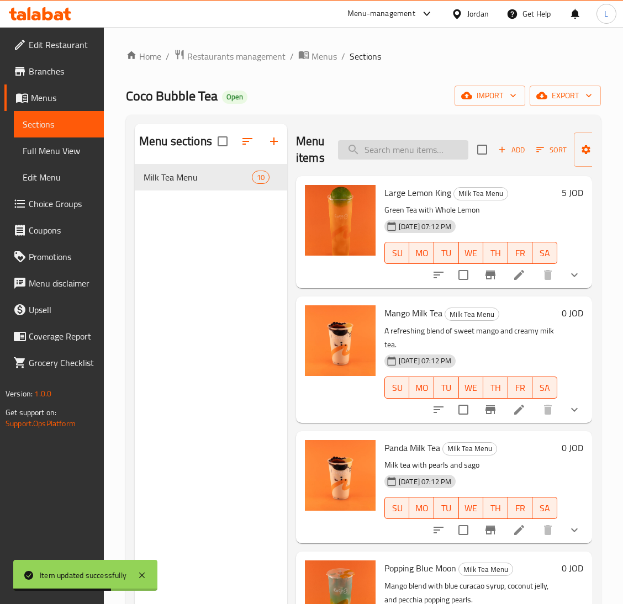
click at [427, 156] on input "search" at bounding box center [403, 149] width 130 height 19
type input "ح"
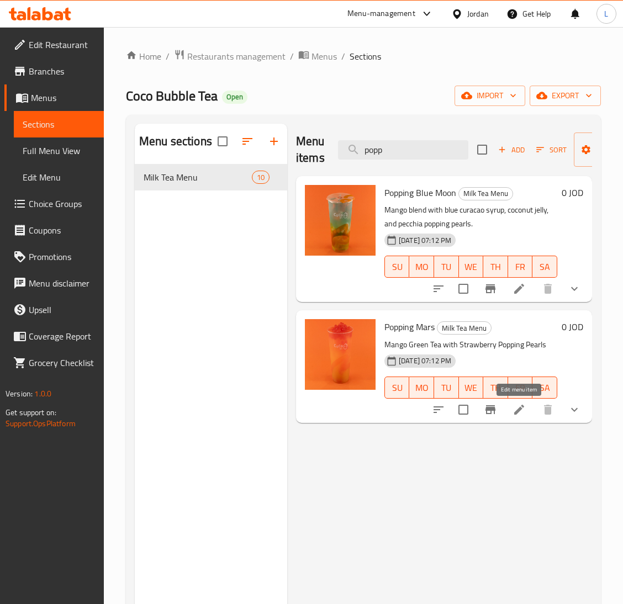
type input "popp"
click at [523, 411] on icon at bounding box center [519, 409] width 13 height 13
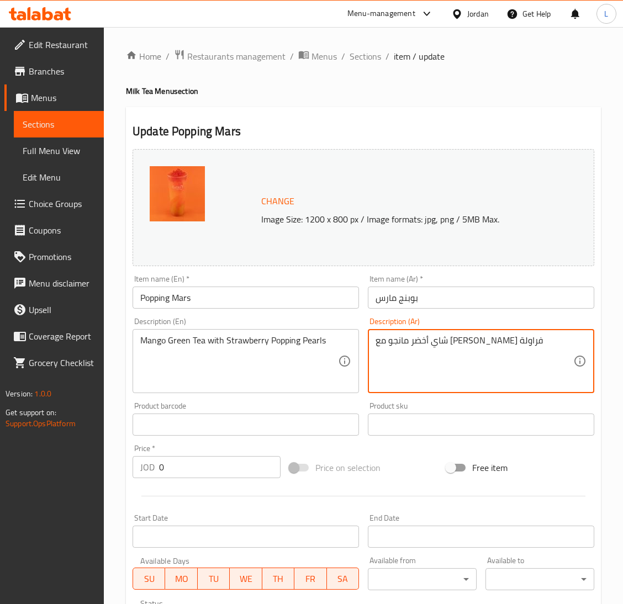
click at [435, 346] on textarea "شاي أخضر مانجو مع بيرل بوبنج فراولة" at bounding box center [475, 361] width 198 height 52
type textarea "a"
type textarea "شاي اخضر بالمانجو مع لؤلؤ الفراوله البوبينغ"
click at [370, 309] on input "بوبنج مارس" at bounding box center [481, 298] width 227 height 22
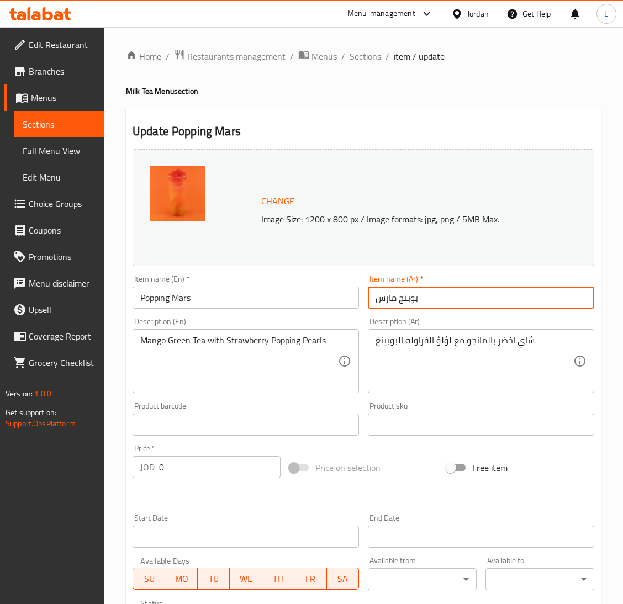
click at [370, 309] on input "بوبنج مارس" at bounding box center [481, 298] width 227 height 22
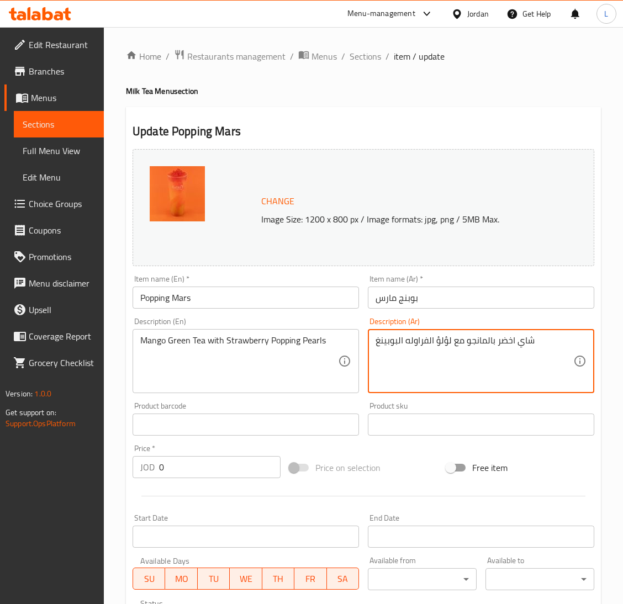
click at [427, 348] on textarea "شاي اخضر بالمانجو مع لؤلؤ الفراوله البوبينغ" at bounding box center [475, 361] width 198 height 52
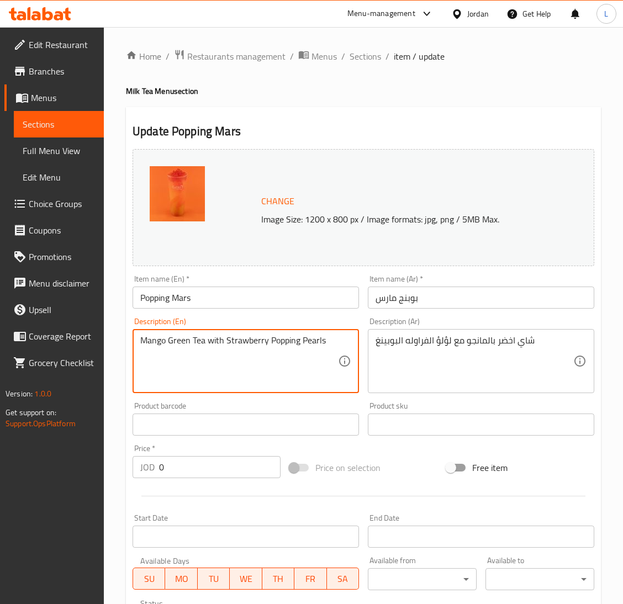
click at [290, 351] on textarea "Mango Green Tea with Strawberry Popping Pearls" at bounding box center [239, 361] width 198 height 52
paste textarea "green tea with strawberry popping pearls"
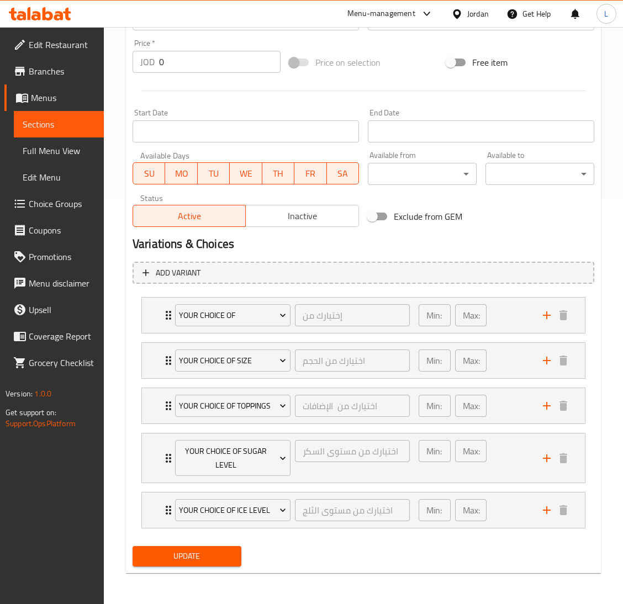
type textarea "Mango green tea with strawberry popping pearls"
click at [219, 560] on span "Update" at bounding box center [186, 557] width 91 height 14
click at [218, 555] on span "Update" at bounding box center [186, 557] width 91 height 14
click at [214, 560] on span "Update" at bounding box center [186, 557] width 91 height 14
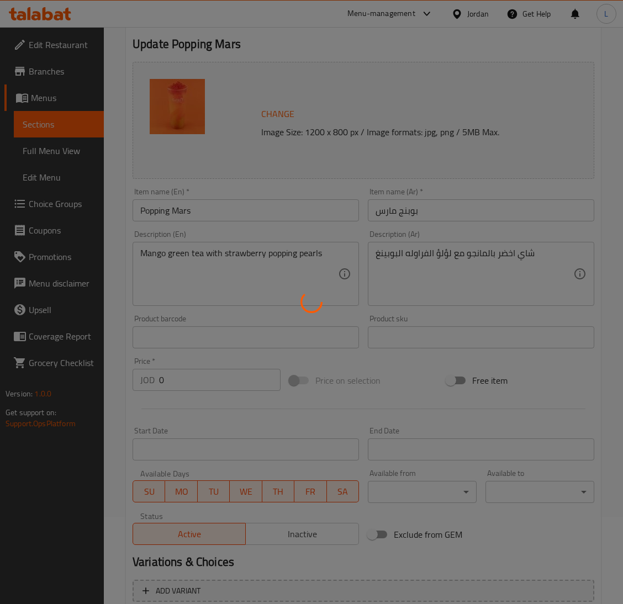
scroll to position [0, 0]
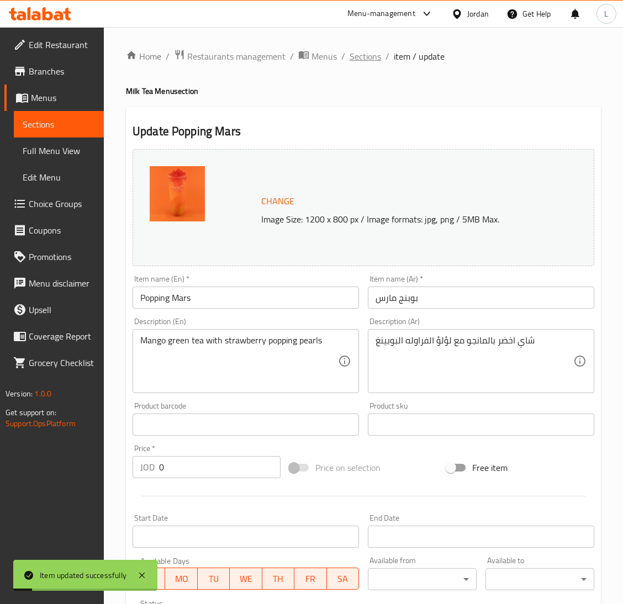
click at [359, 56] on span "Sections" at bounding box center [365, 56] width 31 height 13
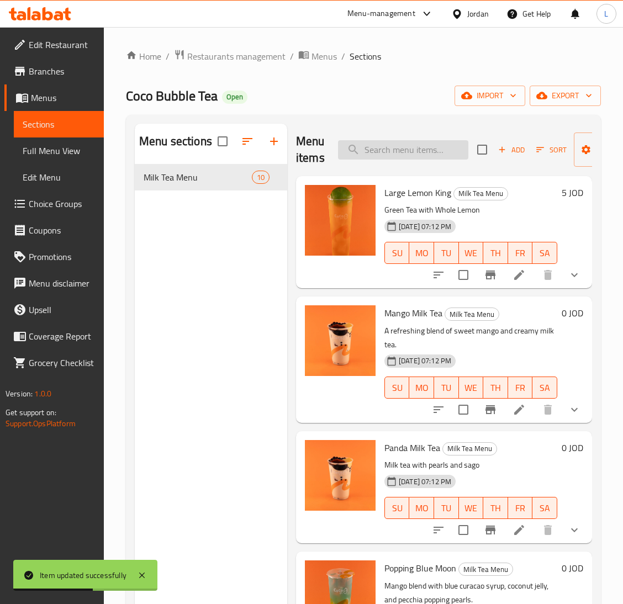
click at [390, 157] on input "search" at bounding box center [403, 149] width 130 height 19
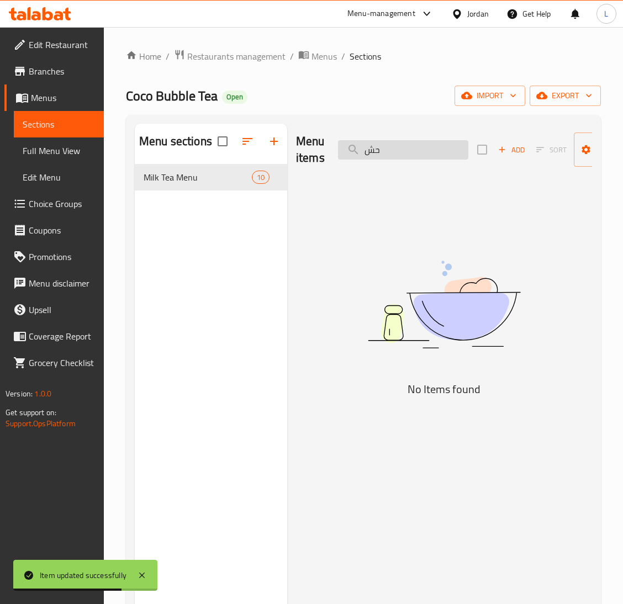
type input "ح"
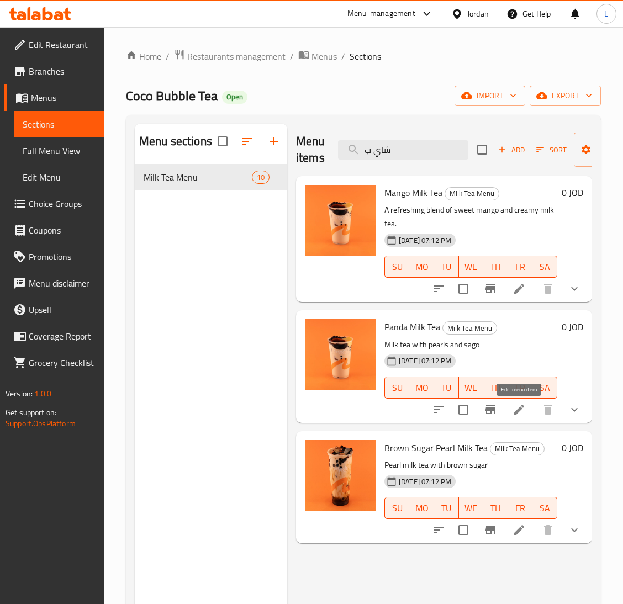
type input "شاي ب"
click at [522, 416] on icon at bounding box center [519, 409] width 13 height 13
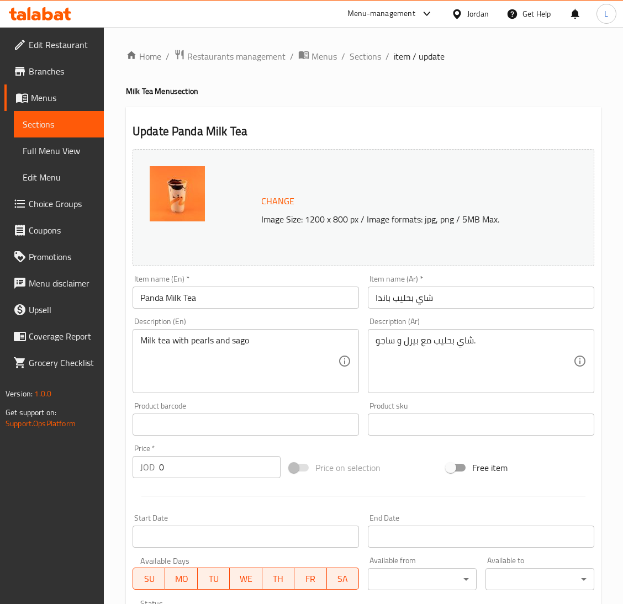
click at [399, 296] on input "شاي بحليب باندا" at bounding box center [481, 298] width 227 height 22
click at [399, 296] on input "شاي باندا بالحليب" at bounding box center [481, 298] width 227 height 22
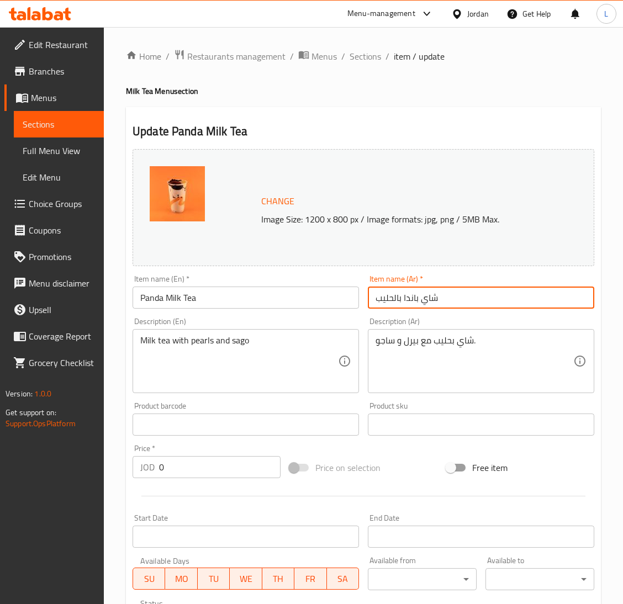
type input "شاي باندا بالحليب"
click at [404, 333] on div "شاي بحليب مع بيرل و ساجو. Description (Ar)" at bounding box center [481, 361] width 227 height 64
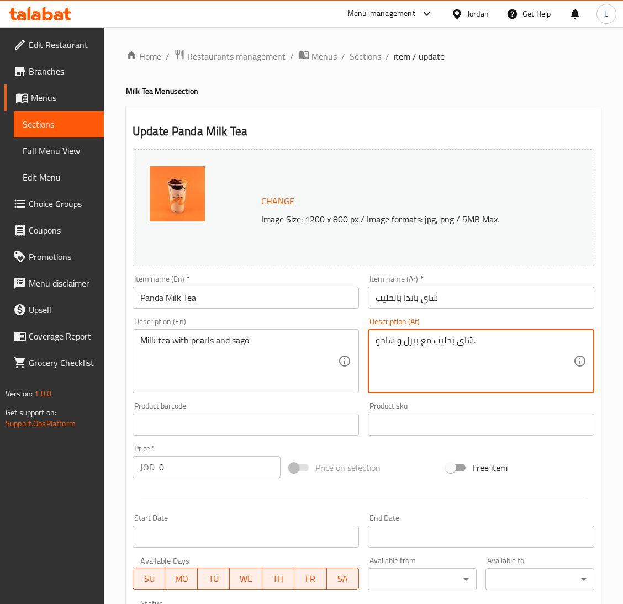
click at [429, 344] on textarea "شاي بحليب مع بيرل و ساجو." at bounding box center [475, 361] width 198 height 52
click at [429, 344] on textarea "شاي الحليب مع اللؤلؤ والساغو" at bounding box center [475, 361] width 198 height 52
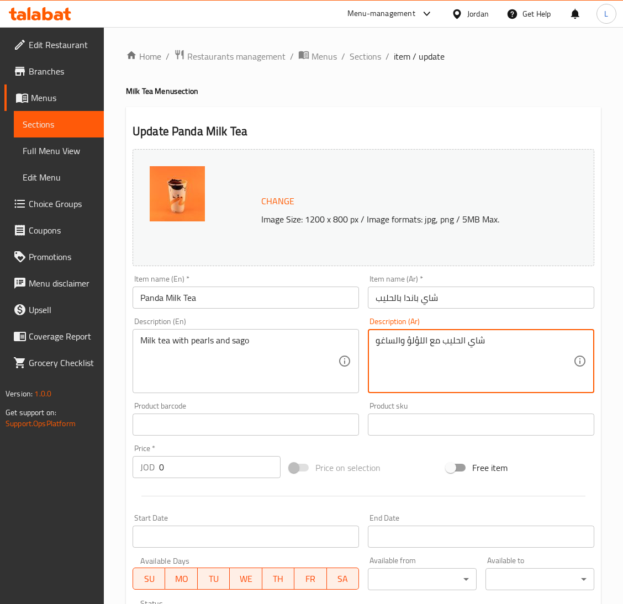
click at [429, 344] on textarea "شاي الحليب مع اللؤلؤ والساغو" at bounding box center [475, 361] width 198 height 52
type textarea "شاي الحليب مع اللؤلؤ والساغو"
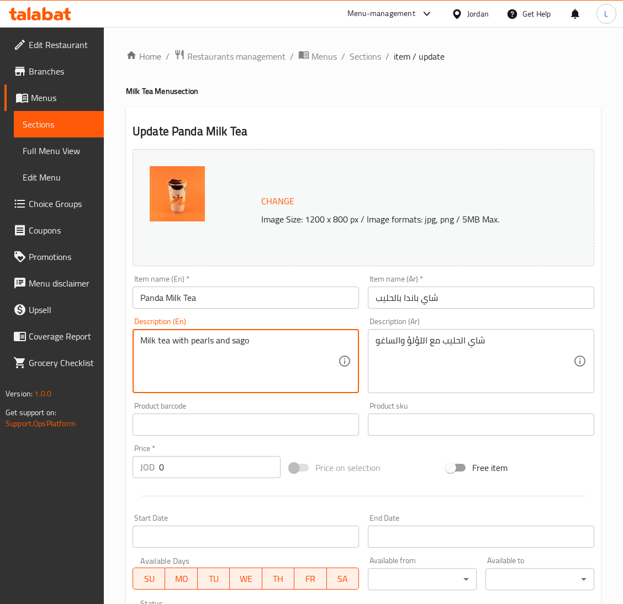
click at [235, 345] on textarea "Milk tea with pearls and sago" at bounding box center [239, 361] width 198 height 52
paste textarea
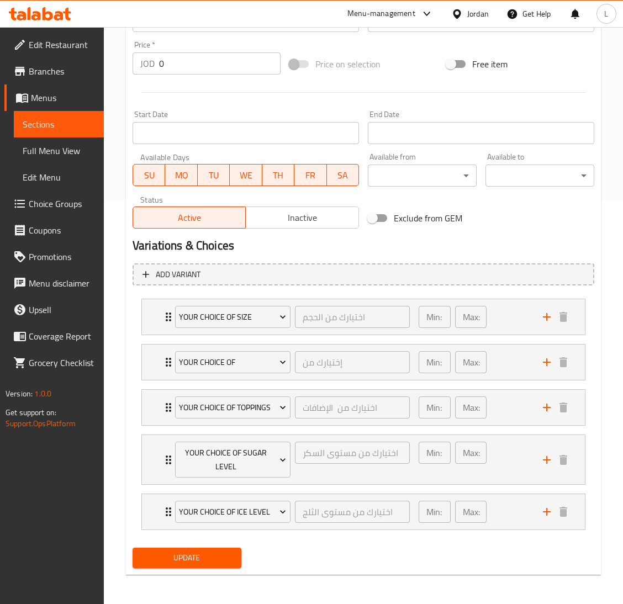
scroll to position [407, 0]
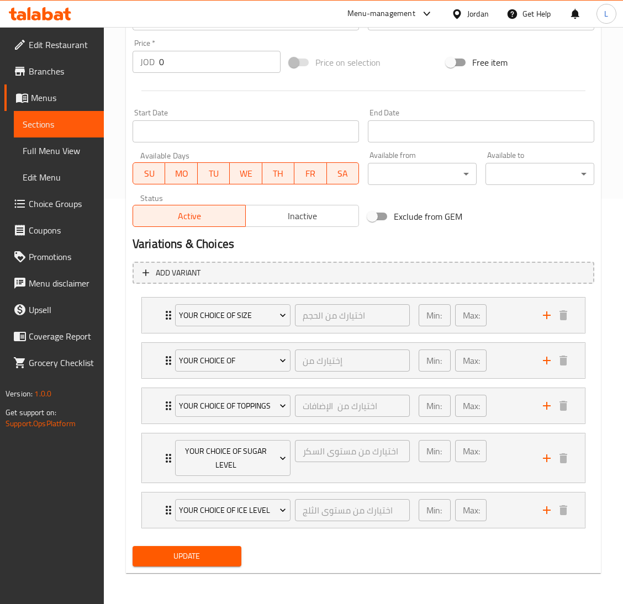
type textarea "Milk tea with pearls and sago"
click at [181, 558] on span "Update" at bounding box center [186, 557] width 91 height 14
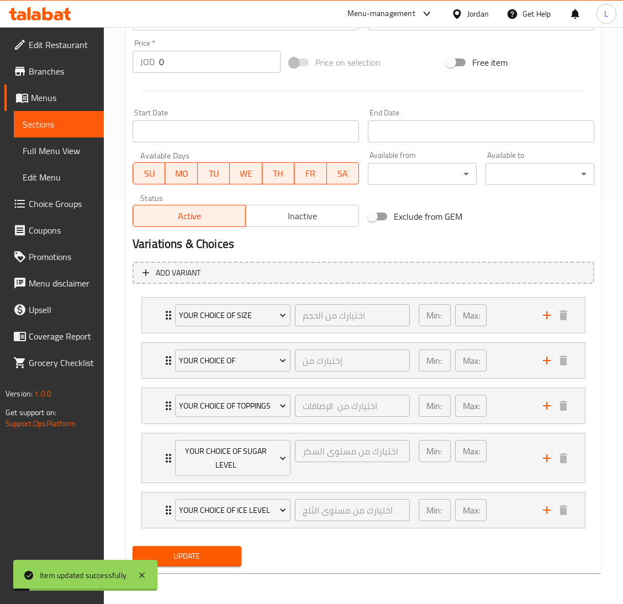
scroll to position [0, 0]
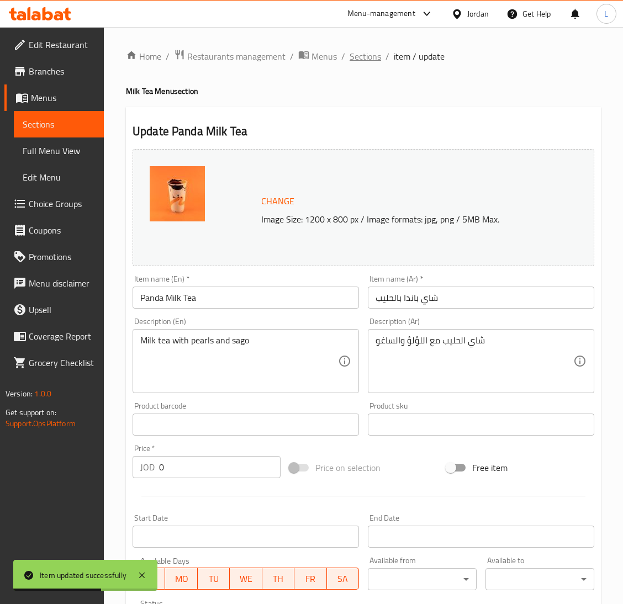
click at [367, 57] on span "Sections" at bounding box center [365, 56] width 31 height 13
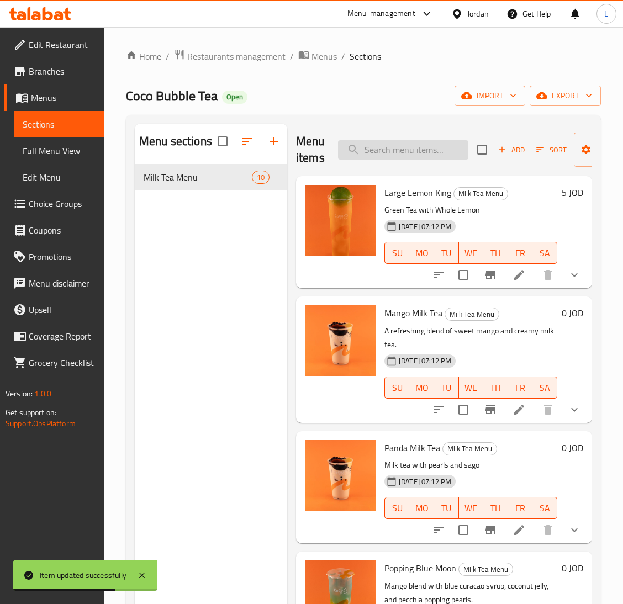
click at [405, 151] on input "search" at bounding box center [403, 149] width 130 height 19
type input "ح"
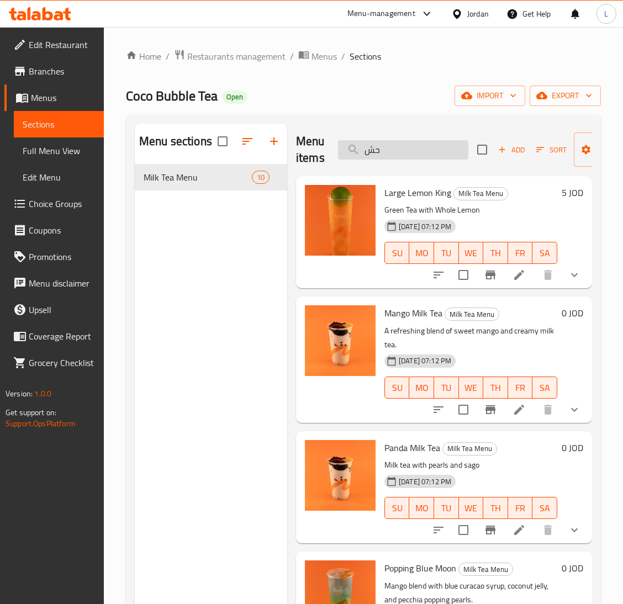
type input "ح"
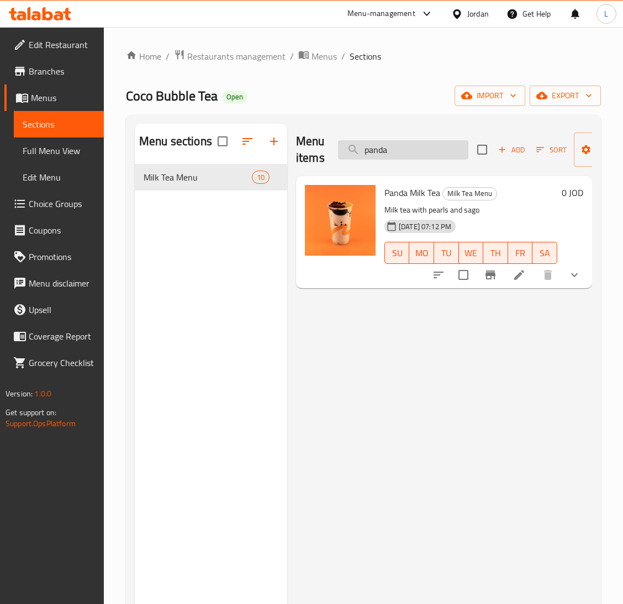
click at [418, 143] on input "panda" at bounding box center [403, 149] width 130 height 19
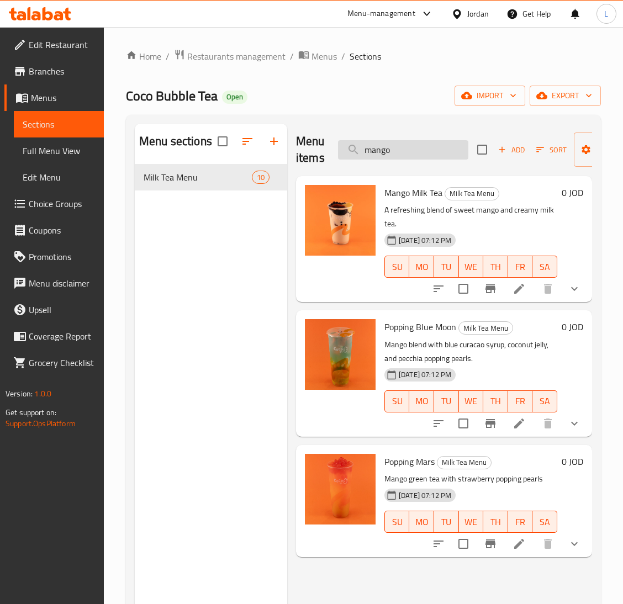
click at [397, 148] on input "mango" at bounding box center [403, 149] width 130 height 19
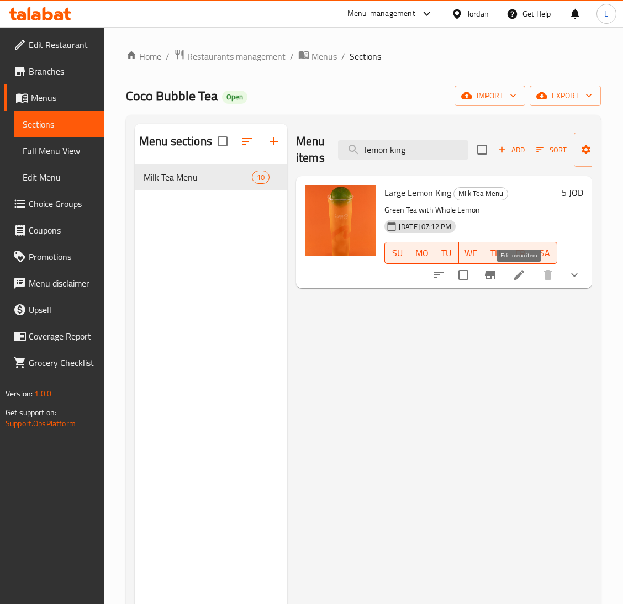
type input "lemon king"
click at [516, 272] on icon at bounding box center [519, 275] width 13 height 13
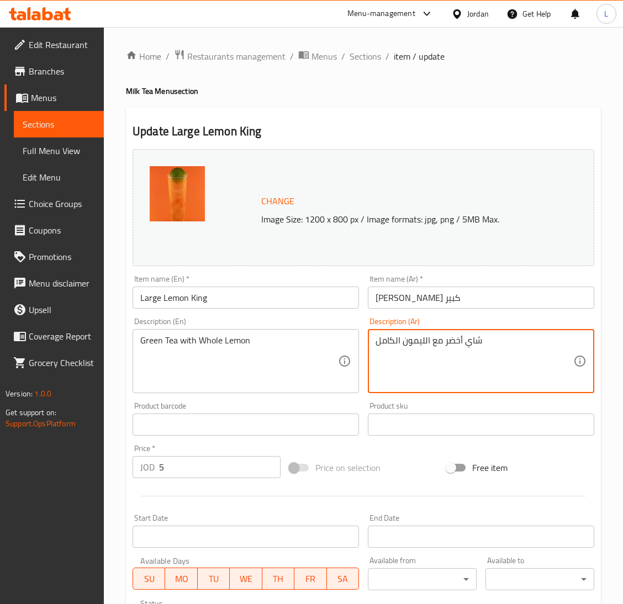
click at [419, 349] on textarea "شاي أخضر مع الليمون الكامل" at bounding box center [475, 361] width 198 height 52
type textarea "l"
type textarea "ملك الليمون"
click at [264, 333] on div "Green Tea with Whole Lemon Description (En)" at bounding box center [246, 361] width 227 height 64
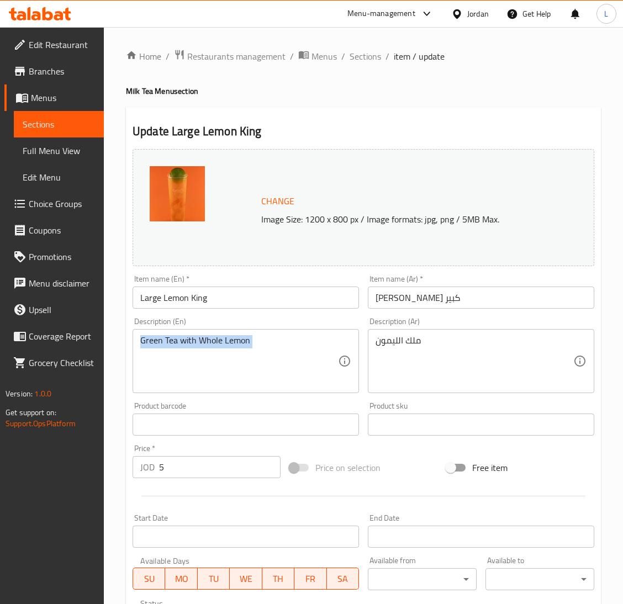
click at [264, 333] on div "Green Tea with Whole Lemon Description (En)" at bounding box center [246, 361] width 227 height 64
click at [264, 335] on div "Green Tea with Whole Lemon Description (En)" at bounding box center [246, 361] width 227 height 64
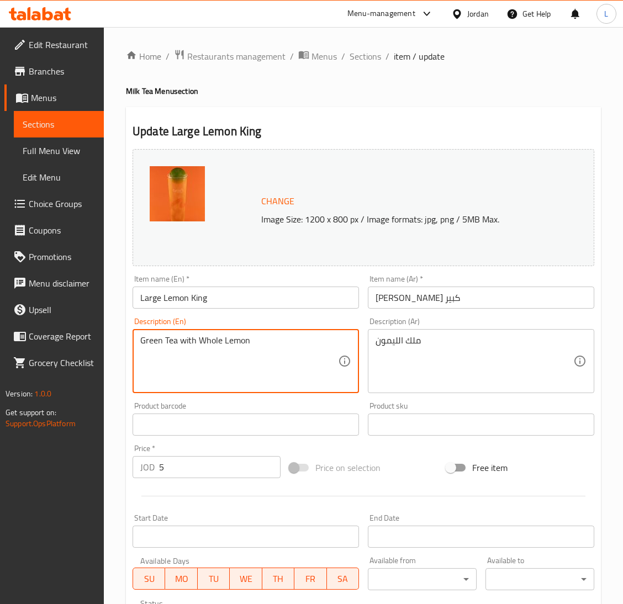
click at [264, 335] on div "Green Tea with Whole Lemon Description (En)" at bounding box center [246, 361] width 227 height 64
click at [264, 335] on textarea "Green Tea with Whole Lemon" at bounding box center [239, 361] width 198 height 52
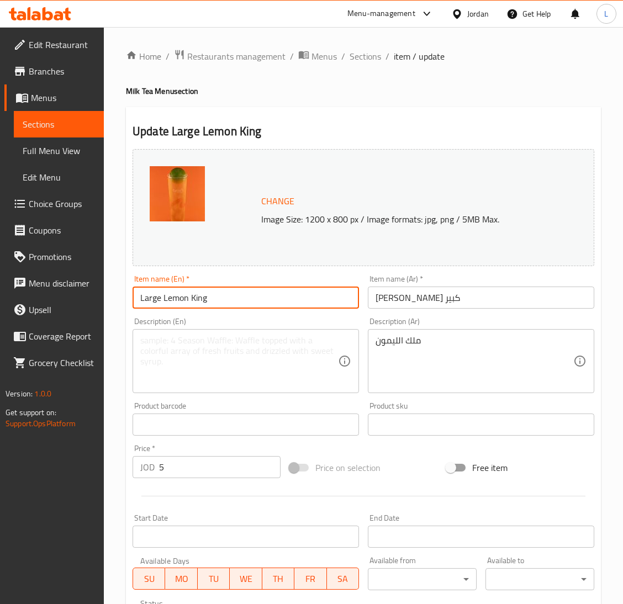
drag, startPoint x: 163, startPoint y: 299, endPoint x: 212, endPoint y: 303, distance: 48.8
click at [212, 303] on input "Large Lemon King" at bounding box center [246, 298] width 227 height 22
click at [174, 356] on textarea at bounding box center [239, 361] width 198 height 52
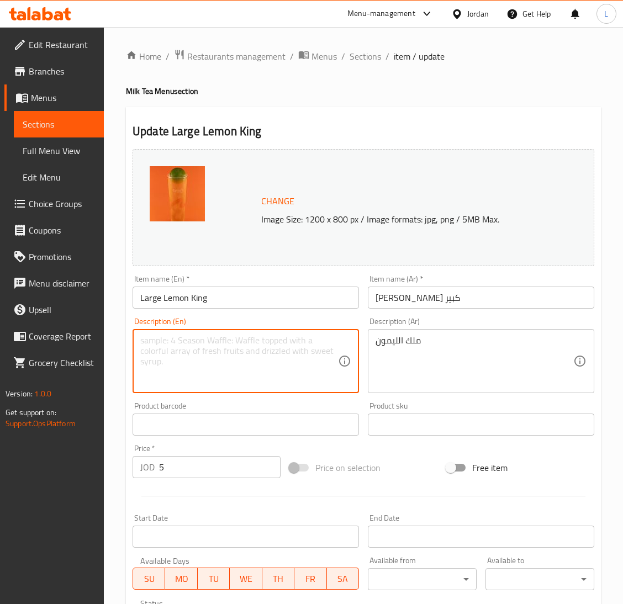
paste textarea "Lemon King"
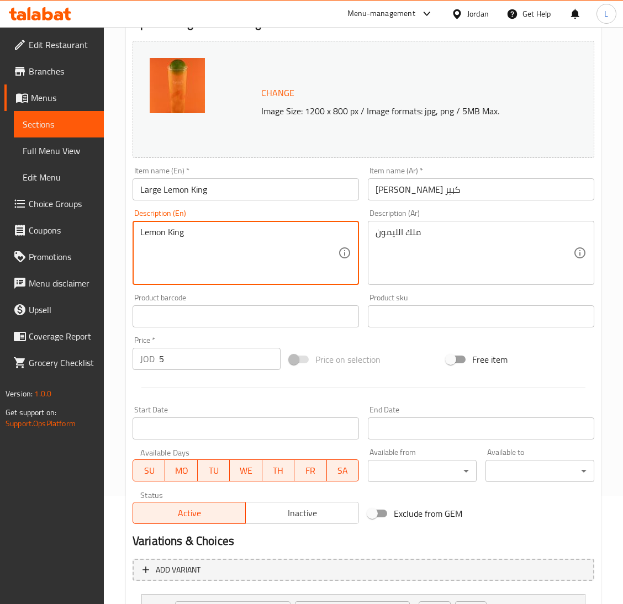
scroll to position [361, 0]
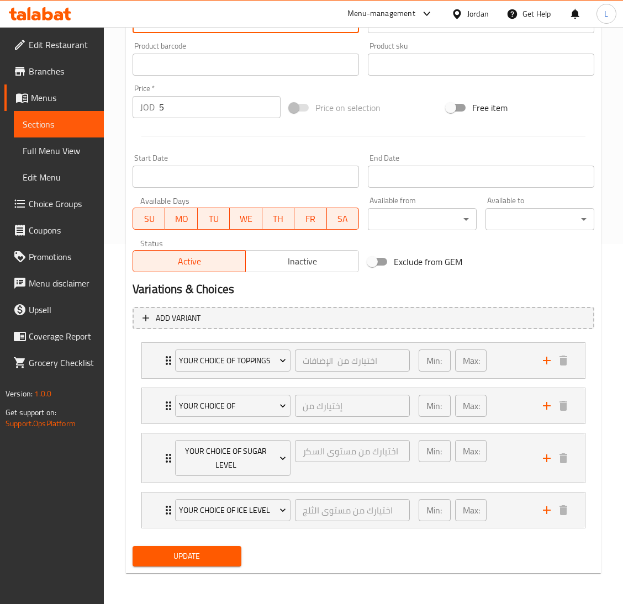
type textarea "Lemon King"
click at [222, 555] on div "Update" at bounding box center [187, 556] width 118 height 29
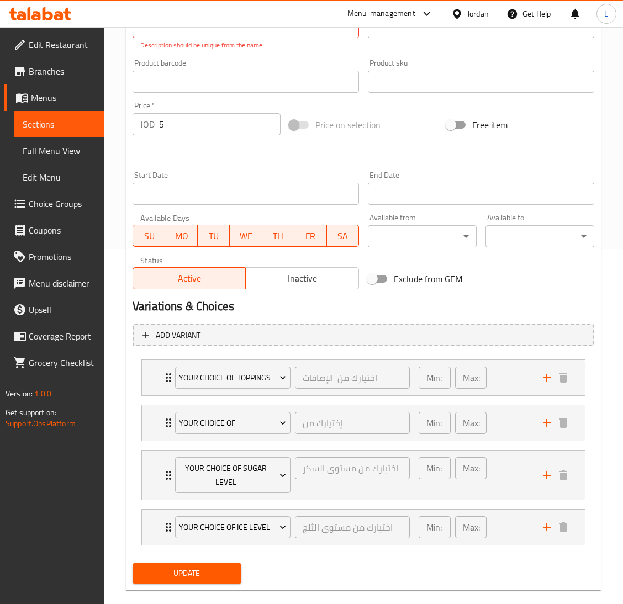
scroll to position [0, 0]
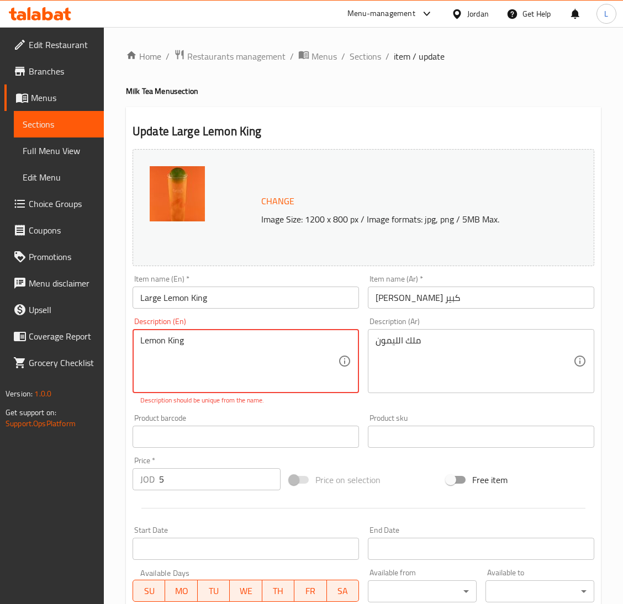
click at [225, 349] on textarea "Lemon King" at bounding box center [239, 361] width 198 height 52
type textarea "X"
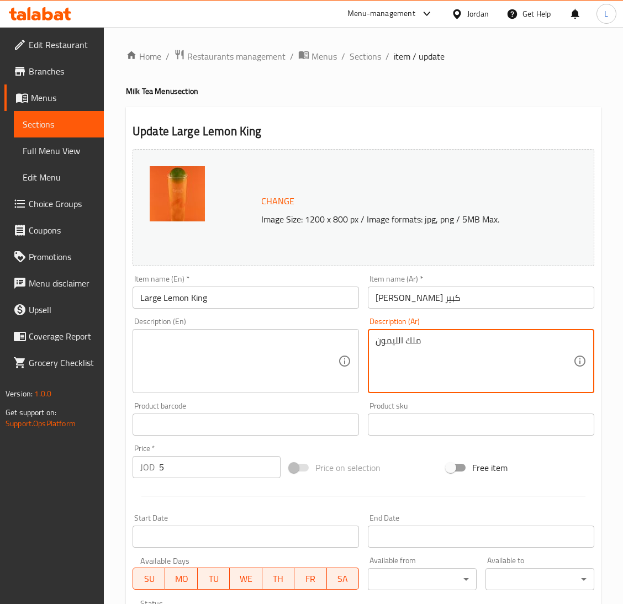
click at [393, 344] on textarea "ملك الليمون" at bounding box center [475, 361] width 198 height 52
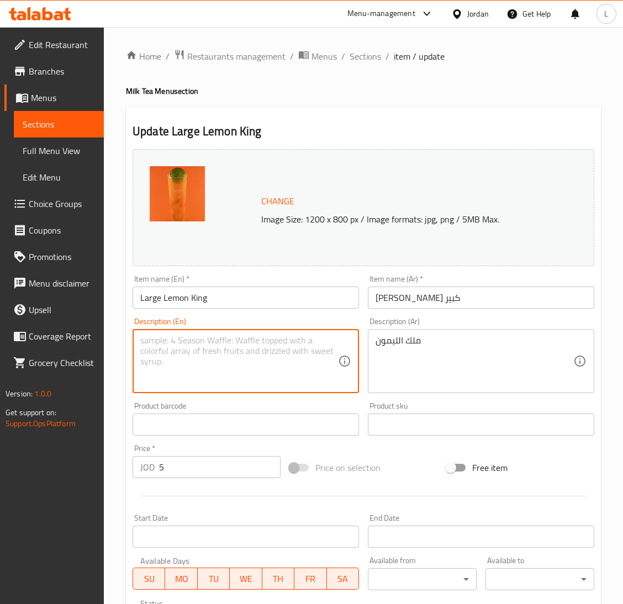
click at [276, 364] on textarea at bounding box center [239, 361] width 198 height 52
type textarea "w"
type textarea "m"
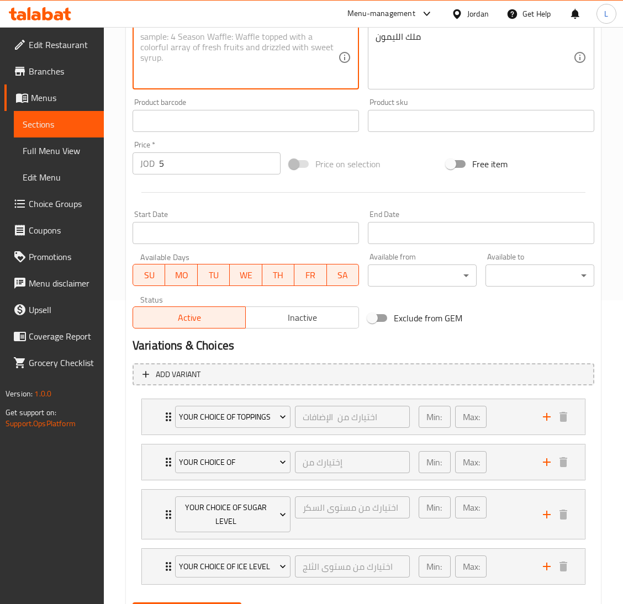
scroll to position [361, 0]
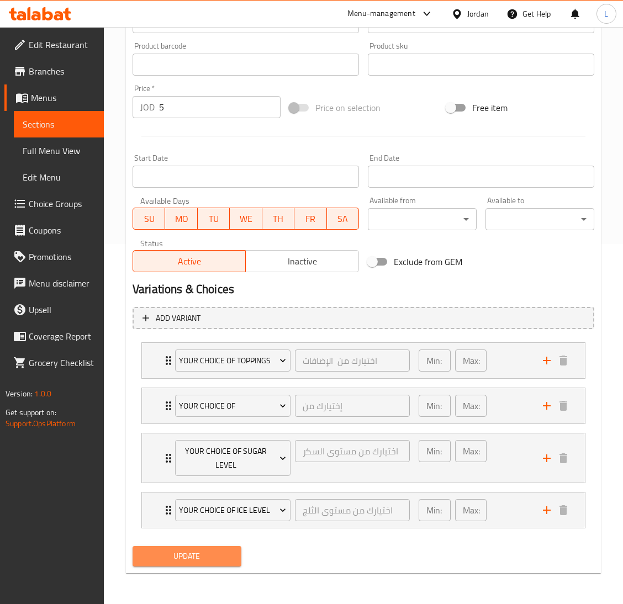
click at [203, 565] on button "Update" at bounding box center [187, 556] width 109 height 20
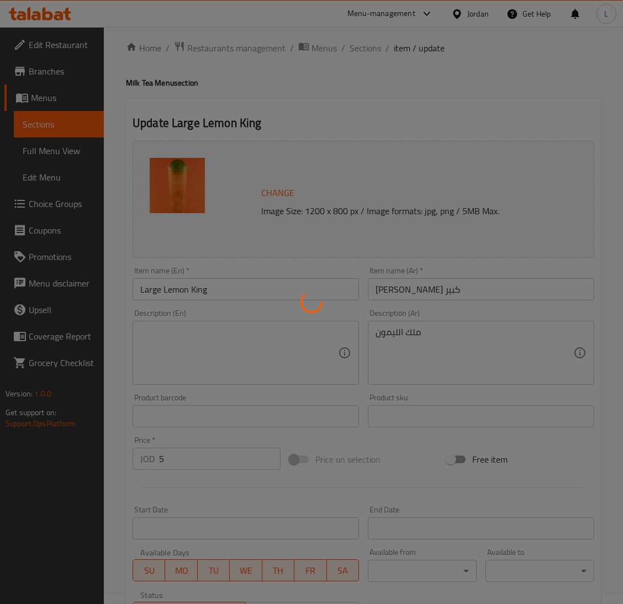
scroll to position [0, 0]
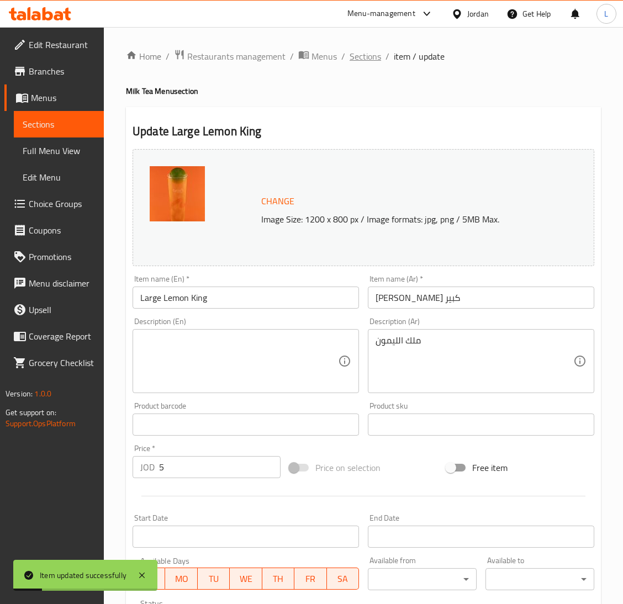
click at [362, 58] on span "Sections" at bounding box center [365, 56] width 31 height 13
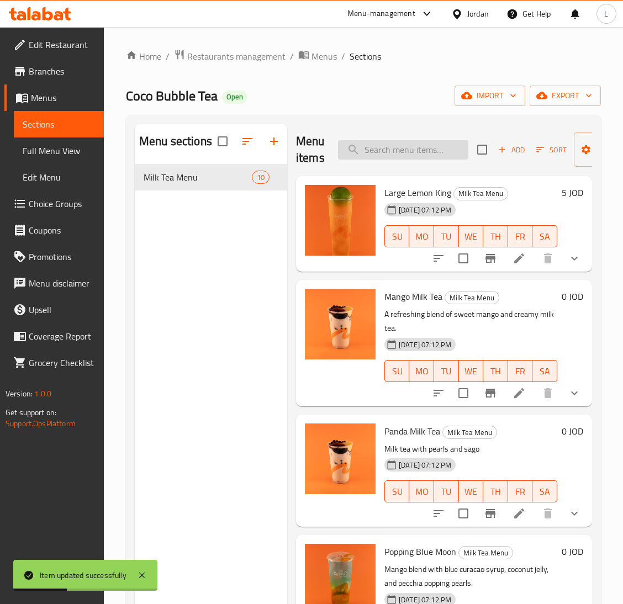
click at [416, 160] on input "search" at bounding box center [403, 149] width 130 height 19
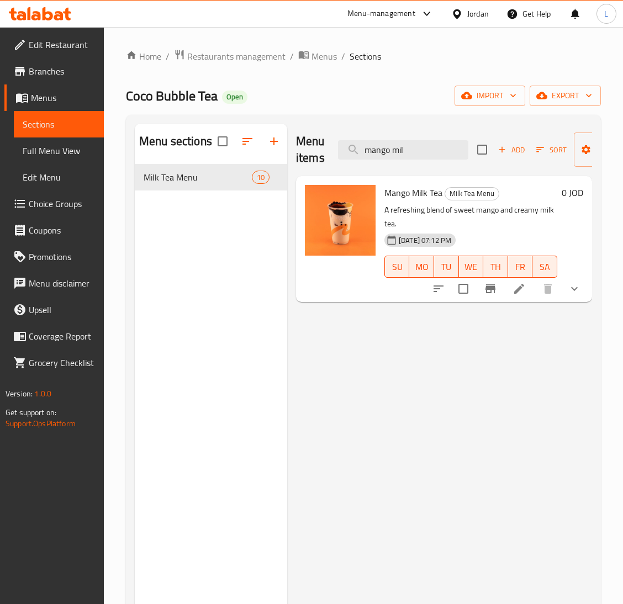
type input "mango mil"
click at [528, 291] on li at bounding box center [519, 289] width 31 height 20
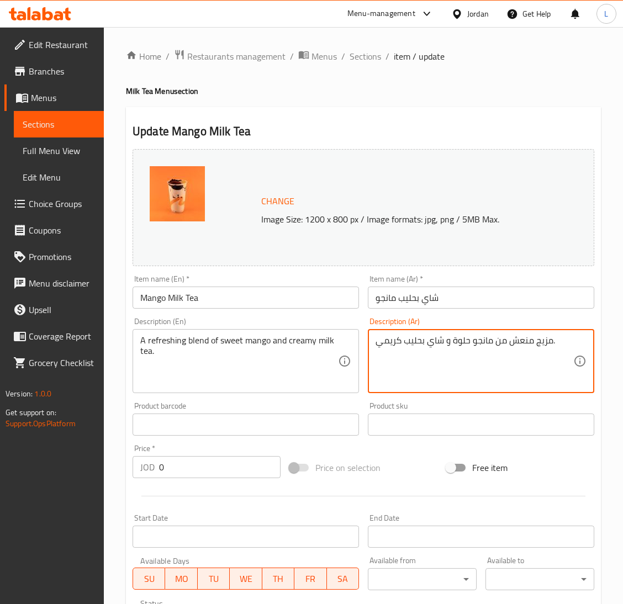
click at [429, 348] on textarea "مزيج منعش من مانجو حلوة و شاي بحليب كريمي." at bounding box center [475, 361] width 198 height 52
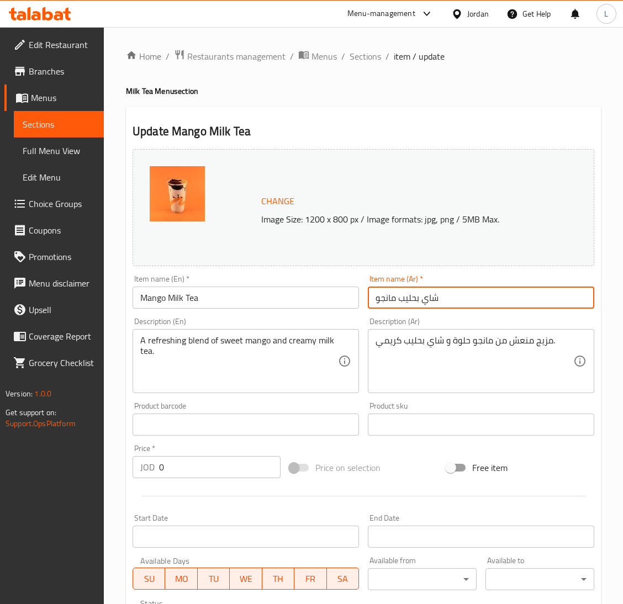
click at [425, 298] on input "شاي بحليب مانجو" at bounding box center [481, 298] width 227 height 22
type input "a"
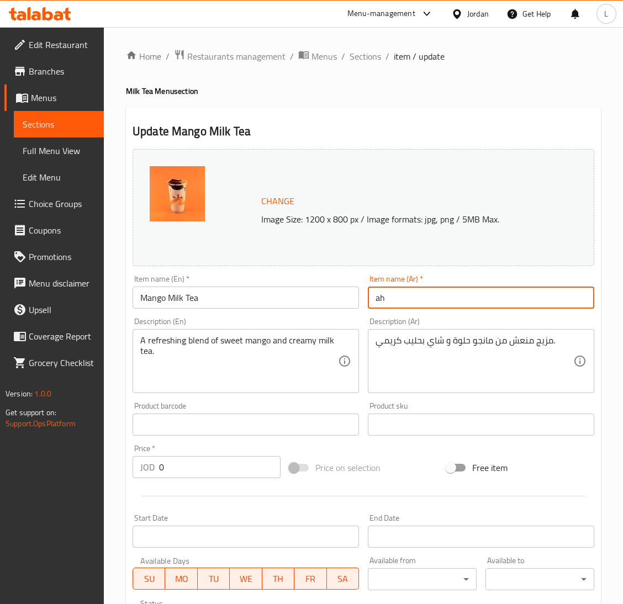
type input "a"
type input "شاي ماانجو بالحليب"
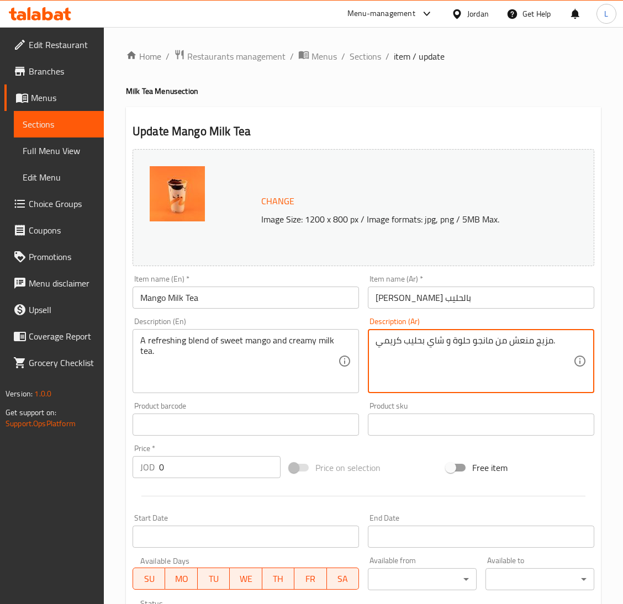
click at [440, 343] on textarea "مزيج منعش من مانجو حلوة و شاي بحليب كريمي." at bounding box center [475, 361] width 198 height 52
click at [382, 349] on textarea "شاي الحليب بالمانجو" at bounding box center [475, 361] width 198 height 52
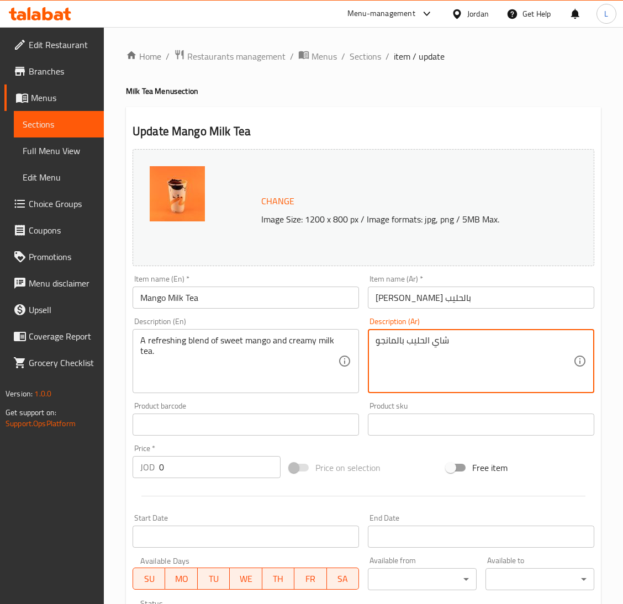
type textarea "شاي الحليب بالمانجو"
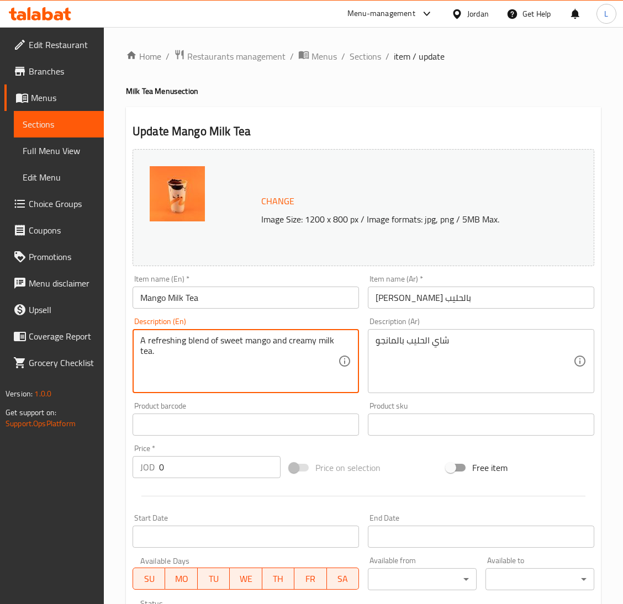
click at [207, 338] on textarea "A refreshing blend of sweet mango and creamy milk tea." at bounding box center [239, 361] width 198 height 52
paste textarea "Mango milk tea"
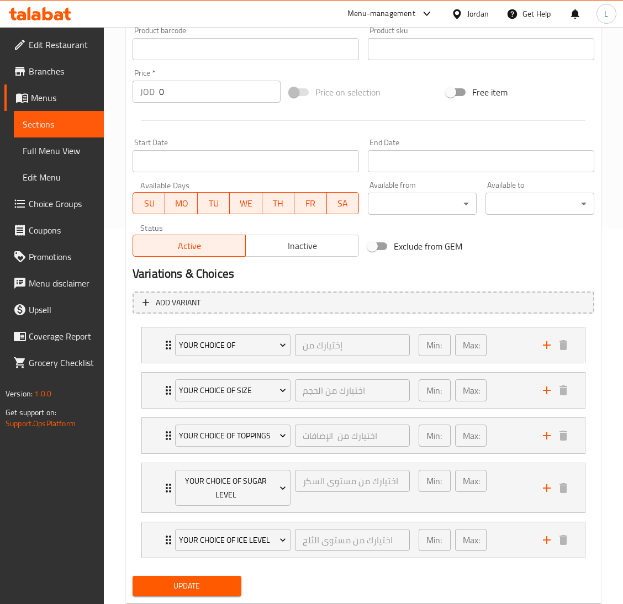
scroll to position [407, 0]
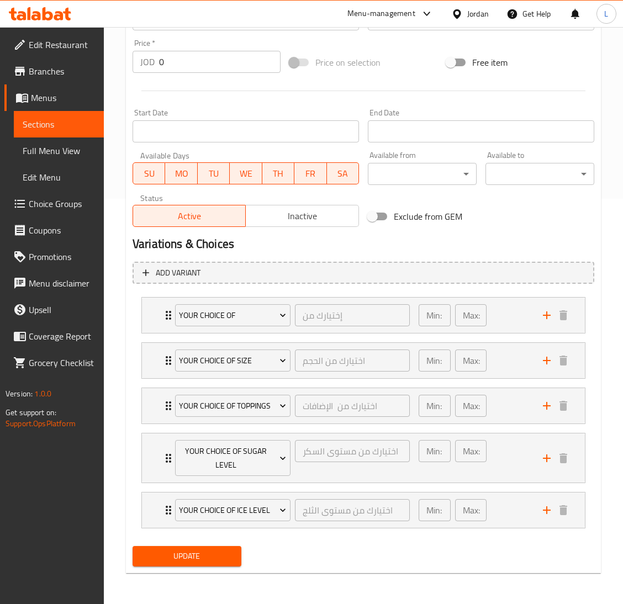
type textarea "Mango milk tea"
click at [198, 548] on div "Change Image Size: 1200 x 800 px / Image formats: jpg, png / 5MB Max. Item name…" at bounding box center [363, 155] width 471 height 832
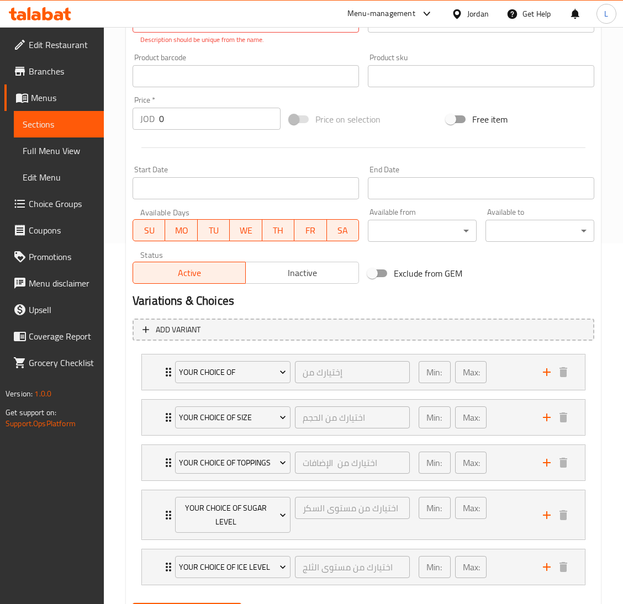
scroll to position [0, 0]
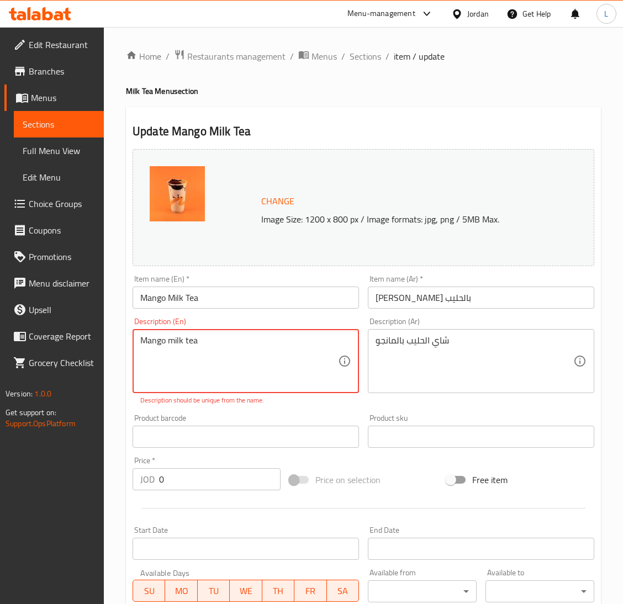
click at [253, 340] on textarea "Mango milk tea" at bounding box center [239, 361] width 198 height 52
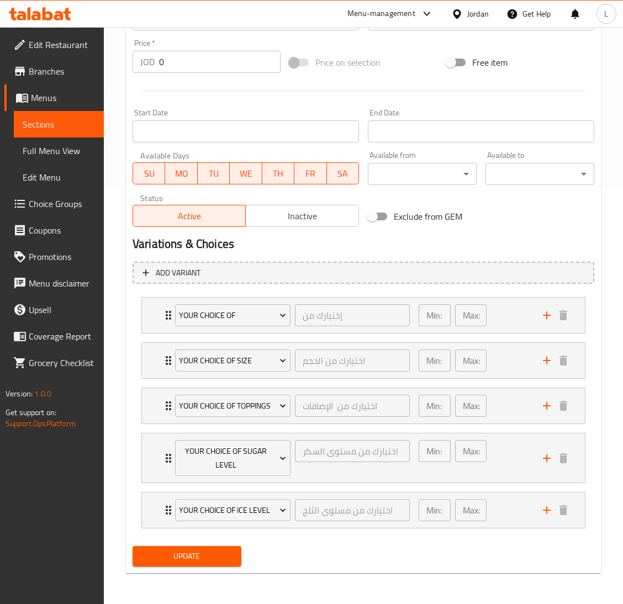
scroll to position [407, 0]
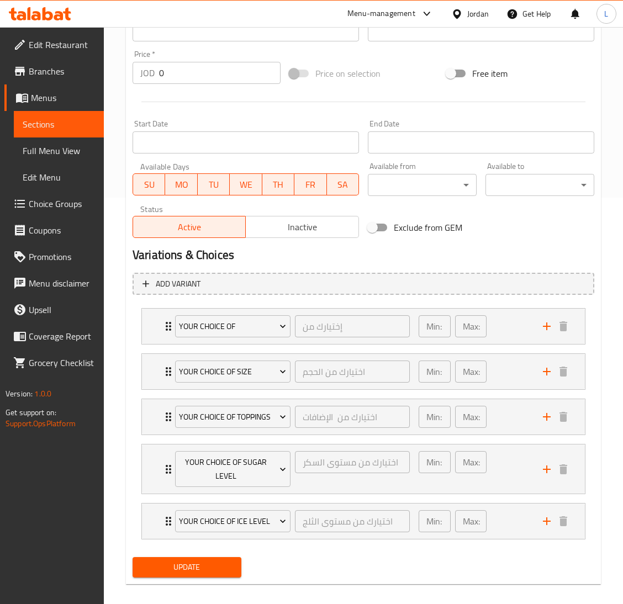
click at [229, 561] on span "Update" at bounding box center [186, 568] width 91 height 14
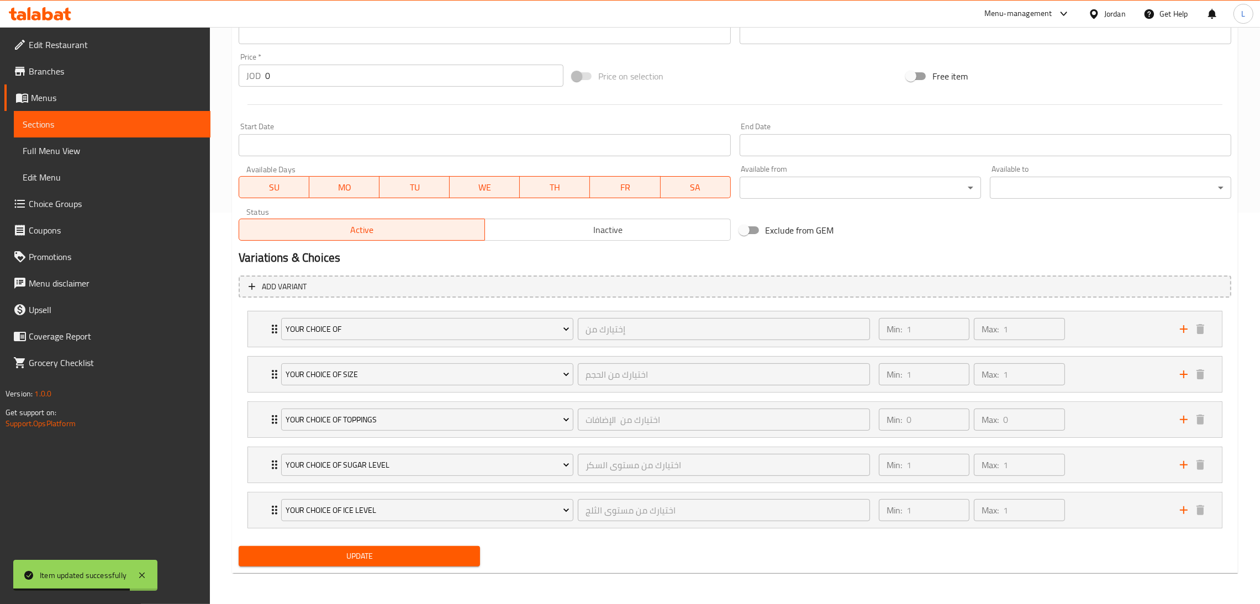
scroll to position [0, 0]
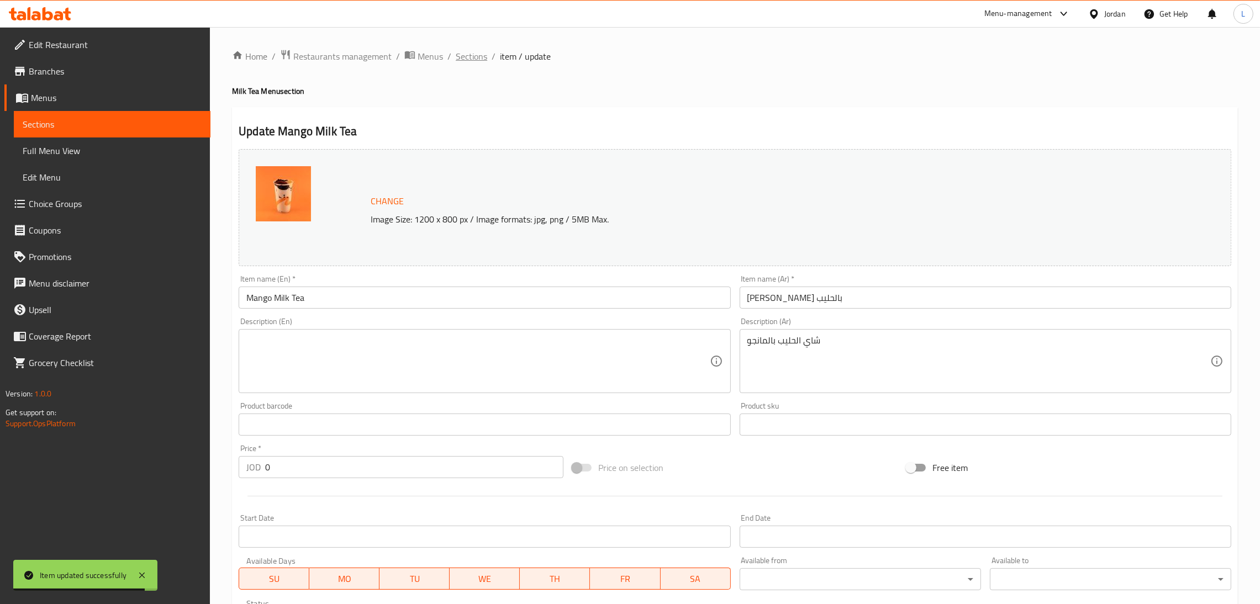
click at [469, 51] on span "Sections" at bounding box center [471, 56] width 31 height 13
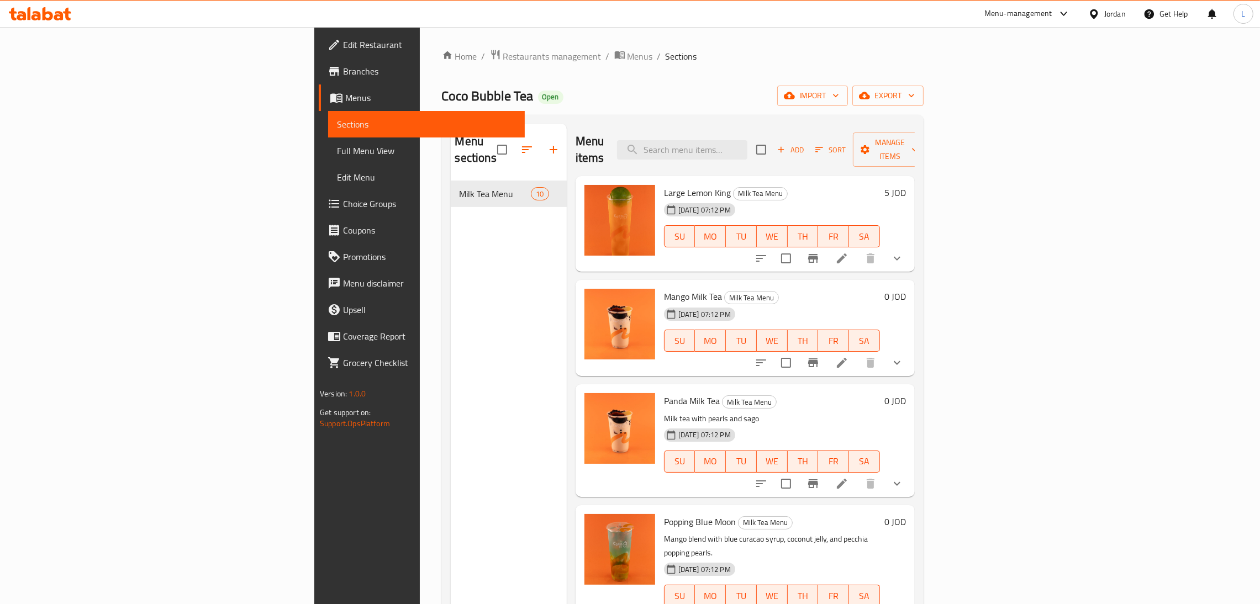
click at [57, 11] on icon at bounding box center [58, 15] width 9 height 9
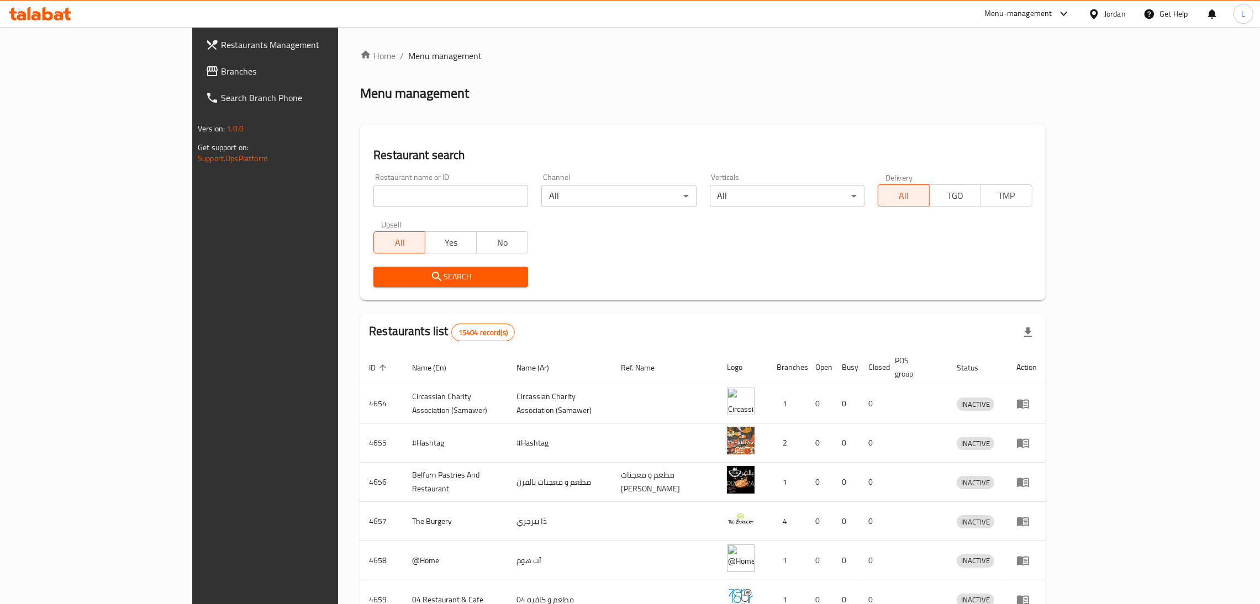
click at [367, 207] on div "Restaurant name or ID Restaurant name or ID" at bounding box center [451, 190] width 168 height 47
click at [374, 204] on input "search" at bounding box center [451, 196] width 155 height 22
paste input "[DEMOGRAPHIC_DATA]"
type input "[DEMOGRAPHIC_DATA]"
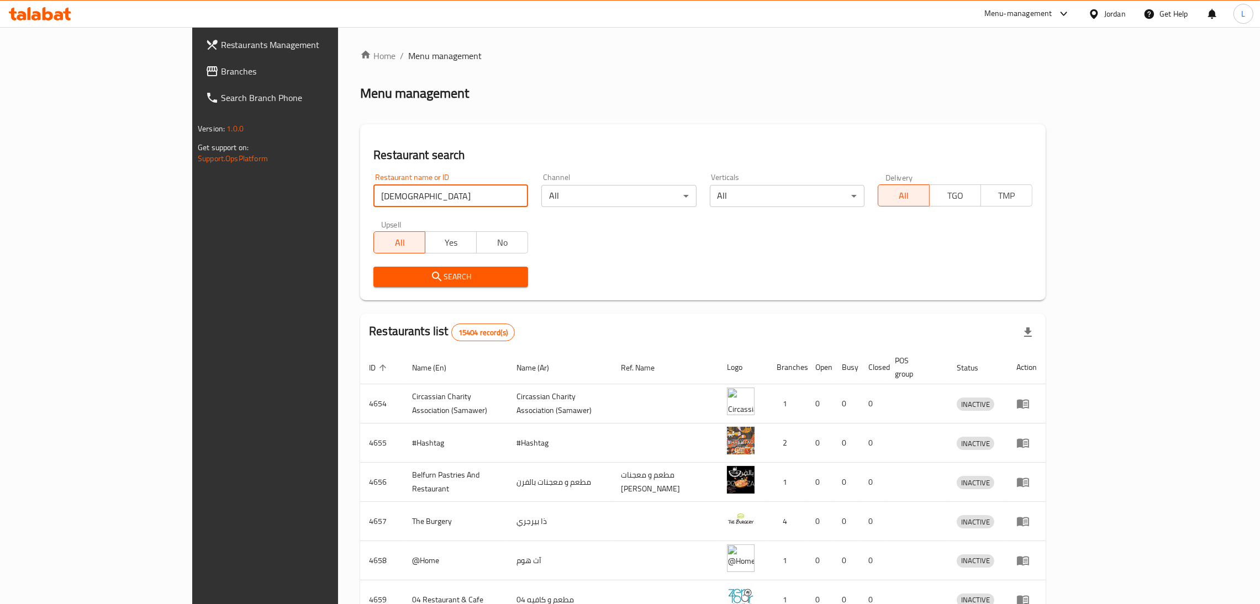
click button "Search" at bounding box center [451, 277] width 155 height 20
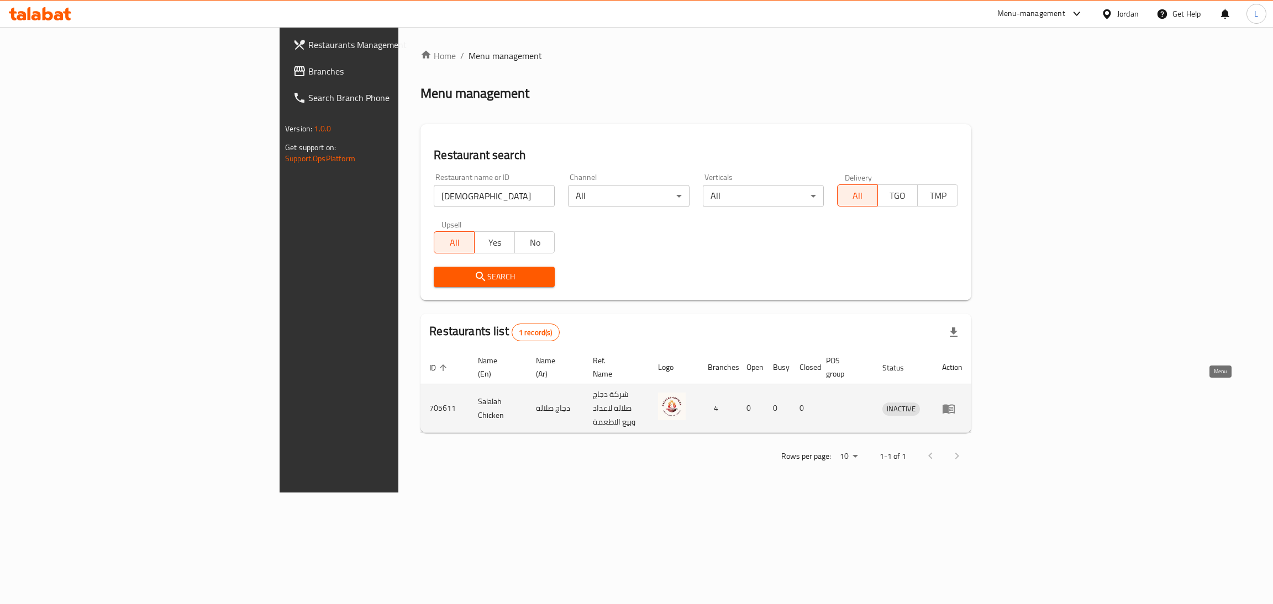
click at [955, 402] on icon "enhanced table" at bounding box center [948, 408] width 13 height 13
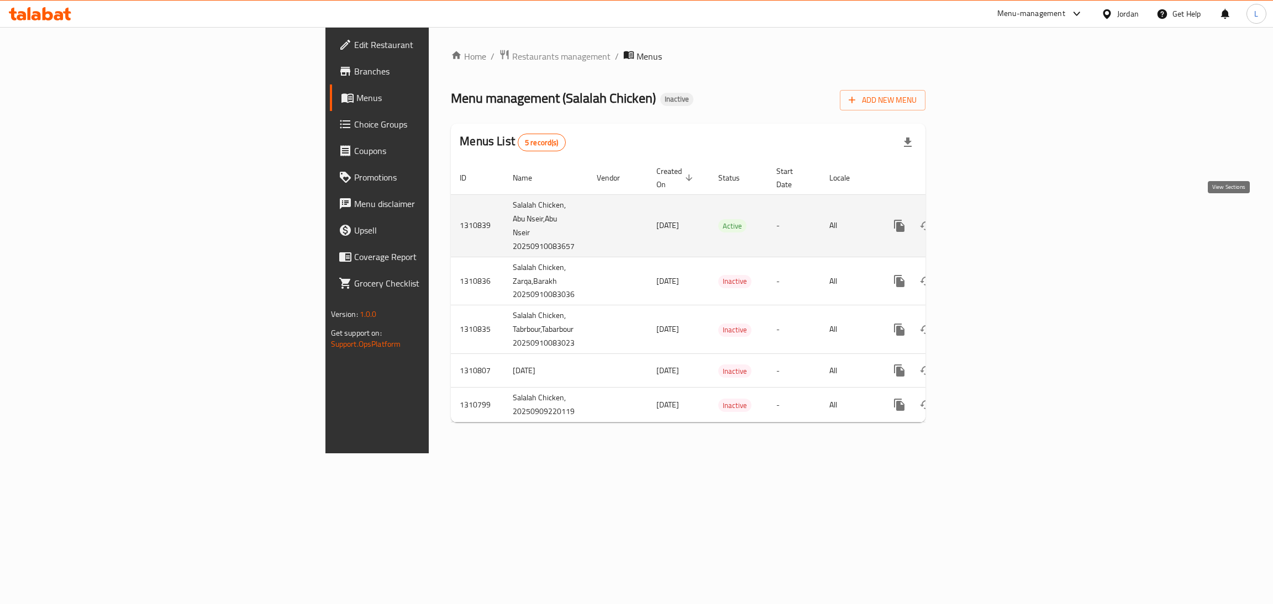
click at [986, 220] on icon "enhanced table" at bounding box center [978, 225] width 13 height 13
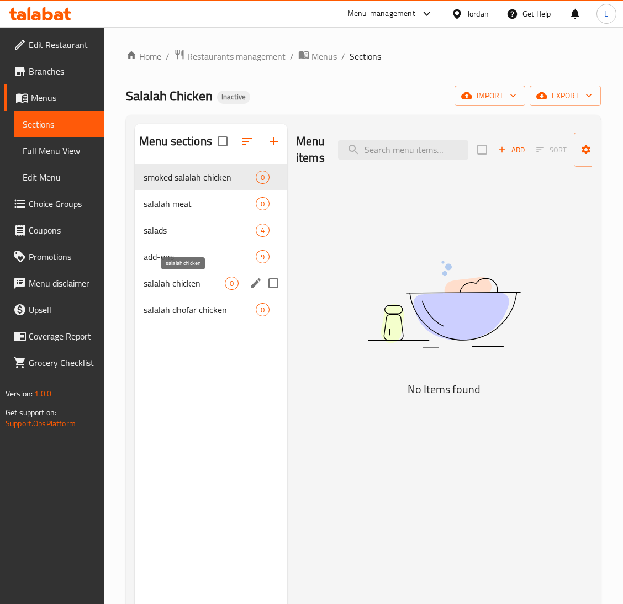
click at [191, 282] on span "salalah chicken" at bounding box center [184, 283] width 81 height 13
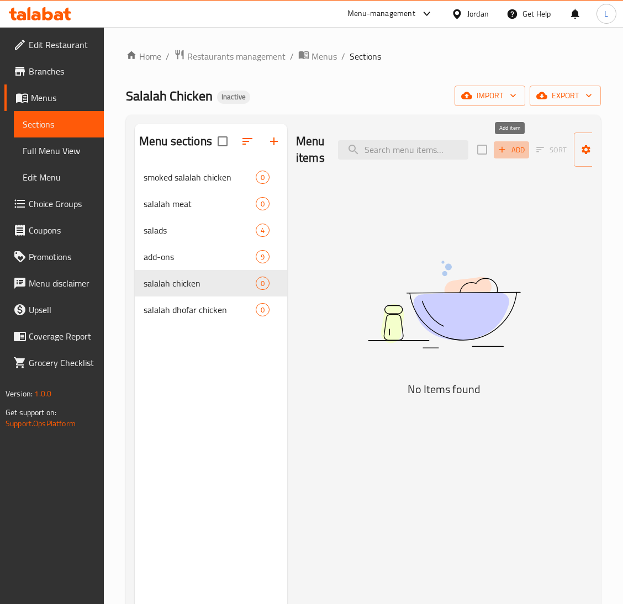
click at [510, 153] on span "Add" at bounding box center [512, 150] width 30 height 13
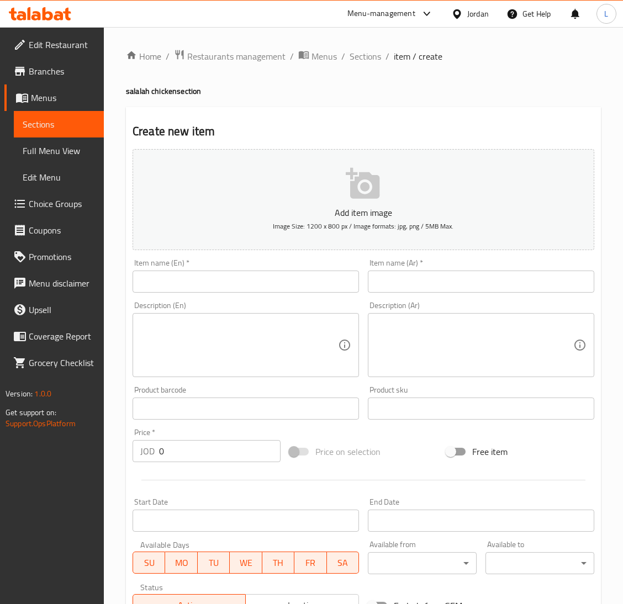
drag, startPoint x: 363, startPoint y: 51, endPoint x: 330, endPoint y: 41, distance: 34.1
click at [363, 51] on span "Sections" at bounding box center [365, 56] width 31 height 13
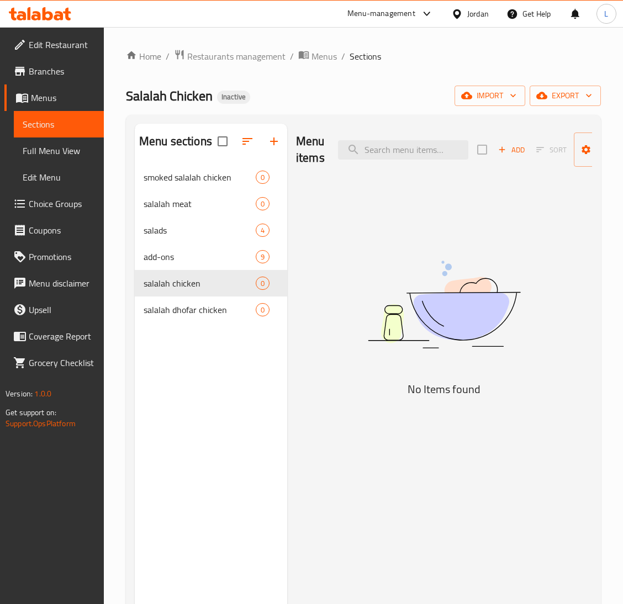
click at [31, 14] on icon at bounding box center [40, 13] width 62 height 13
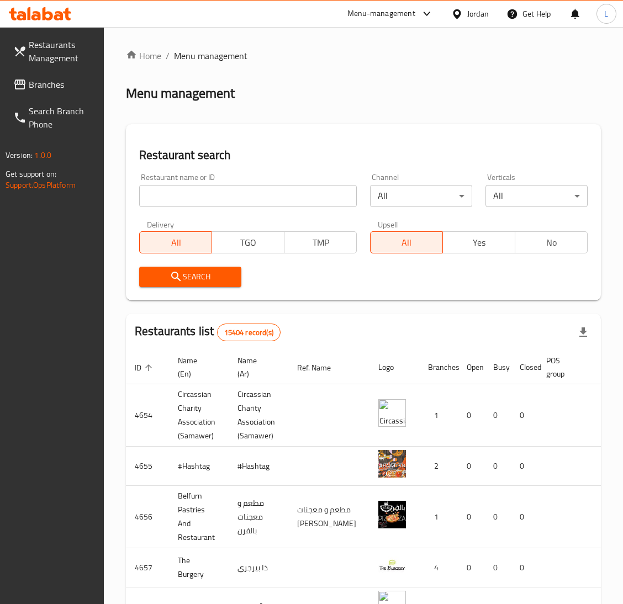
click at [39, 83] on span "Branches" at bounding box center [62, 84] width 66 height 13
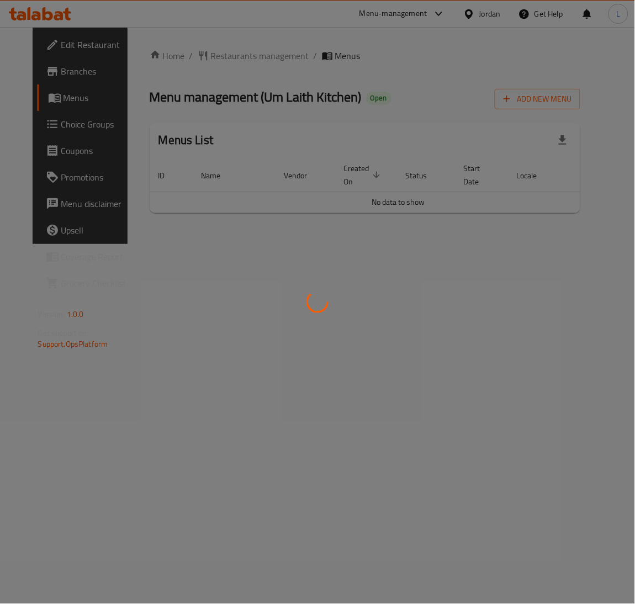
click at [402, 276] on div at bounding box center [317, 302] width 635 height 604
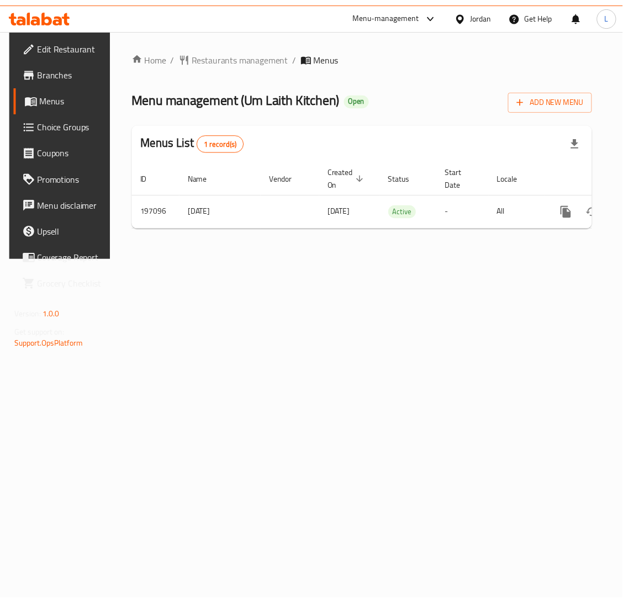
scroll to position [0, 58]
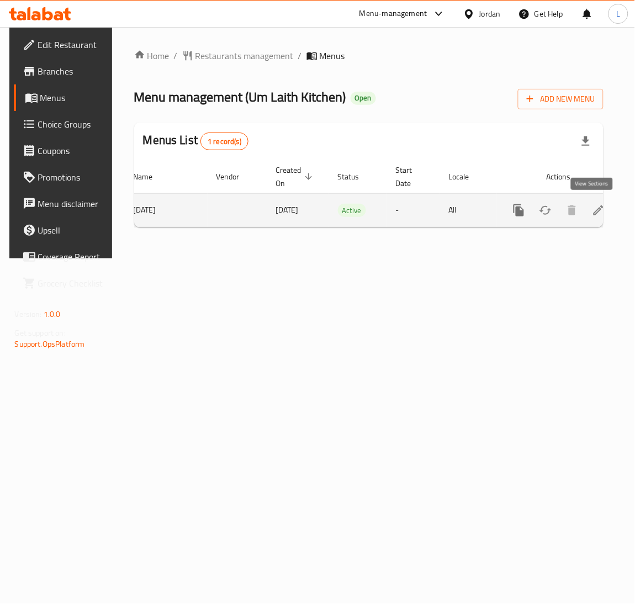
click at [601, 210] on link "enhanced table" at bounding box center [599, 210] width 27 height 27
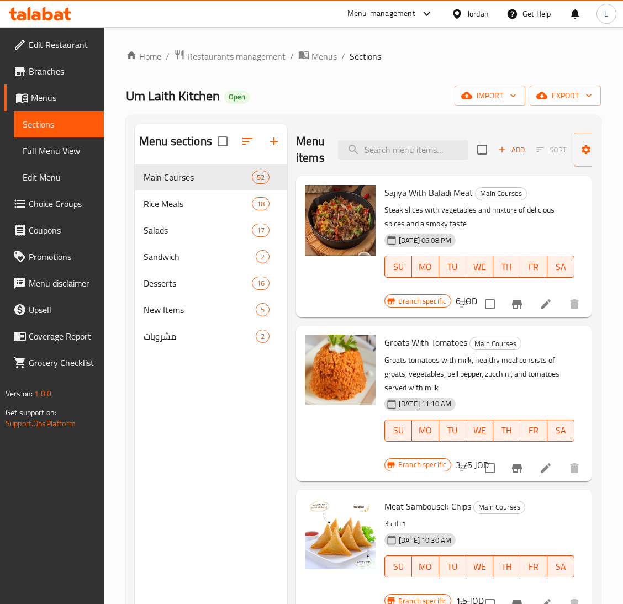
click at [530, 303] on li at bounding box center [545, 305] width 31 height 20
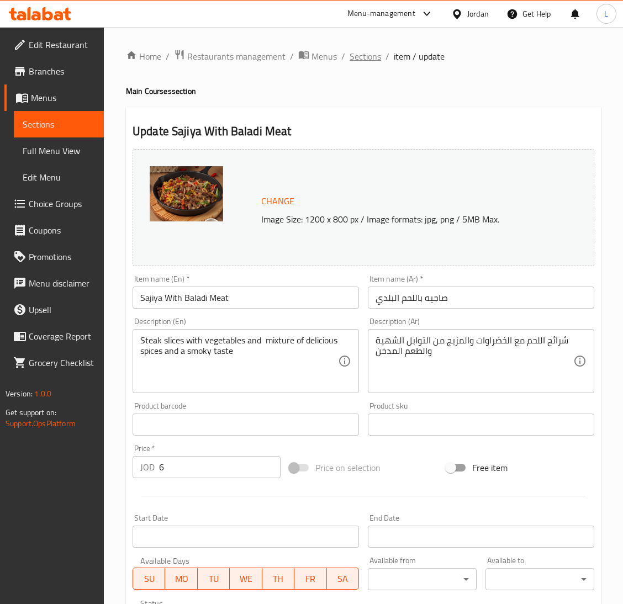
click at [366, 54] on span "Sections" at bounding box center [365, 56] width 31 height 13
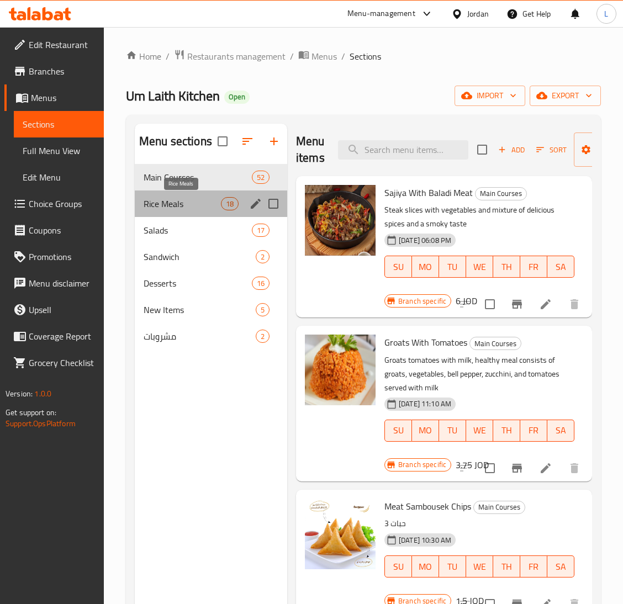
click at [178, 206] on span "Rice Meals" at bounding box center [182, 203] width 77 height 13
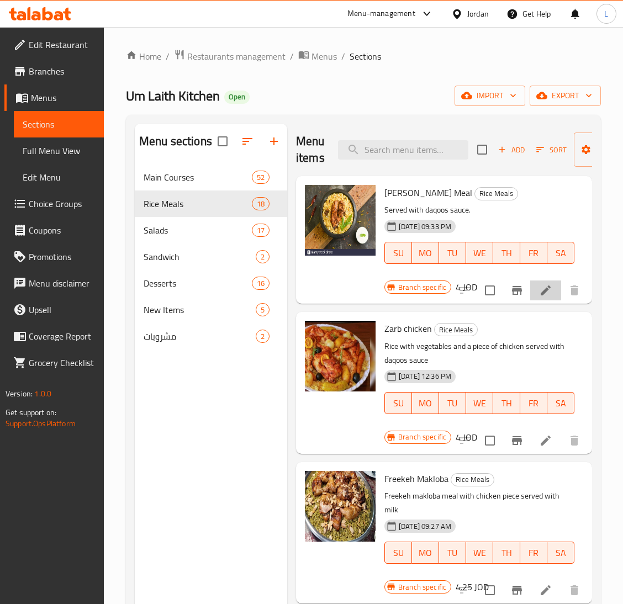
click at [530, 292] on li at bounding box center [545, 291] width 31 height 20
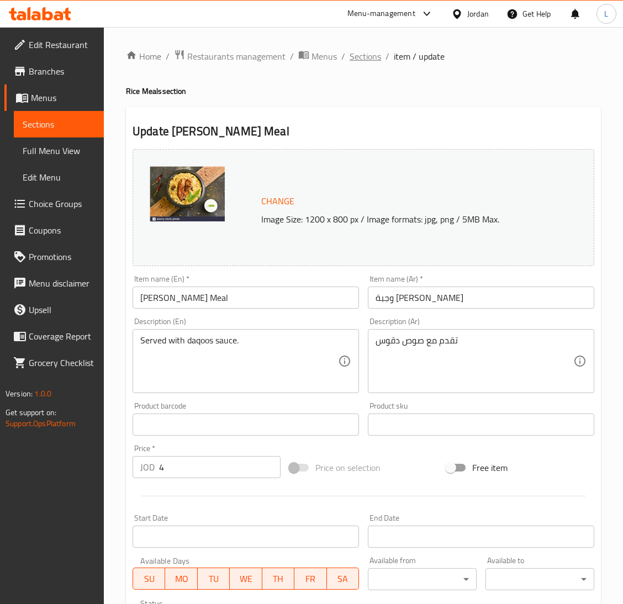
click at [372, 60] on span "Sections" at bounding box center [365, 56] width 31 height 13
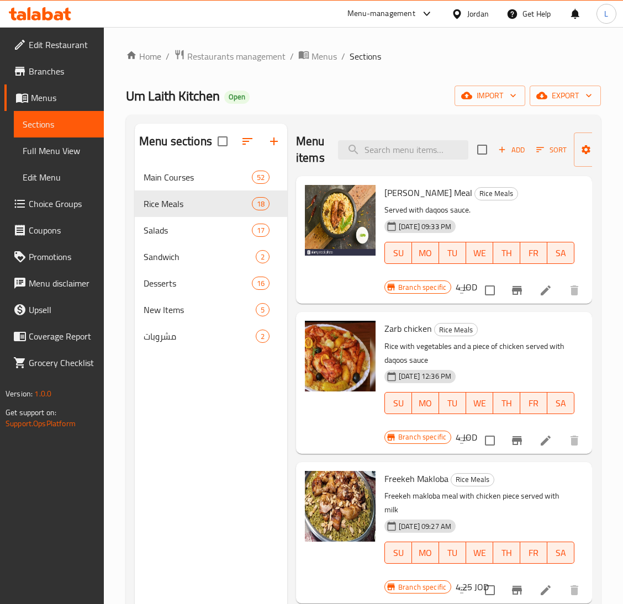
click at [43, 206] on span "Choice Groups" at bounding box center [62, 203] width 66 height 13
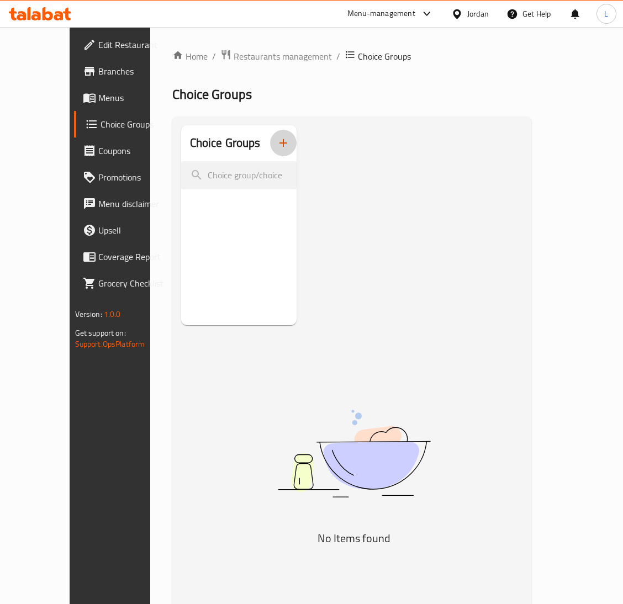
click at [277, 141] on icon "button" at bounding box center [283, 142] width 13 height 13
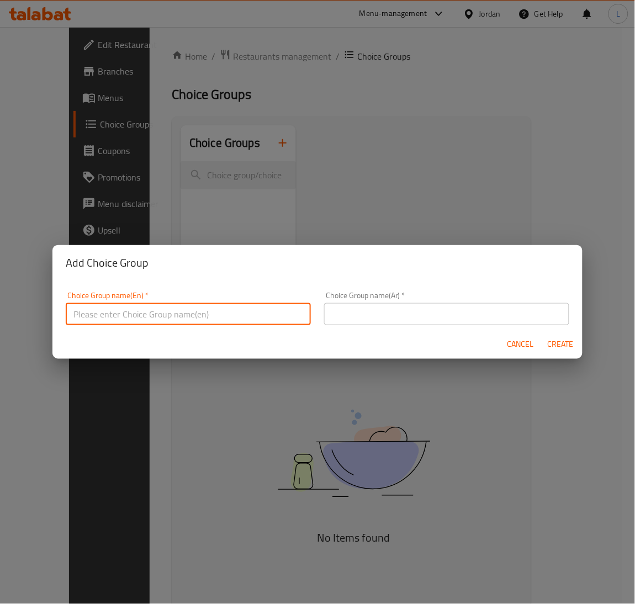
click at [221, 303] on input "text" at bounding box center [188, 314] width 245 height 22
click at [190, 307] on input "Your choice of:" at bounding box center [188, 314] width 245 height 22
type input "Your choice of:"
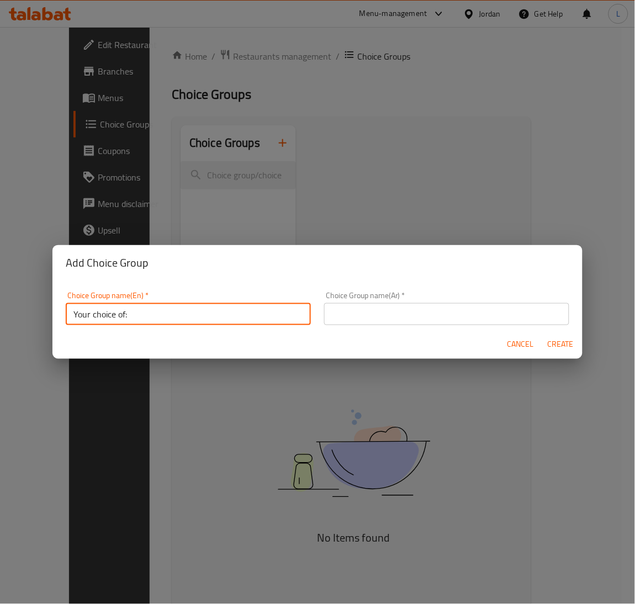
click at [406, 317] on input "text" at bounding box center [446, 314] width 245 height 22
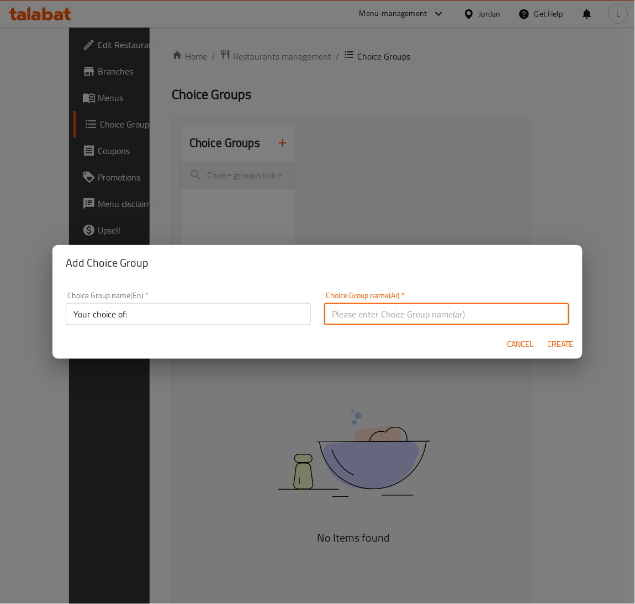
paste input "اختيارك من:"
type input "اختيارك من:"
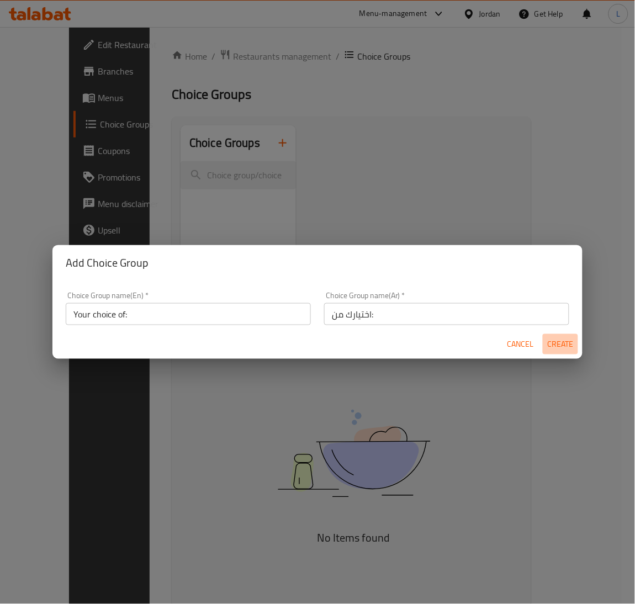
click at [568, 345] on span "Create" at bounding box center [561, 345] width 27 height 14
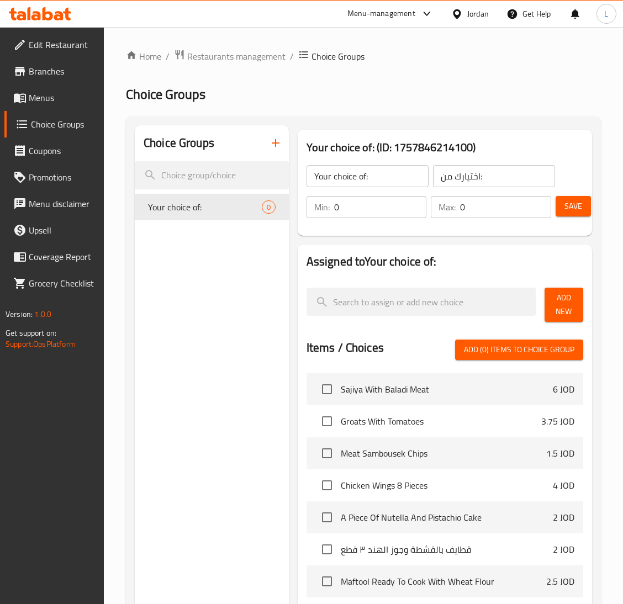
click at [349, 203] on input "0" at bounding box center [380, 207] width 93 height 22
type input "1"
click at [513, 212] on input "0" at bounding box center [505, 207] width 91 height 22
type input "1"
click at [564, 307] on span "Add New" at bounding box center [564, 305] width 21 height 28
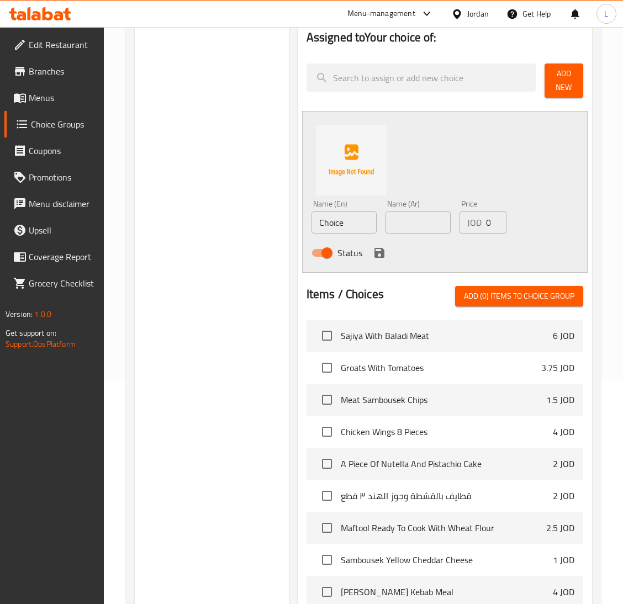
scroll to position [248, 0]
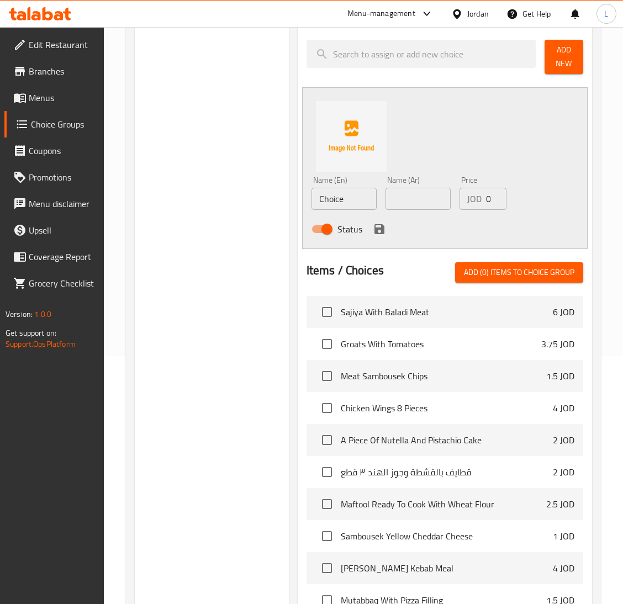
click at [350, 197] on input "Choice" at bounding box center [344, 199] width 65 height 22
type input "Breast"
drag, startPoint x: 393, startPoint y: 199, endPoint x: 429, endPoint y: 201, distance: 35.4
click at [393, 199] on input "text" at bounding box center [418, 199] width 65 height 22
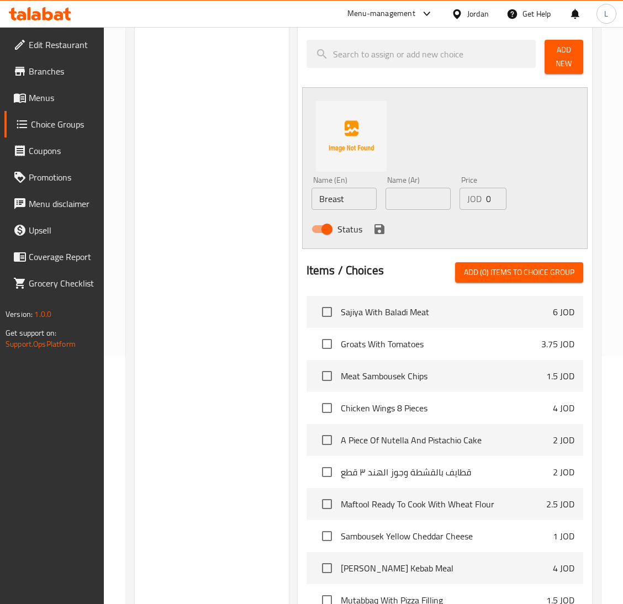
click at [435, 198] on input "text" at bounding box center [418, 199] width 65 height 22
paste input "صدر دجاج"
type input "صدر دجاج"
click at [333, 205] on input "Breast" at bounding box center [344, 199] width 65 height 22
click at [350, 202] on input "Breast" at bounding box center [344, 199] width 65 height 22
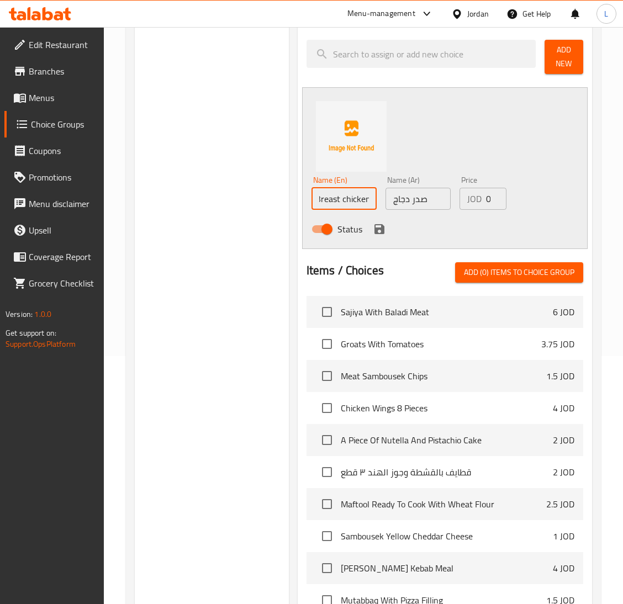
scroll to position [0, 6]
type input "Breast chicken"
click at [488, 199] on input "0" at bounding box center [496, 199] width 20 height 22
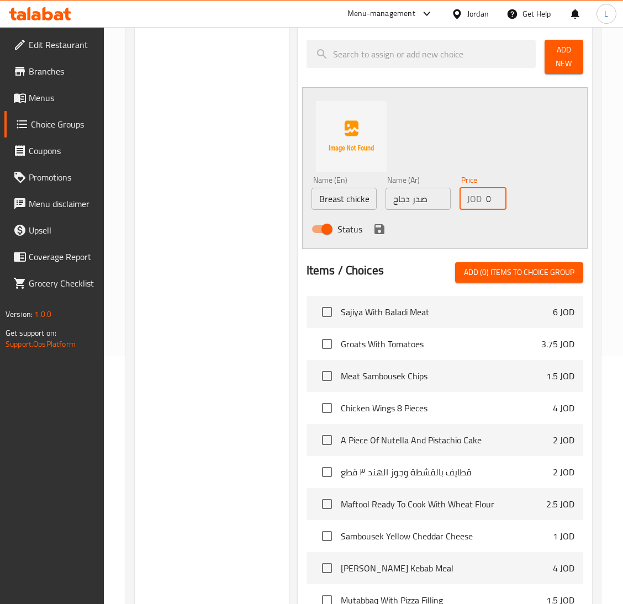
click at [488, 199] on input "0" at bounding box center [496, 199] width 20 height 22
type input "4.5"
click at [373, 225] on icon "save" at bounding box center [379, 229] width 13 height 13
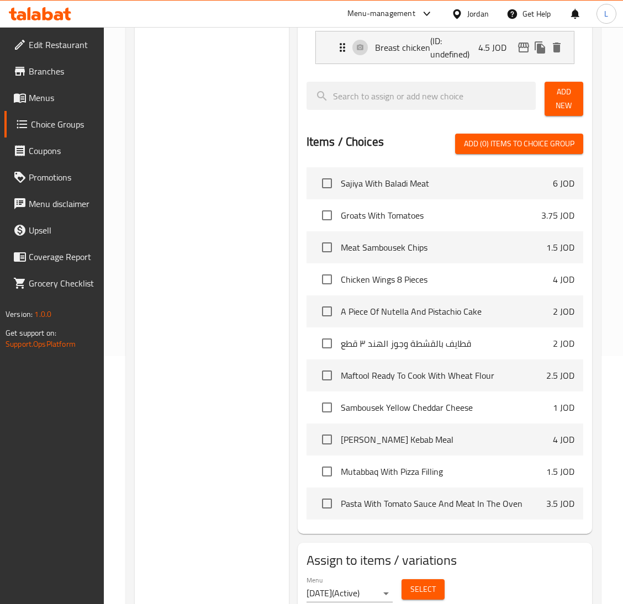
click at [554, 103] on span "Add New" at bounding box center [564, 99] width 21 height 28
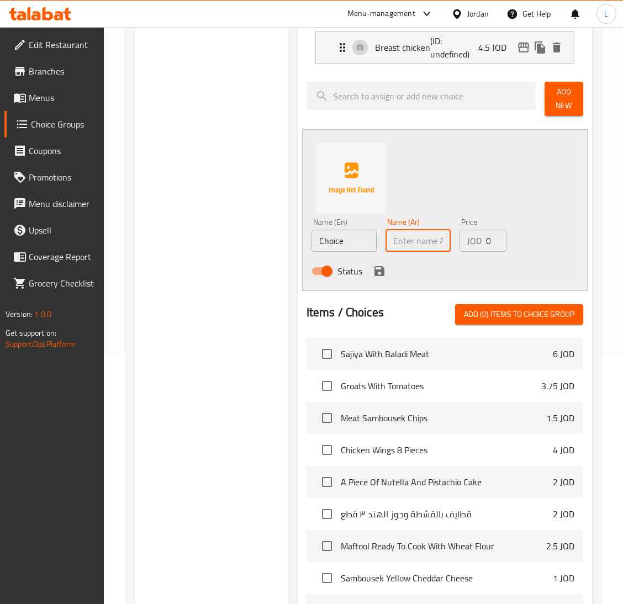
drag, startPoint x: 405, startPoint y: 242, endPoint x: 371, endPoint y: 240, distance: 34.3
click at [405, 242] on input "text" at bounding box center [418, 241] width 65 height 22
paste input "فخذه"
type input "فخذه"
click at [350, 240] on input "Choice" at bounding box center [344, 241] width 65 height 22
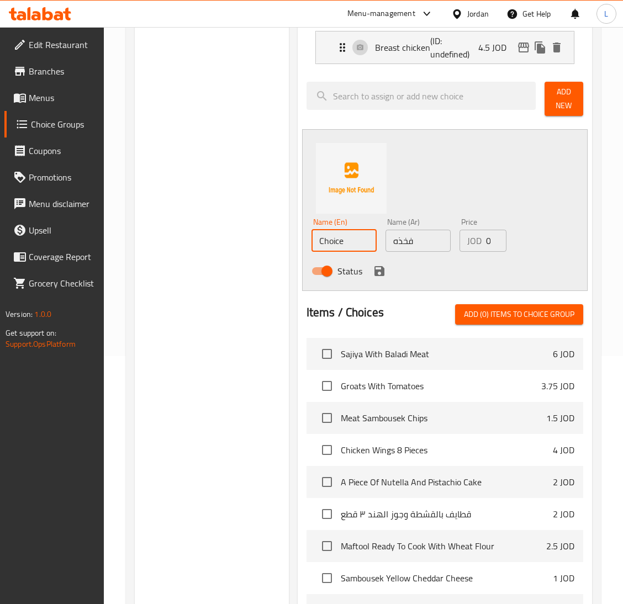
click at [350, 240] on input "Choice" at bounding box center [344, 241] width 65 height 22
click at [350, 240] on input "Thigh chicken" at bounding box center [344, 241] width 65 height 22
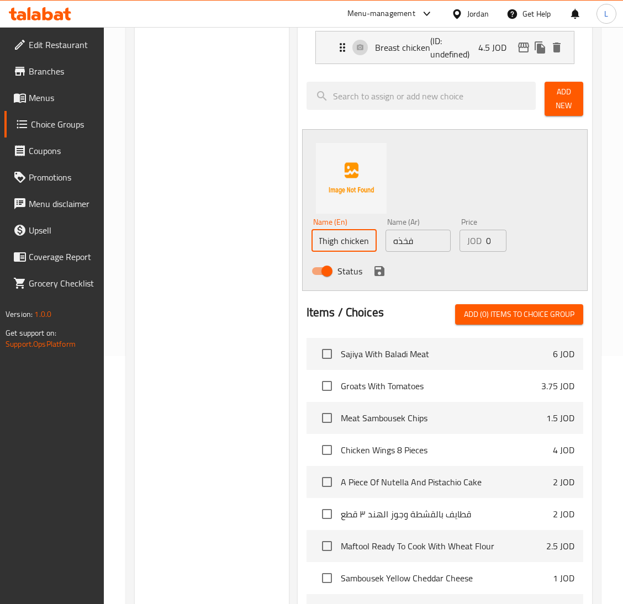
click at [350, 240] on input "Thigh chicken" at bounding box center [344, 241] width 65 height 22
type input "Thigh chicken"
click at [488, 239] on input "0" at bounding box center [496, 241] width 20 height 22
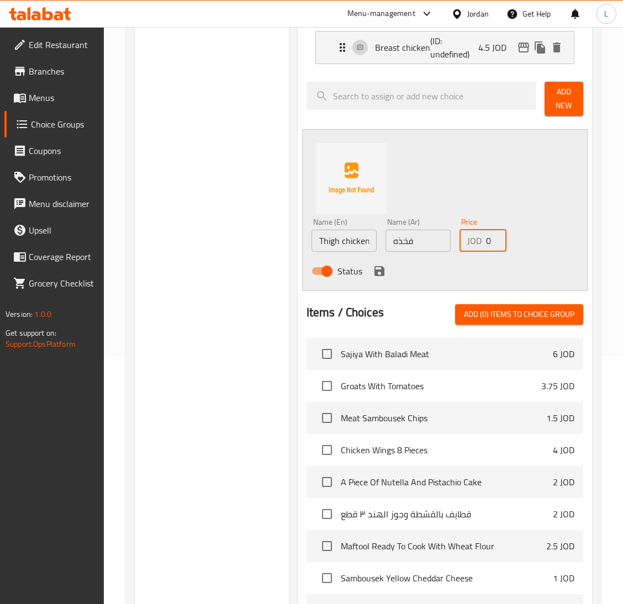
click at [488, 239] on input "0" at bounding box center [496, 241] width 20 height 22
type input "4"
click at [382, 268] on icon "save" at bounding box center [380, 271] width 10 height 10
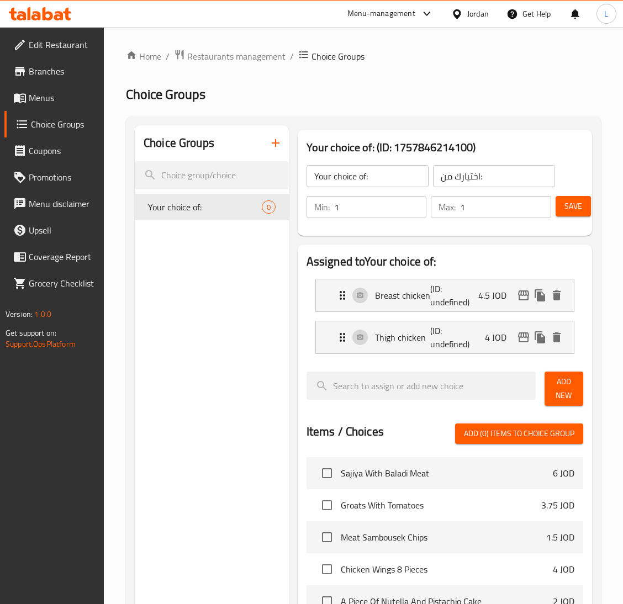
click at [575, 212] on span "Save" at bounding box center [574, 206] width 18 height 14
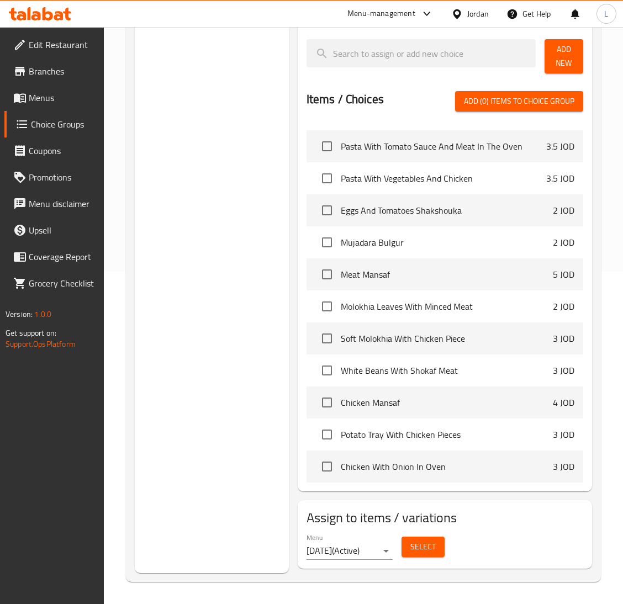
scroll to position [414, 0]
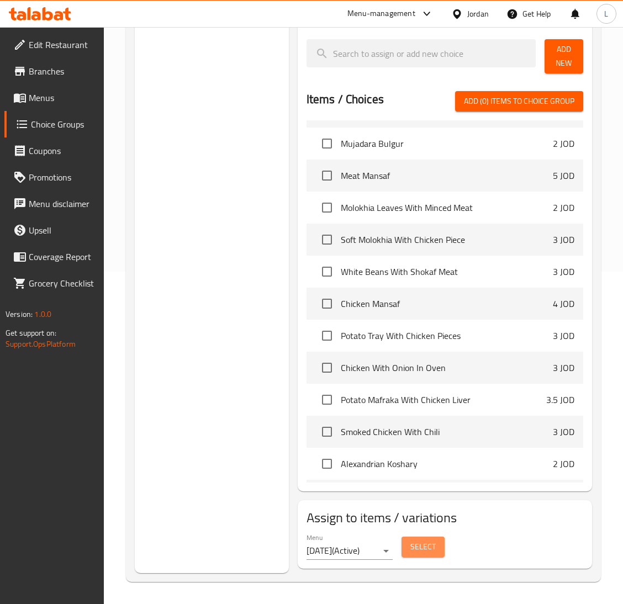
click at [435, 553] on span "Select" at bounding box center [423, 547] width 25 height 14
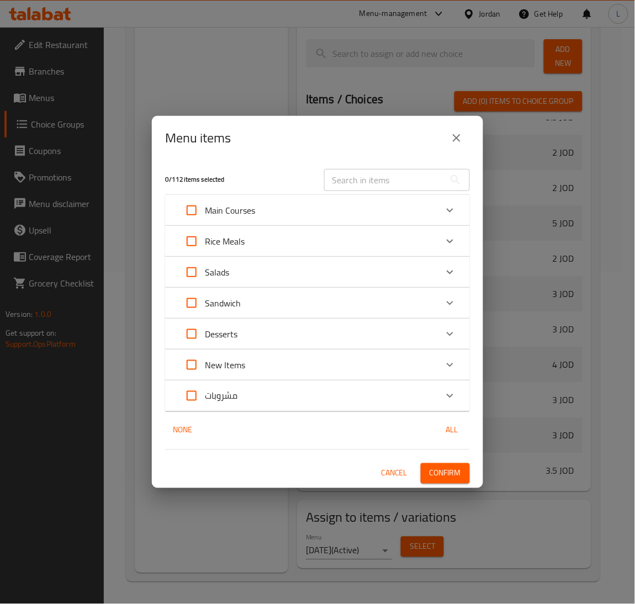
click at [387, 185] on input "text" at bounding box center [384, 180] width 120 height 22
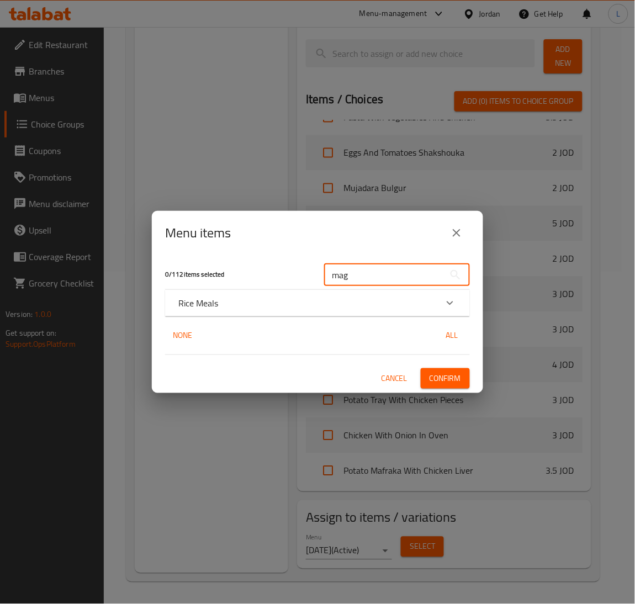
type input "mag"
click at [387, 302] on div "Rice Meals" at bounding box center [307, 303] width 259 height 13
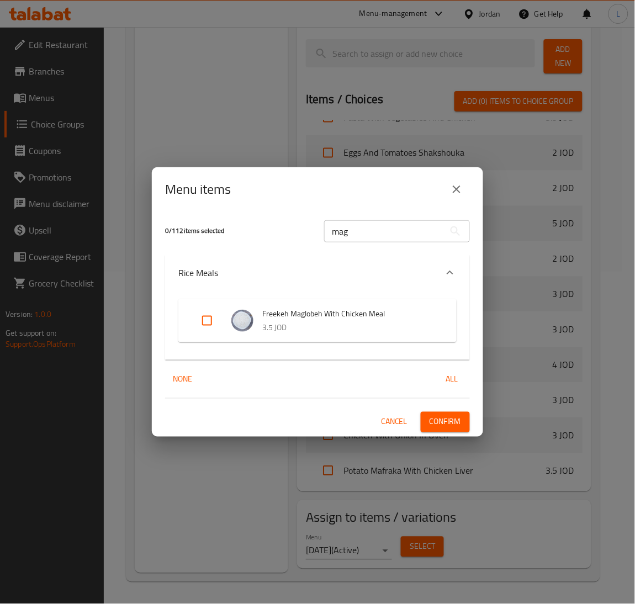
click at [374, 232] on input "mag" at bounding box center [384, 231] width 120 height 22
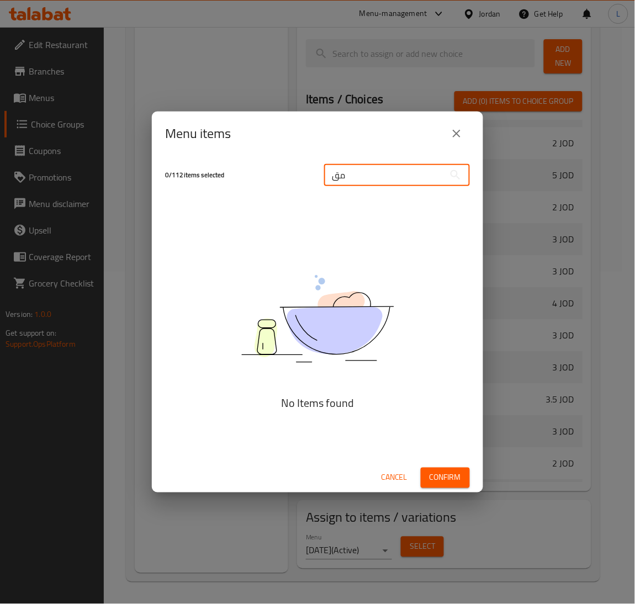
type input "م"
type input "ك"
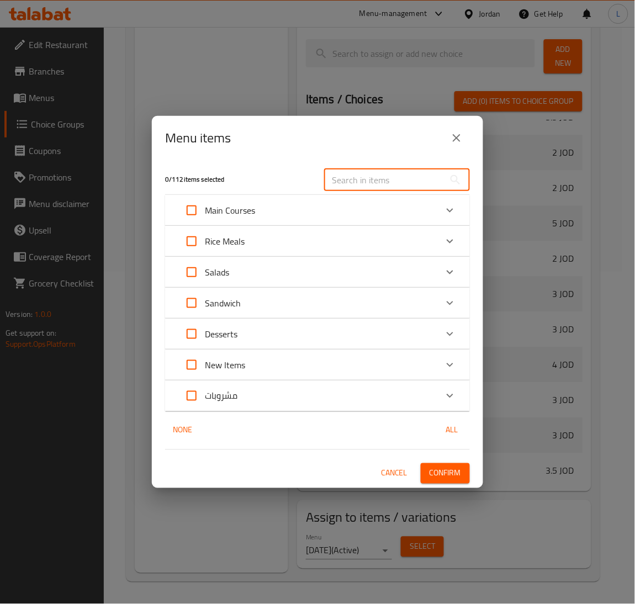
click at [387, 470] on span "Cancel" at bounding box center [394, 474] width 27 height 14
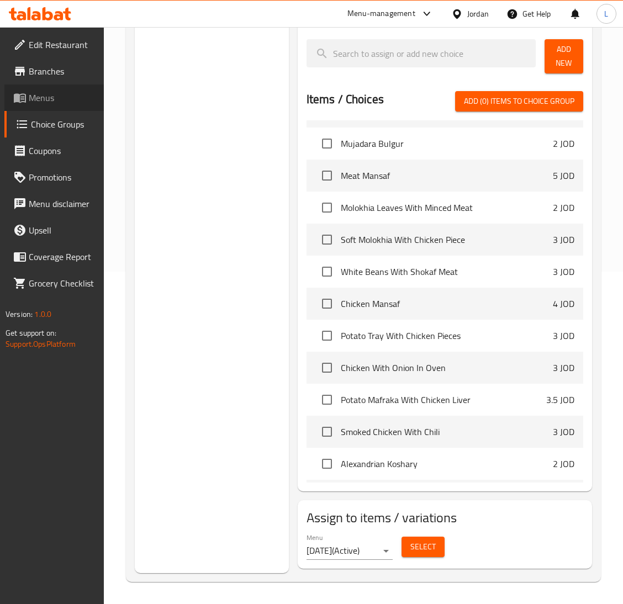
click at [87, 102] on span "Menus" at bounding box center [62, 97] width 66 height 13
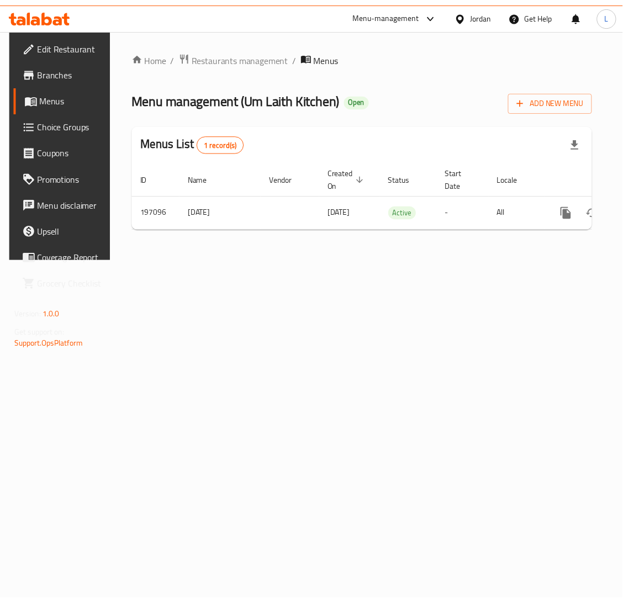
scroll to position [0, 58]
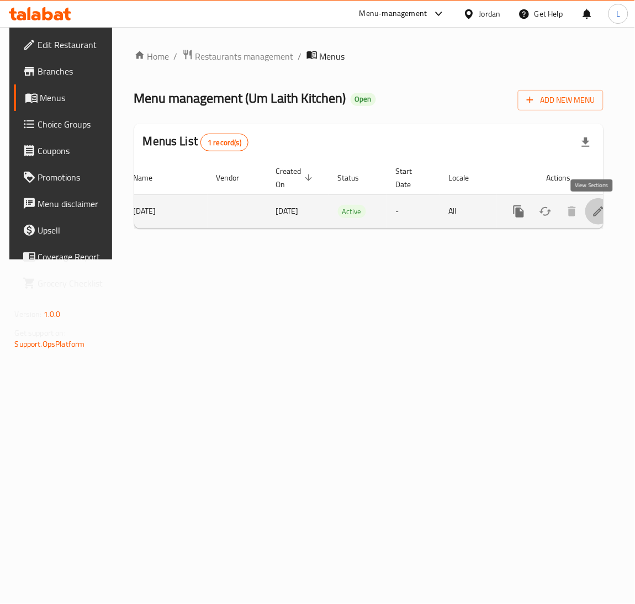
click at [598, 213] on icon "enhanced table" at bounding box center [598, 211] width 13 height 13
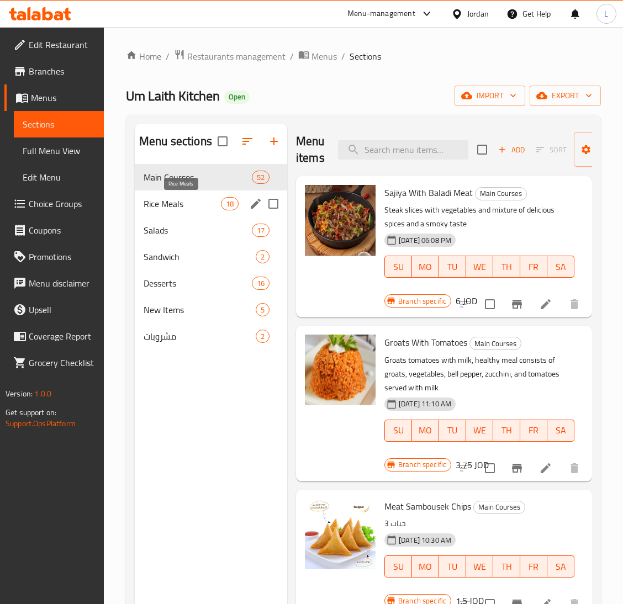
click at [177, 207] on span "Rice Meals" at bounding box center [182, 203] width 77 height 13
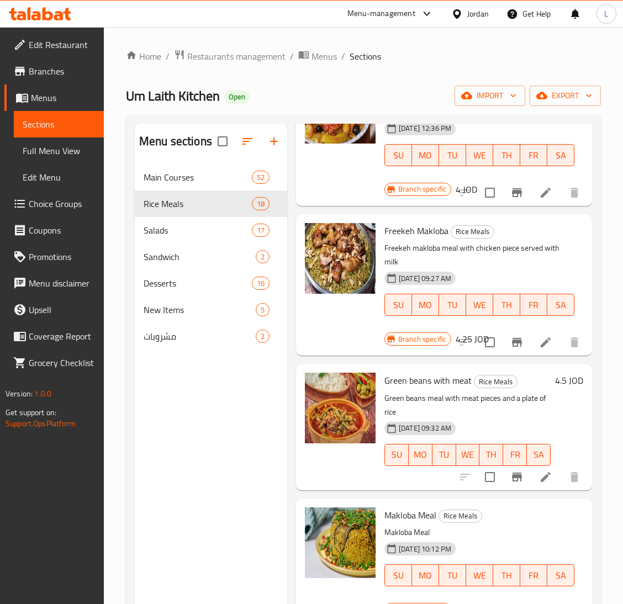
scroll to position [332, 0]
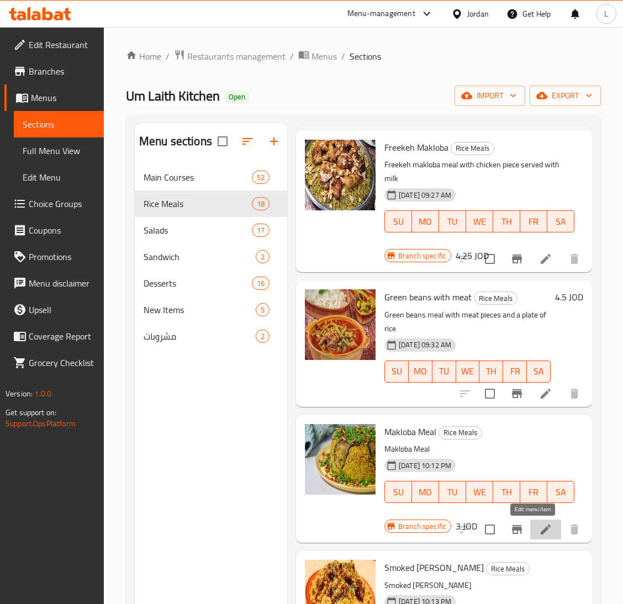
click at [541, 533] on icon at bounding box center [546, 530] width 10 height 10
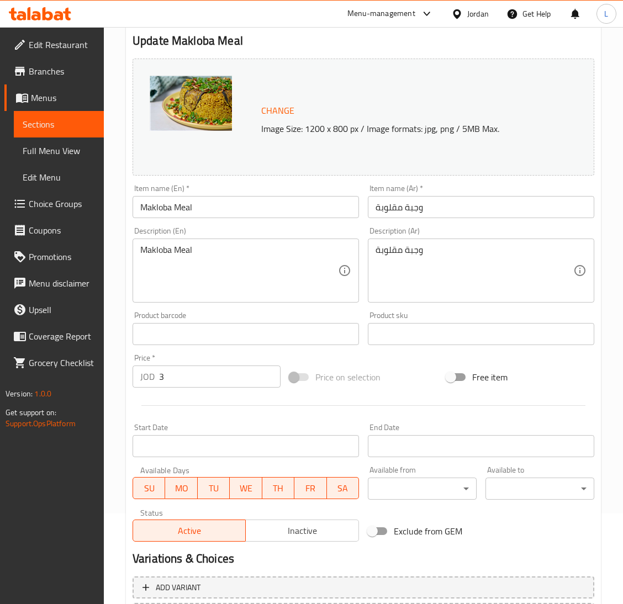
scroll to position [191, 0]
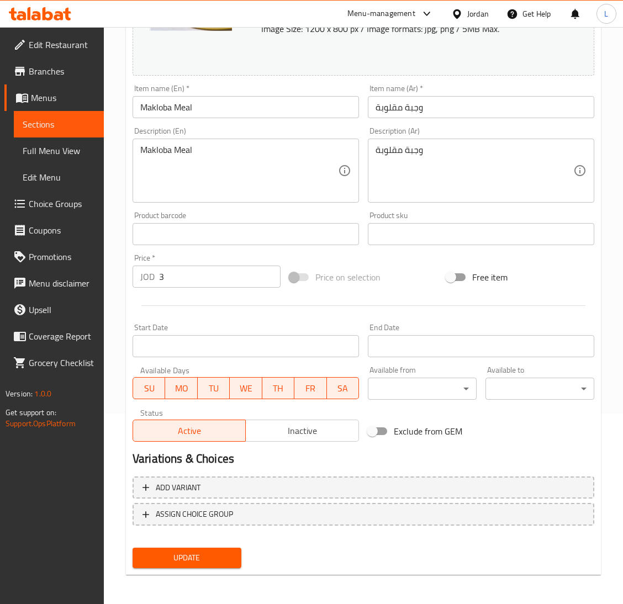
click at [210, 289] on div "Price   * JOD 3 Price *" at bounding box center [206, 271] width 157 height 43
click at [214, 283] on input "3" at bounding box center [220, 277] width 122 height 22
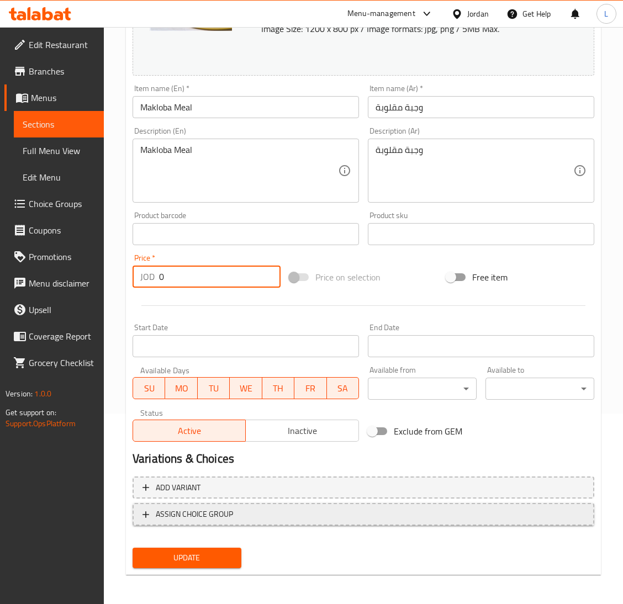
type input "0"
click at [265, 512] on span "ASSIGN CHOICE GROUP" at bounding box center [364, 515] width 442 height 14
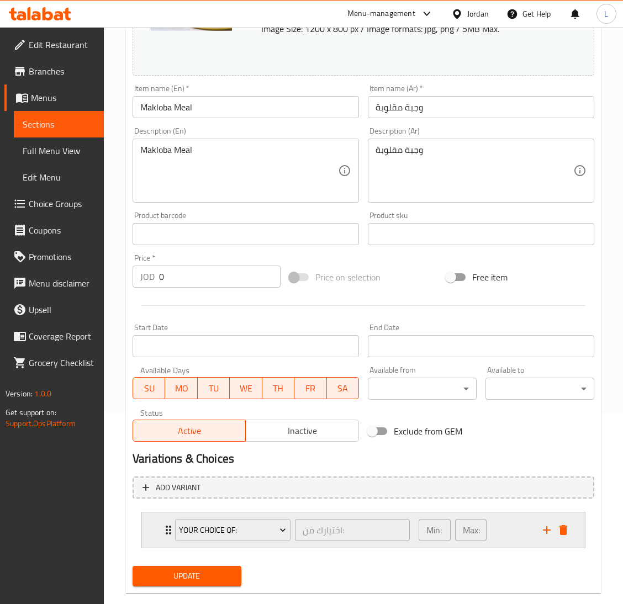
click at [153, 525] on div "Your choice of: اختيارك من: ​ Min: 1 ​ Max: 1 ​" at bounding box center [363, 530] width 443 height 35
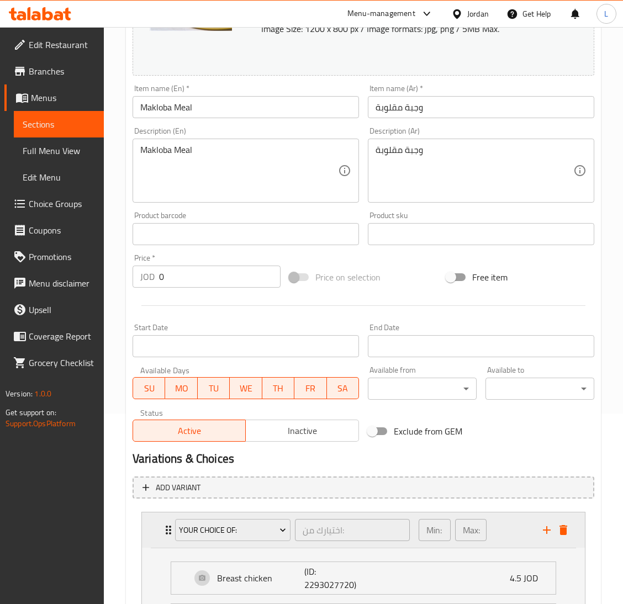
click at [154, 530] on div "Your choice of: اختيارك من: ​ Min: 1 ​ Max: 1 ​" at bounding box center [363, 530] width 443 height 35
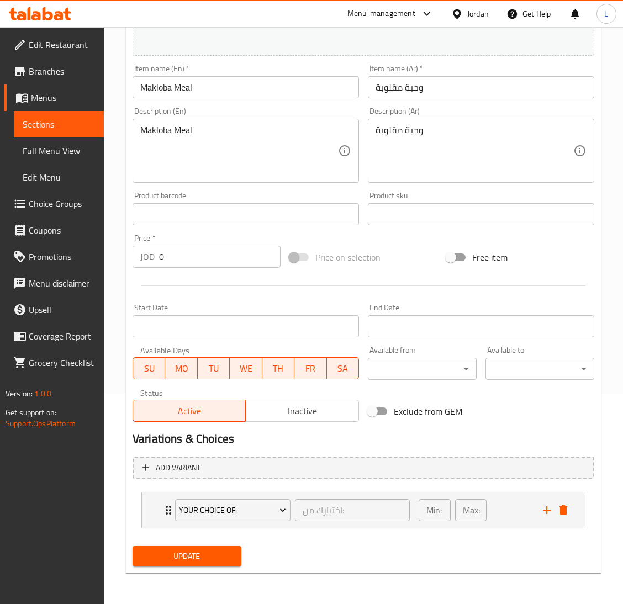
click at [218, 559] on span "Update" at bounding box center [186, 557] width 91 height 14
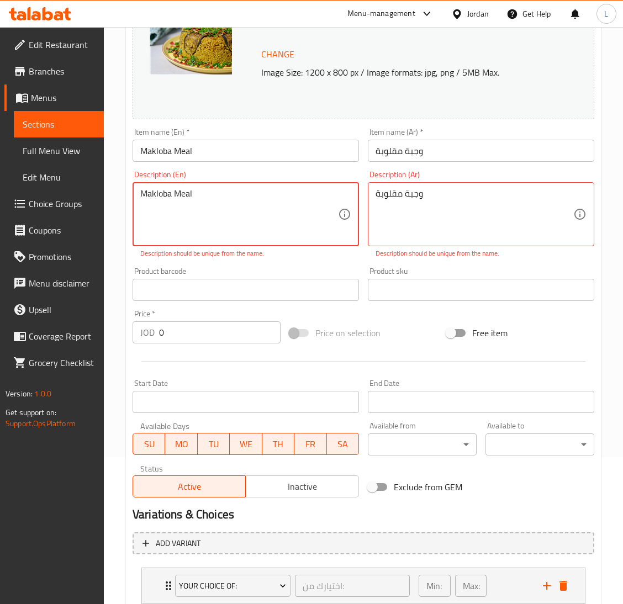
scroll to position [0, 0]
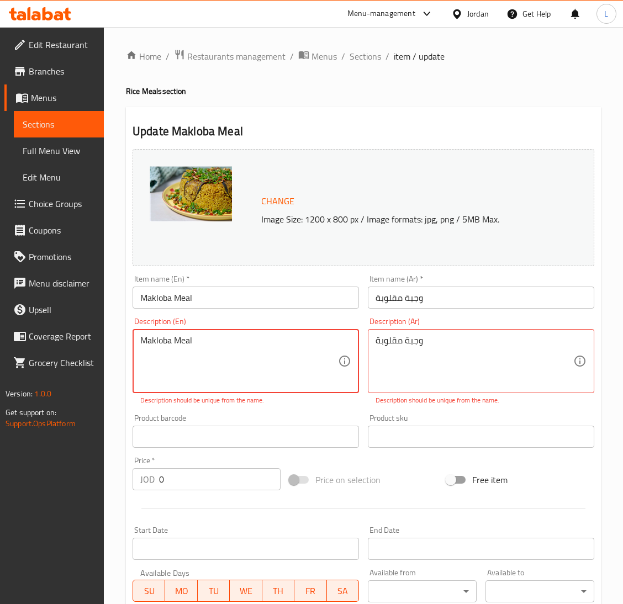
click at [284, 334] on div "Makloba Meal Description (En)" at bounding box center [246, 361] width 227 height 64
click at [283, 338] on textarea "Makloba Meal" at bounding box center [239, 361] width 198 height 52
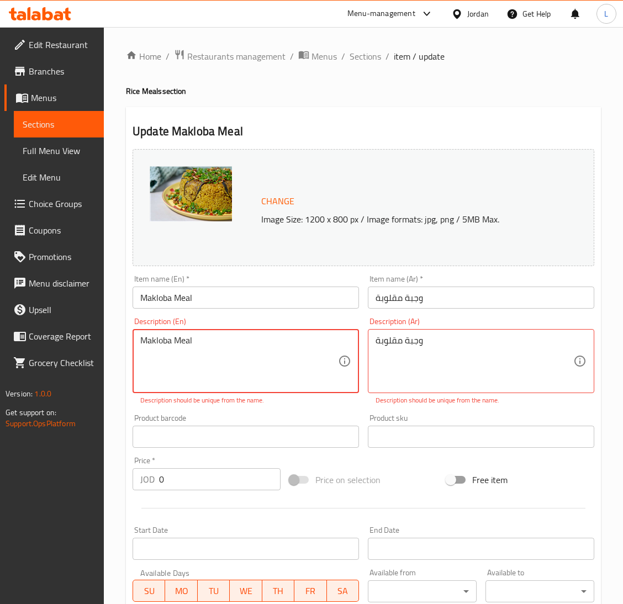
click at [283, 338] on textarea "Makloba Meal" at bounding box center [239, 361] width 198 height 52
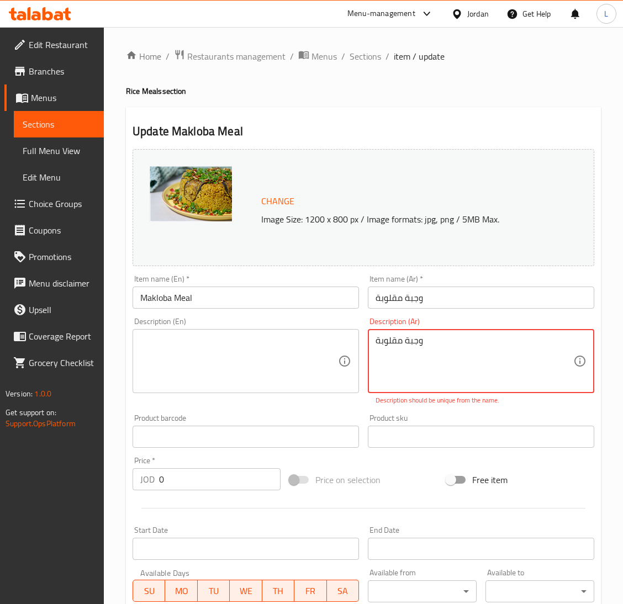
click at [477, 343] on textarea "وجبة مقلوبة" at bounding box center [475, 361] width 198 height 52
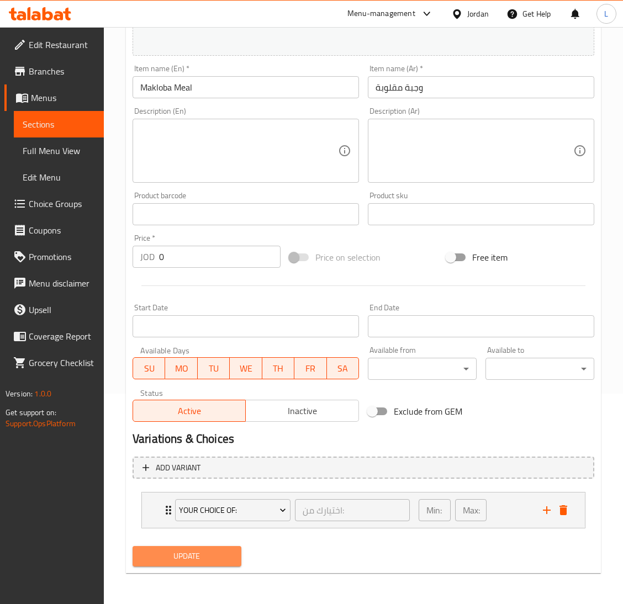
click at [216, 550] on span "Update" at bounding box center [186, 557] width 91 height 14
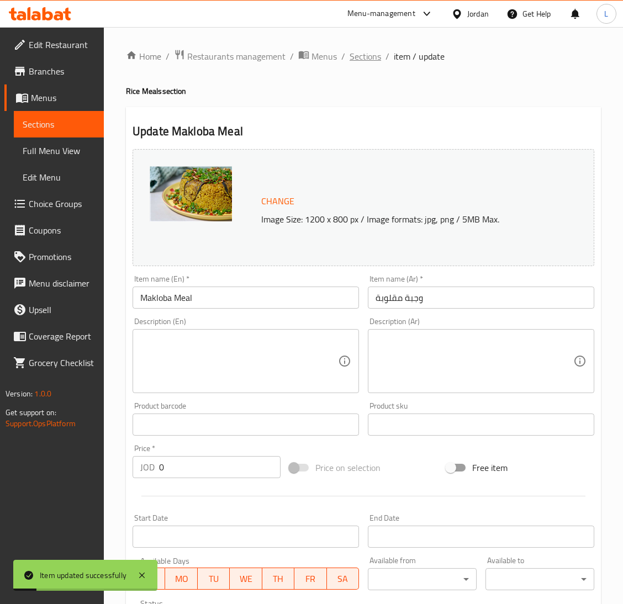
click at [369, 51] on span "Sections" at bounding box center [365, 56] width 31 height 13
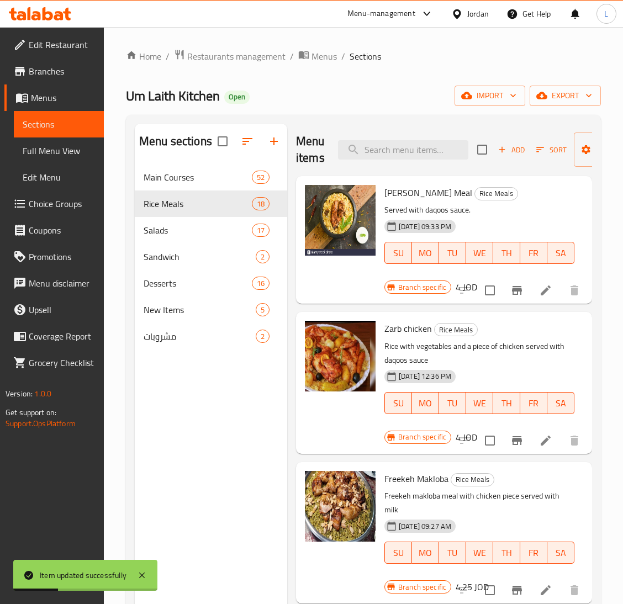
click at [418, 160] on div "Menu items Add Sort Manage items" at bounding box center [444, 150] width 296 height 52
click at [423, 153] on input "search" at bounding box center [403, 149] width 130 height 19
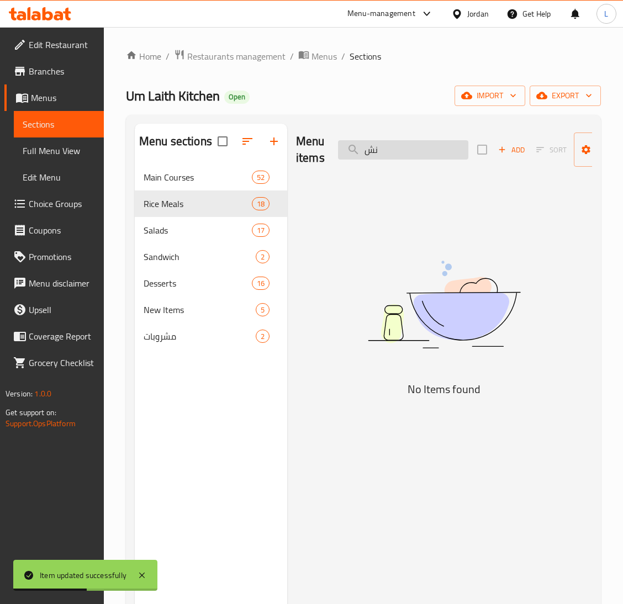
type input "ن"
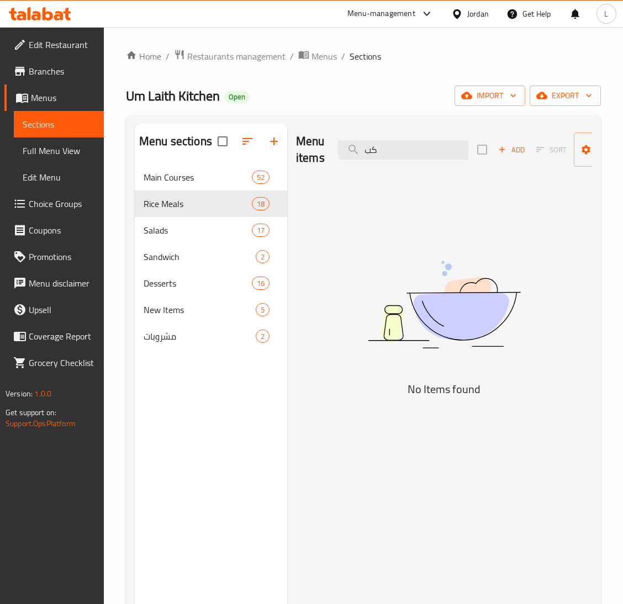
type input "ك"
type input "ن"
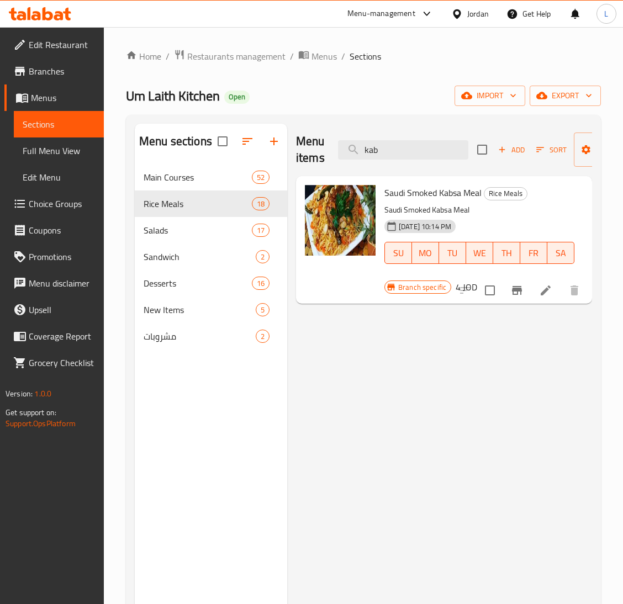
type input "kab"
click at [543, 288] on icon at bounding box center [545, 290] width 13 height 13
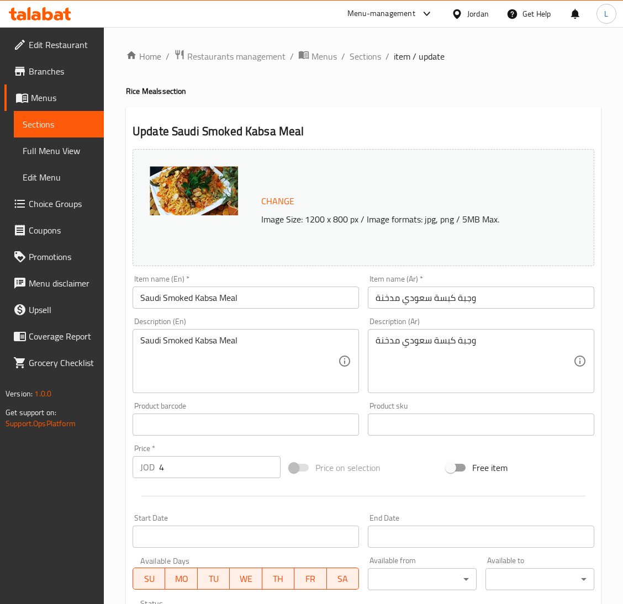
click at [201, 465] on input "4" at bounding box center [220, 467] width 122 height 22
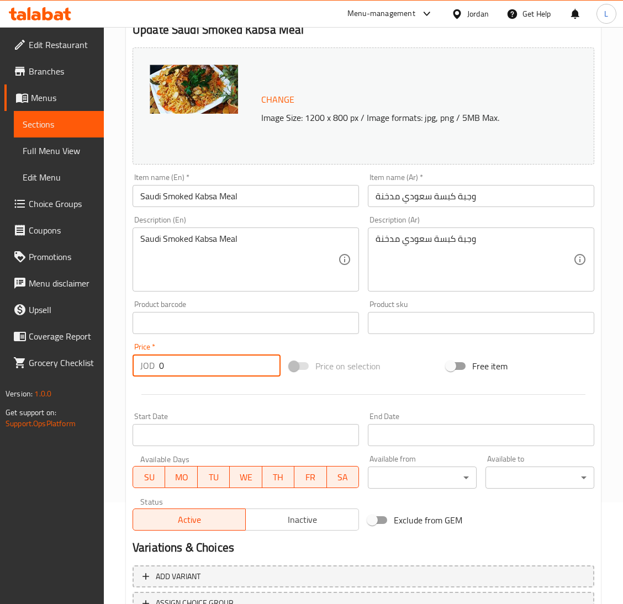
scroll to position [191, 0]
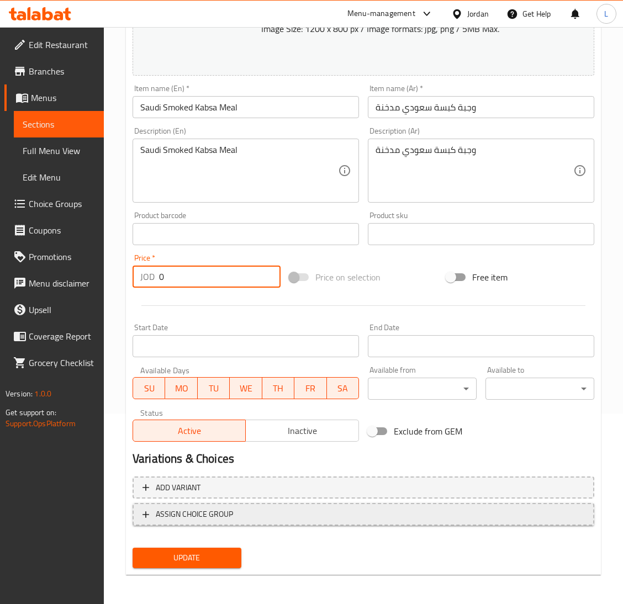
type input "0"
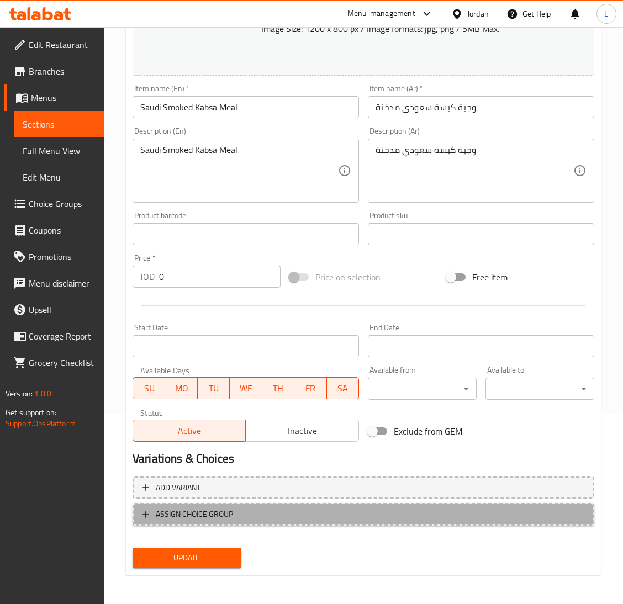
click at [196, 517] on span "ASSIGN CHOICE GROUP" at bounding box center [194, 515] width 77 height 14
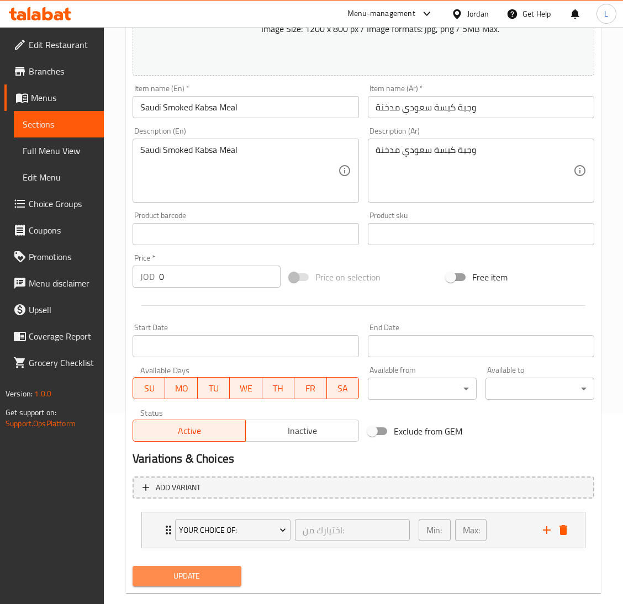
click at [177, 573] on span "Update" at bounding box center [186, 577] width 91 height 14
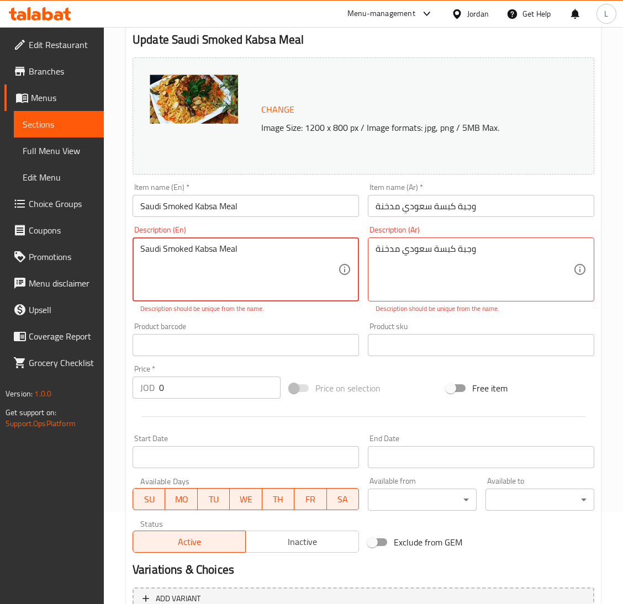
scroll to position [0, 0]
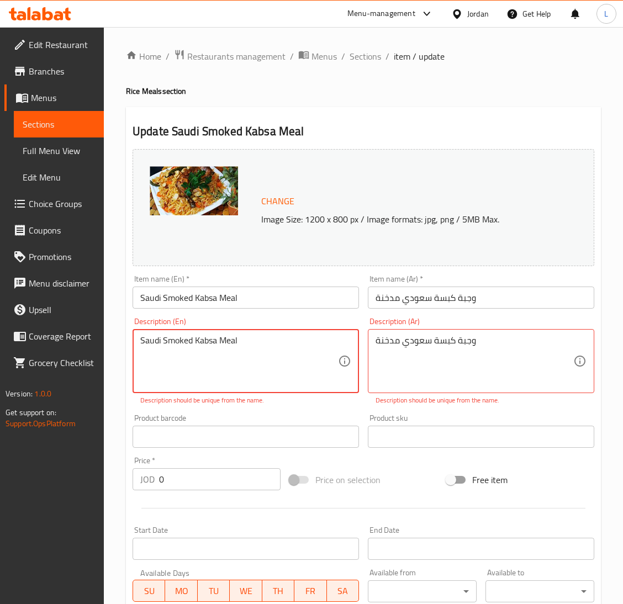
click at [281, 345] on textarea "Saudi Smoked Kabsa Meal" at bounding box center [239, 361] width 198 height 52
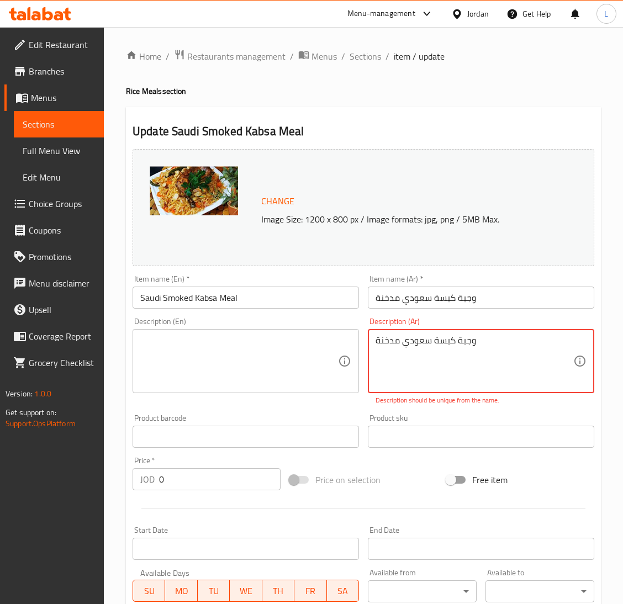
click at [461, 351] on textarea "وجبة كبسة سعودي مدخنة" at bounding box center [475, 361] width 198 height 52
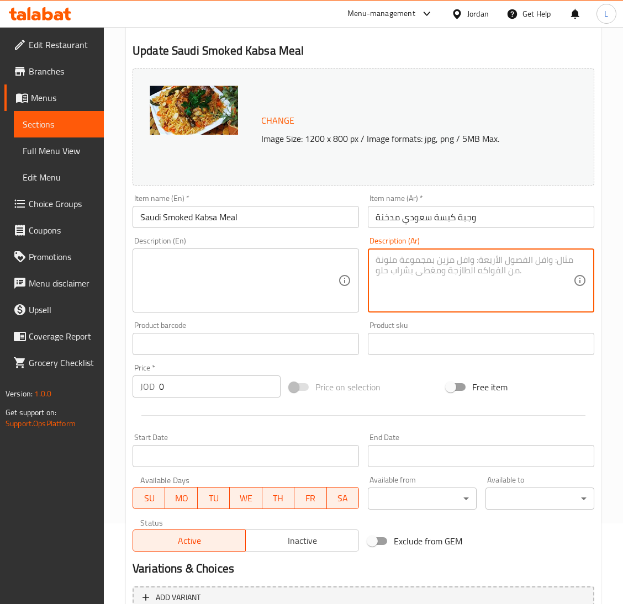
scroll to position [166, 0]
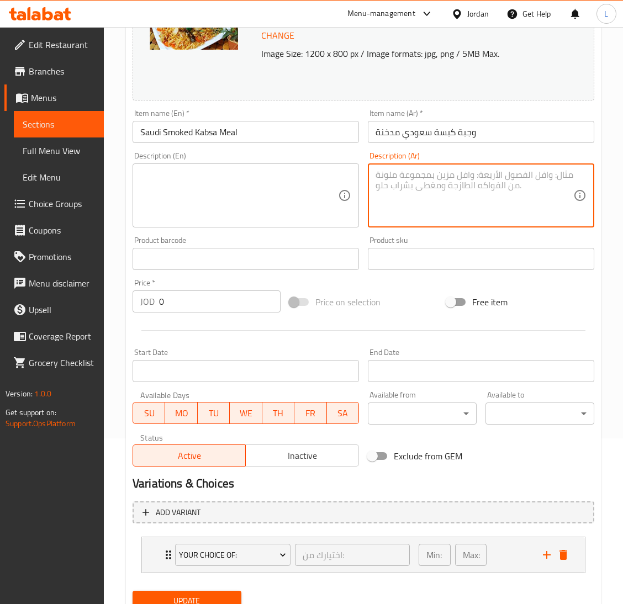
click at [192, 593] on button "Update" at bounding box center [187, 601] width 109 height 20
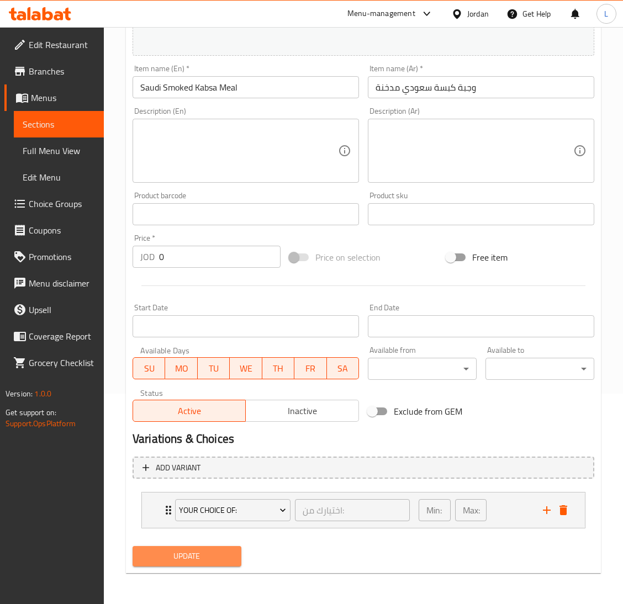
click at [222, 554] on span "Update" at bounding box center [186, 557] width 91 height 14
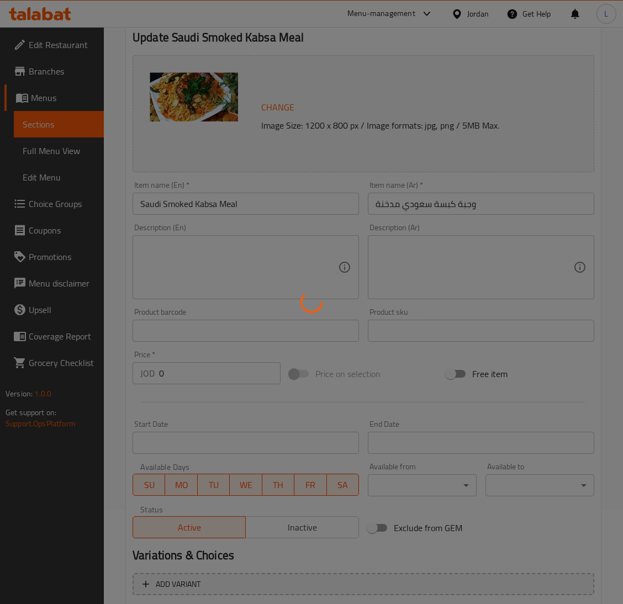
scroll to position [0, 0]
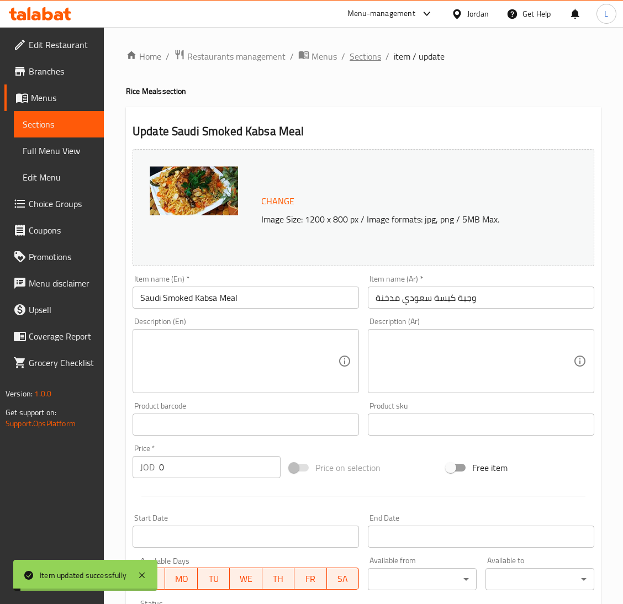
click at [363, 54] on span "Sections" at bounding box center [365, 56] width 31 height 13
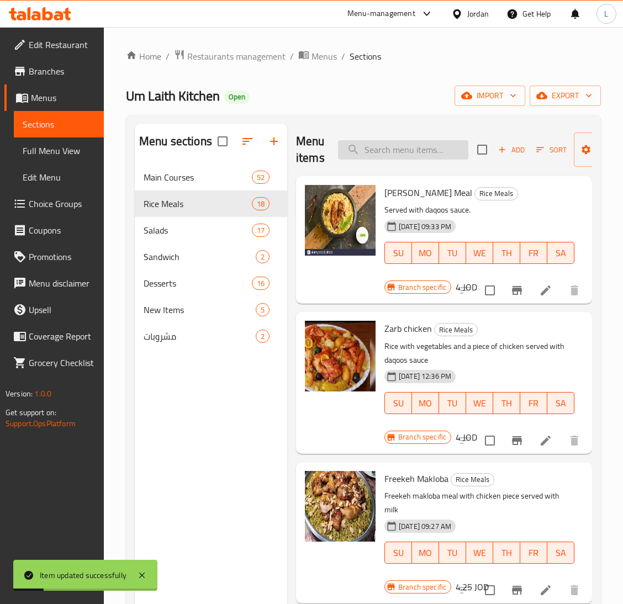
click at [398, 150] on input "search" at bounding box center [403, 149] width 130 height 19
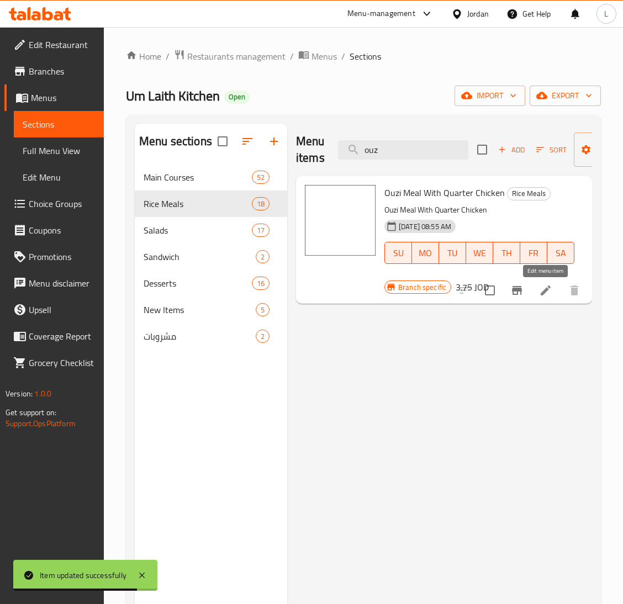
type input "ouz"
click at [543, 296] on icon at bounding box center [545, 290] width 13 height 13
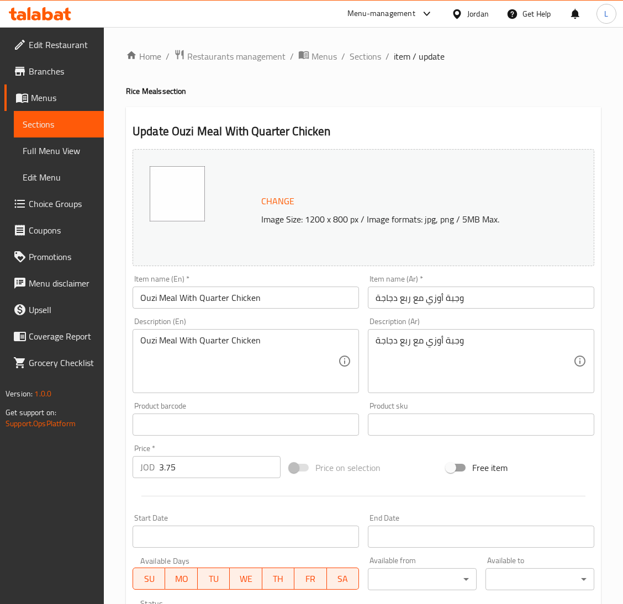
click at [211, 461] on input "3.75" at bounding box center [220, 467] width 122 height 22
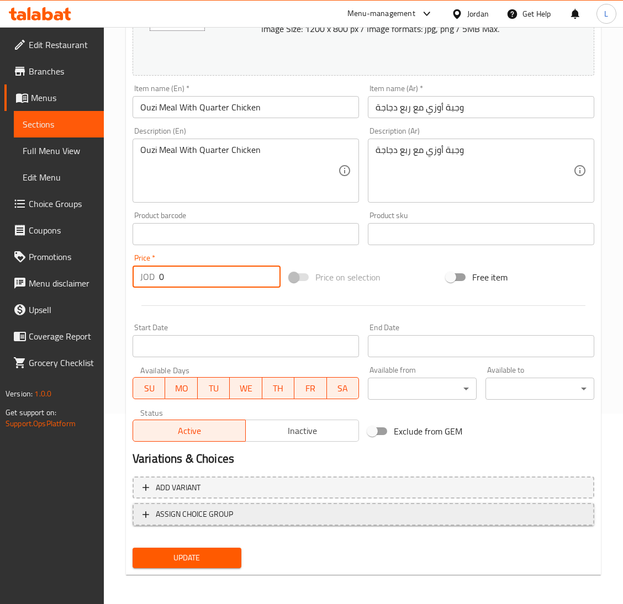
type input "0"
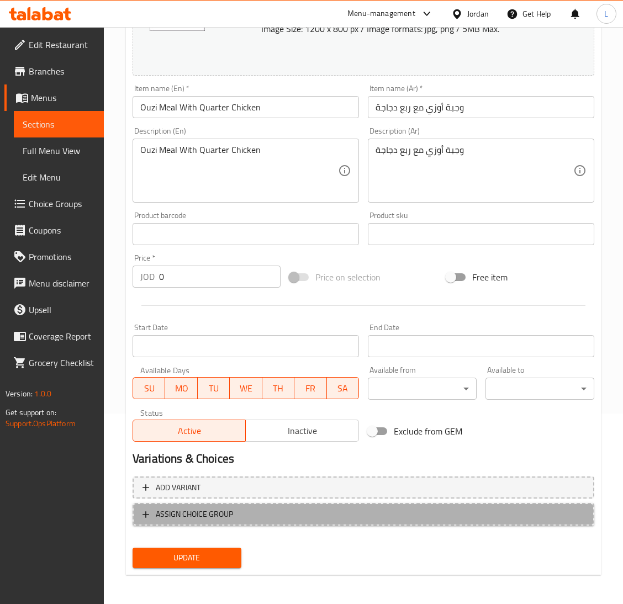
click at [241, 519] on span "ASSIGN CHOICE GROUP" at bounding box center [364, 515] width 442 height 14
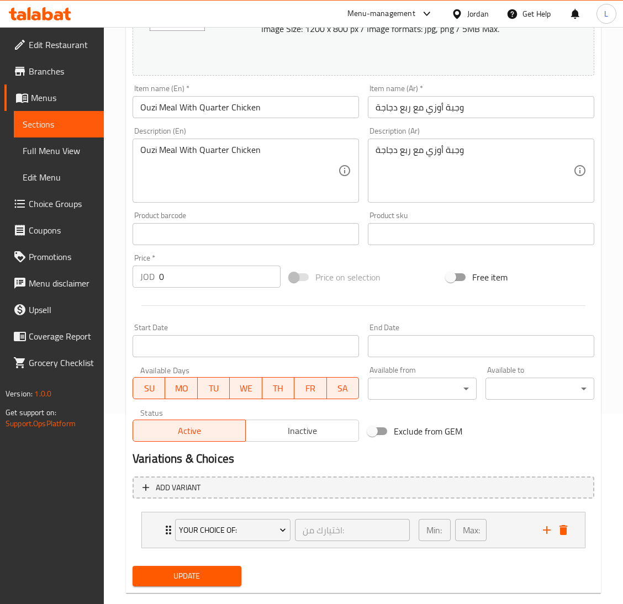
click at [191, 575] on span "Update" at bounding box center [186, 577] width 91 height 14
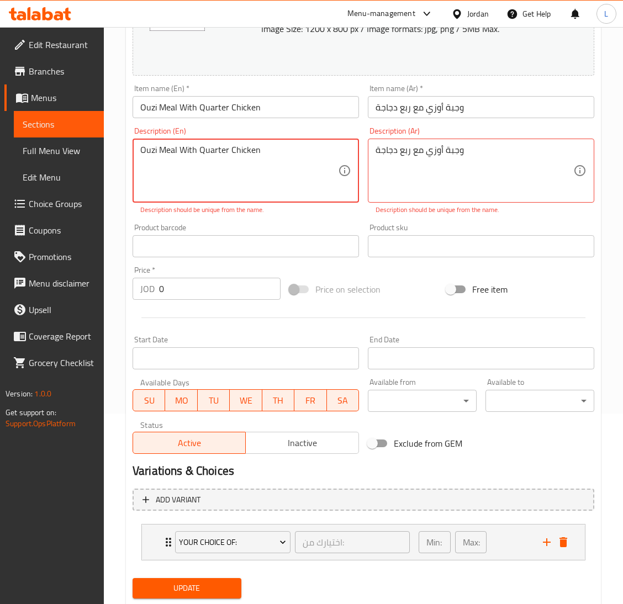
click at [188, 591] on span "Update" at bounding box center [186, 589] width 91 height 14
click at [241, 180] on textarea "Ouzi Meal With Quarter Chicken" at bounding box center [239, 171] width 198 height 52
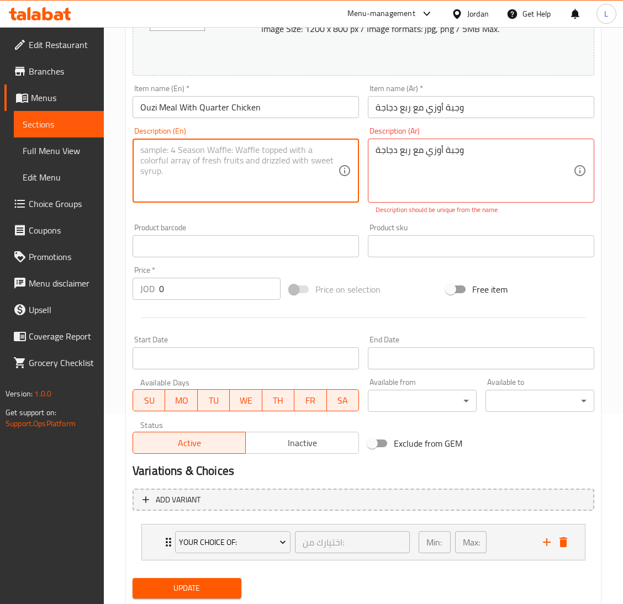
click at [450, 143] on div "وجبة أوزي مع ربع دجاجة Description (Ar)" at bounding box center [481, 171] width 227 height 64
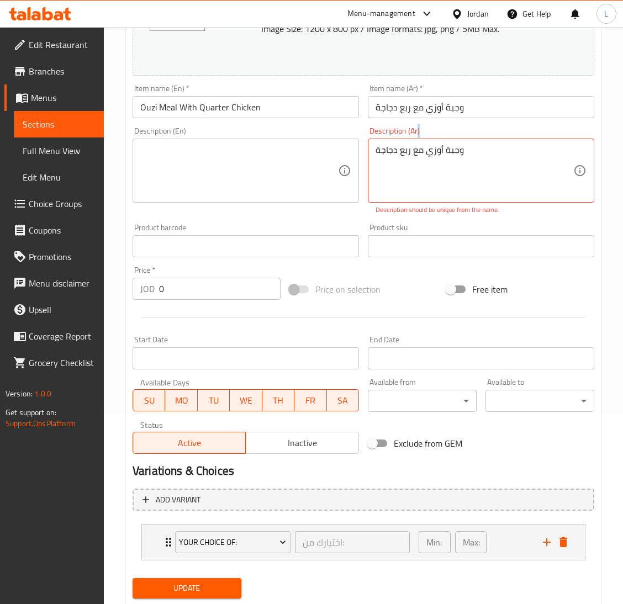
click at [450, 143] on div "وجبة أوزي مع ربع دجاجة Description (Ar)" at bounding box center [481, 171] width 227 height 64
click at [448, 149] on textarea "وجبة أوزي مع ربع دجاجة" at bounding box center [475, 171] width 198 height 52
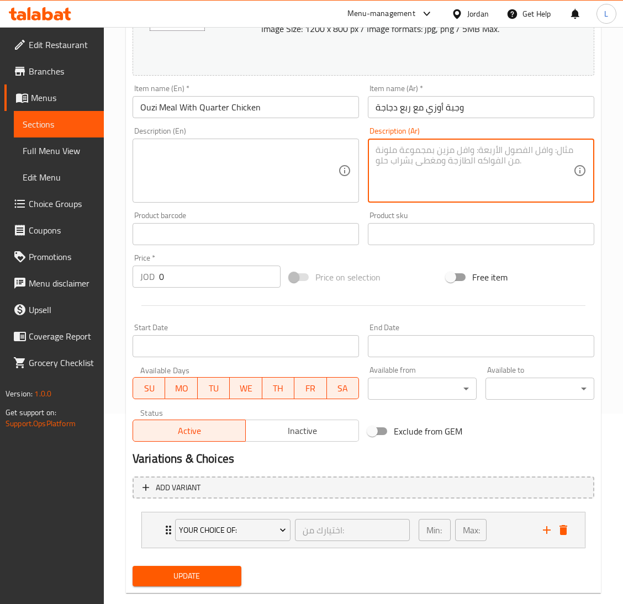
click at [201, 567] on button "Update" at bounding box center [187, 576] width 109 height 20
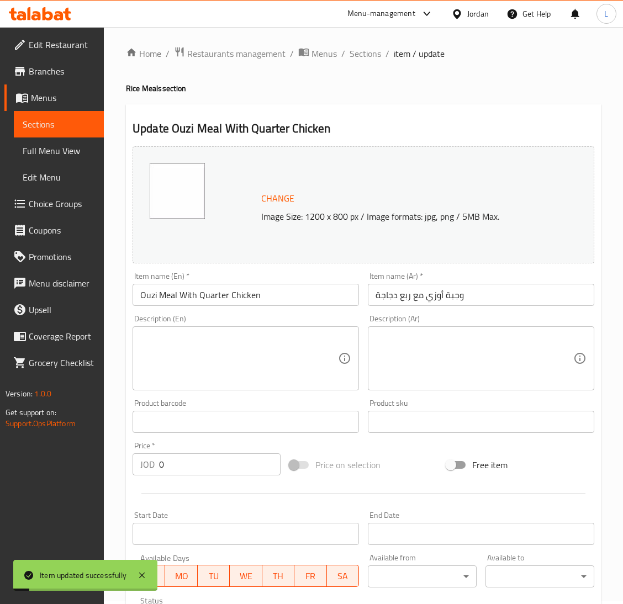
scroll to position [0, 0]
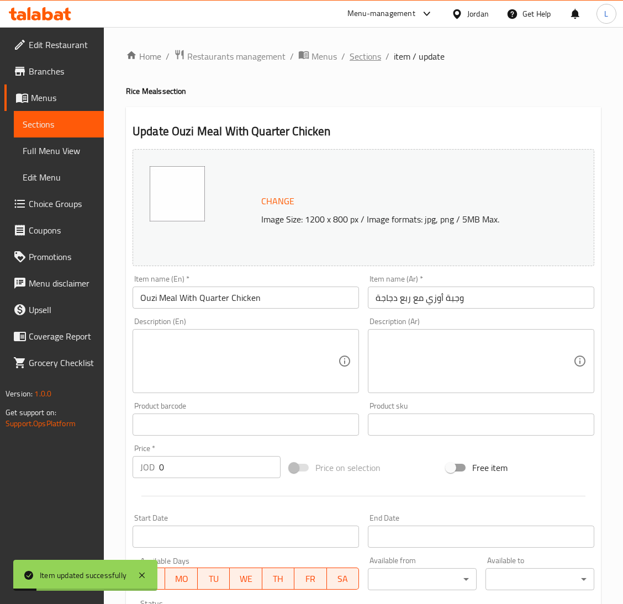
click at [376, 50] on span "Sections" at bounding box center [365, 56] width 31 height 13
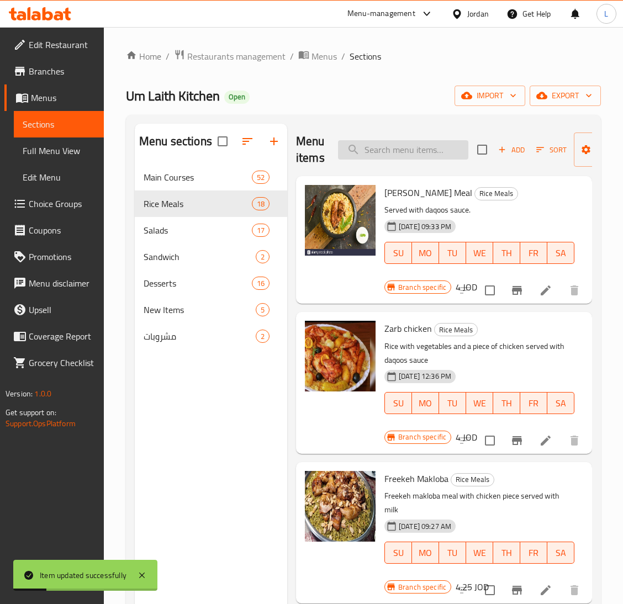
click at [417, 149] on input "search" at bounding box center [403, 149] width 130 height 19
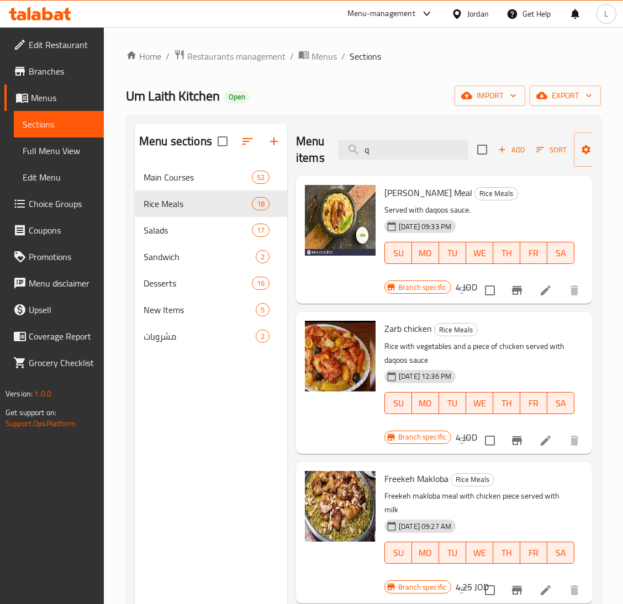
type input "q"
click at [396, 139] on div "Menu items q Add Sort Manage items" at bounding box center [444, 150] width 296 height 52
click at [396, 145] on input "q" at bounding box center [403, 149] width 130 height 19
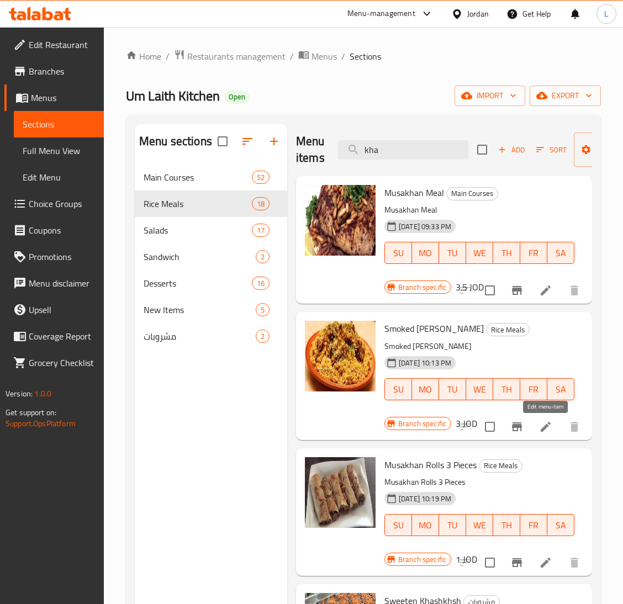
type input "kha"
click at [543, 424] on icon at bounding box center [545, 426] width 13 height 13
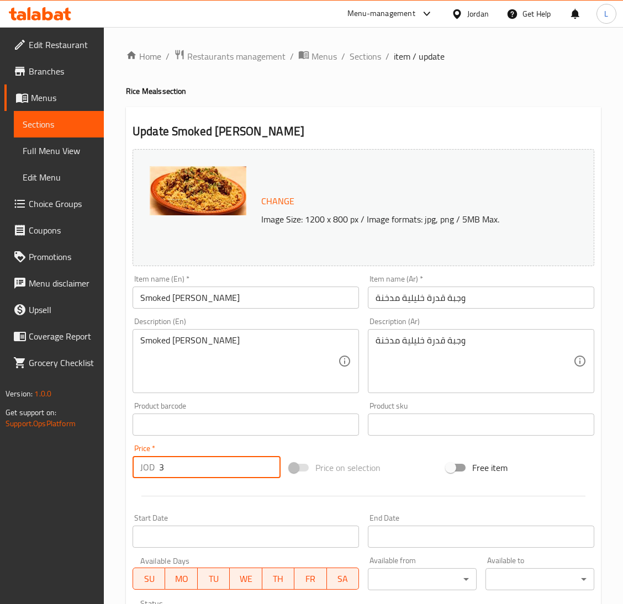
click at [208, 470] on input "3" at bounding box center [220, 467] width 122 height 22
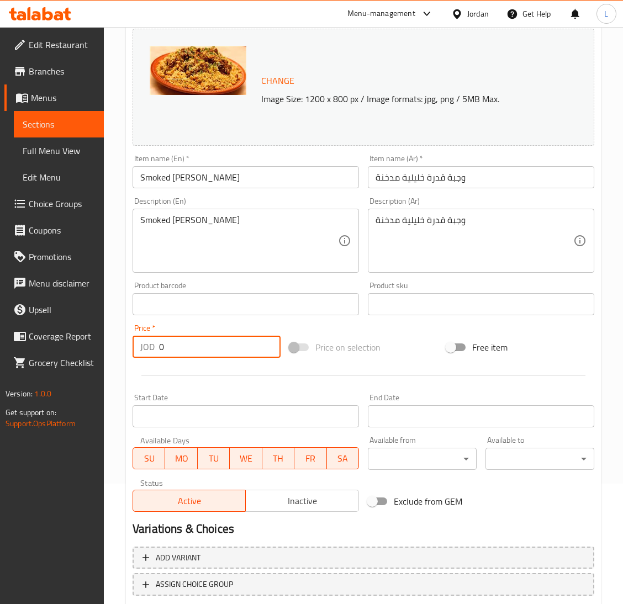
scroll to position [191, 0]
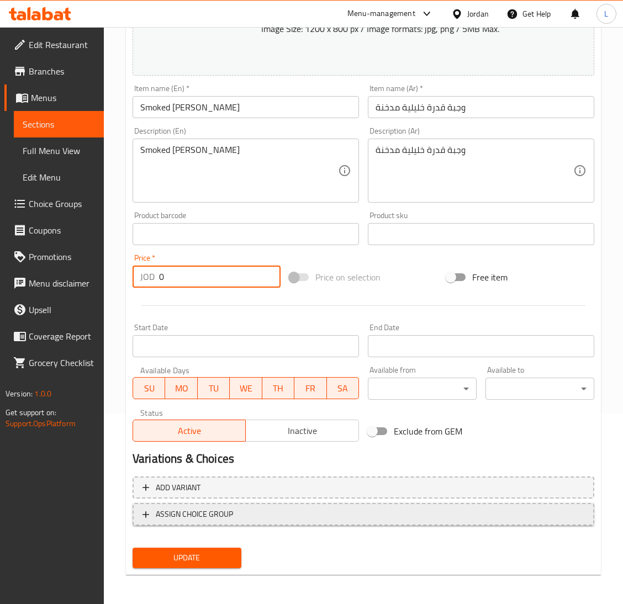
type input "0"
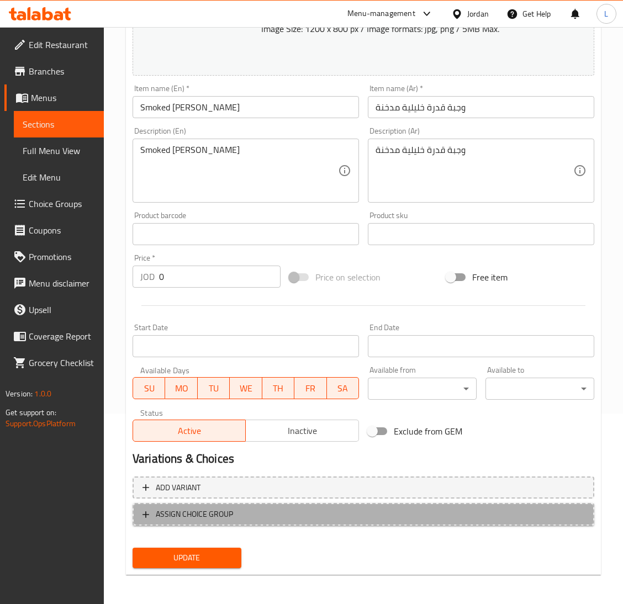
click at [260, 517] on span "ASSIGN CHOICE GROUP" at bounding box center [364, 515] width 442 height 14
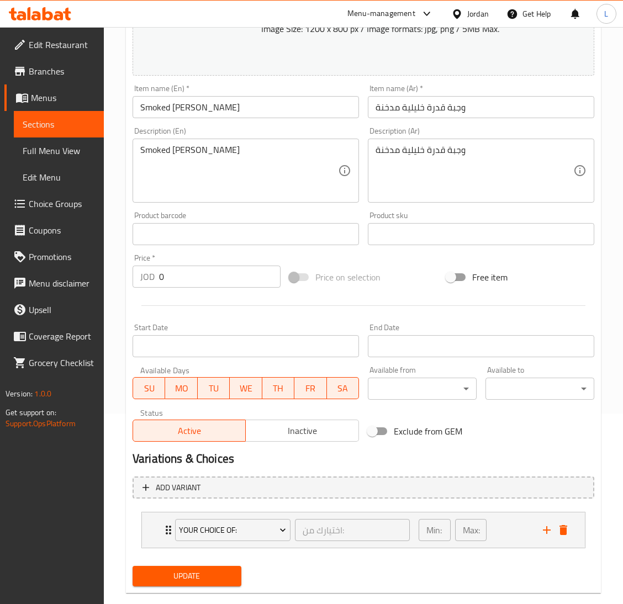
click at [195, 571] on span "Update" at bounding box center [186, 577] width 91 height 14
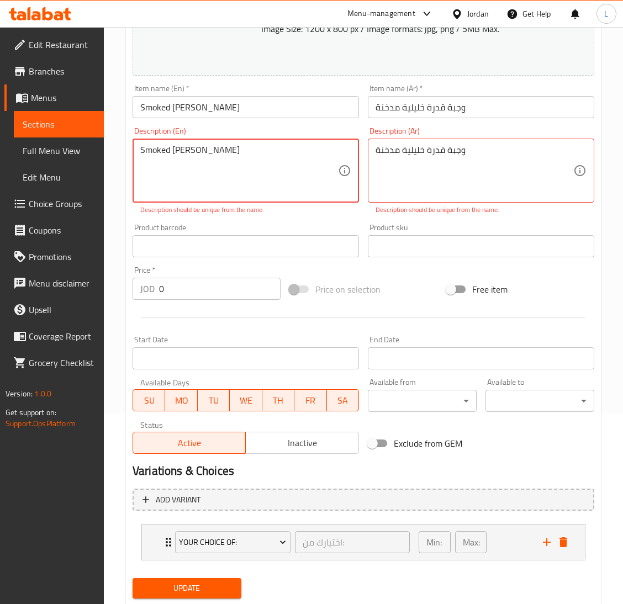
click at [316, 160] on textarea "Smoked Kadra Khalili Meal" at bounding box center [239, 171] width 198 height 52
click at [314, 160] on textarea "Smoked Kadra Khalili Meal" at bounding box center [239, 171] width 198 height 52
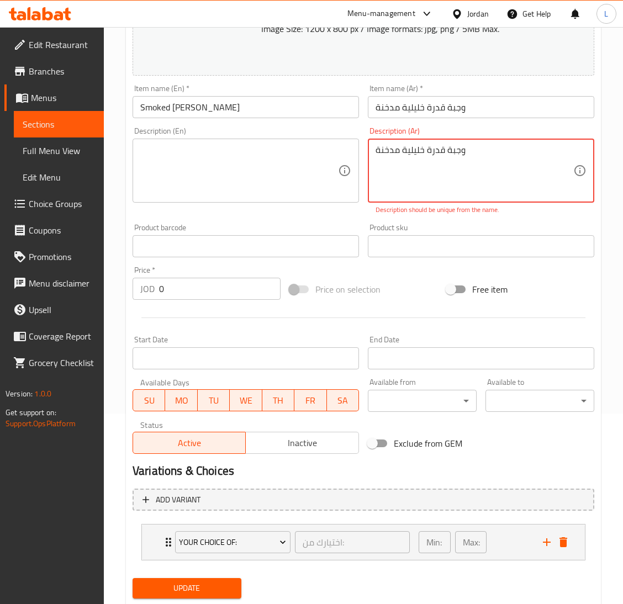
click at [425, 156] on textarea "وجبة قدرة خليلية مدخنة" at bounding box center [475, 171] width 198 height 52
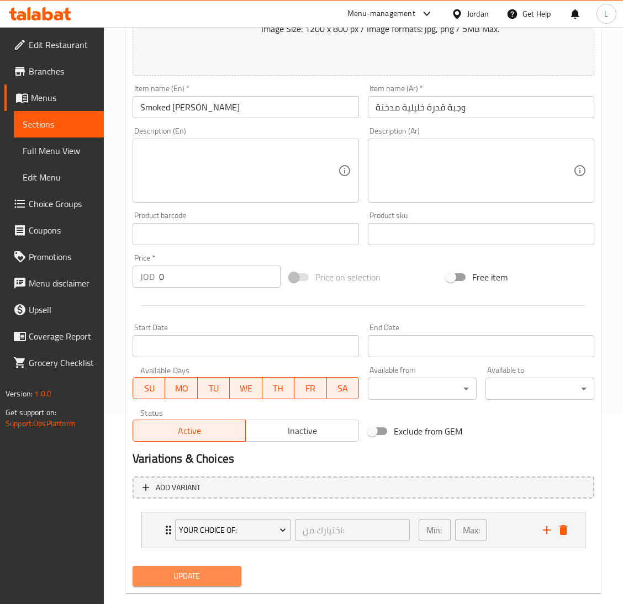
click at [188, 575] on span "Update" at bounding box center [186, 577] width 91 height 14
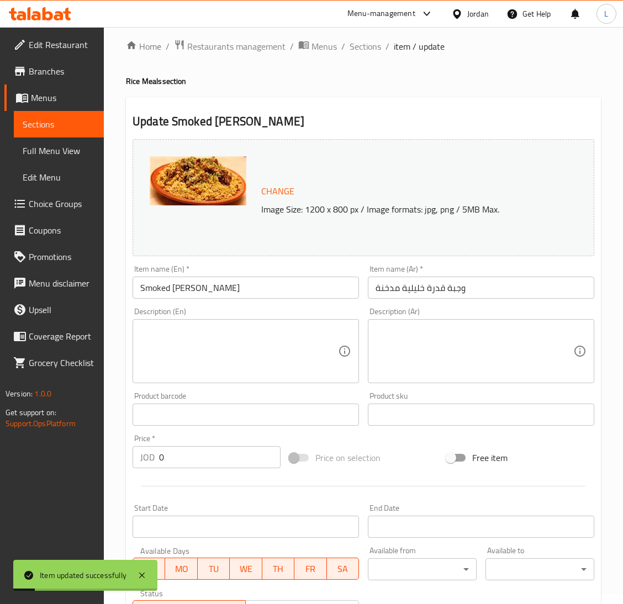
scroll to position [0, 0]
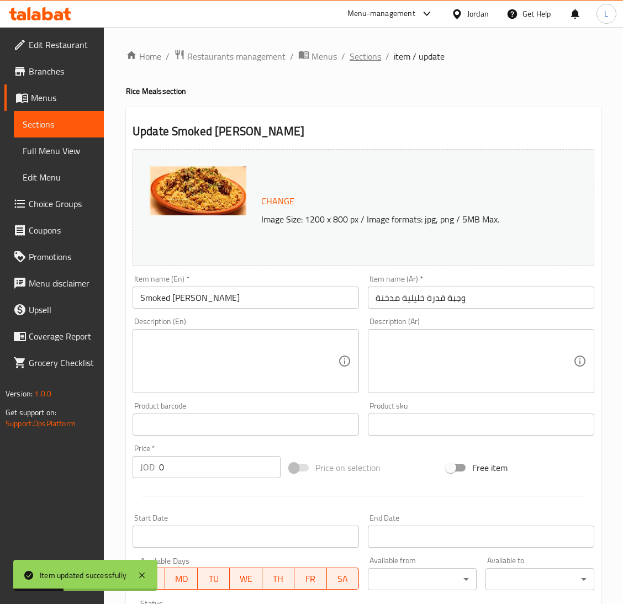
click at [355, 51] on span "Sections" at bounding box center [365, 56] width 31 height 13
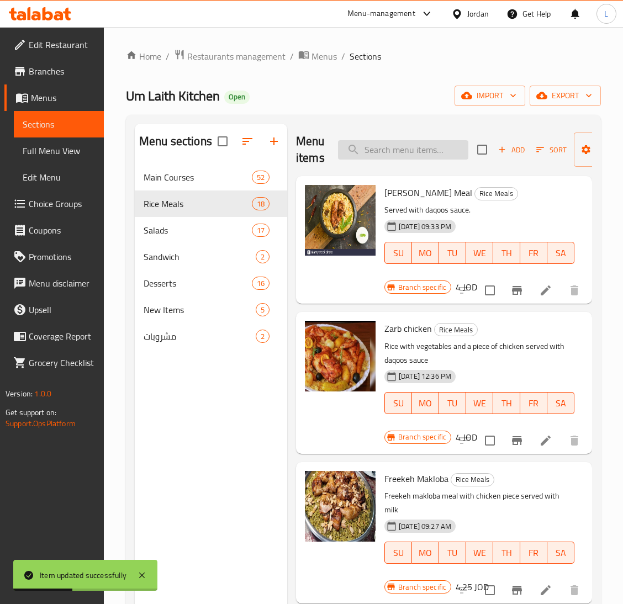
click at [380, 157] on input "search" at bounding box center [403, 149] width 130 height 19
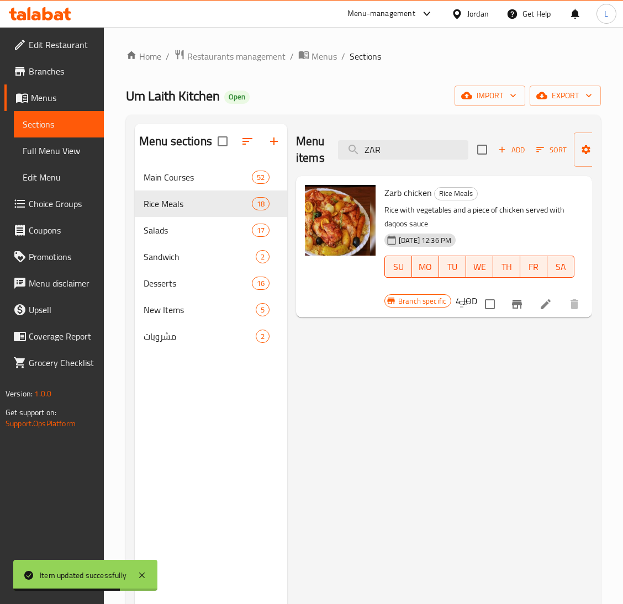
type input "ZAR"
click at [539, 306] on icon at bounding box center [545, 304] width 13 height 13
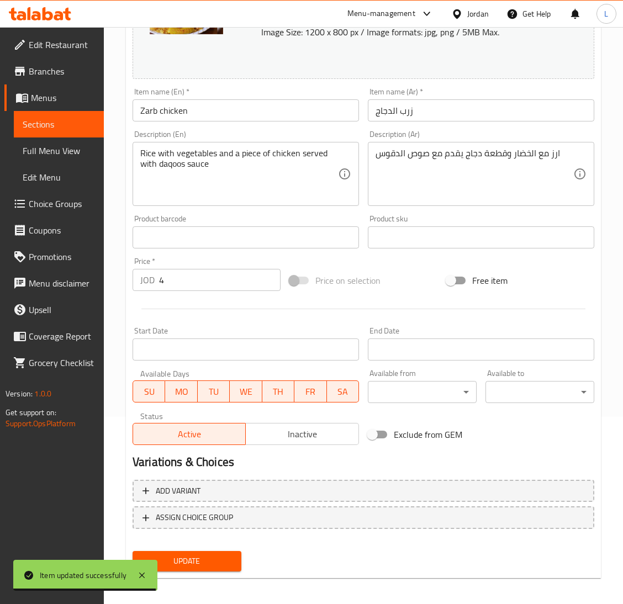
scroll to position [191, 0]
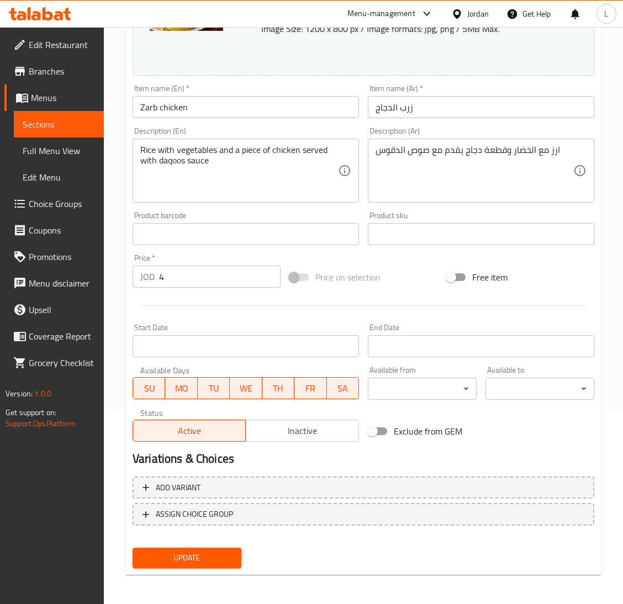
click at [280, 511] on span "ASSIGN CHOICE GROUP" at bounding box center [364, 515] width 442 height 14
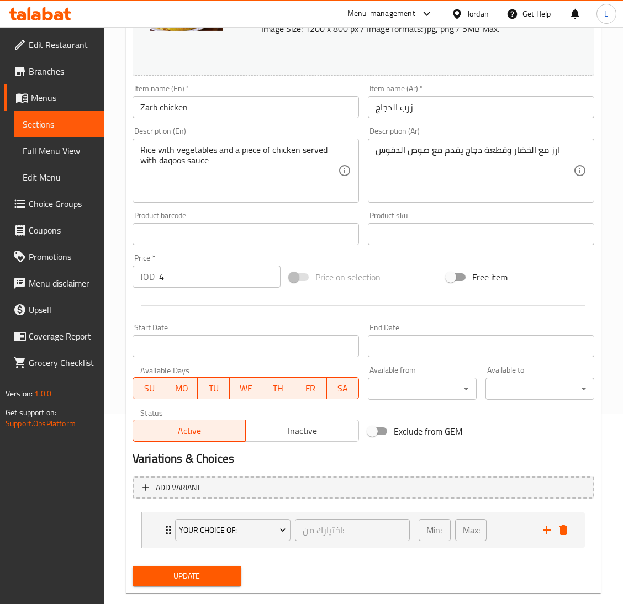
click at [187, 269] on input "4" at bounding box center [220, 277] width 122 height 22
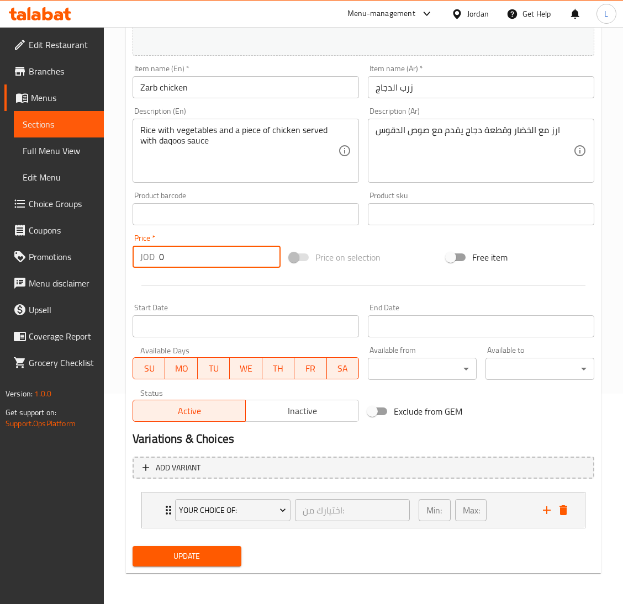
type input "0"
click at [203, 555] on span "Update" at bounding box center [186, 557] width 91 height 14
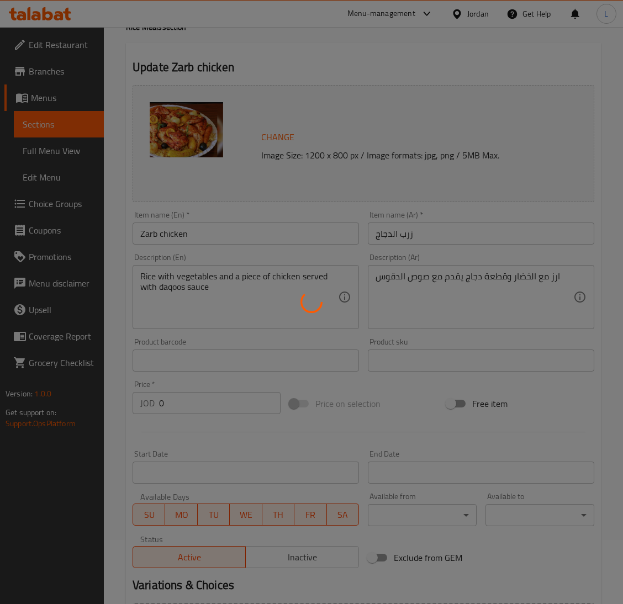
scroll to position [0, 0]
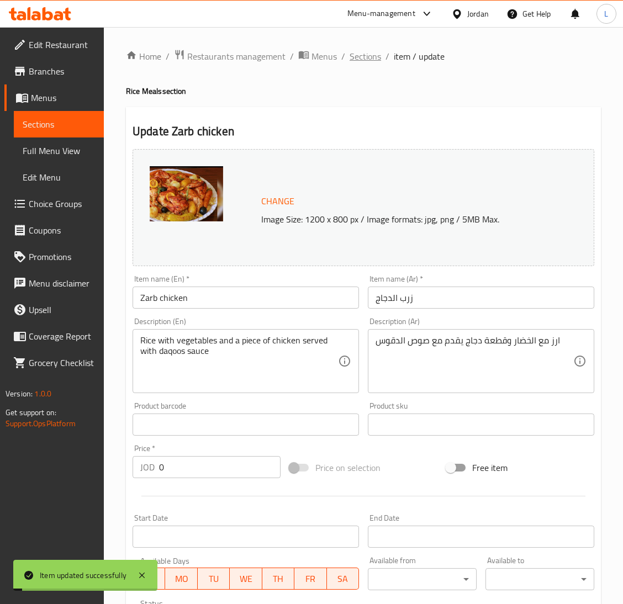
click at [354, 50] on span "Sections" at bounding box center [365, 56] width 31 height 13
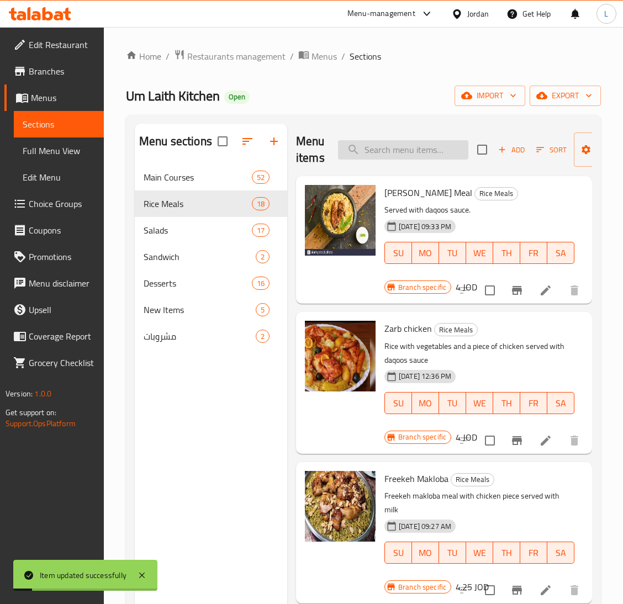
click at [435, 153] on input "search" at bounding box center [403, 149] width 130 height 19
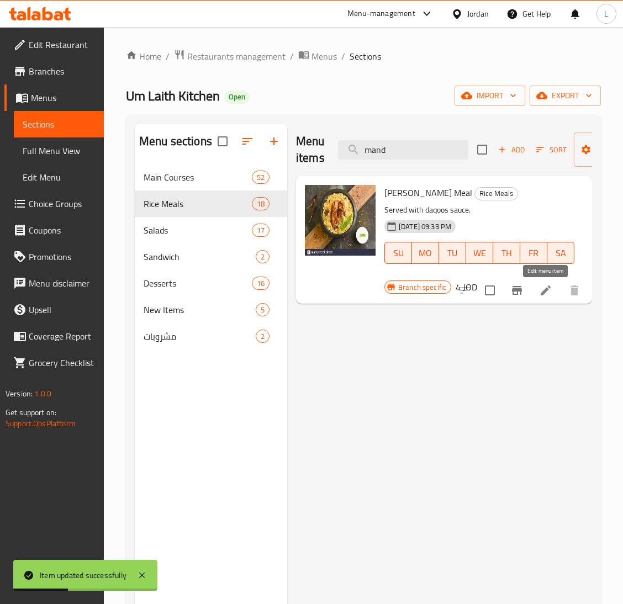
type input "mand"
click at [550, 293] on icon at bounding box center [545, 290] width 13 height 13
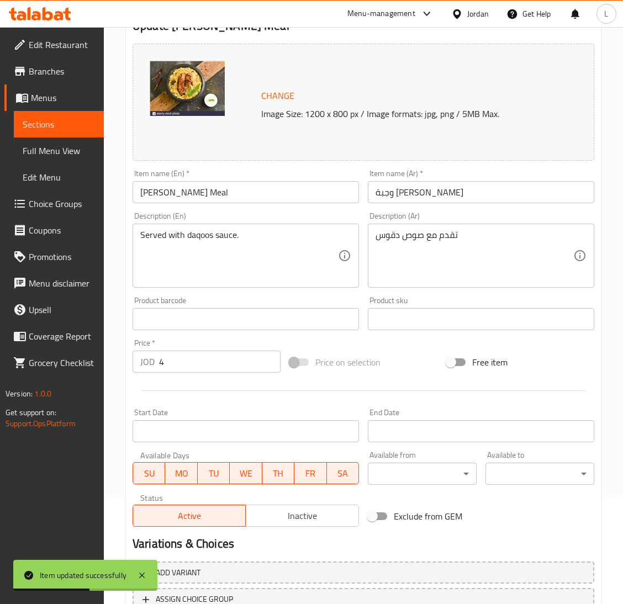
scroll to position [191, 0]
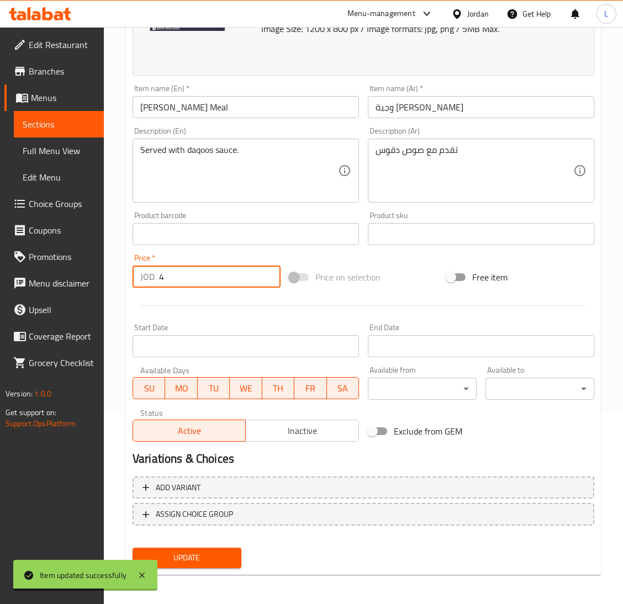
click at [192, 276] on input "4" at bounding box center [220, 277] width 122 height 22
type input "0"
click at [193, 508] on span "ASSIGN CHOICE GROUP" at bounding box center [194, 515] width 77 height 14
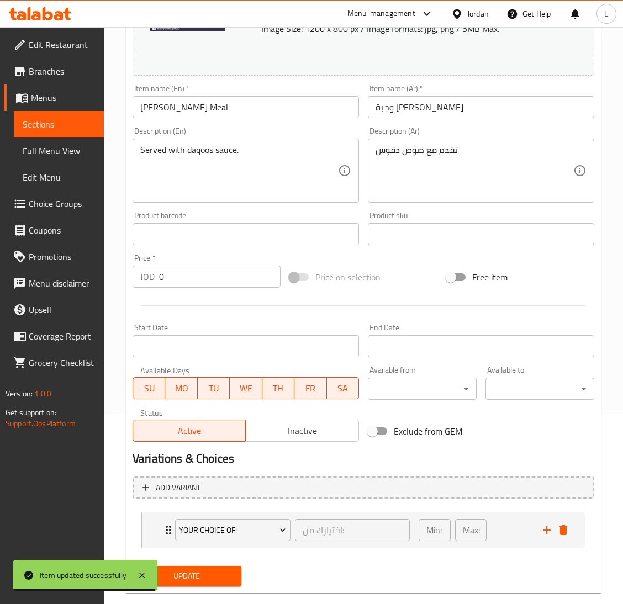
click at [195, 580] on span "Update" at bounding box center [186, 577] width 91 height 14
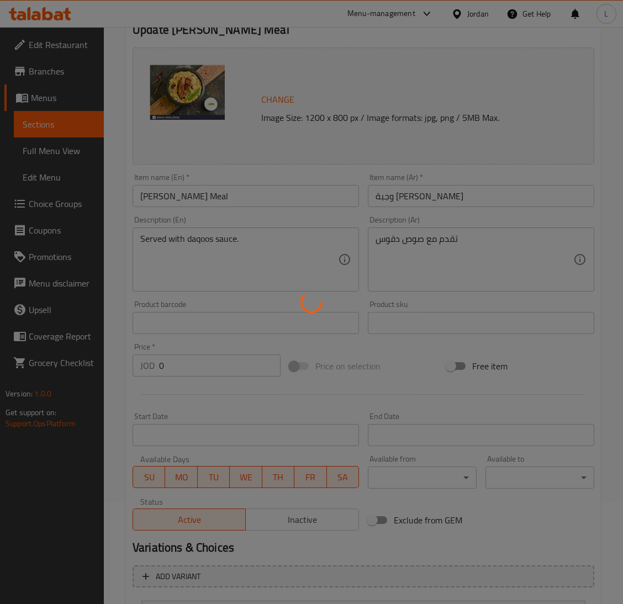
scroll to position [0, 0]
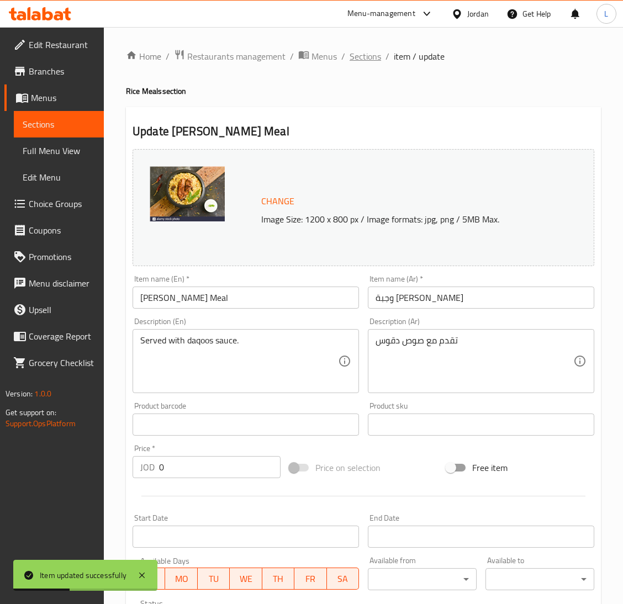
click at [369, 51] on span "Sections" at bounding box center [365, 56] width 31 height 13
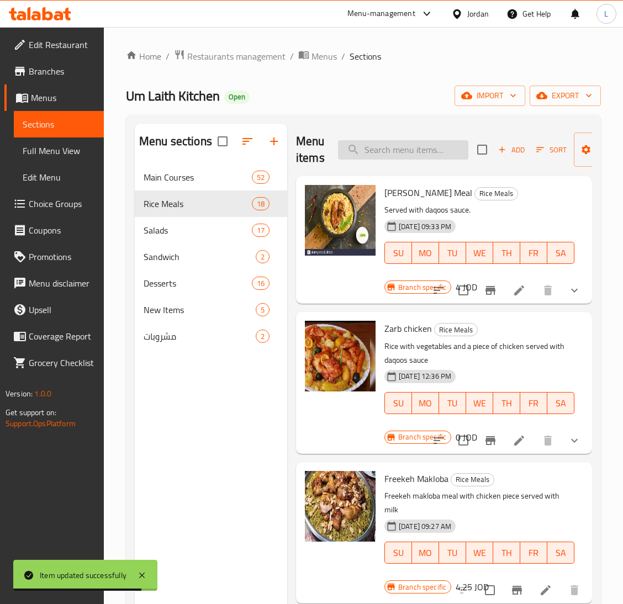
click at [400, 145] on input "search" at bounding box center [403, 149] width 130 height 19
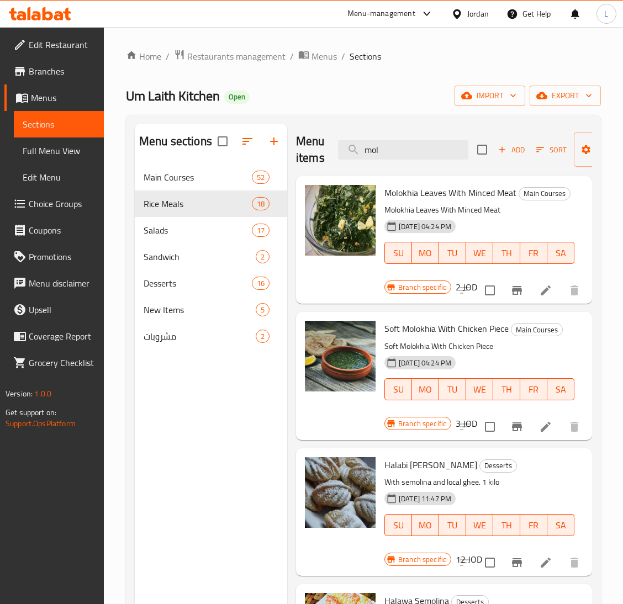
type input "mol"
click at [531, 301] on li at bounding box center [545, 291] width 31 height 20
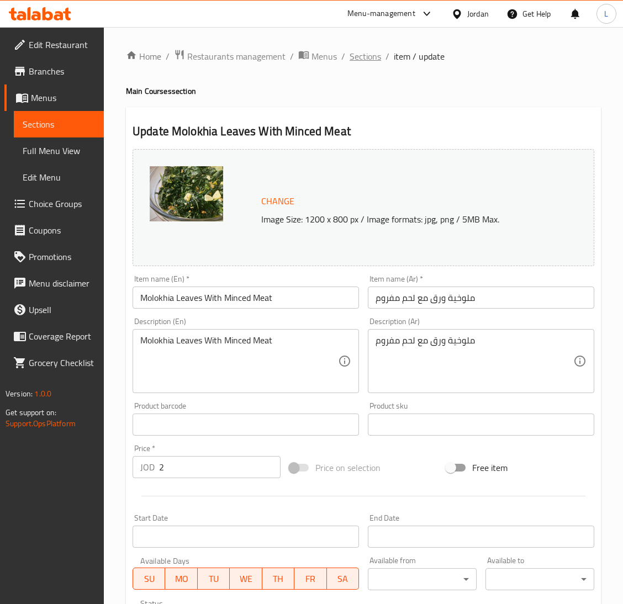
click at [363, 57] on span "Sections" at bounding box center [365, 56] width 31 height 13
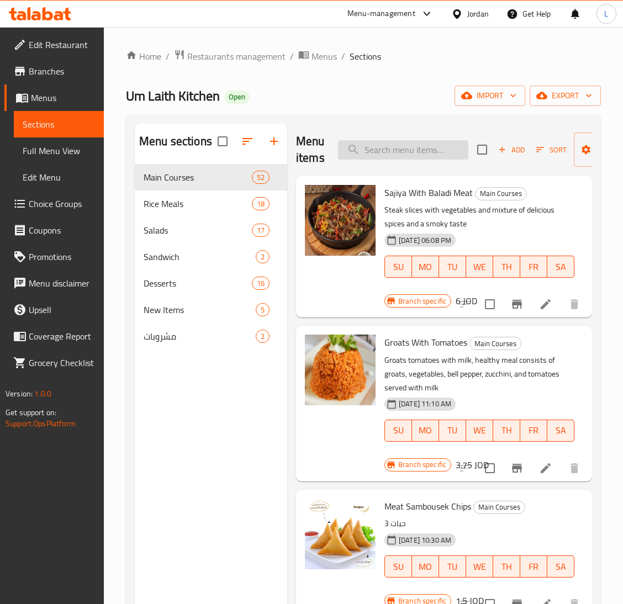
click at [417, 154] on input "search" at bounding box center [403, 149] width 130 height 19
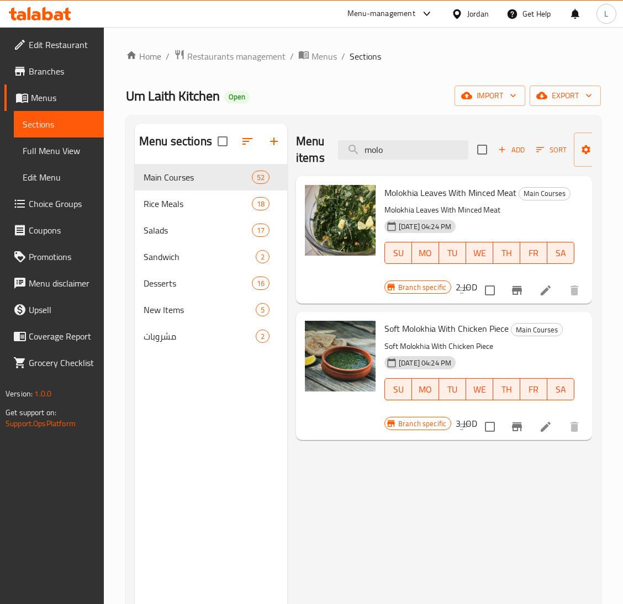
type input "molo"
click at [539, 428] on icon at bounding box center [545, 426] width 13 height 13
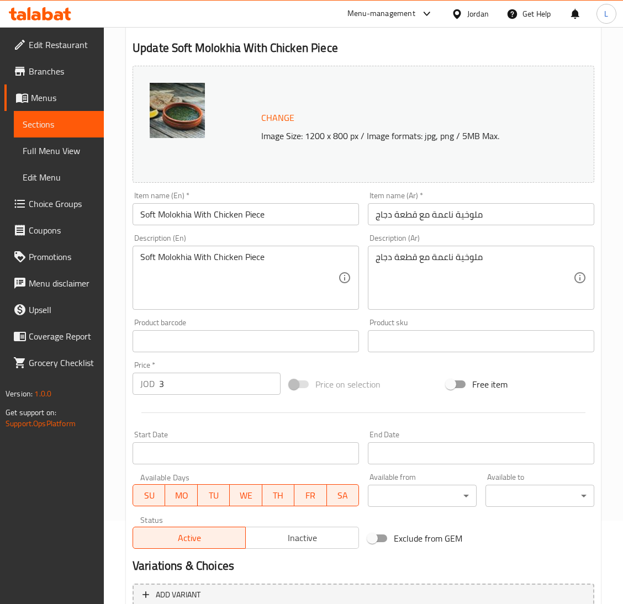
scroll to position [191, 0]
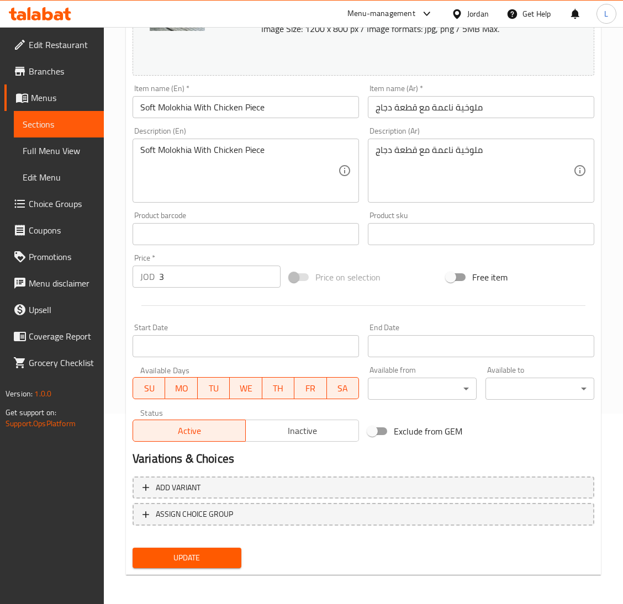
click at [198, 281] on input "3" at bounding box center [220, 277] width 122 height 22
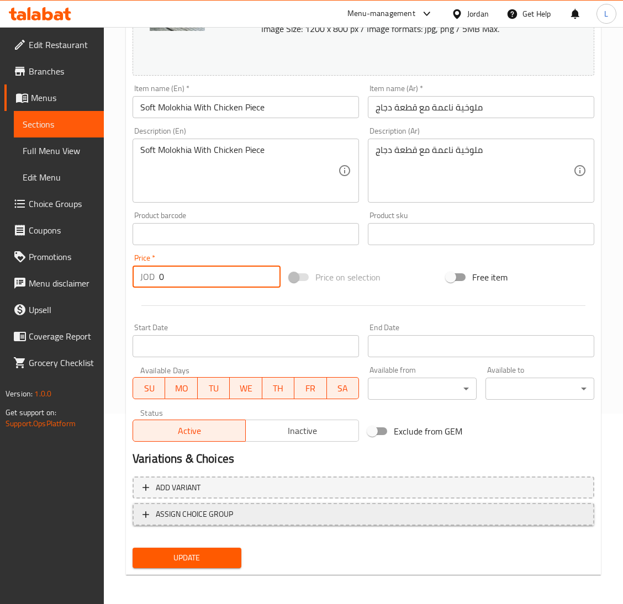
type input "0"
click at [211, 518] on span "ASSIGN CHOICE GROUP" at bounding box center [194, 515] width 77 height 14
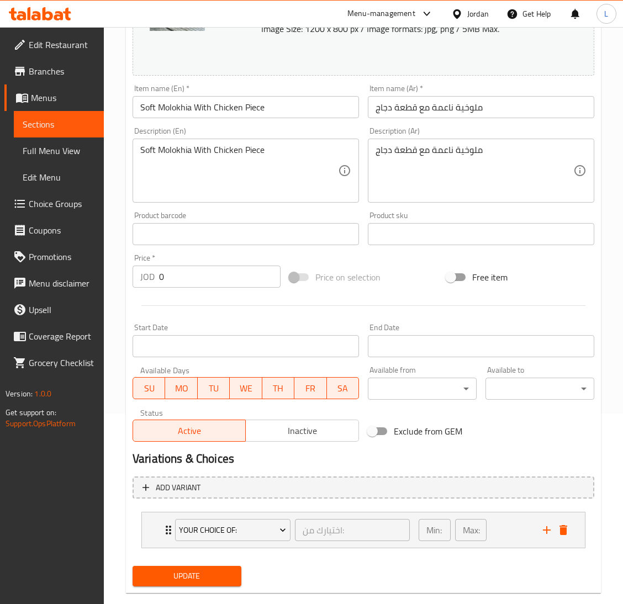
click at [202, 578] on span "Update" at bounding box center [186, 577] width 91 height 14
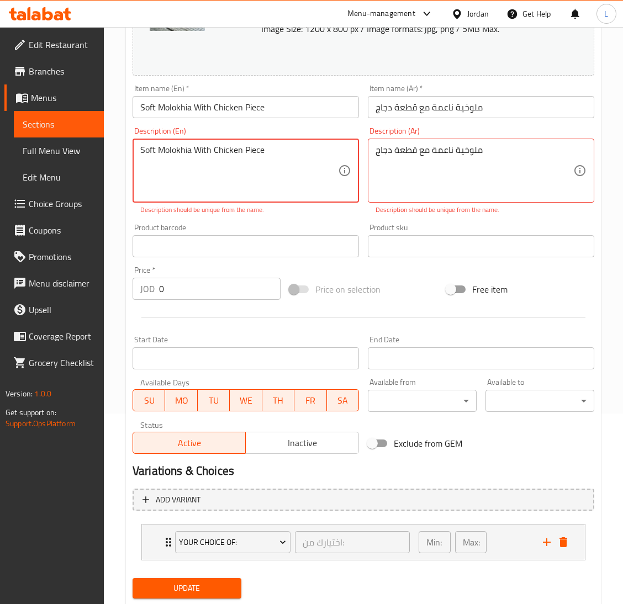
click at [238, 173] on textarea "Soft Molokhia With Chicken Piece" at bounding box center [239, 171] width 198 height 52
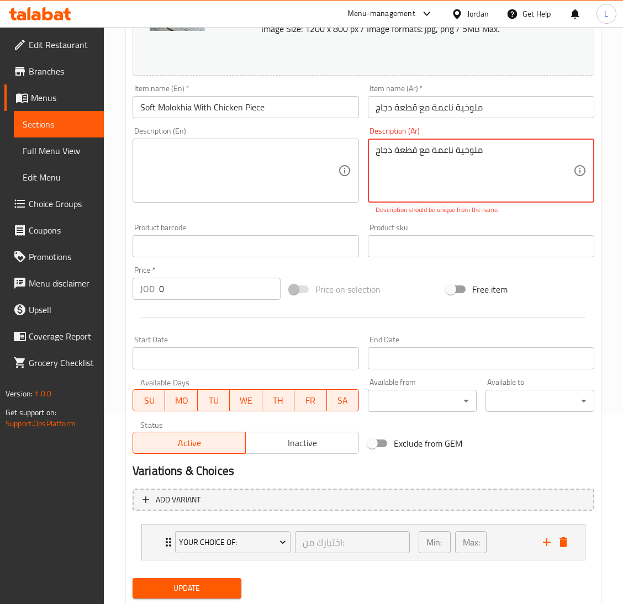
click at [401, 153] on textarea "ملوخية ناعمة مع قطعة دجاج" at bounding box center [475, 171] width 198 height 52
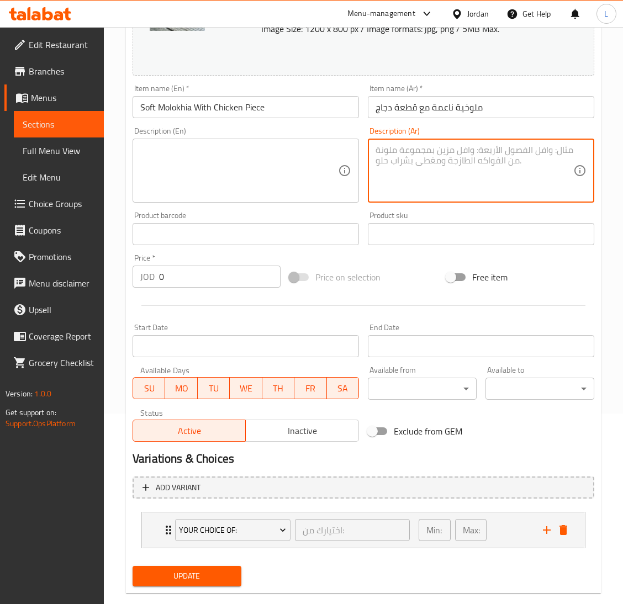
click at [198, 575] on span "Update" at bounding box center [186, 577] width 91 height 14
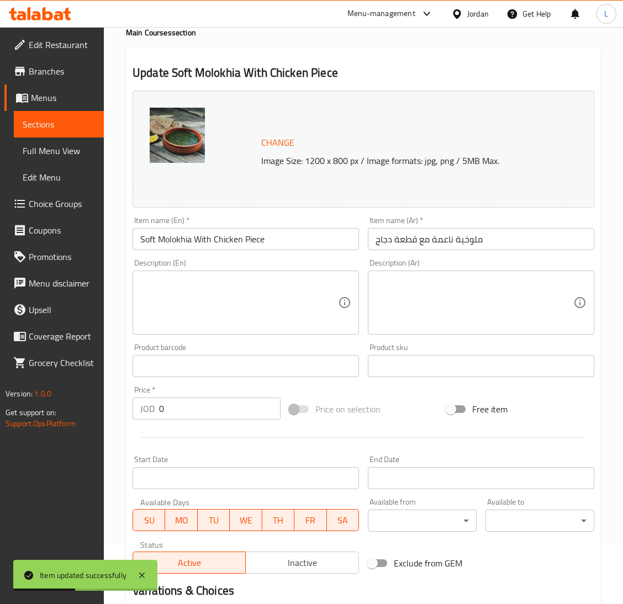
scroll to position [0, 0]
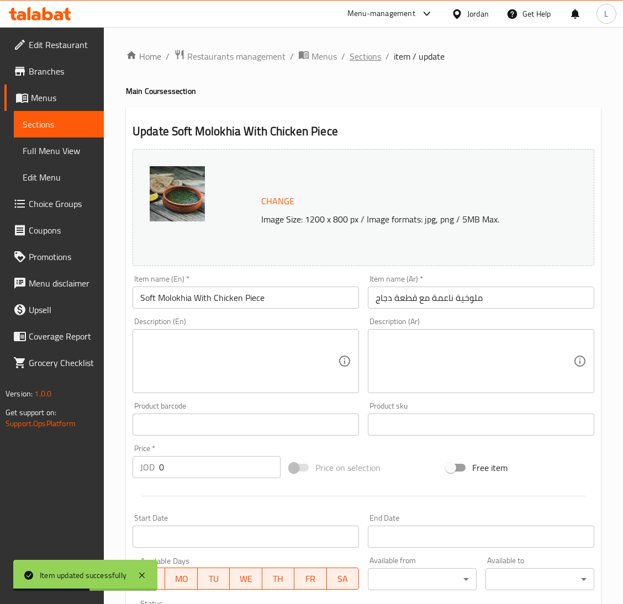
click at [370, 51] on span "Sections" at bounding box center [365, 56] width 31 height 13
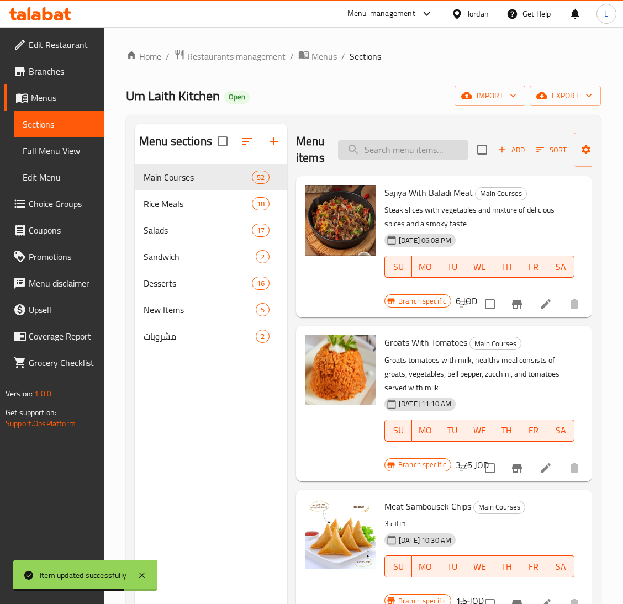
click at [404, 147] on input "search" at bounding box center [403, 149] width 130 height 19
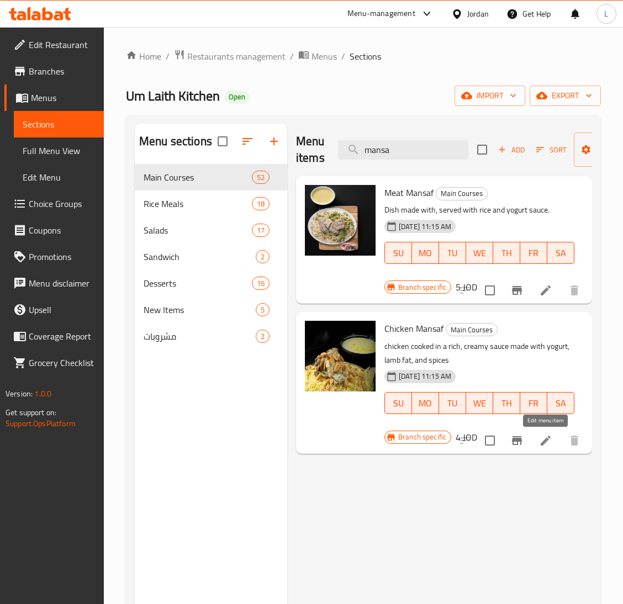
type input "mansa"
click at [548, 444] on icon at bounding box center [545, 440] width 13 height 13
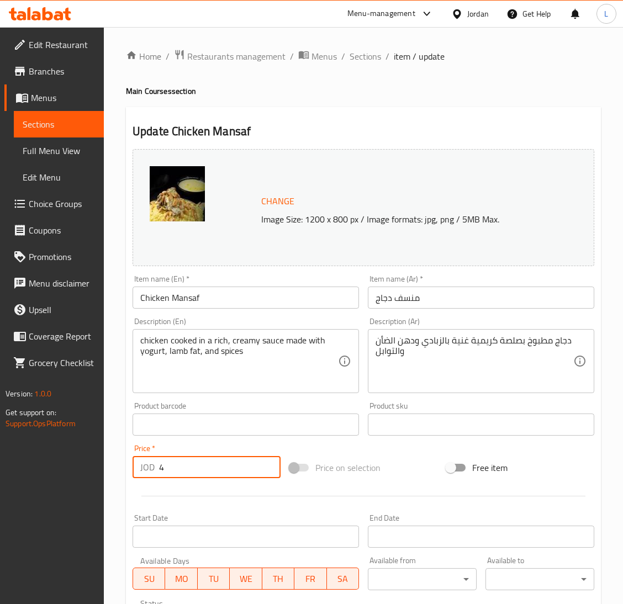
click at [207, 467] on input "4" at bounding box center [220, 467] width 122 height 22
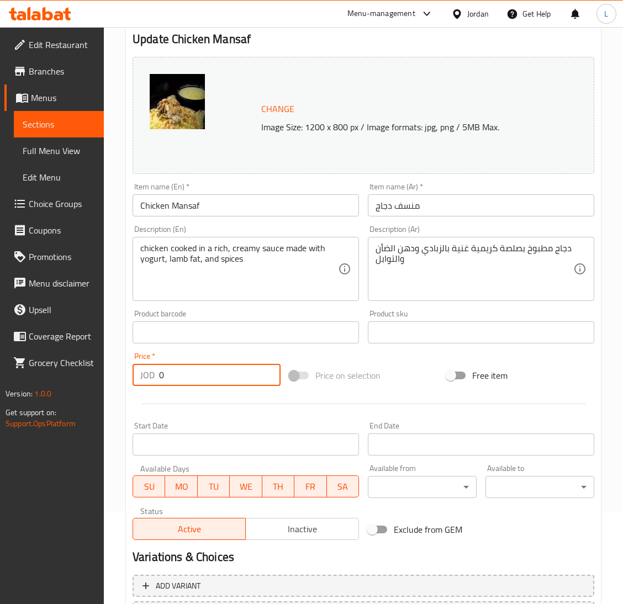
scroll to position [191, 0]
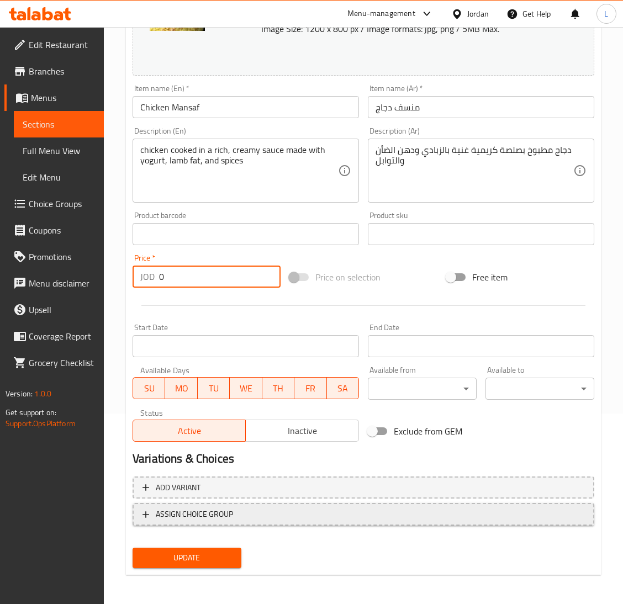
type input "0"
click at [234, 522] on button "ASSIGN CHOICE GROUP" at bounding box center [364, 514] width 462 height 23
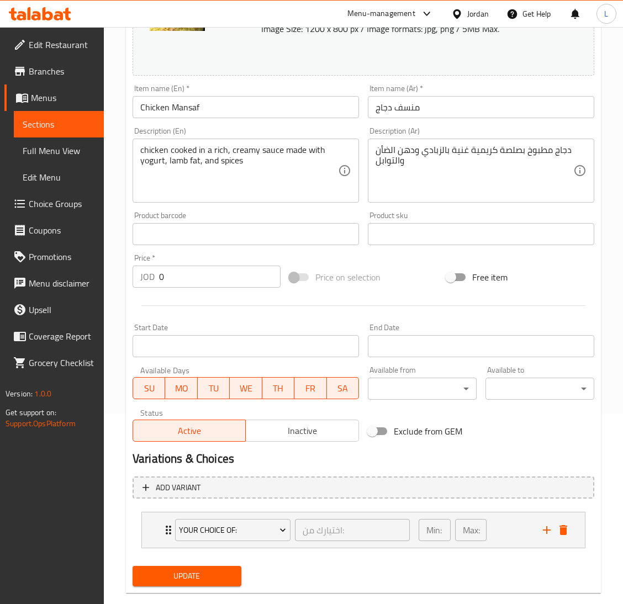
click at [188, 570] on span "Update" at bounding box center [186, 577] width 91 height 14
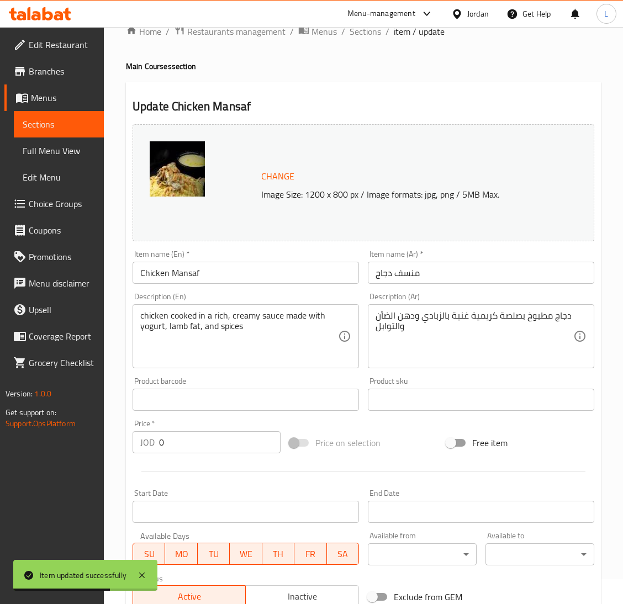
scroll to position [0, 0]
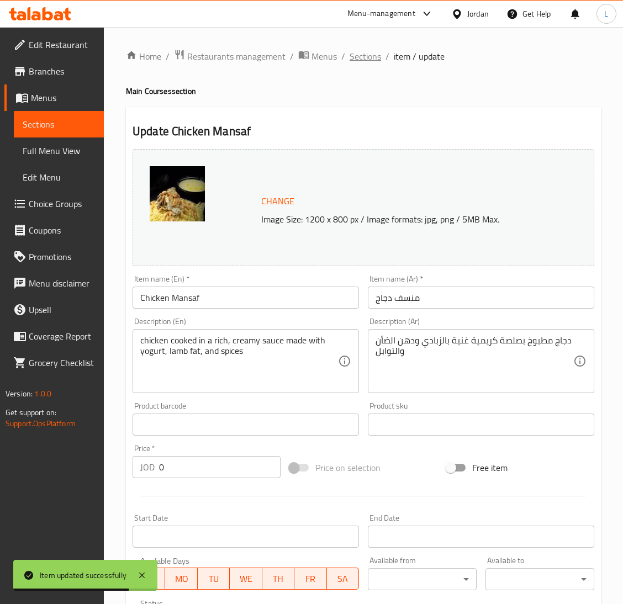
click at [364, 63] on span "Sections" at bounding box center [365, 56] width 31 height 13
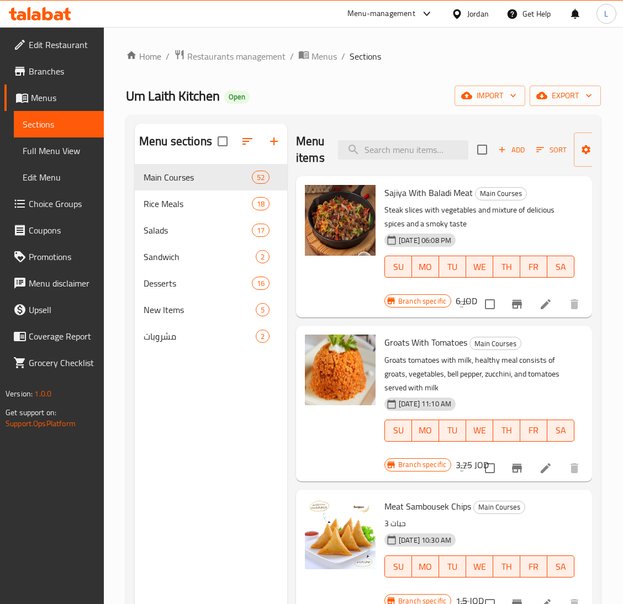
click at [43, 14] on icon at bounding box center [48, 13] width 10 height 13
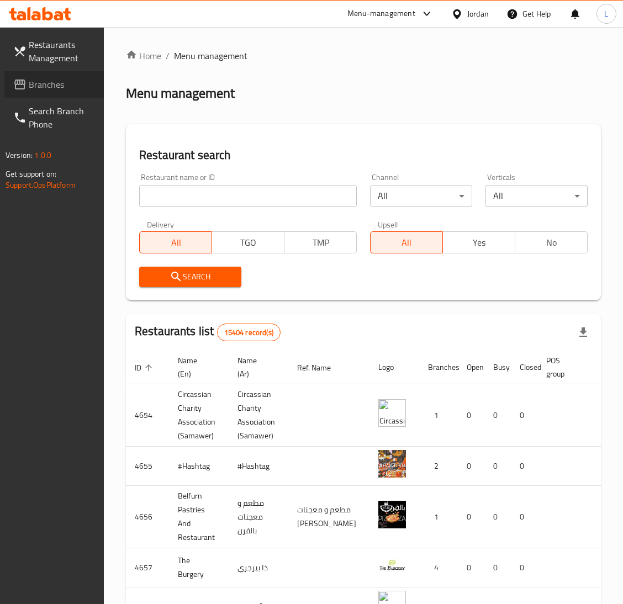
click at [66, 80] on span "Branches" at bounding box center [62, 84] width 66 height 13
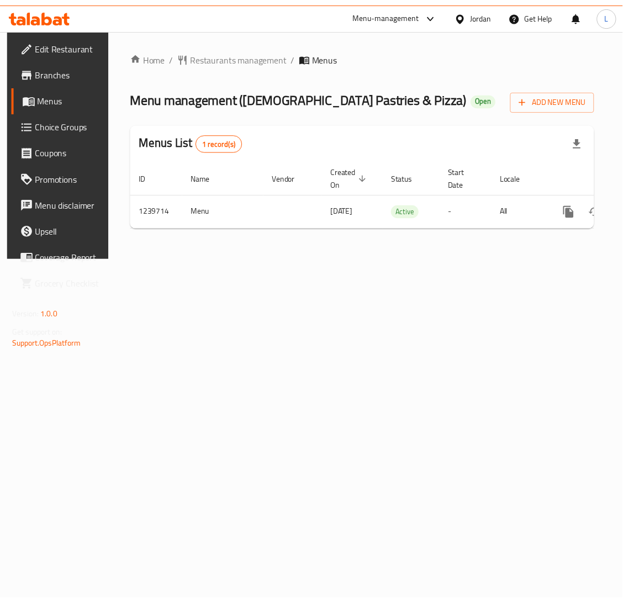
scroll to position [0, 62]
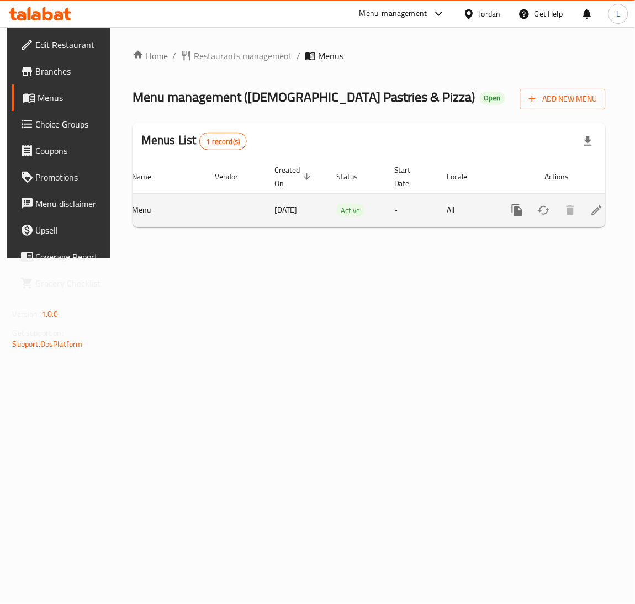
click at [592, 210] on icon "enhanced table" at bounding box center [597, 211] width 10 height 10
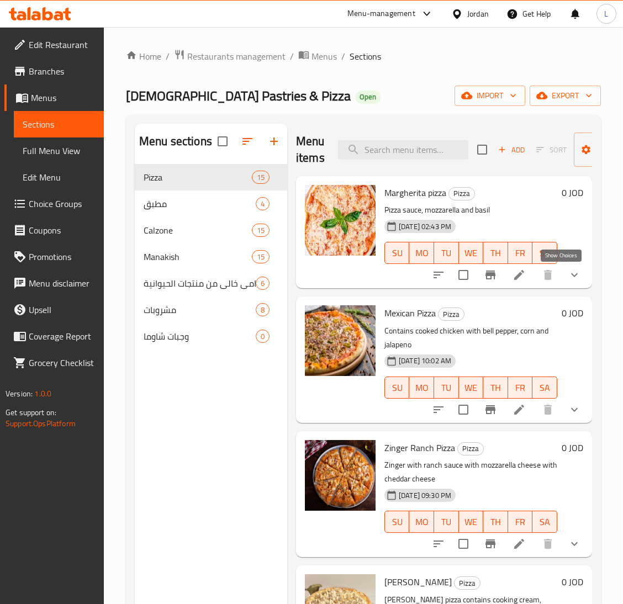
click at [568, 278] on icon "show more" at bounding box center [574, 275] width 13 height 13
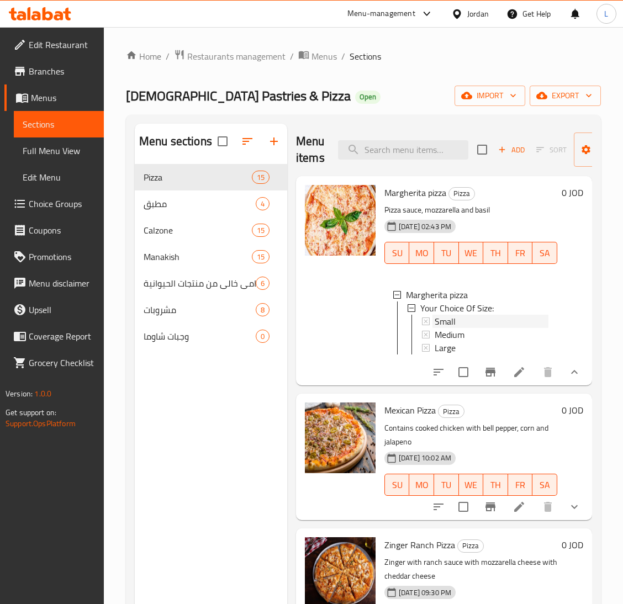
click at [492, 323] on div "Small" at bounding box center [492, 321] width 114 height 13
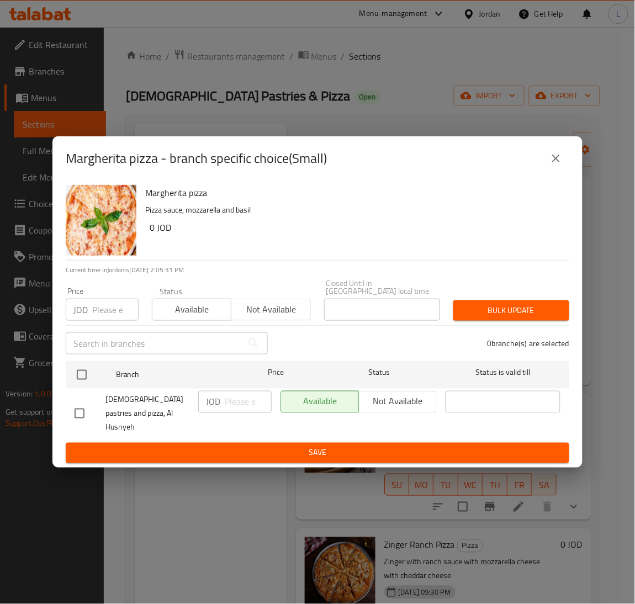
click at [566, 172] on button "close" at bounding box center [556, 158] width 27 height 27
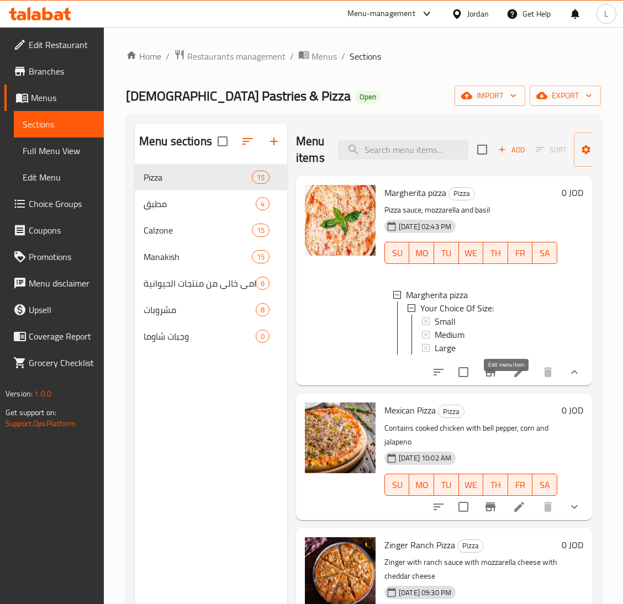
click at [513, 379] on icon at bounding box center [519, 372] width 13 height 13
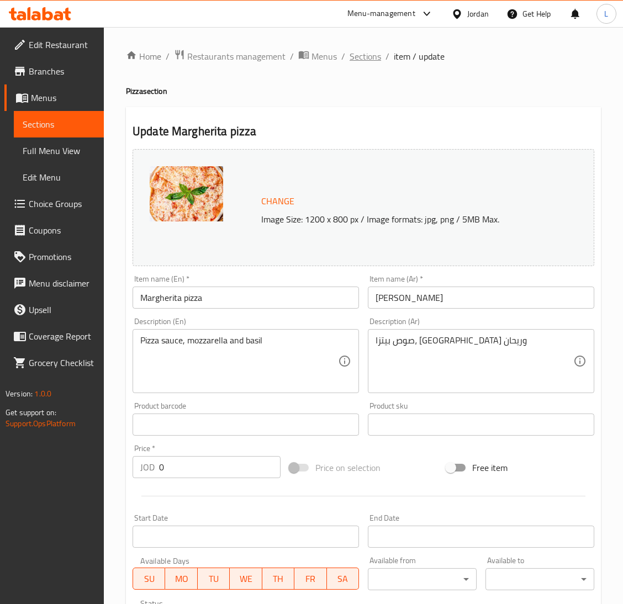
click at [373, 60] on span "Sections" at bounding box center [365, 56] width 31 height 13
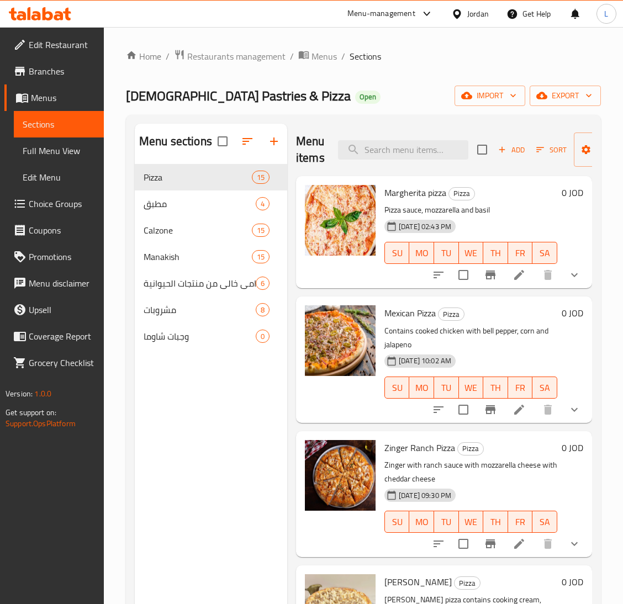
click at [571, 278] on button "show more" at bounding box center [574, 275] width 27 height 27
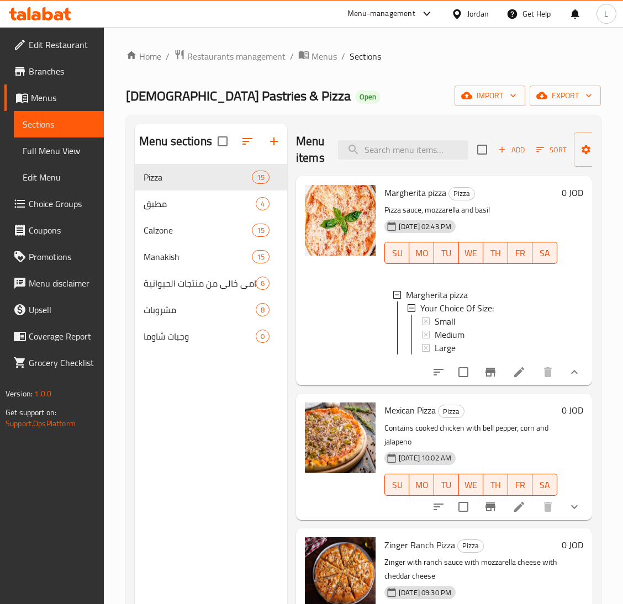
click at [561, 359] on button "show more" at bounding box center [574, 372] width 27 height 27
